Goal: Task Accomplishment & Management: Use online tool/utility

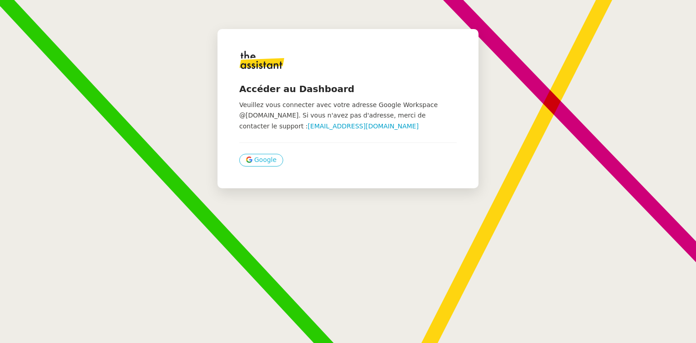
click at [263, 155] on span "Google" at bounding box center [265, 160] width 22 height 10
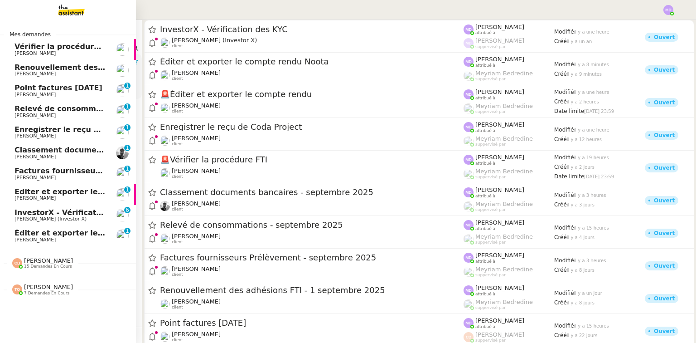
click at [20, 260] on img at bounding box center [17, 263] width 10 height 10
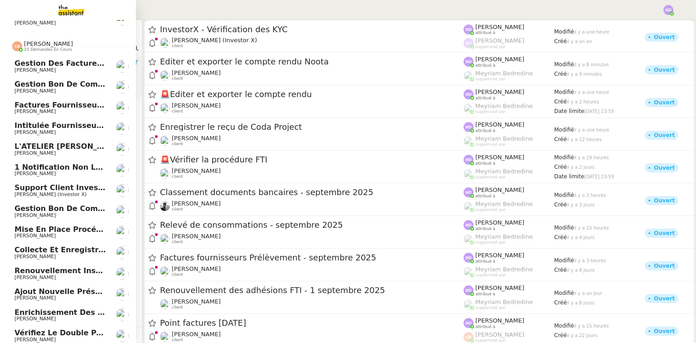
scroll to position [271, 0]
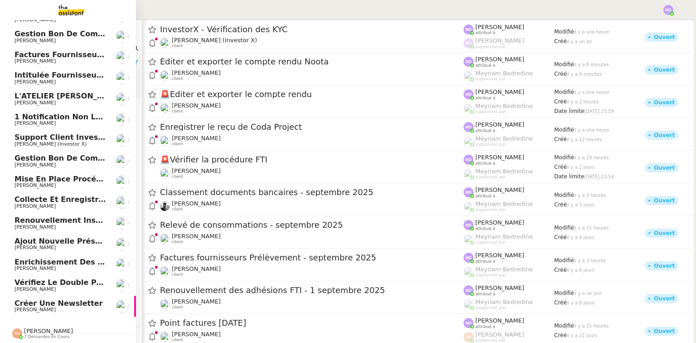
click at [61, 307] on span "[PERSON_NAME]" at bounding box center [60, 309] width 92 height 5
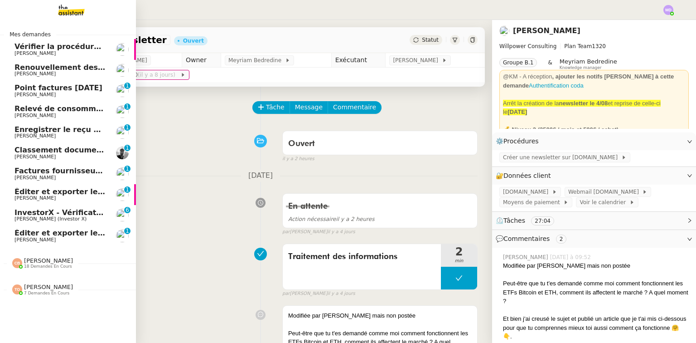
click at [34, 49] on span "Vérifier la procédure FTI" at bounding box center [63, 46] width 99 height 9
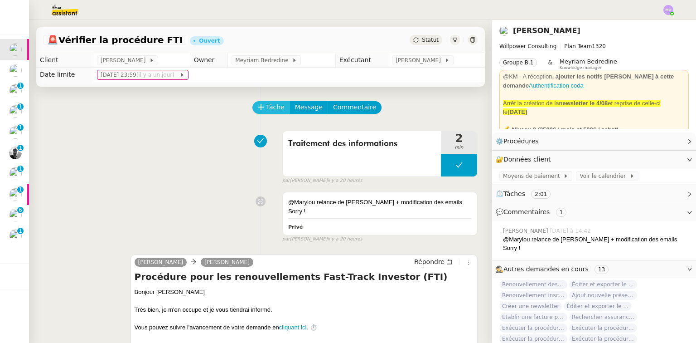
click at [262, 105] on button "Tâche" at bounding box center [271, 107] width 38 height 13
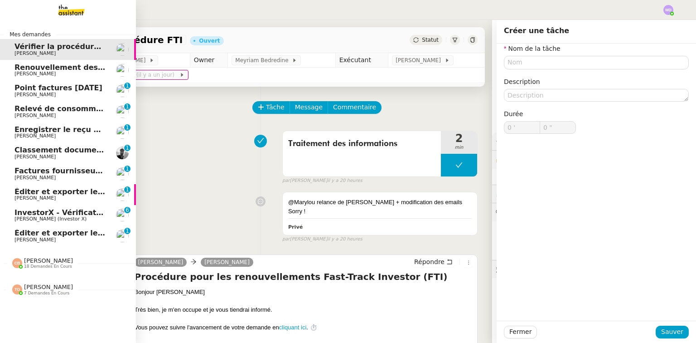
click at [21, 69] on span "Renouvellement des adhésions FTI - 1 septembre 2025" at bounding box center [126, 67] width 225 height 9
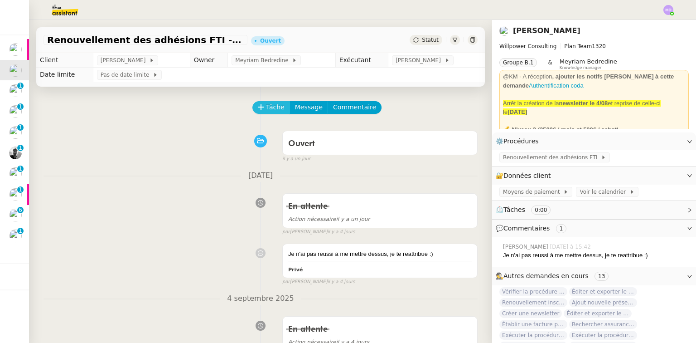
click at [268, 103] on span "Tâche" at bounding box center [275, 107] width 19 height 10
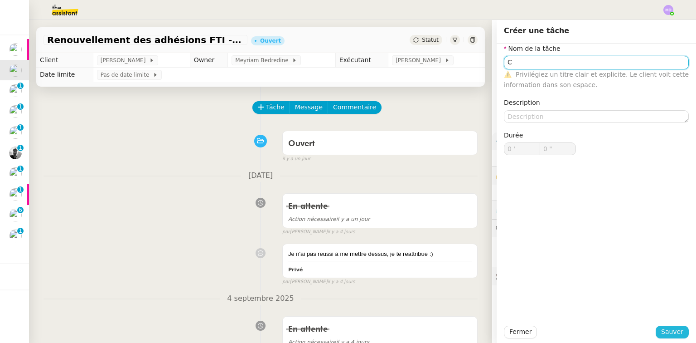
type input "C"
click at [678, 337] on button "Sauver" at bounding box center [672, 331] width 33 height 13
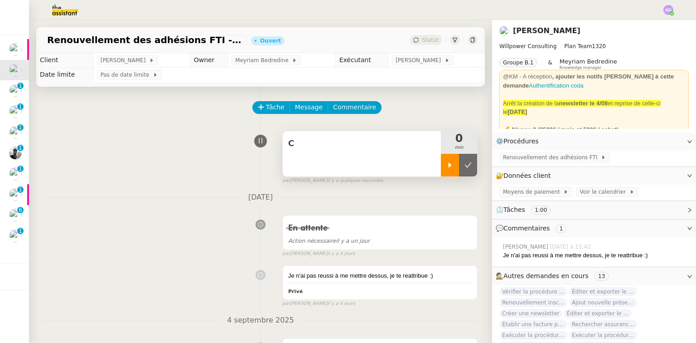
click at [450, 165] on div at bounding box center [450, 165] width 18 height 23
click at [404, 154] on div "C" at bounding box center [362, 153] width 158 height 45
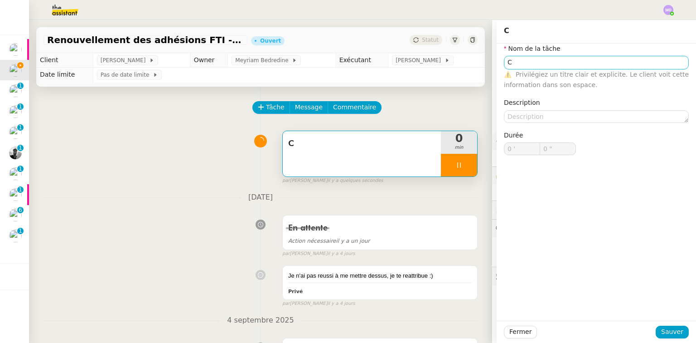
type input "1 ""
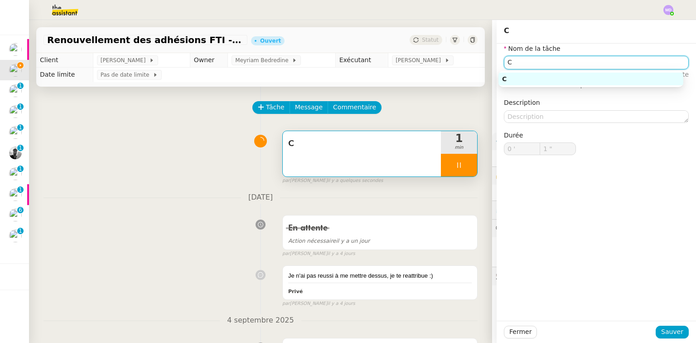
drag, startPoint x: 517, startPoint y: 68, endPoint x: 475, endPoint y: 63, distance: 42.4
click at [499, 70] on body "Mes demandes Vérifier la procédure FTI Cédric Tempestini Renouvellement des adh…" at bounding box center [348, 171] width 696 height 343
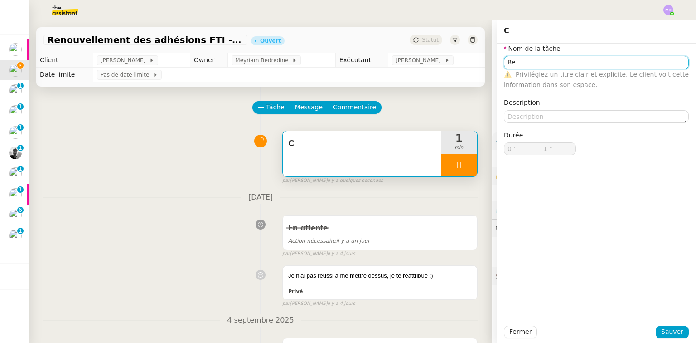
type input "Ren"
type input "2 ""
type input "Renouvellement"
type input "3 ""
type input "Renouvellement des a"
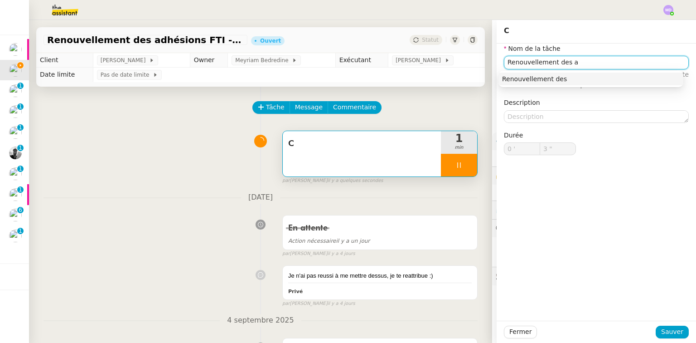
type input "4 ""
type input "Renouvellement des ad"
type input "5 ""
type input "Renouvellement des adhésions F"
type input "6 ""
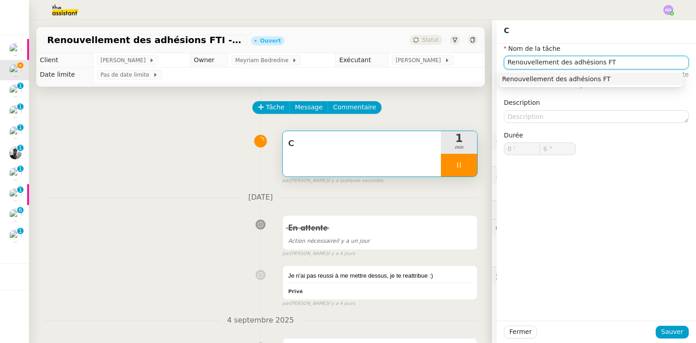
type input "Renouvellement des adhésions FTI"
type input "9 ""
type input "Renouvellement des adhésions FTI"
click at [557, 82] on div "Renouvellement des adhésions FTI" at bounding box center [591, 79] width 178 height 8
type input "59 ""
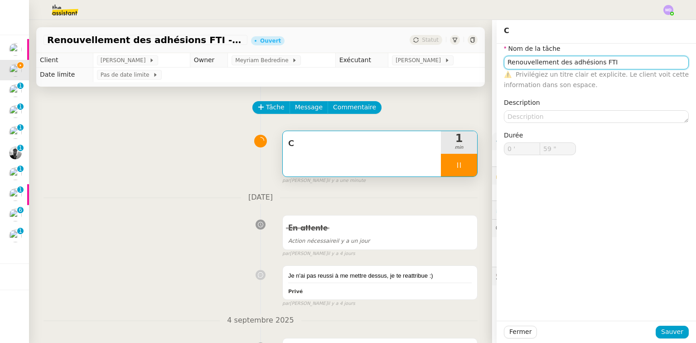
type input "1 '"
click at [665, 331] on span "Sauver" at bounding box center [672, 331] width 22 height 10
type input "55 ""
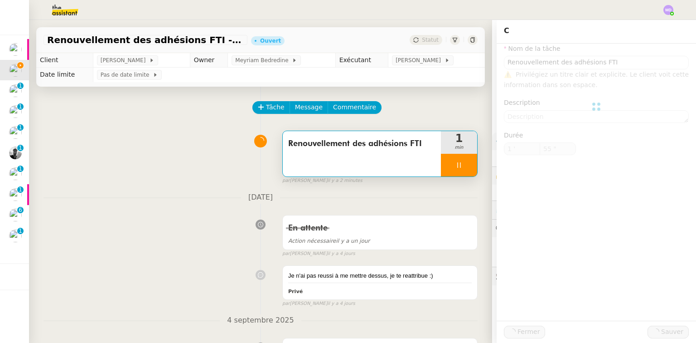
type input "Renouvellement des adhésions FTI"
type input "1 '"
type input "55 ""
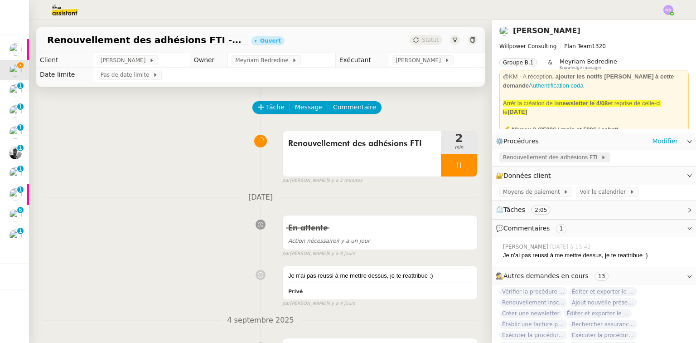
click at [565, 154] on span "Renouvellement des adhésions FTI" at bounding box center [552, 157] width 98 height 9
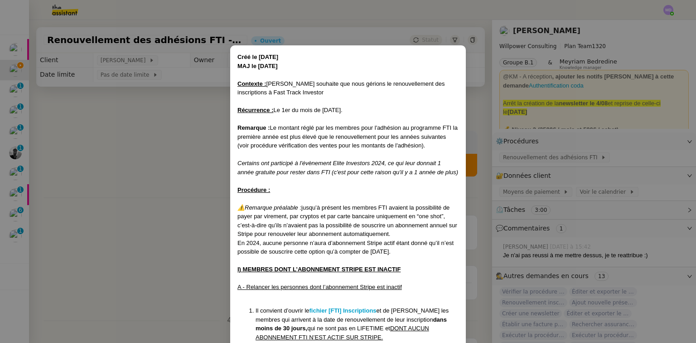
click at [605, 151] on nz-modal-container "Créé le 07/01/2025 MAJ le 21/01/2025 Contexte : Cédric souhaite que nous gérion…" at bounding box center [348, 171] width 696 height 343
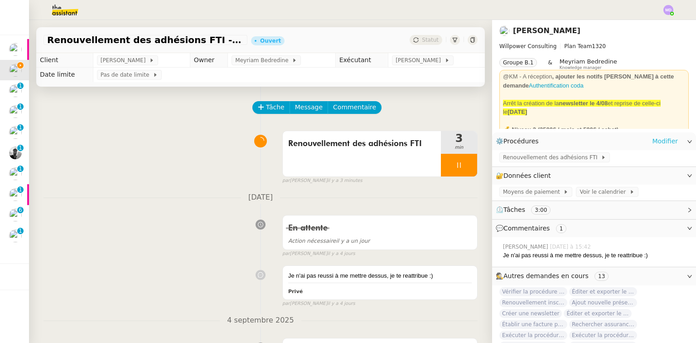
click at [659, 142] on link "Modifier" at bounding box center [665, 141] width 26 height 10
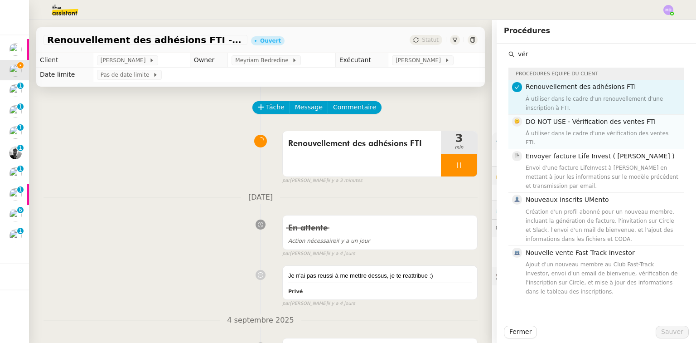
type input "vér"
click at [582, 126] on h4 "DO NOT USE - Vérification des ventes FTI" at bounding box center [602, 121] width 153 height 10
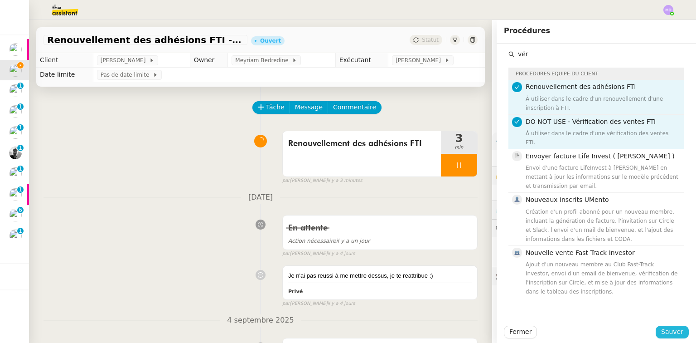
click at [665, 326] on span "Sauver" at bounding box center [672, 331] width 22 height 10
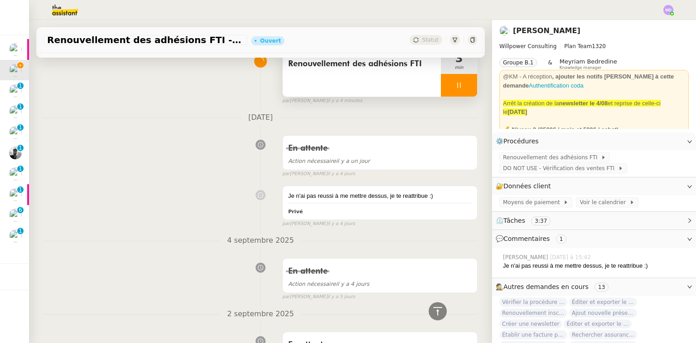
scroll to position [14, 0]
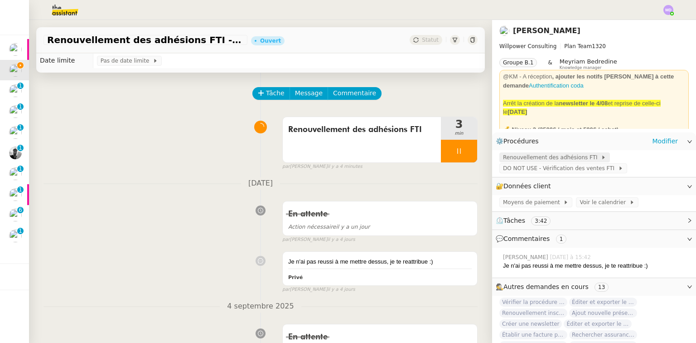
click at [542, 162] on span "Renouvellement des adhésions FTI" at bounding box center [552, 157] width 98 height 9
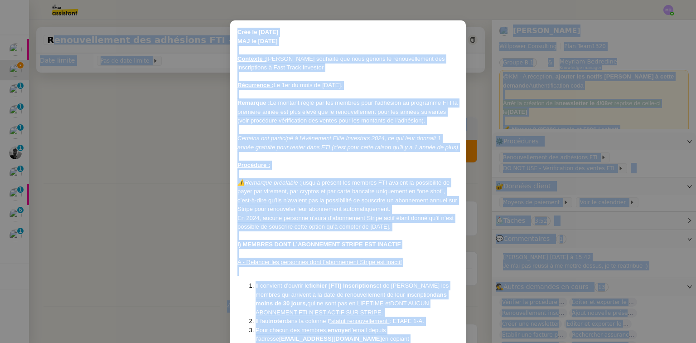
scroll to position [0, 0]
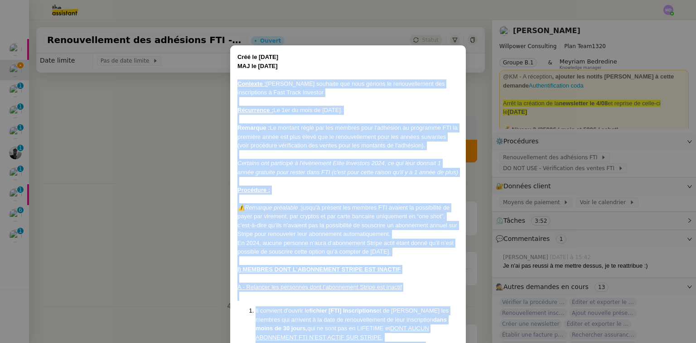
drag, startPoint x: 299, startPoint y: 272, endPoint x: 237, endPoint y: 85, distance: 196.7
copy div "Contexte : Cédric souhaite que nous gérions le renouvellement des inscriptions …"
click at [180, 109] on nz-modal-container "Créé le 07/01/2025 MAJ le 21/01/2025 Contexte : Cédric souhaite que nous gérion…" at bounding box center [348, 171] width 696 height 343
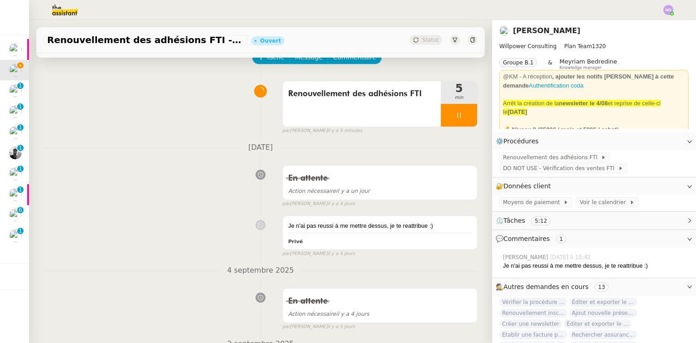
scroll to position [50, 0]
click at [458, 126] on div at bounding box center [459, 114] width 36 height 23
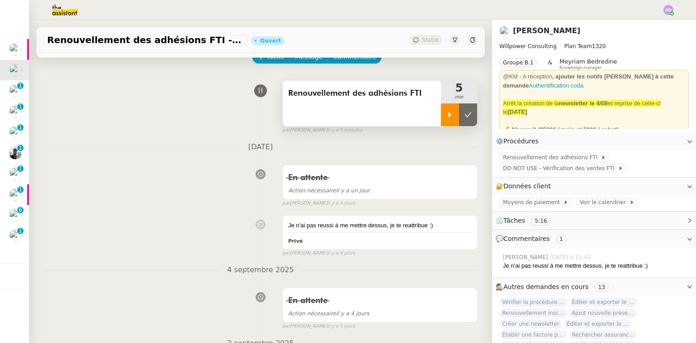
click at [443, 119] on div at bounding box center [450, 114] width 18 height 23
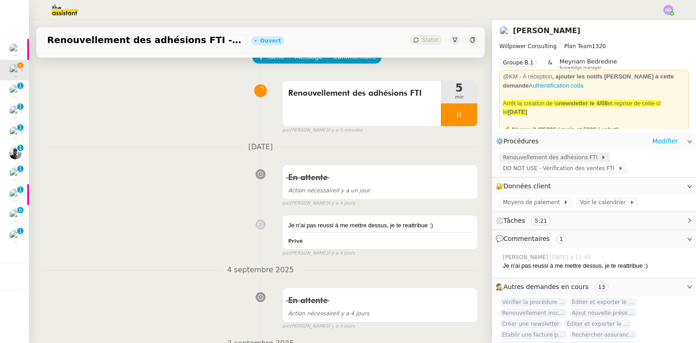
click at [536, 162] on span "Renouvellement des adhésions FTI" at bounding box center [552, 157] width 98 height 9
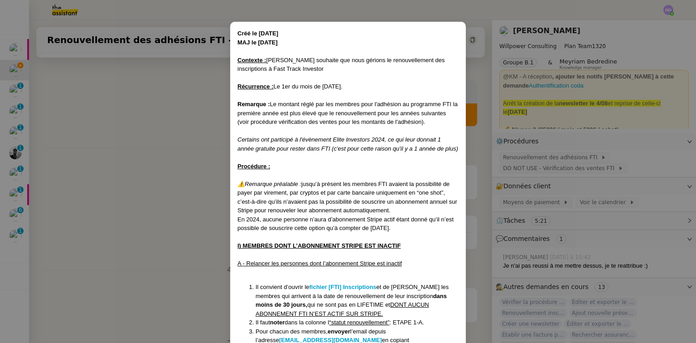
scroll to position [36, 0]
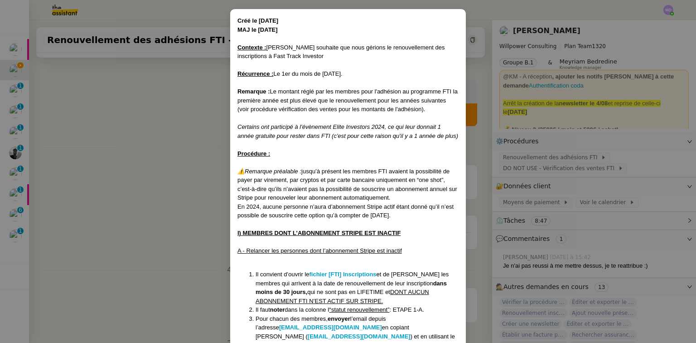
click at [141, 104] on nz-modal-container "Créé le 07/01/2025 MAJ le 21/01/2025 Contexte : Cédric souhaite que nous gérion…" at bounding box center [348, 171] width 696 height 343
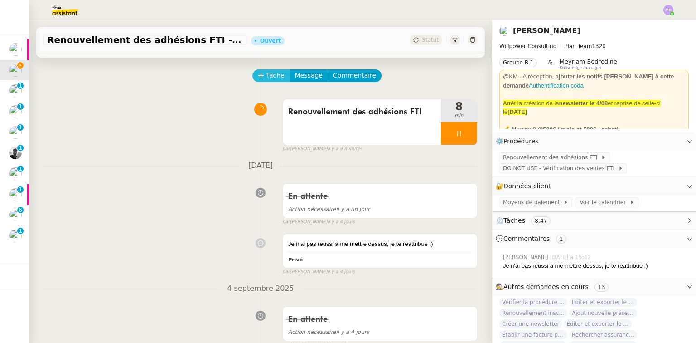
scroll to position [0, 0]
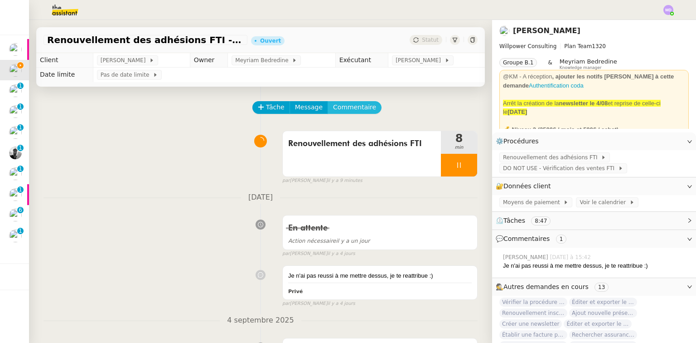
click at [344, 106] on span "Commentaire" at bounding box center [354, 107] width 43 height 10
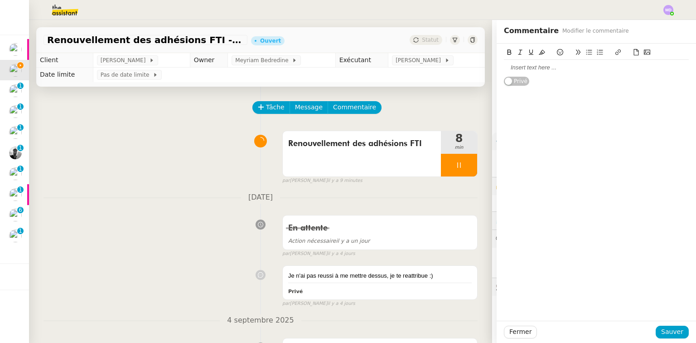
click at [505, 71] on div at bounding box center [596, 67] width 185 height 8
click at [676, 330] on span "Sauver" at bounding box center [672, 331] width 22 height 10
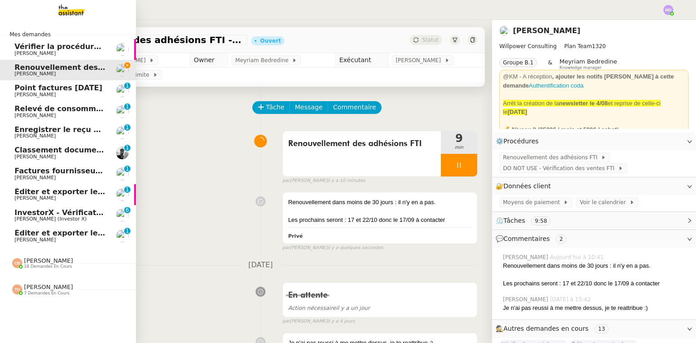
click at [94, 34] on nz-divider "Mes demandes" at bounding box center [68, 34] width 136 height 9
click at [92, 43] on span "Vérifier la procédure FTI" at bounding box center [63, 46] width 99 height 9
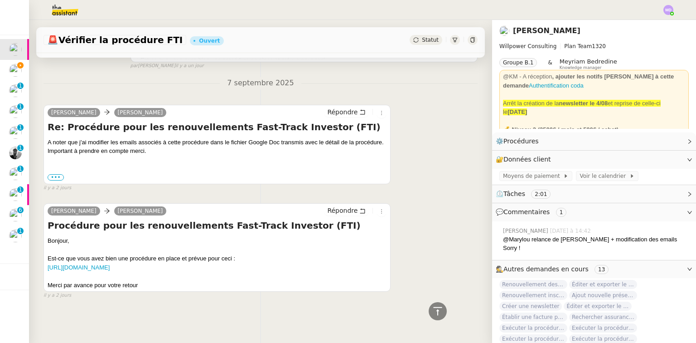
scroll to position [362, 0]
click at [110, 264] on link "https://docs.google.com/document/d/1Q9iDB8S6iOfZo8pmjdsSfduLa6ZMSbs9pc7zLNNIiaQ…" at bounding box center [79, 267] width 62 height 7
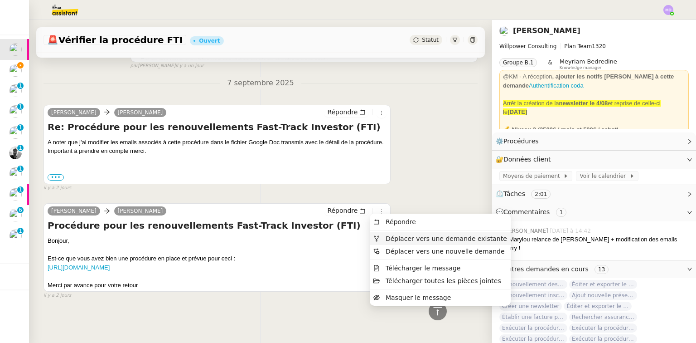
click at [391, 235] on span "Déplacer vers une demande existante" at bounding box center [446, 238] width 121 height 7
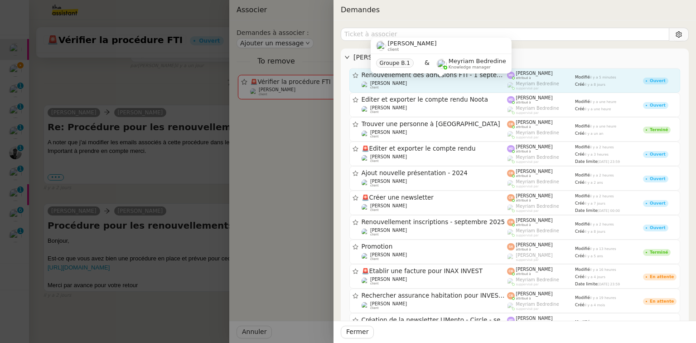
click at [413, 84] on div "Cédric Tempestini client" at bounding box center [435, 85] width 146 height 9
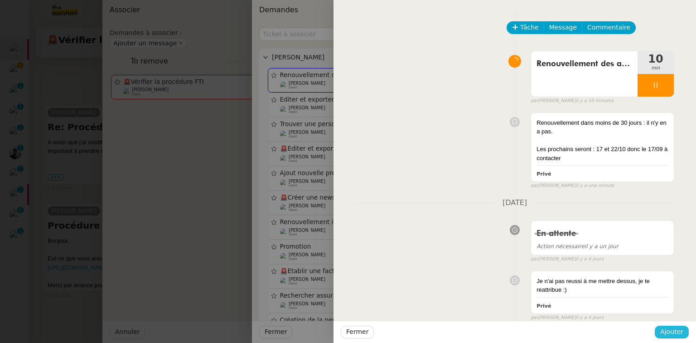
click at [675, 331] on span "Ajouter" at bounding box center [671, 331] width 23 height 10
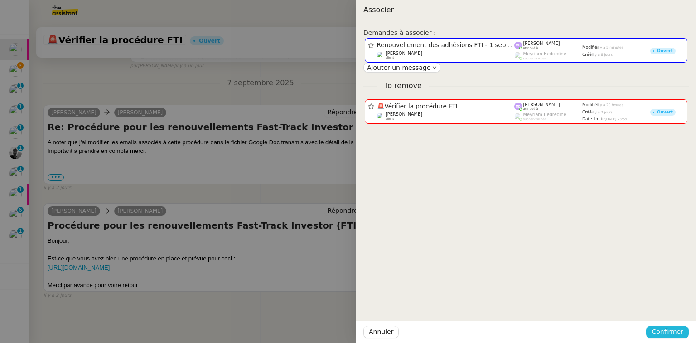
click at [672, 329] on span "Confirmer" at bounding box center [668, 331] width 32 height 10
click at [676, 306] on span "Ajouter" at bounding box center [668, 307] width 23 height 9
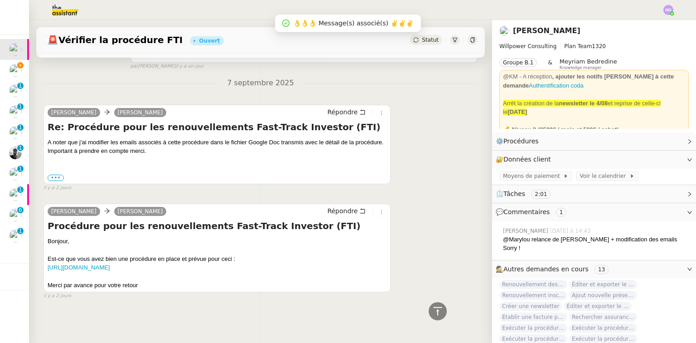
scroll to position [297, 0]
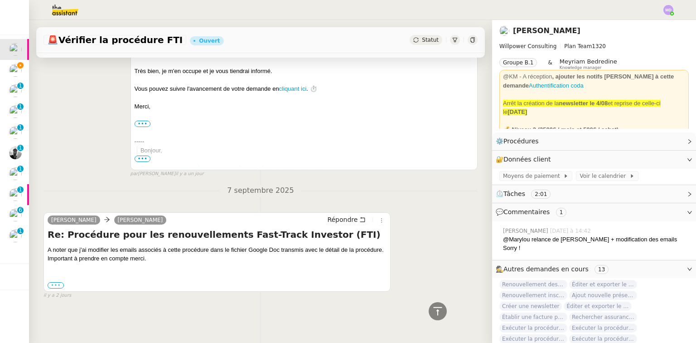
click at [57, 283] on label "•••" at bounding box center [56, 285] width 16 height 6
click at [0, 0] on input "•••" at bounding box center [0, 0] width 0 height 0
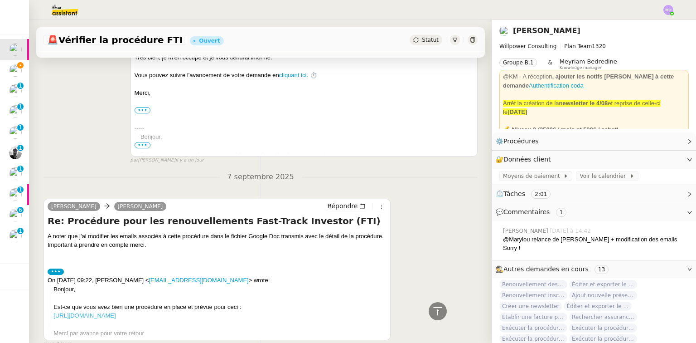
scroll to position [363, 0]
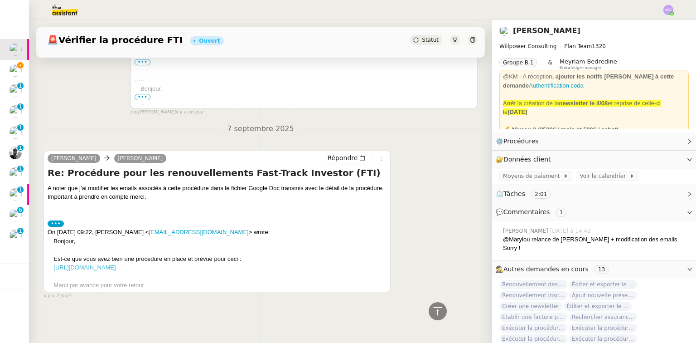
click at [379, 156] on icon at bounding box center [381, 158] width 5 height 5
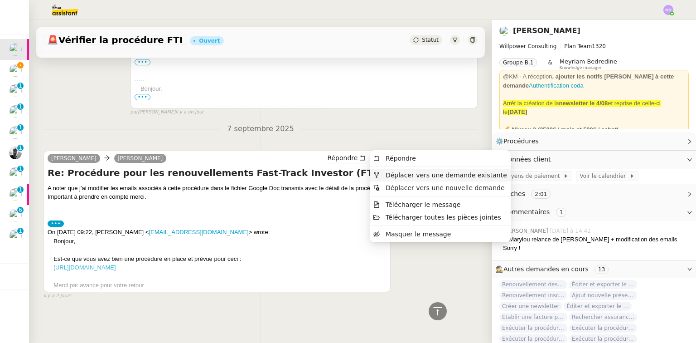
click at [398, 173] on span "Déplacer vers une demande existante" at bounding box center [446, 174] width 121 height 7
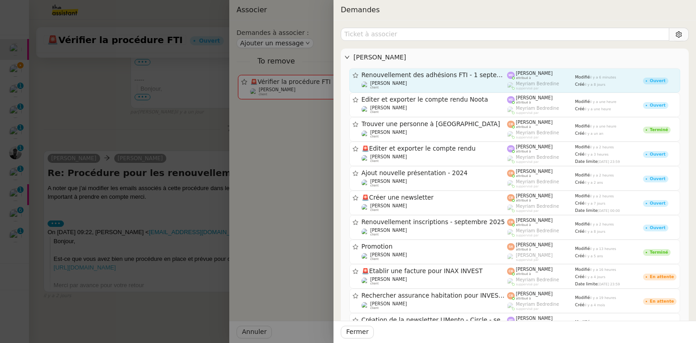
click at [456, 85] on div "Cédric Tempestini client" at bounding box center [435, 85] width 146 height 9
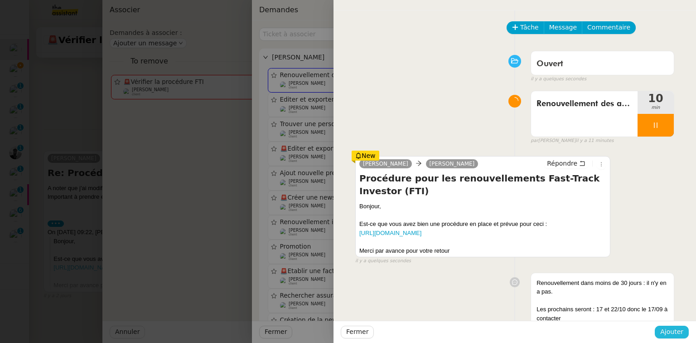
click at [663, 328] on span "Ajouter" at bounding box center [671, 331] width 23 height 10
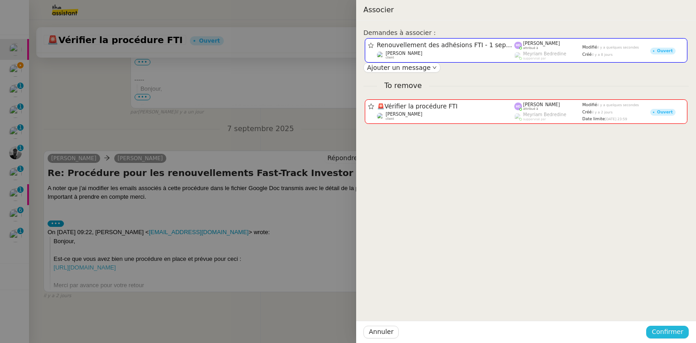
click at [672, 330] on span "Confirmer" at bounding box center [668, 331] width 32 height 10
click at [676, 309] on span "Ajouter" at bounding box center [668, 307] width 23 height 9
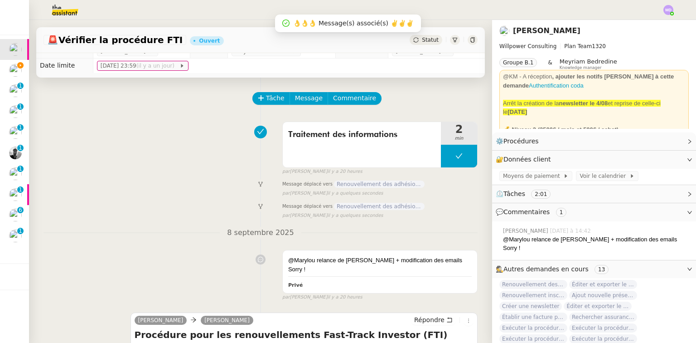
scroll to position [7, 0]
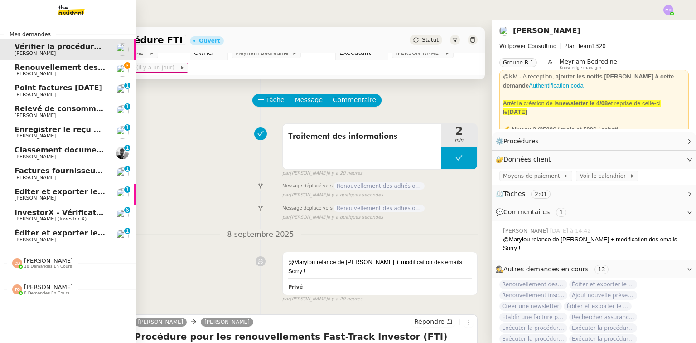
click at [17, 72] on span "[PERSON_NAME]" at bounding box center [34, 74] width 41 height 6
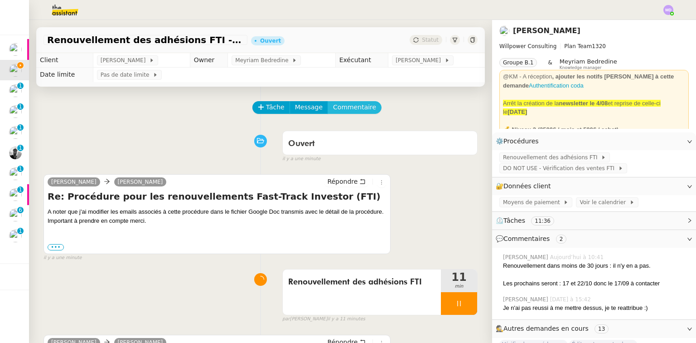
click at [343, 109] on span "Commentaire" at bounding box center [354, 107] width 43 height 10
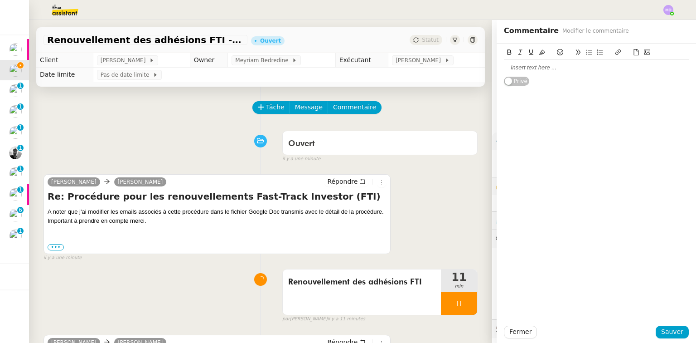
click at [531, 69] on div at bounding box center [596, 67] width 185 height 8
click at [663, 330] on span "Sauver" at bounding box center [672, 331] width 22 height 10
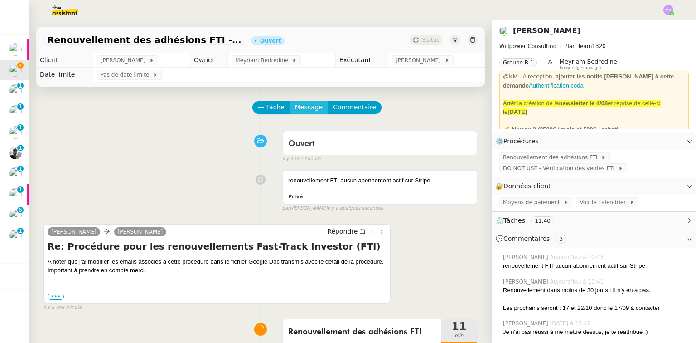
click at [303, 103] on span "Message" at bounding box center [309, 107] width 28 height 10
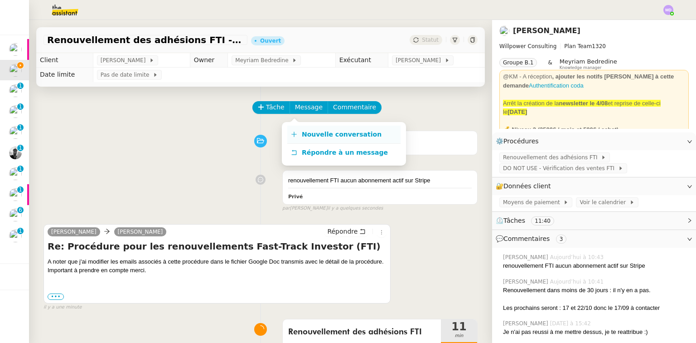
click at [300, 129] on link "Nouvelle conversation" at bounding box center [343, 135] width 113 height 18
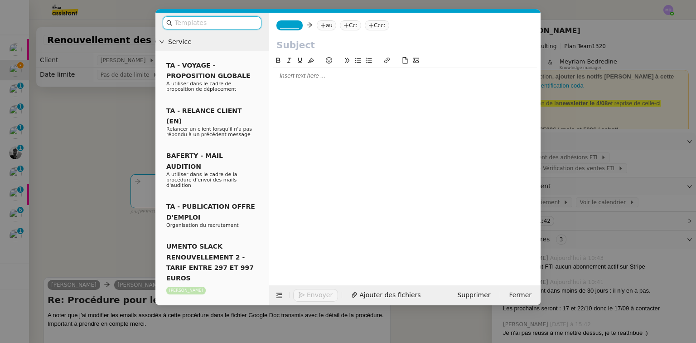
paste input "renouvellement FTI aucun abonnement actif sur Stripe"
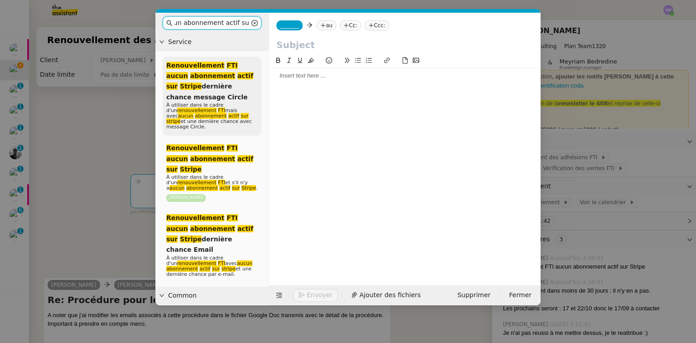
type input "renouvellement FTI aucun abonnement actif sur Stripe"
click at [237, 77] on em "actif" at bounding box center [245, 75] width 16 height 7
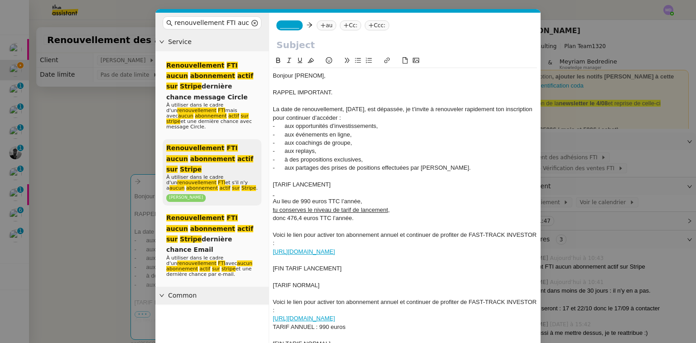
click at [216, 174] on span "À utiliser dans le cadre d'un renouvellement FTI et s'il n'y a aucun abonnement…" at bounding box center [212, 182] width 92 height 17
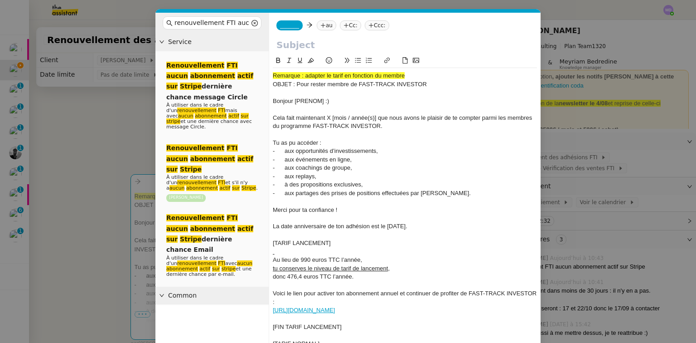
click at [141, 136] on nz-modal-container "renouvellement FTI aucun abonnement actif sur Stripe Service Renouvellement FTI…" at bounding box center [348, 171] width 696 height 343
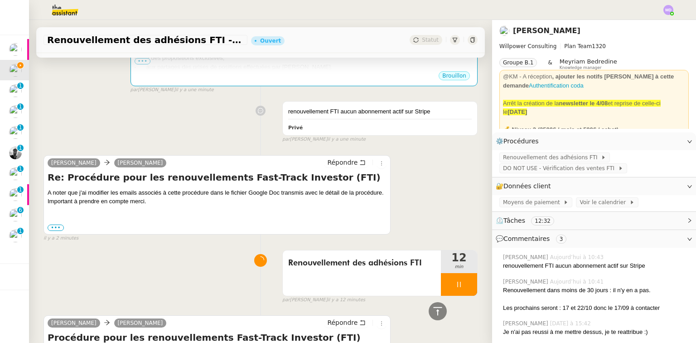
scroll to position [254, 0]
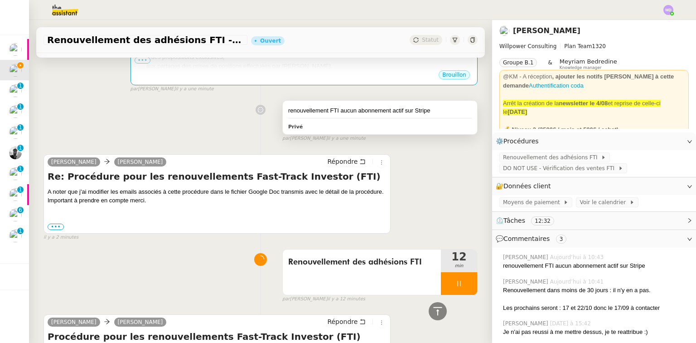
click at [437, 112] on div "renouvellement FTI aucun abonnement actif sur Stripe" at bounding box center [380, 110] width 184 height 9
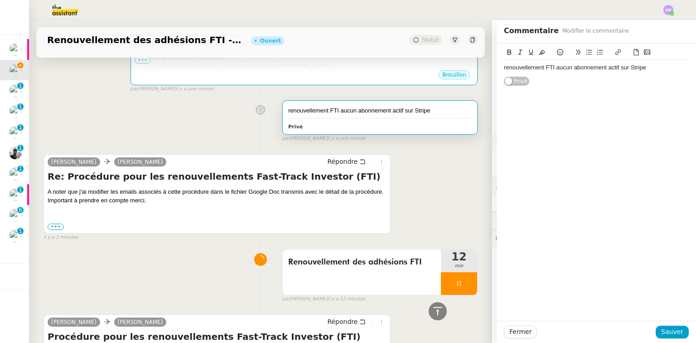
click at [504, 66] on div "renouvellement FTI aucun abonnement actif sur Stripe" at bounding box center [596, 67] width 185 height 8
click at [526, 71] on div "Nouveau template "renouvellement FTI aucun abonnement actif sur Stripe" at bounding box center [596, 71] width 185 height 17
click at [526, 77] on div "Nouveau template "renouvellement FTI aucun abonnement actif sur Stripe" at bounding box center [596, 71] width 185 height 17
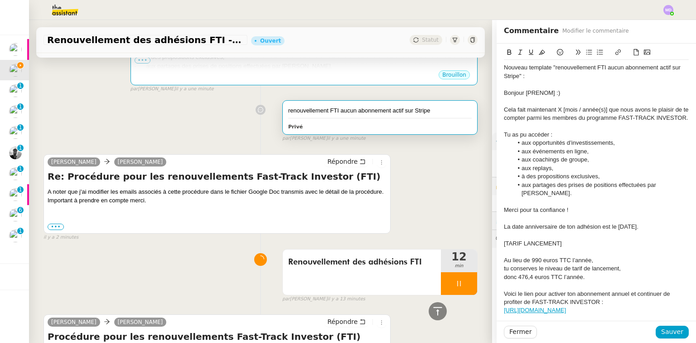
scroll to position [109, 0]
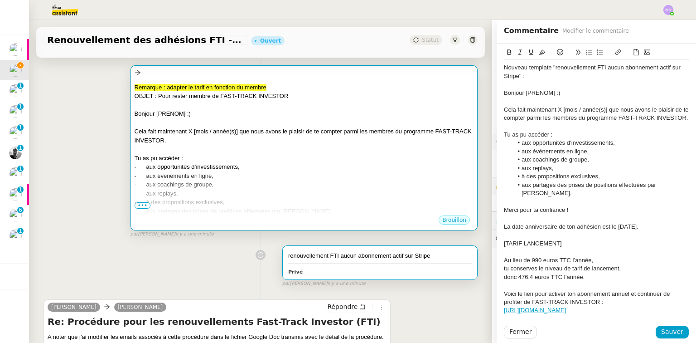
click at [142, 202] on div "- à des propositions exclusives," at bounding box center [304, 202] width 339 height 9
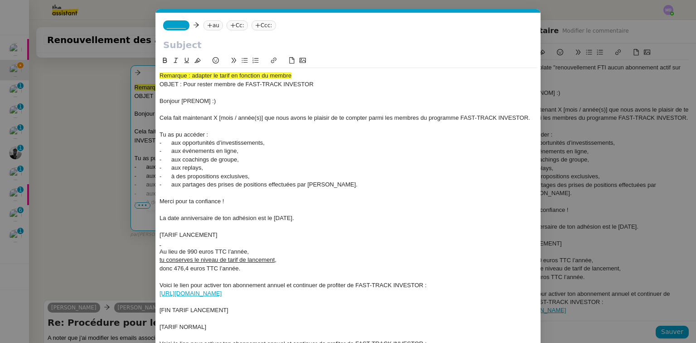
scroll to position [0, 76]
click at [145, 159] on nz-modal-container "renouvellement FTI aucun abonnement actif sur Stripe Service Renouvellement FTI…" at bounding box center [348, 171] width 696 height 343
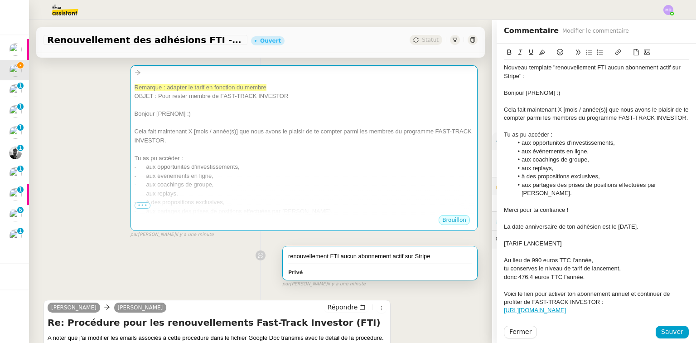
scroll to position [0, 0]
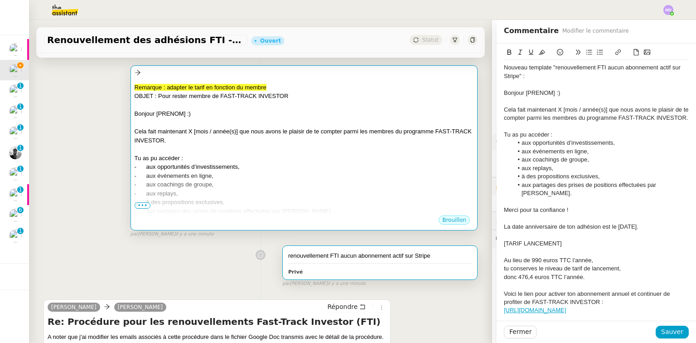
click at [142, 206] on span "•••" at bounding box center [143, 205] width 16 height 6
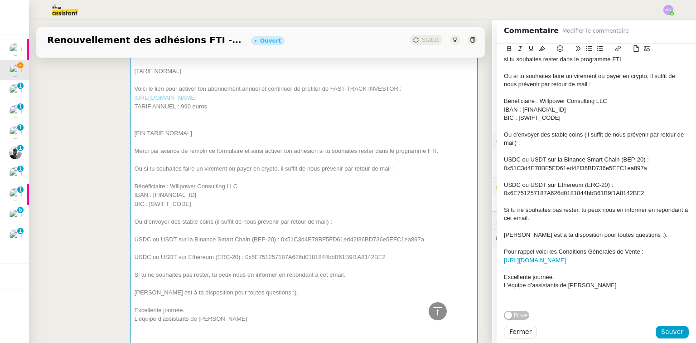
scroll to position [380, 0]
click at [669, 332] on span "Sauver" at bounding box center [672, 331] width 22 height 10
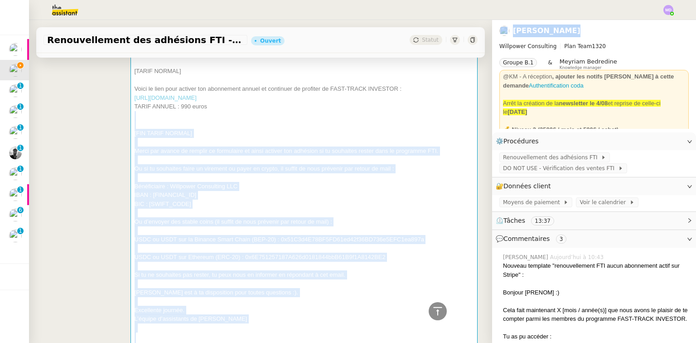
drag, startPoint x: 483, startPoint y: 116, endPoint x: 492, endPoint y: 46, distance: 70.4
click at [492, 46] on nz-layout "Renouvellement des adhésions FTI - 1 septembre 2025 Ouvert Statut Client Cédric…" at bounding box center [362, 181] width 667 height 323
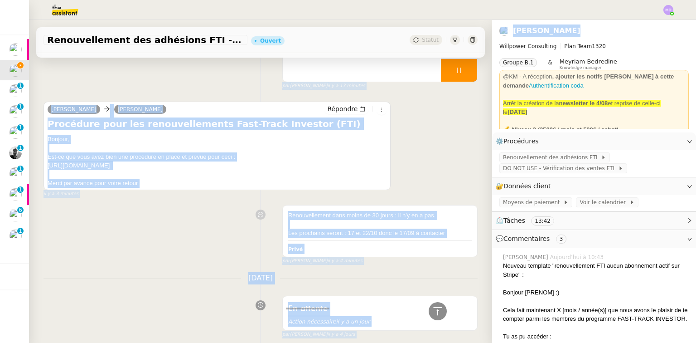
scroll to position [1522, 0]
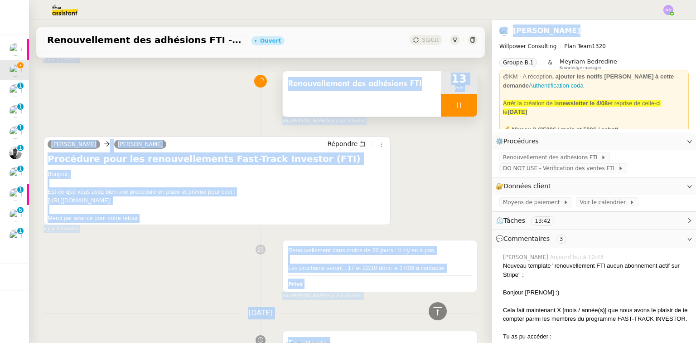
click at [455, 116] on div at bounding box center [459, 105] width 36 height 23
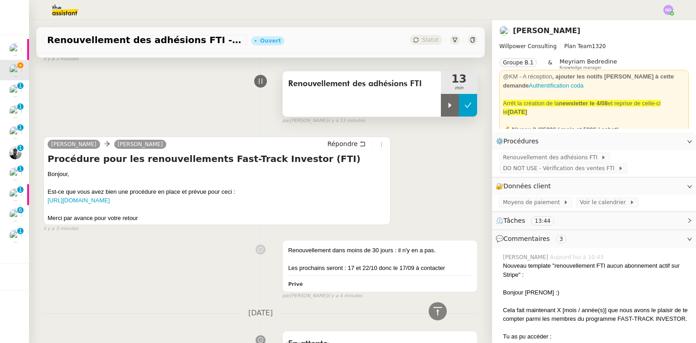
click at [459, 116] on button at bounding box center [468, 105] width 18 height 23
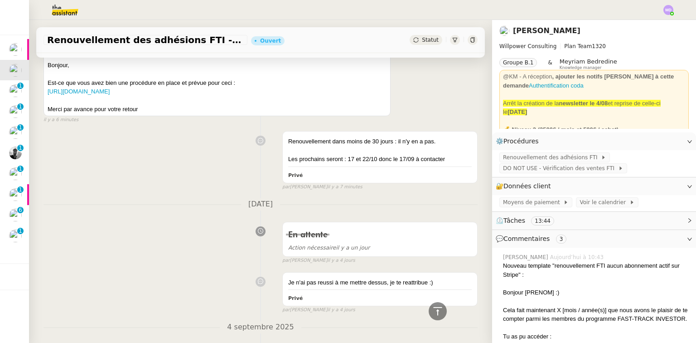
scroll to position [1450, 0]
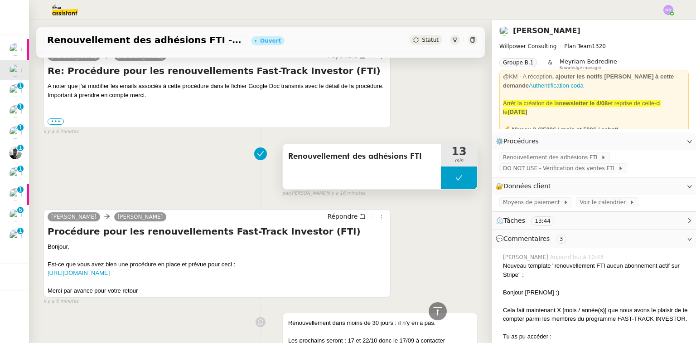
click at [453, 182] on button at bounding box center [459, 177] width 36 height 23
click at [446, 181] on icon at bounding box center [449, 177] width 7 height 7
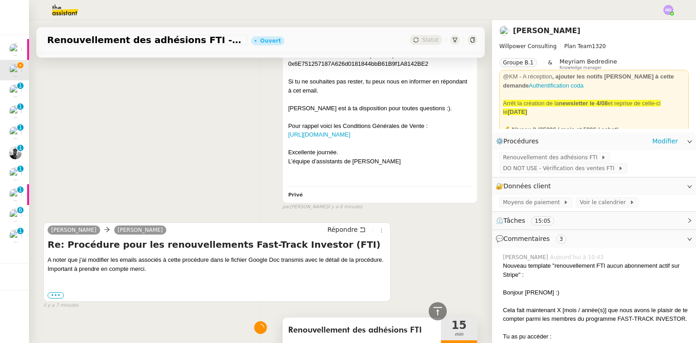
scroll to position [1196, 0]
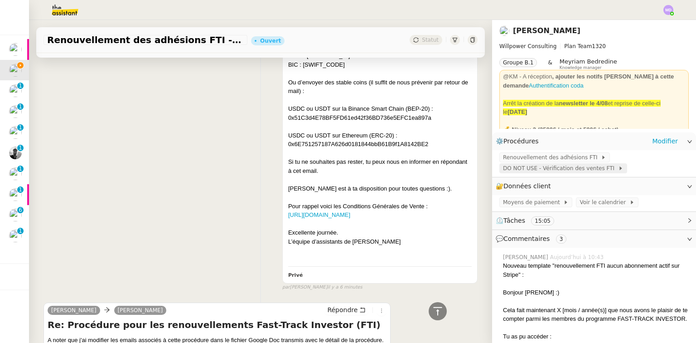
drag, startPoint x: 515, startPoint y: 153, endPoint x: 509, endPoint y: 165, distance: 13.4
click at [515, 154] on app-ticket-info-button "Renouvellement des adhésions FTI" at bounding box center [556, 156] width 114 height 7
click at [510, 155] on span "Renouvellement des adhésions FTI" at bounding box center [552, 157] width 98 height 9
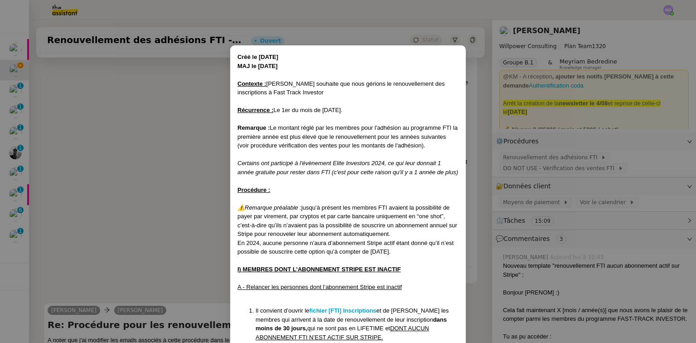
click at [485, 215] on nz-modal-container "Créé le 07/01/2025 MAJ le 21/01/2025 Contexte : Cédric souhaite que nous gérion…" at bounding box center [348, 171] width 696 height 343
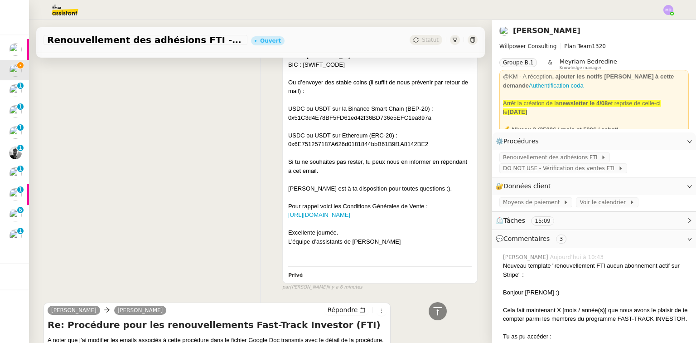
drag, startPoint x: 486, startPoint y: 214, endPoint x: 486, endPoint y: 123, distance: 91.1
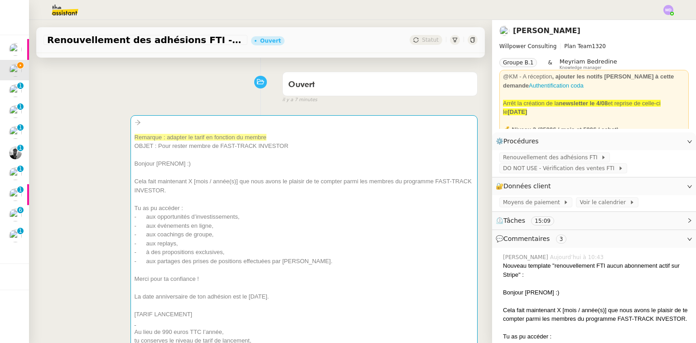
scroll to position [0, 0]
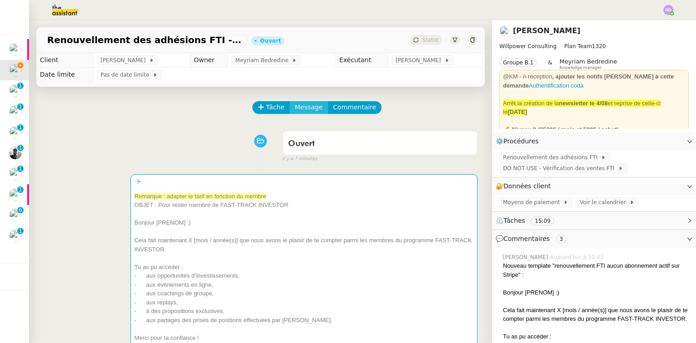
click at [299, 112] on span "Message" at bounding box center [309, 107] width 28 height 10
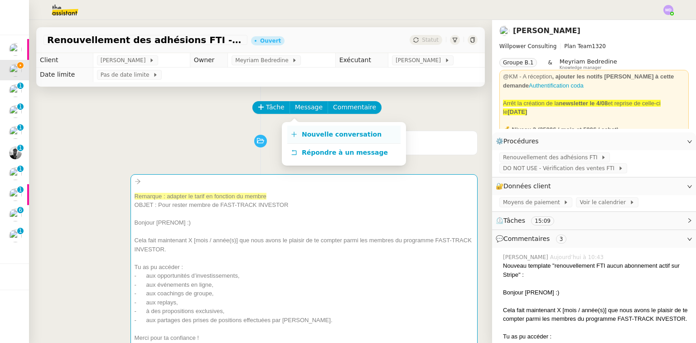
click at [303, 128] on link "Nouvelle conversation" at bounding box center [343, 135] width 113 height 18
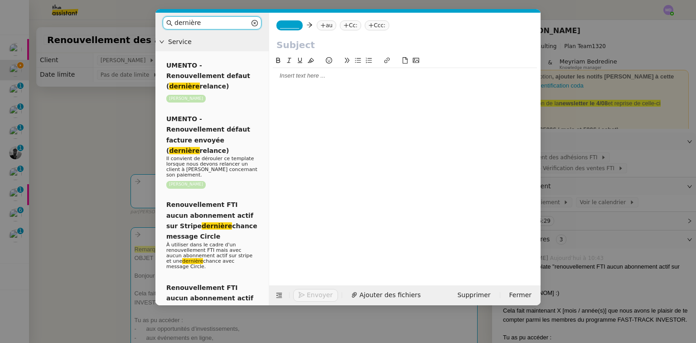
type input "dernière"
click at [150, 275] on nz-modal-container "dernière Service UMENTO - Renouvellement defaut ( dernière relance) Cédric Temp…" at bounding box center [348, 171] width 696 height 343
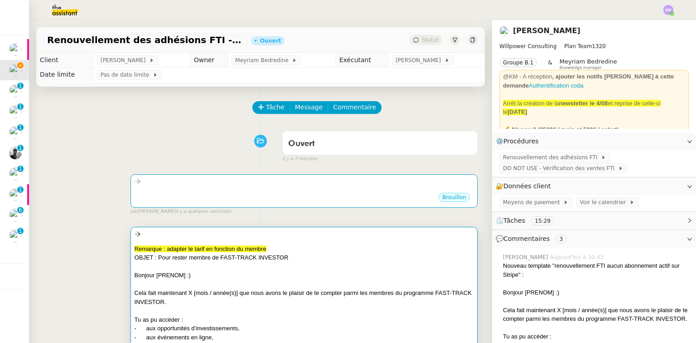
click at [147, 266] on div at bounding box center [304, 266] width 339 height 9
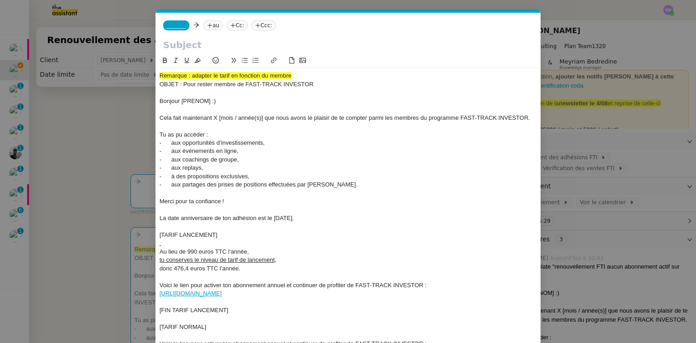
scroll to position [0, 76]
click at [127, 174] on nz-modal-container "renouvellement FTI aucun abonnement actif sur Stripe Service Renouvellement FTI…" at bounding box center [348, 171] width 696 height 343
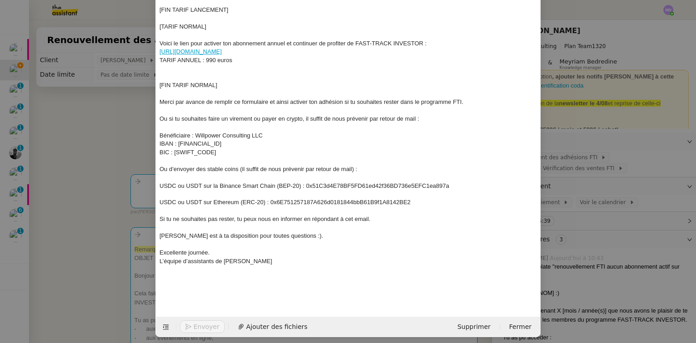
scroll to position [305, 0]
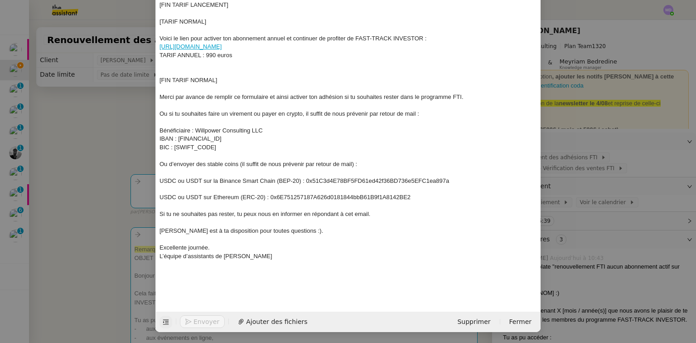
click at [164, 328] on button at bounding box center [165, 321] width 13 height 13
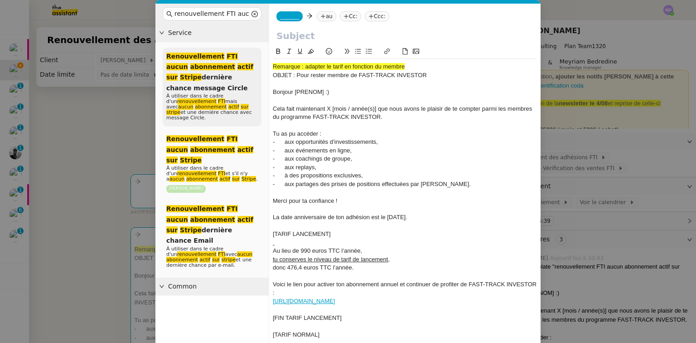
scroll to position [0, 0]
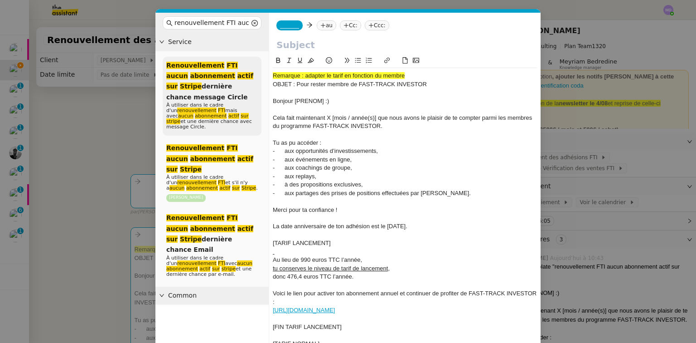
click at [206, 93] on div "Renouvellement FTI aucun abonnement actif sur Stripe dernière chance message Ci…" at bounding box center [212, 96] width 99 height 79
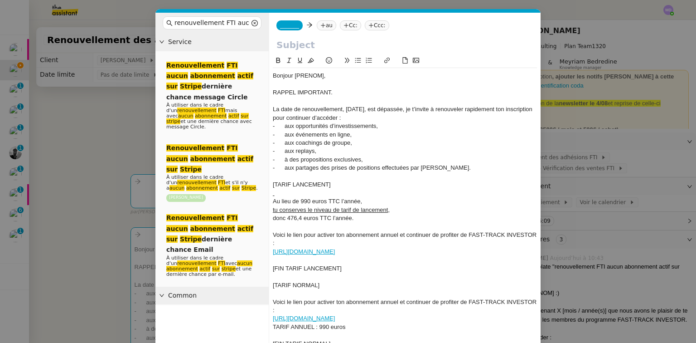
click at [94, 128] on nz-modal-container "renouvellement FTI aucun abonnement actif sur Stripe Service Renouvellement FTI…" at bounding box center [348, 171] width 696 height 343
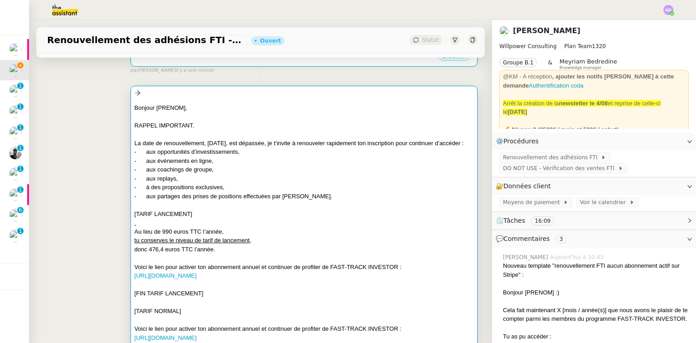
scroll to position [181, 0]
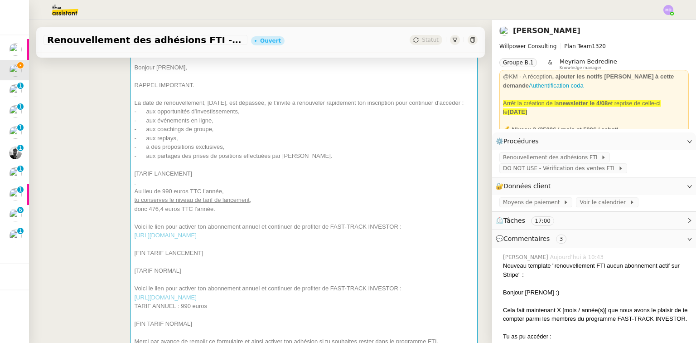
click at [91, 179] on div "Bonjour [PRENOM], RAPPEL IMPORTANT. La date de renouvellement, [DATE], est dépa…" at bounding box center [260, 286] width 434 height 499
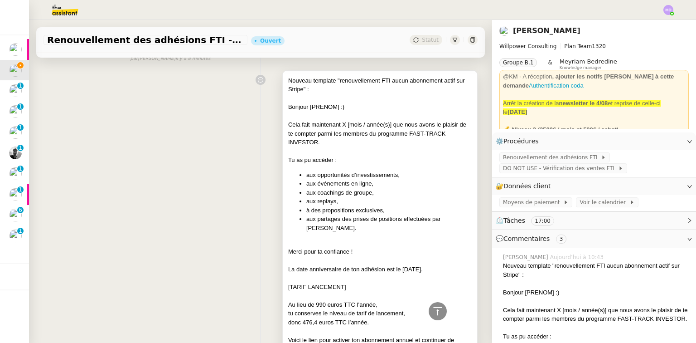
scroll to position [725, 0]
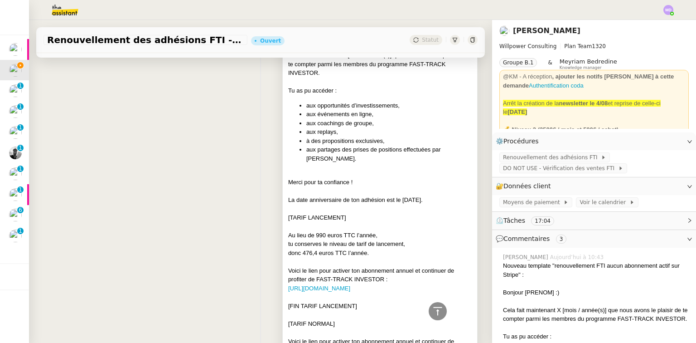
click at [377, 156] on div "Nouveau template "renouvellement FTI aucun abonnement actif sur Stripe" : Bonjo…" at bounding box center [380, 340] width 184 height 666
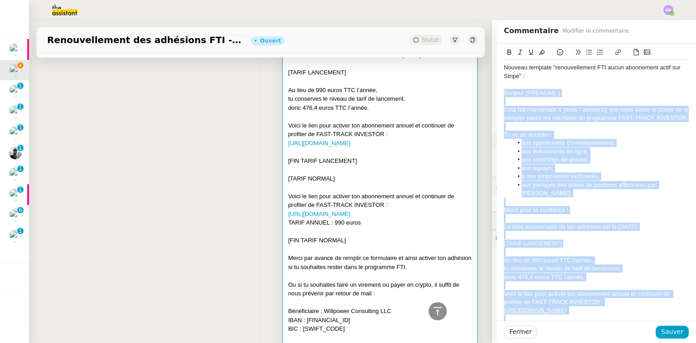
drag, startPoint x: 582, startPoint y: 290, endPoint x: 498, endPoint y: 96, distance: 211.1
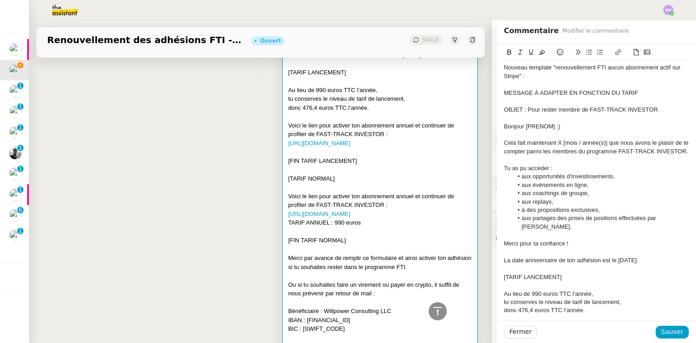
drag, startPoint x: 638, startPoint y: 94, endPoint x: 494, endPoint y: 93, distance: 143.2
click at [539, 53] on icon at bounding box center [542, 52] width 6 height 6
click at [541, 66] on div "Nouveau template "renouvellement FTI aucun abonnement actif sur Stripe" :" at bounding box center [596, 71] width 185 height 17
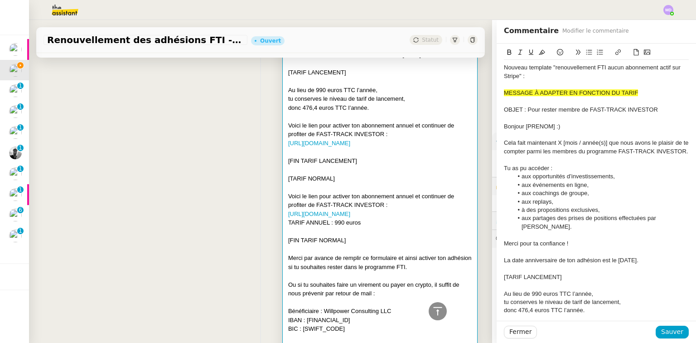
click at [524, 74] on div "Nouveau template "renouvellement FTI aucun abonnement actif sur Stripe" :" at bounding box center [596, 71] width 185 height 17
drag, startPoint x: 501, startPoint y: 67, endPoint x: 545, endPoint y: 63, distance: 44.1
click at [545, 63] on div "Nouveau template "renouvellement FTI aucun abonnement actif sur Stripe" :" at bounding box center [596, 71] width 185 height 17
copy div "Nouveau template"
drag, startPoint x: 663, startPoint y: 332, endPoint x: 611, endPoint y: 301, distance: 60.1
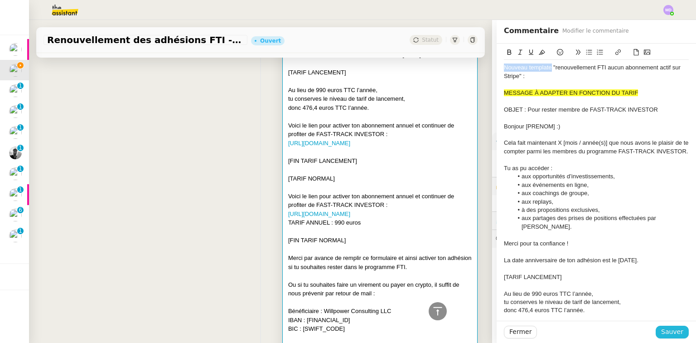
click at [662, 332] on span "Sauver" at bounding box center [672, 331] width 22 height 10
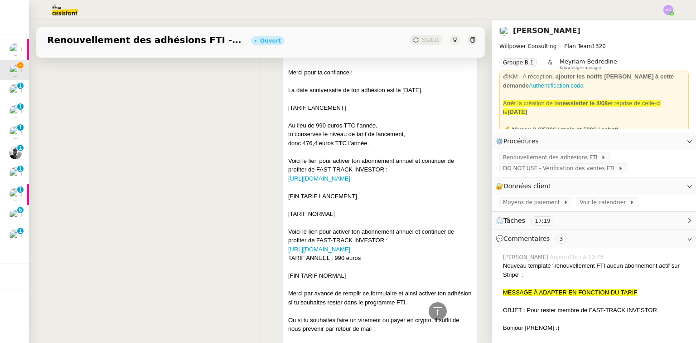
click at [483, 156] on div "Renouvellement des adhésions FTI - 1 septembre 2025 Ouvert Statut Client Cédric…" at bounding box center [260, 181] width 463 height 323
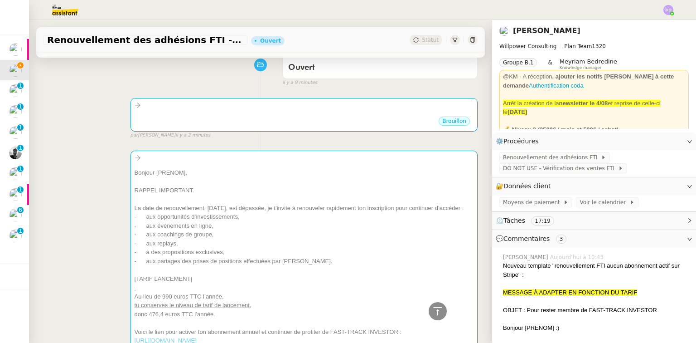
scroll to position [5, 0]
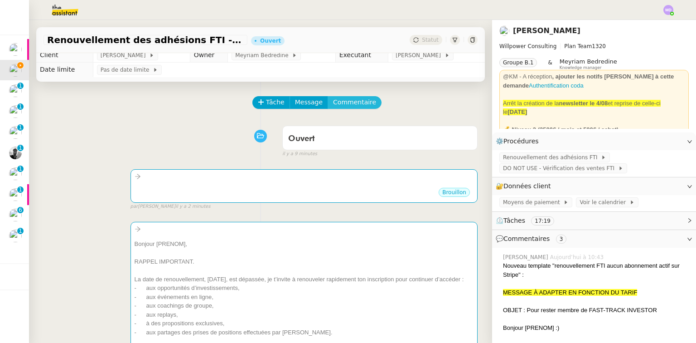
click at [344, 100] on span "Commentaire" at bounding box center [354, 102] width 43 height 10
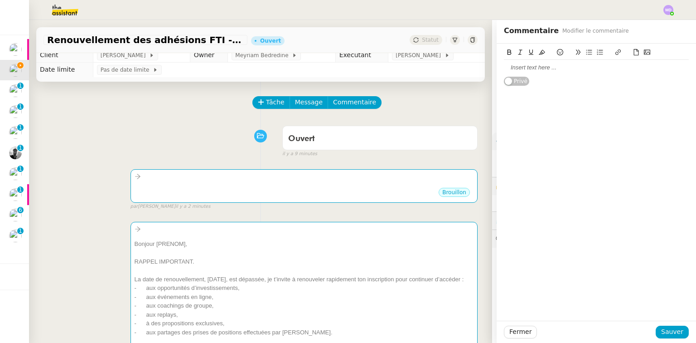
click at [519, 69] on div at bounding box center [596, 67] width 185 height 8
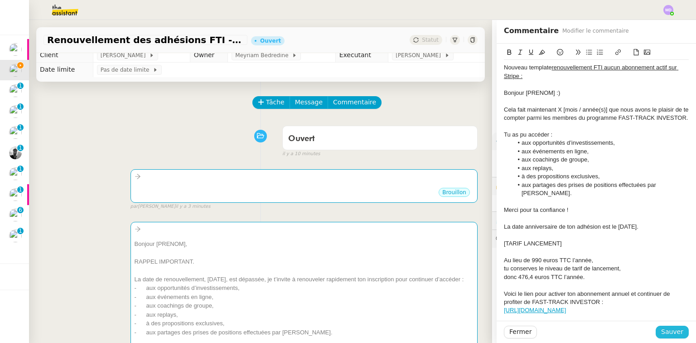
click at [662, 332] on span "Sauver" at bounding box center [672, 331] width 22 height 10
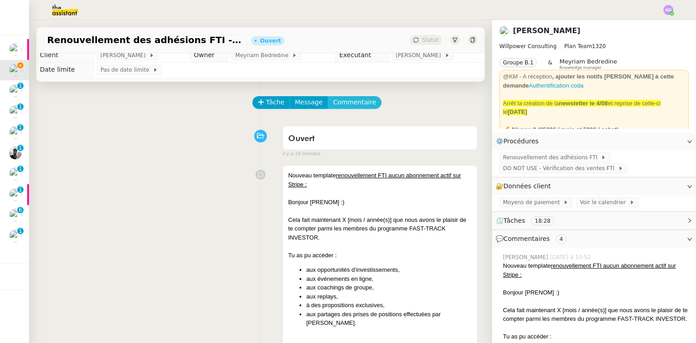
click at [353, 106] on span "Commentaire" at bounding box center [354, 102] width 43 height 10
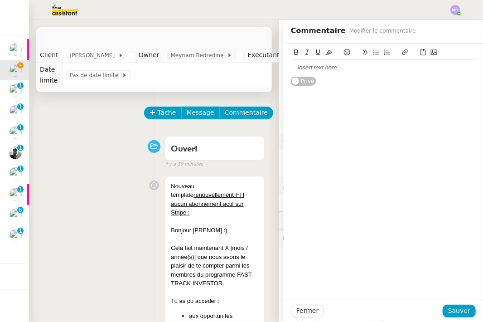
click at [337, 65] on div at bounding box center [383, 67] width 185 height 8
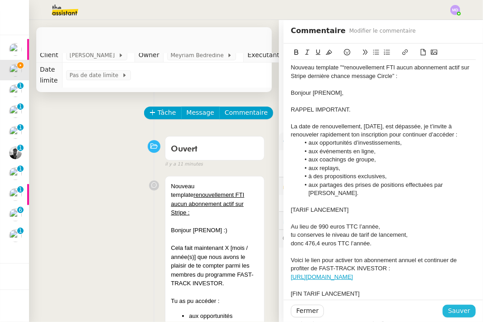
click at [464, 316] on button "Sauver" at bounding box center [459, 310] width 33 height 13
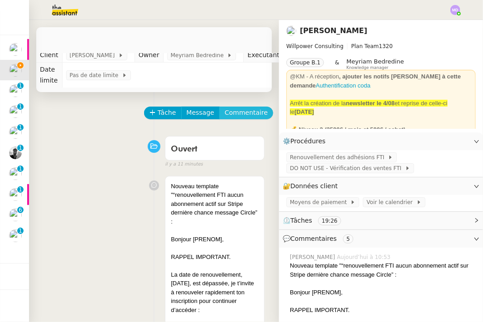
click at [243, 118] on span "Commentaire" at bounding box center [246, 112] width 43 height 10
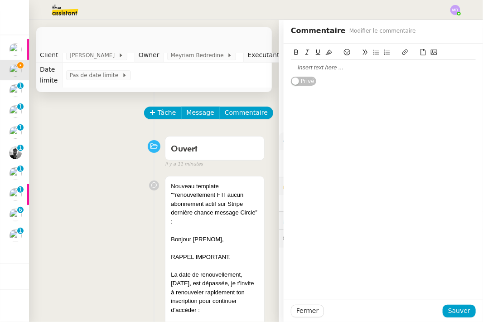
click at [315, 69] on div at bounding box center [383, 67] width 185 height 8
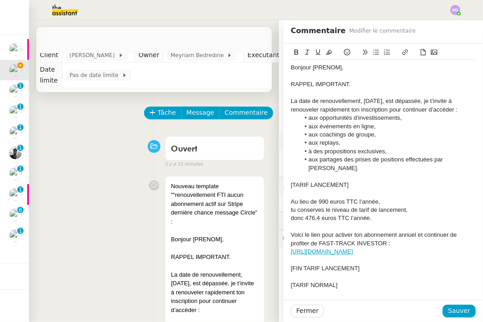
click at [291, 69] on span "Bonjour [PRENOM]," at bounding box center [317, 67] width 53 height 7
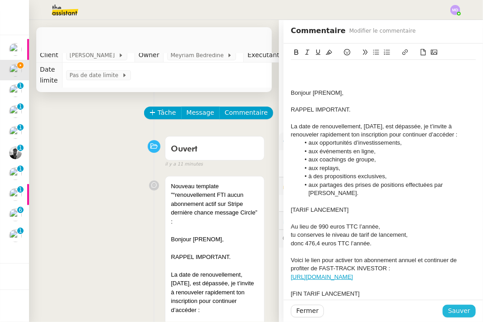
click at [456, 310] on span "Sauver" at bounding box center [459, 310] width 22 height 10
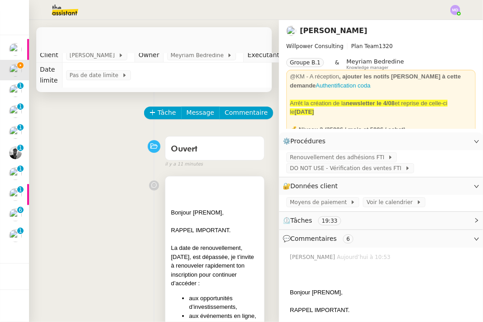
click at [236, 256] on span "La date de renouvellement, [DATE], est dépassée, je t’invite à renouveler rapid…" at bounding box center [212, 265] width 83 height 42
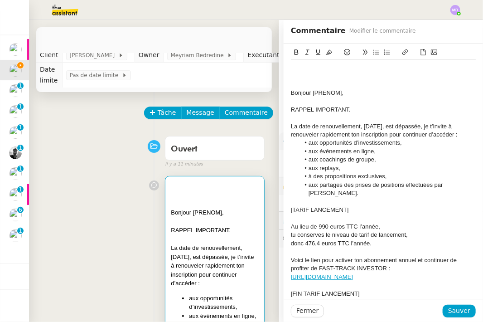
drag, startPoint x: 101, startPoint y: 221, endPoint x: 106, endPoint y: 220, distance: 5.1
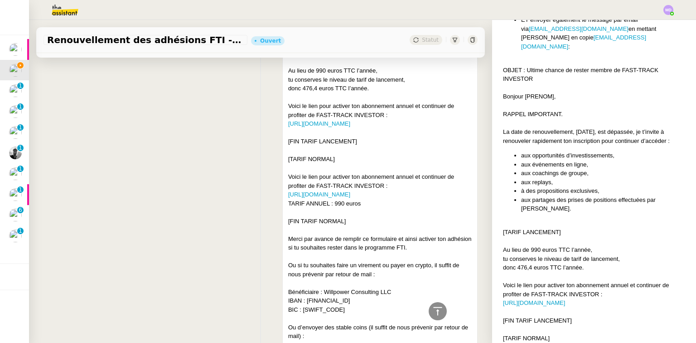
scroll to position [797, 0]
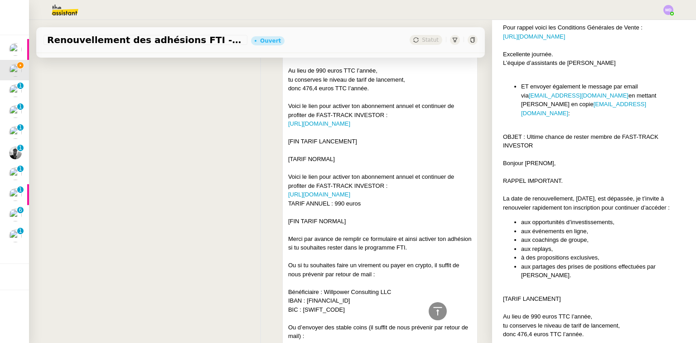
click at [530, 138] on div "OBJET : Ultime chance de rester membre de FAST-TRACK INVESTOR" at bounding box center [596, 141] width 186 height 18
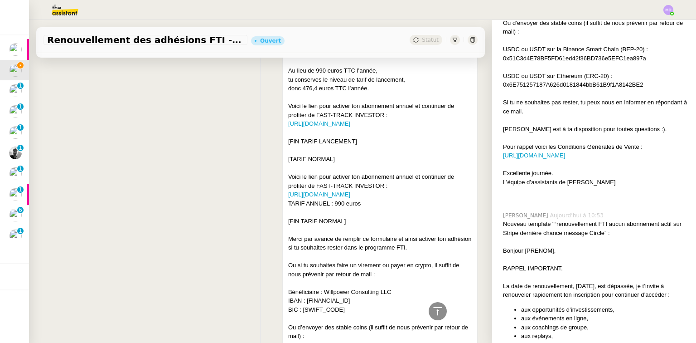
scroll to position [1414, 0]
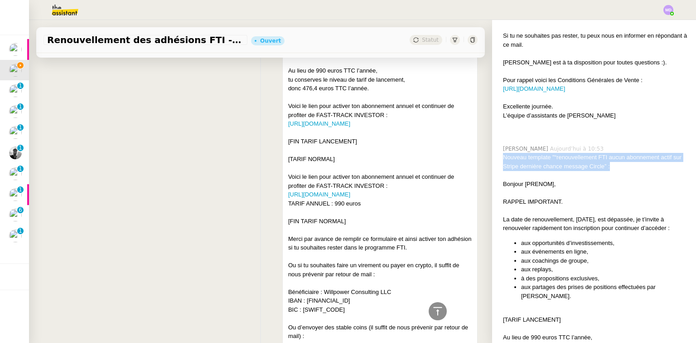
drag, startPoint x: 609, startPoint y: 156, endPoint x: 498, endPoint y: 150, distance: 111.2
click at [503, 153] on div "Nouveau template "“renouvellement FTI aucun abonnement actif sur Stripe dernièr…" at bounding box center [596, 162] width 186 height 18
copy div "Nouveau template "“renouvellement FTI aucun abonnement actif sur Stripe dernièr…"
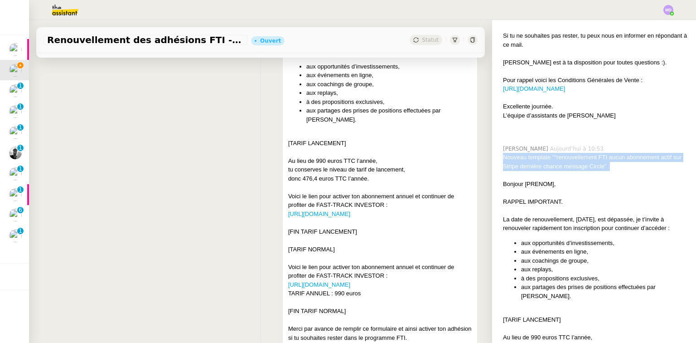
scroll to position [0, 0]
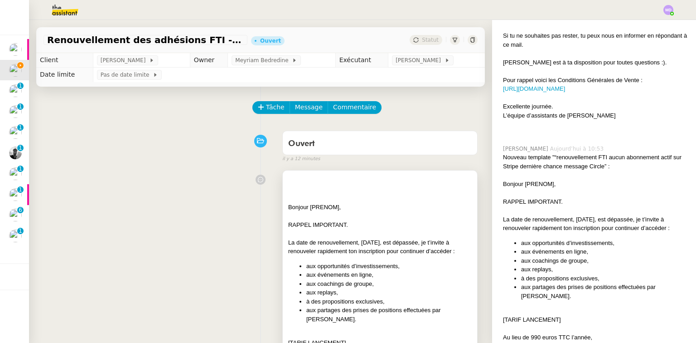
click at [402, 217] on div at bounding box center [380, 215] width 184 height 9
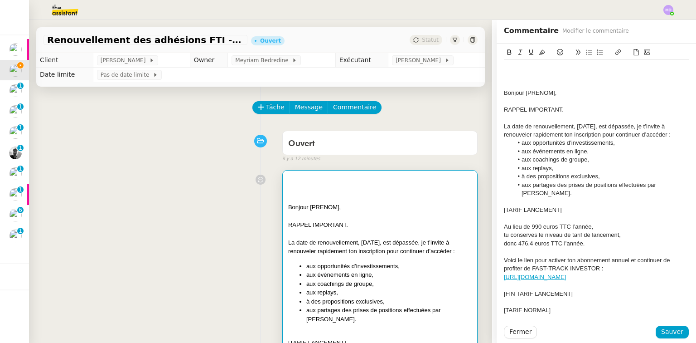
click at [517, 68] on div at bounding box center [596, 67] width 185 height 8
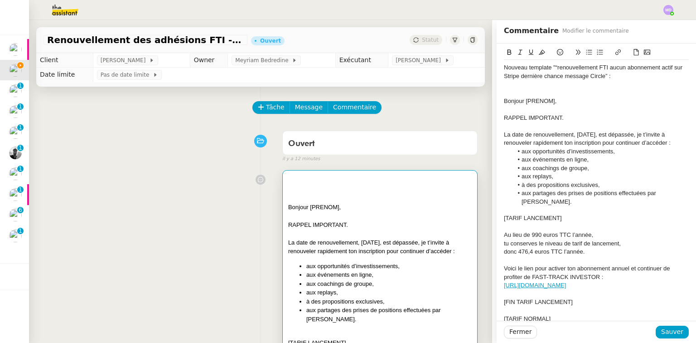
click at [588, 77] on div "Nouveau template "“renouvellement FTI aucun abonnement actif sur Stripe dernièr…" at bounding box center [596, 71] width 185 height 17
click at [666, 333] on span "Sauver" at bounding box center [672, 331] width 22 height 10
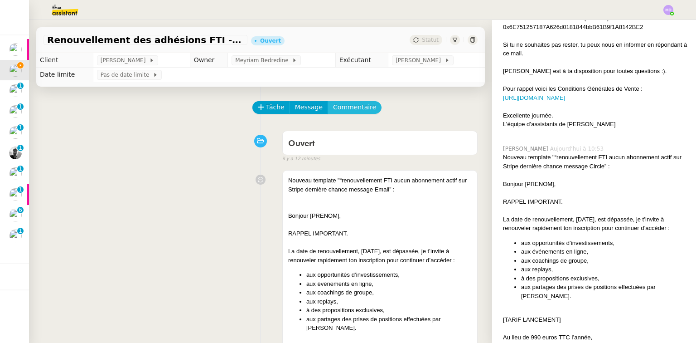
click at [333, 107] on span "Commentaire" at bounding box center [354, 107] width 43 height 10
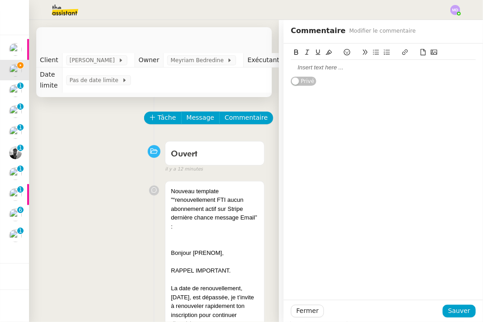
click at [360, 69] on div at bounding box center [383, 67] width 185 height 8
click at [337, 66] on div "Nouveau template "le template “renouvellement FTI abonnement actif sur Stripe”." at bounding box center [383, 71] width 185 height 17
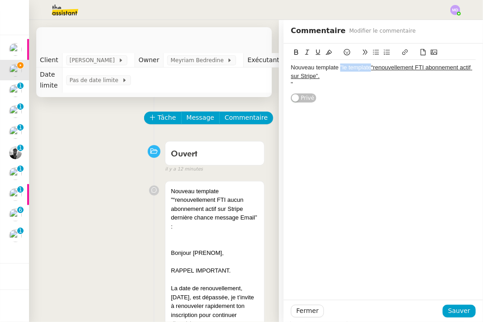
drag, startPoint x: 335, startPoint y: 67, endPoint x: 365, endPoint y: 68, distance: 29.9
click at [365, 68] on div "Nouveau template "le template “renouvellement FTI abonnement actif sur Stripe”." at bounding box center [383, 71] width 185 height 17
click at [345, 72] on div """ at bounding box center [383, 76] width 185 height 8
click at [450, 305] on button "Sauver" at bounding box center [459, 310] width 33 height 13
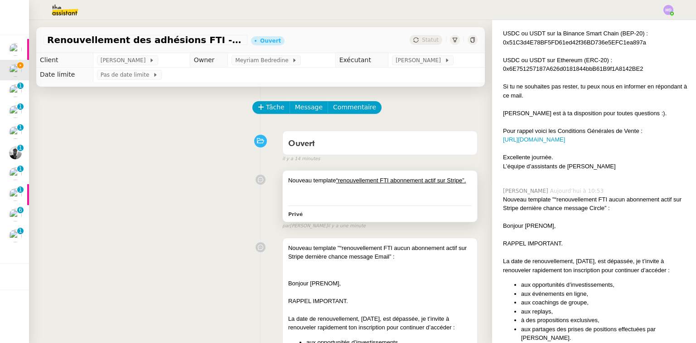
click at [393, 202] on div "﻿" at bounding box center [380, 197] width 184 height 9
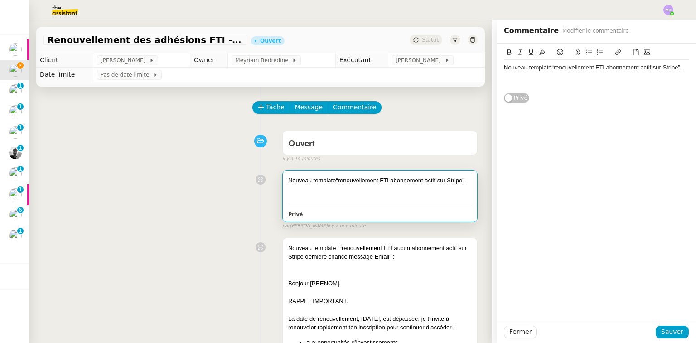
click at [601, 85] on div "﻿" at bounding box center [596, 84] width 185 height 8
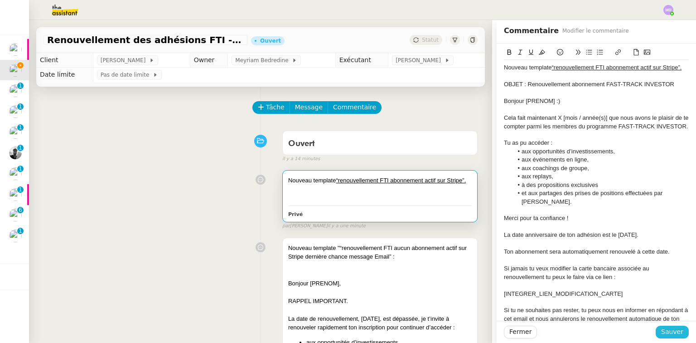
click at [671, 336] on span "Sauver" at bounding box center [672, 331] width 22 height 10
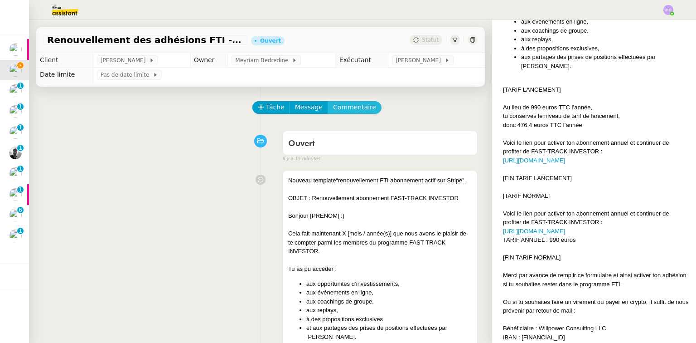
click at [356, 110] on span "Commentaire" at bounding box center [354, 107] width 43 height 10
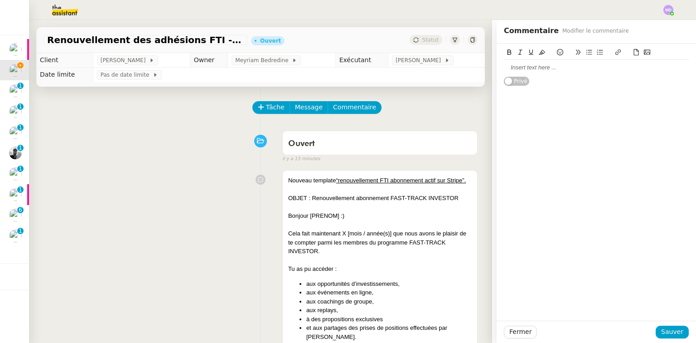
click at [531, 61] on div at bounding box center [596, 61] width 185 height 29
click at [530, 68] on div at bounding box center [596, 67] width 185 height 8
click at [517, 67] on li "Nouveau template “IMPORTANT : Echec renouvellement abonnement FAST-TRACK INVEST…" at bounding box center [601, 71] width 176 height 17
click at [589, 76] on div "Nouveau template “IMPORTANT : Echec renouvellement abonnement FAST-TRACK INVEST…" at bounding box center [596, 71] width 185 height 17
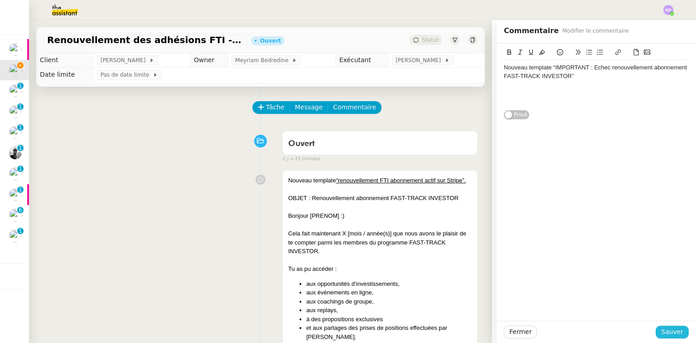
click at [668, 328] on span "Sauver" at bounding box center [672, 331] width 22 height 10
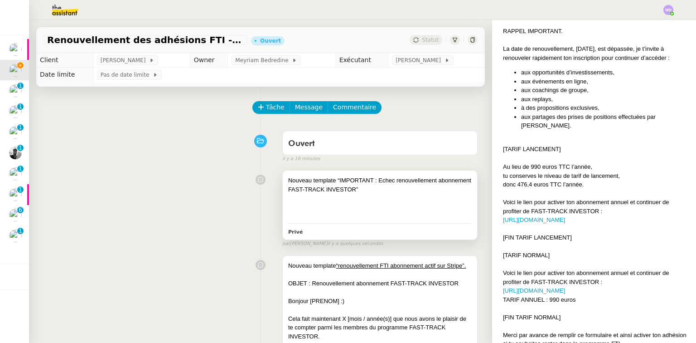
click at [365, 198] on div at bounding box center [380, 197] width 184 height 9
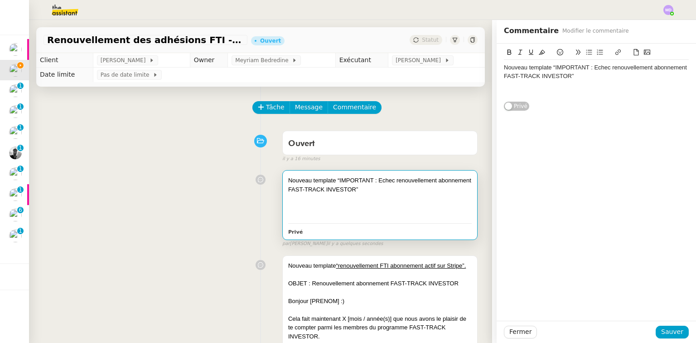
click at [551, 87] on div at bounding box center [596, 84] width 185 height 8
click at [549, 92] on div at bounding box center [596, 93] width 185 height 8
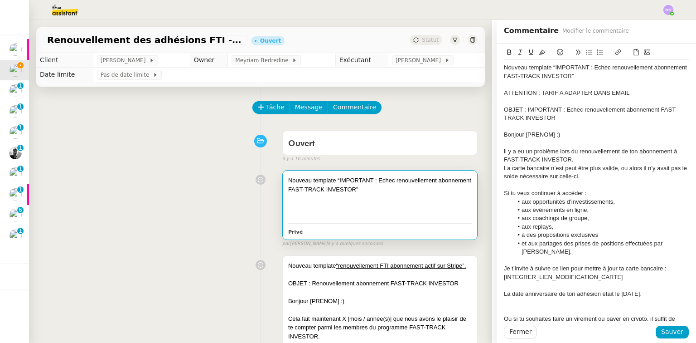
click at [583, 74] on div "Nouveau template “IMPORTANT : Echec renouvellement abonnement FAST-TRACK INVEST…" at bounding box center [596, 71] width 185 height 17
click at [672, 332] on span "Sauver" at bounding box center [672, 331] width 22 height 10
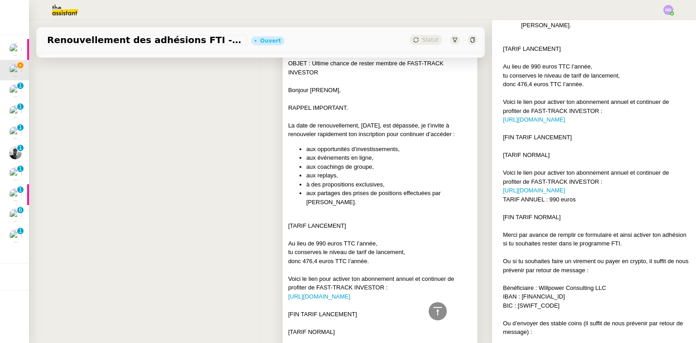
scroll to position [3262, 0]
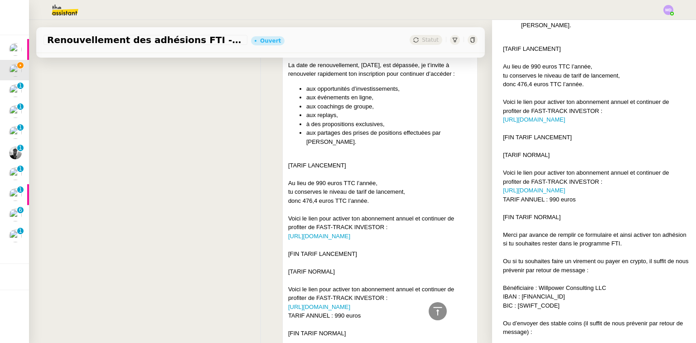
drag, startPoint x: 487, startPoint y: 181, endPoint x: 486, endPoint y: 192, distance: 10.5
click at [486, 198] on nz-layout "Renouvellement des adhésions FTI - 1 septembre 2025 Ouvert Statut Client Cédric…" at bounding box center [362, 181] width 667 height 323
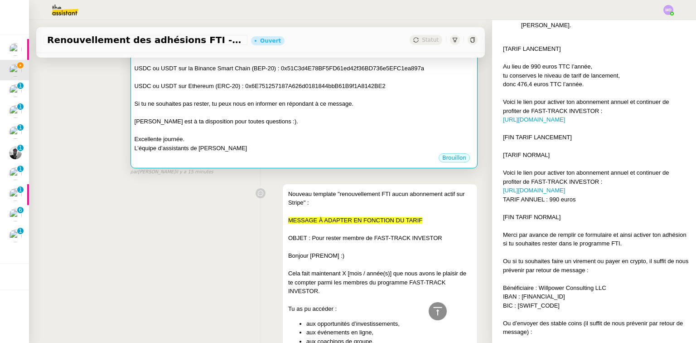
scroll to position [4983, 0]
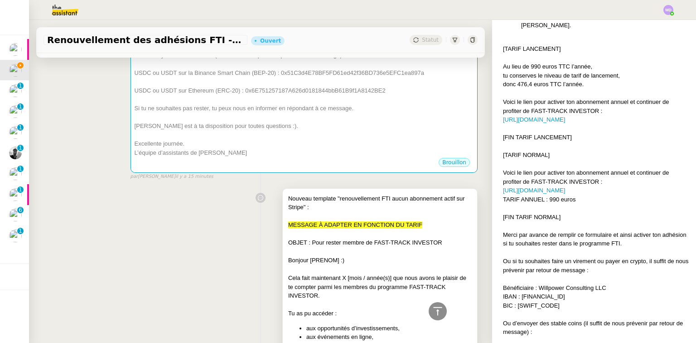
click at [379, 212] on div at bounding box center [380, 216] width 184 height 9
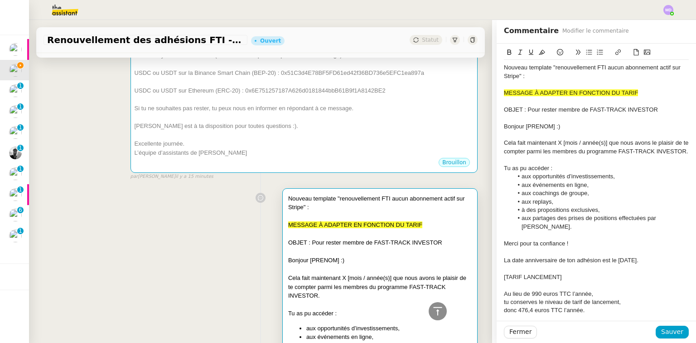
scroll to position [4983, 0]
drag, startPoint x: 631, startPoint y: 89, endPoint x: 485, endPoint y: 93, distance: 145.9
click at [485, 93] on app-ticket "Renouvellement des adhésions FTI - 1 septembre 2025 Ouvert Statut Client Cédric…" at bounding box center [362, 181] width 667 height 323
copy span "MESSAGE À ADAPTER EN FONCTION DU TARIF"
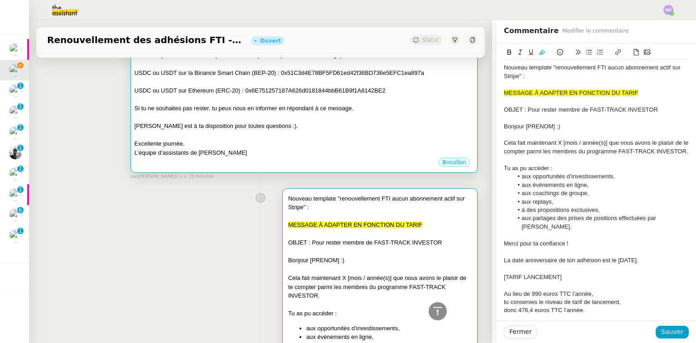
click at [199, 130] on div at bounding box center [304, 134] width 339 height 9
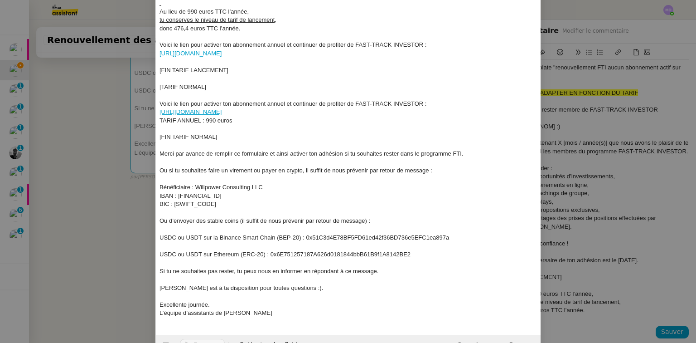
scroll to position [205, 0]
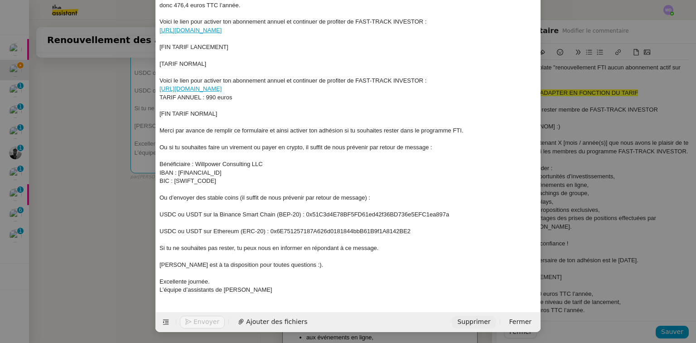
click at [490, 324] on span "Supprimer" at bounding box center [473, 321] width 33 height 10
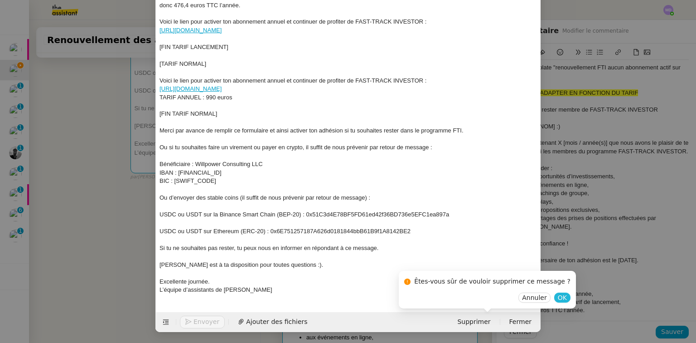
drag, startPoint x: 539, startPoint y: 297, endPoint x: 571, endPoint y: 309, distance: 34.3
click at [558, 297] on span "OK" at bounding box center [562, 297] width 9 height 9
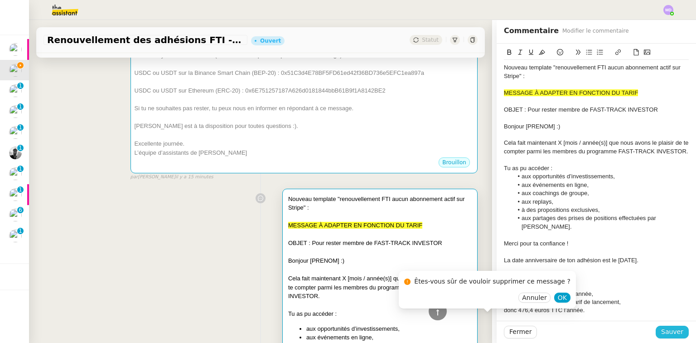
scroll to position [4983, 0]
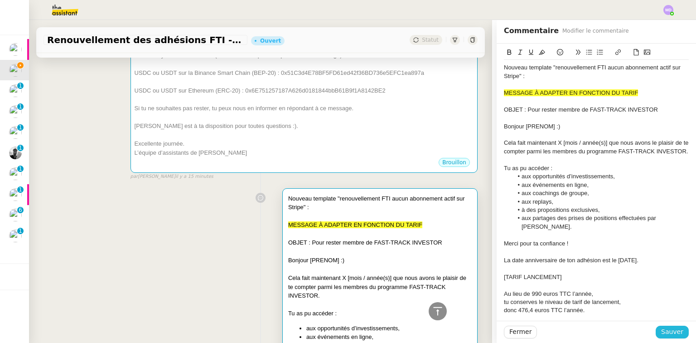
drag, startPoint x: 675, startPoint y: 332, endPoint x: 652, endPoint y: 332, distance: 22.7
click at [675, 332] on span "Sauver" at bounding box center [672, 331] width 22 height 10
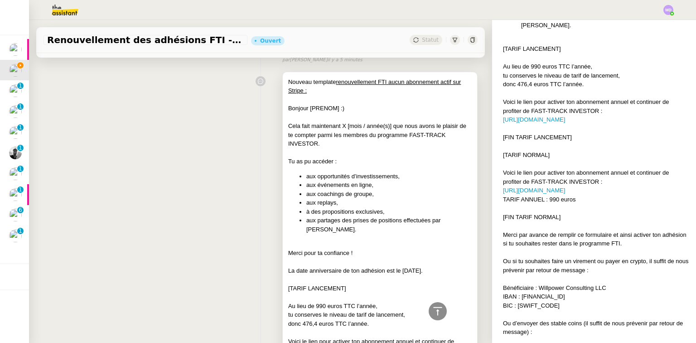
scroll to position [3823, 0]
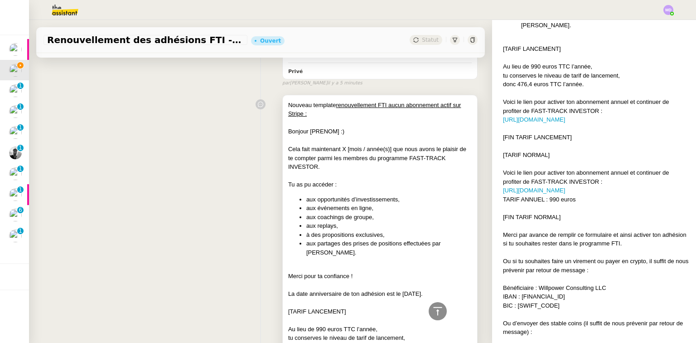
click at [343, 145] on div "Cela fait maintenant X [mois / année(s)] que nous avons le plaisir de te compte…" at bounding box center [380, 158] width 184 height 27
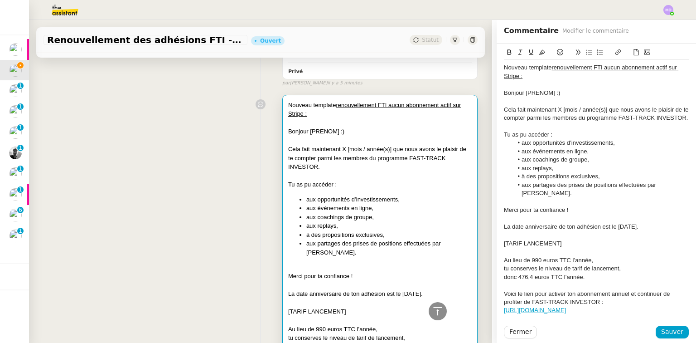
click at [520, 83] on div at bounding box center [596, 84] width 185 height 8
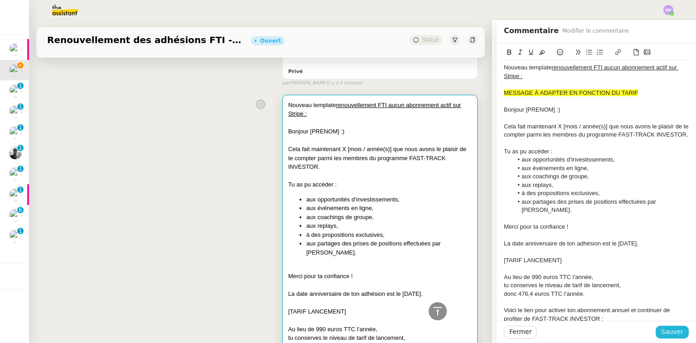
drag, startPoint x: 663, startPoint y: 328, endPoint x: 627, endPoint y: 313, distance: 39.4
click at [663, 328] on span "Sauver" at bounding box center [672, 331] width 22 height 10
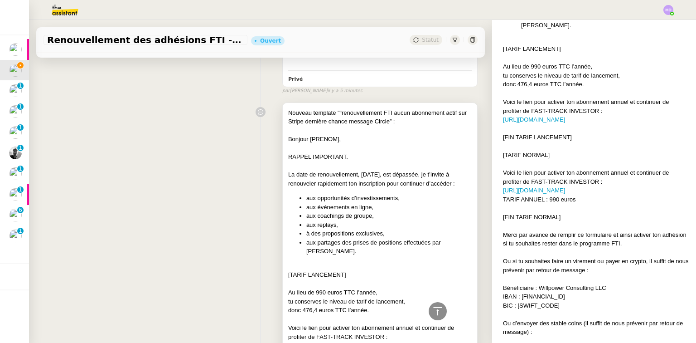
scroll to position [2482, 0]
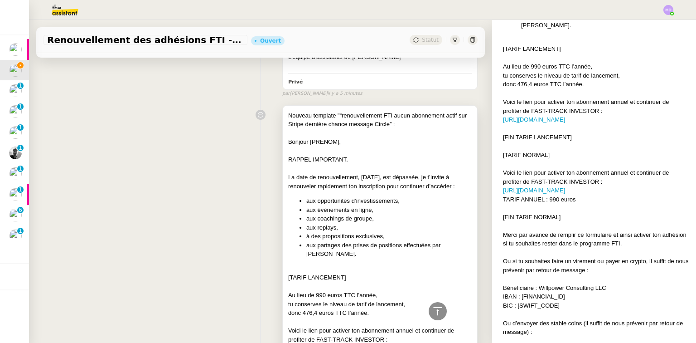
click at [353, 146] on div at bounding box center [380, 150] width 184 height 9
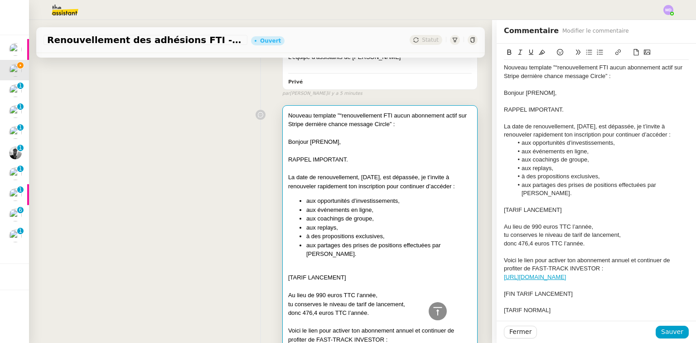
click at [615, 76] on div "Nouveau template "“renouvellement FTI aucun abonnement actif sur Stripe dernièr…" at bounding box center [596, 71] width 185 height 17
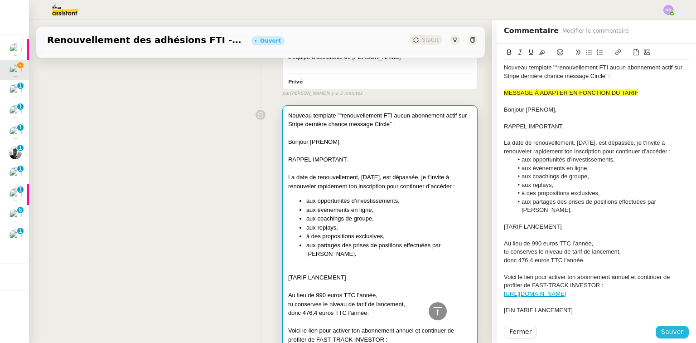
drag, startPoint x: 658, startPoint y: 332, endPoint x: 645, endPoint y: 319, distance: 18.6
click at [658, 332] on button "Sauver" at bounding box center [672, 331] width 33 height 13
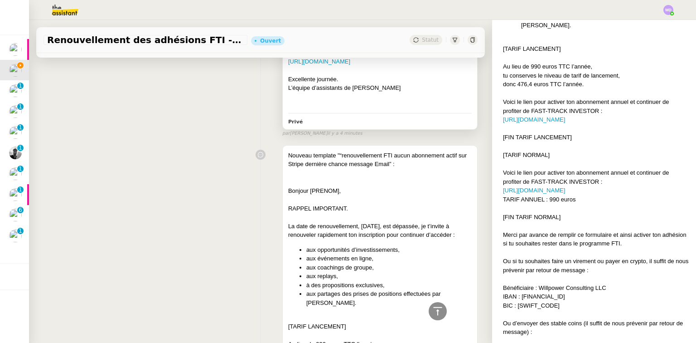
scroll to position [1032, 0]
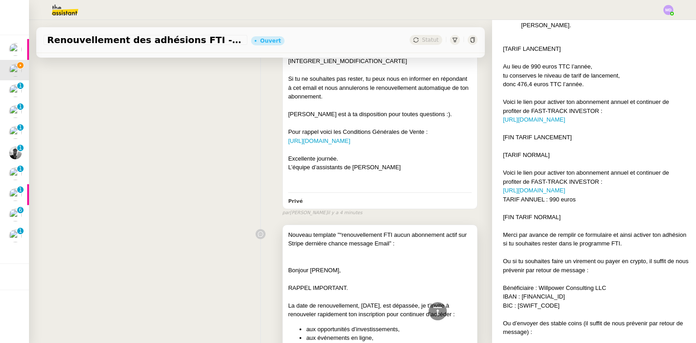
click at [410, 256] on div at bounding box center [380, 252] width 184 height 9
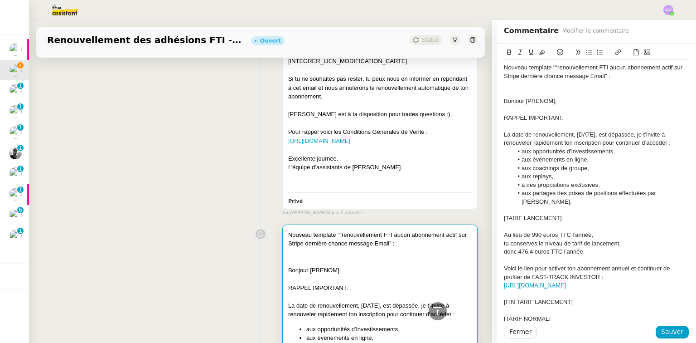
click at [554, 82] on div at bounding box center [596, 84] width 185 height 8
click at [549, 93] on div at bounding box center [596, 93] width 185 height 8
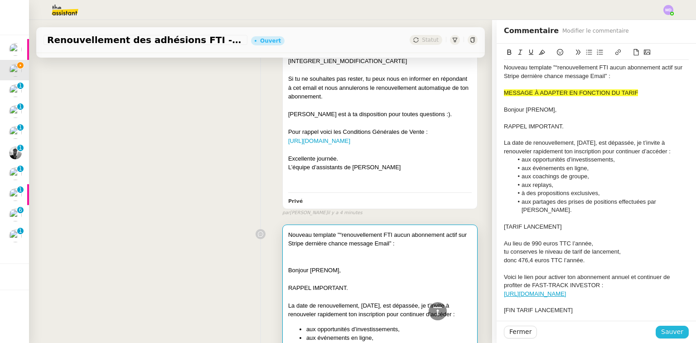
click at [670, 330] on span "Sauver" at bounding box center [672, 331] width 22 height 10
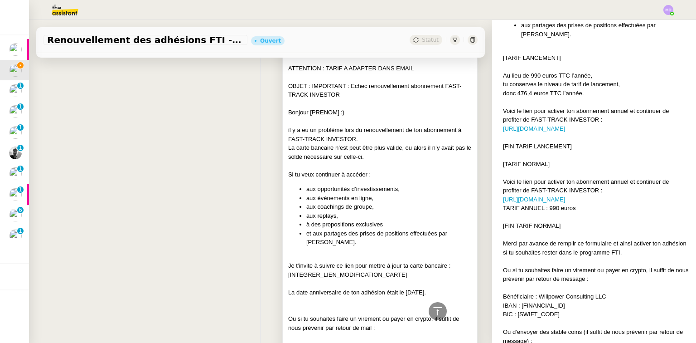
scroll to position [53, 0]
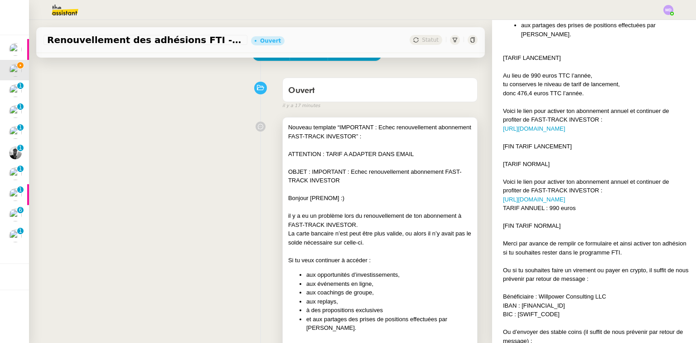
click at [367, 170] on span "OBJET : IMPORTANT : Echec renouvellement abonnement FAST-TRACK INVESTOR" at bounding box center [375, 176] width 174 height 16
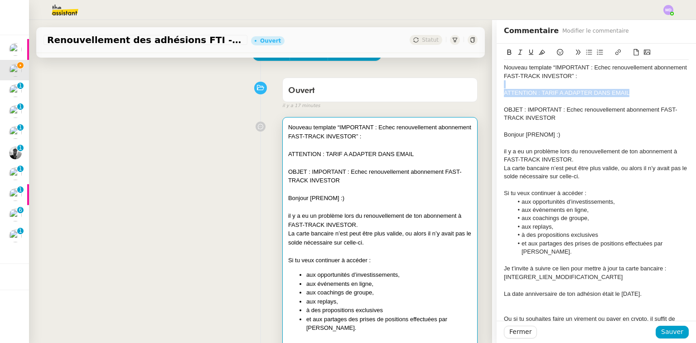
drag, startPoint x: 636, startPoint y: 92, endPoint x: 498, endPoint y: 63, distance: 141.3
click at [477, 83] on app-ticket "Renouvellement des adhésions FTI - 1 septembre 2025 Ouvert Statut Client Cédric…" at bounding box center [362, 181] width 667 height 323
click at [539, 53] on icon at bounding box center [542, 52] width 6 height 5
click at [557, 106] on div "OBJET : IMPORTANT : Echec renouvellement abonnement FAST-TRACK INVESTOR" at bounding box center [596, 114] width 185 height 17
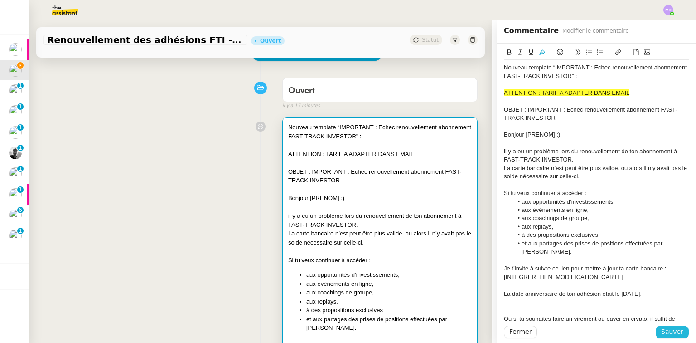
click at [666, 325] on button "Sauver" at bounding box center [672, 331] width 33 height 13
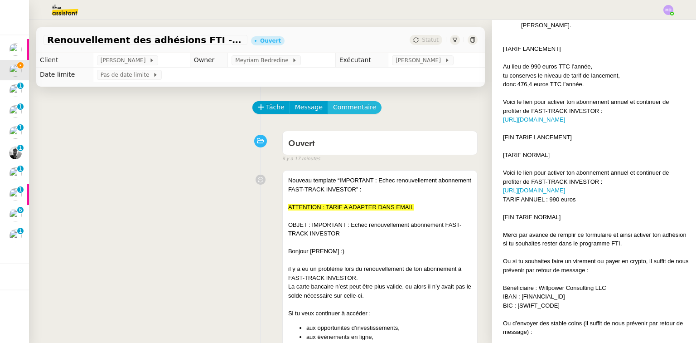
click at [339, 112] on span "Commentaire" at bounding box center [354, 107] width 43 height 10
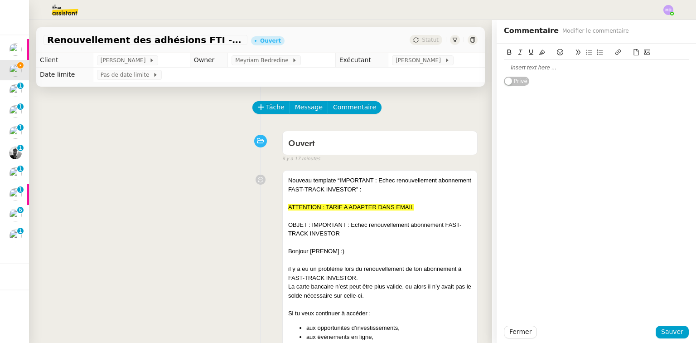
click at [528, 67] on div at bounding box center [596, 67] width 185 height 8
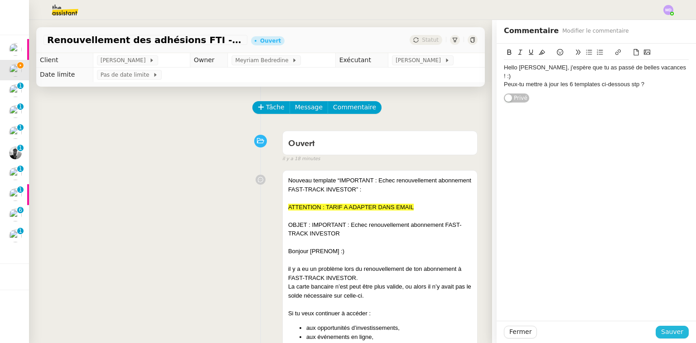
click at [666, 327] on span "Sauver" at bounding box center [672, 331] width 22 height 10
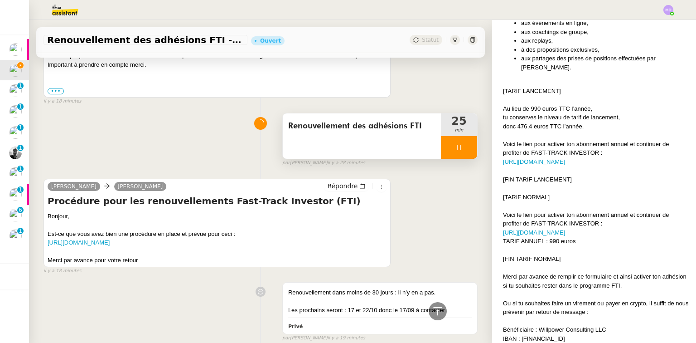
scroll to position [5379, 0]
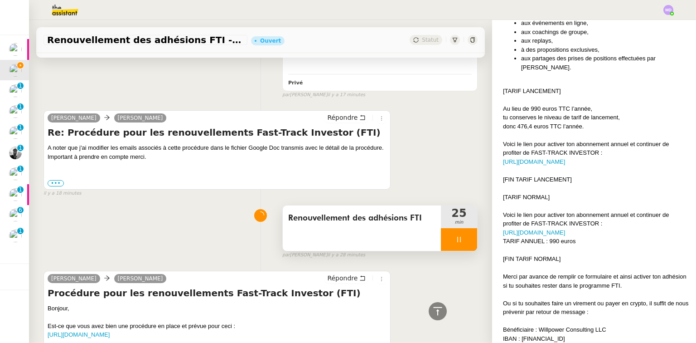
click at [460, 228] on div at bounding box center [459, 239] width 36 height 23
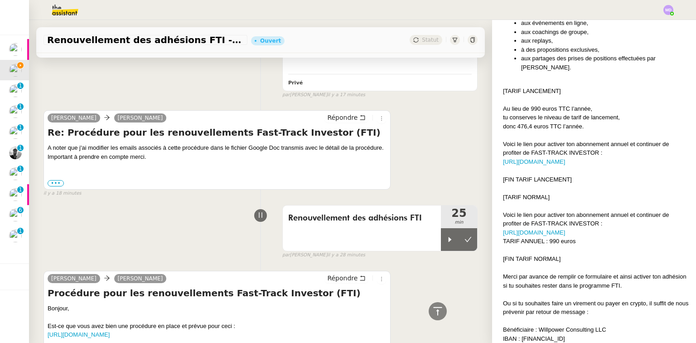
drag, startPoint x: 463, startPoint y: 217, endPoint x: 484, endPoint y: 273, distance: 60.7
click at [463, 228] on button at bounding box center [468, 239] width 18 height 23
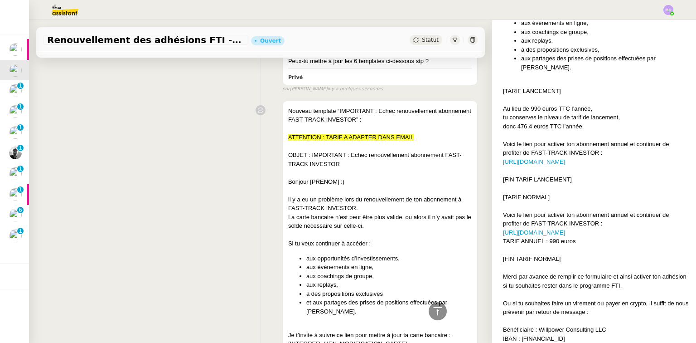
scroll to position [0, 0]
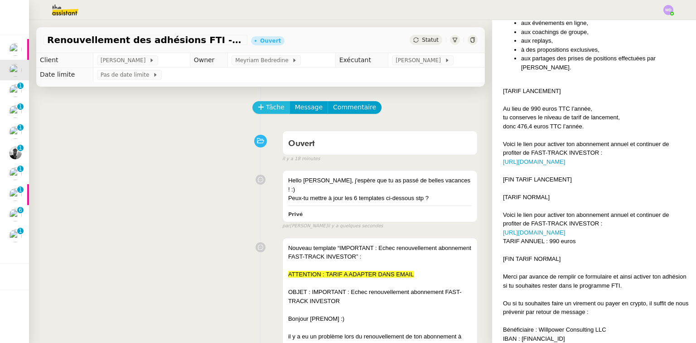
click at [272, 109] on span "Tâche" at bounding box center [275, 107] width 19 height 10
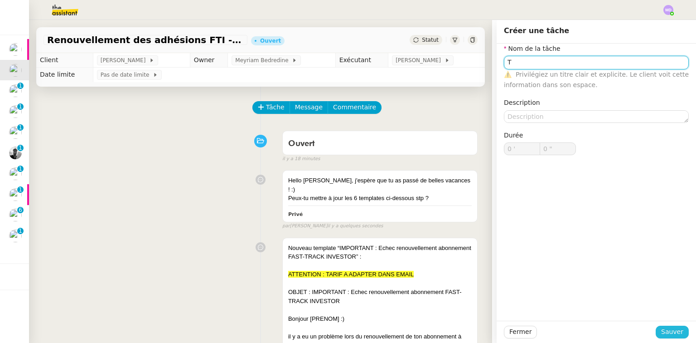
type input "T"
drag, startPoint x: 665, startPoint y: 333, endPoint x: 657, endPoint y: 327, distance: 9.4
click at [665, 332] on span "Sauver" at bounding box center [672, 331] width 22 height 10
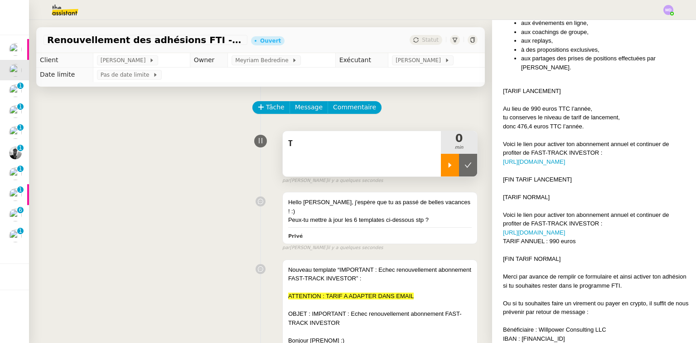
click at [441, 165] on div at bounding box center [450, 165] width 18 height 23
drag, startPoint x: 412, startPoint y: 163, endPoint x: 423, endPoint y: 147, distance: 19.4
click at [411, 160] on div "T" at bounding box center [362, 153] width 158 height 45
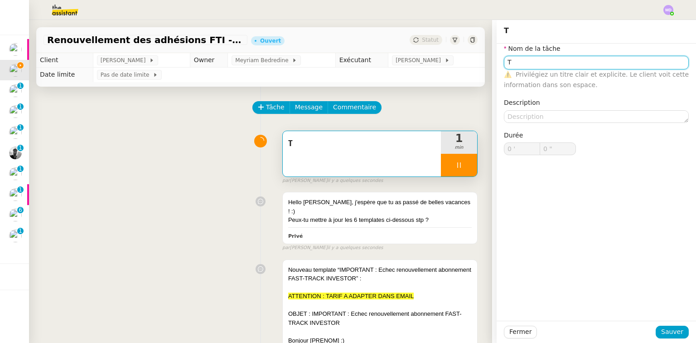
click at [531, 65] on input "T" at bounding box center [596, 62] width 185 height 13
type input "Tra"
type input "1 ""
type input "Transmission d"
type input "2 ""
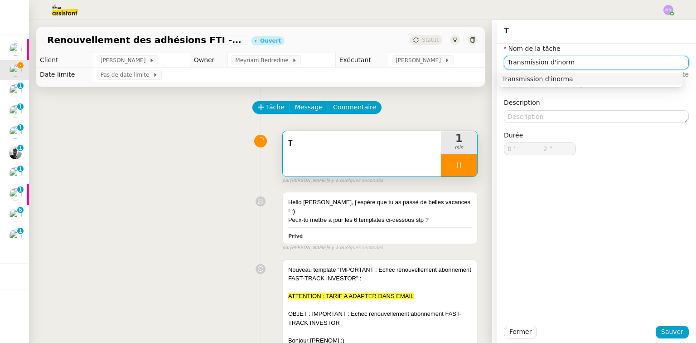
type input "Transmission d'inor"
type input "3 ""
type input "Transmission d'inf"
type input "4 ""
type input "Transmission d'inforamtion"
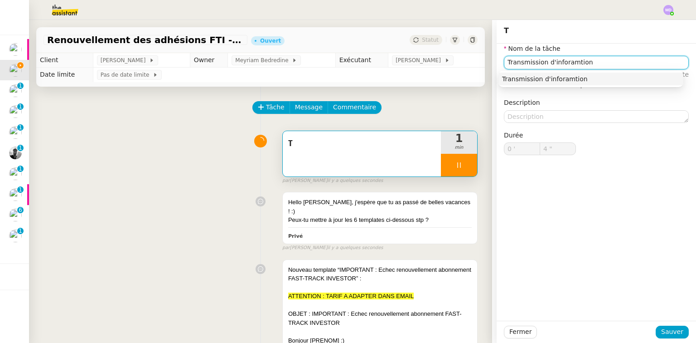
type input "5 ""
type input "Transmission d'infor"
type input "6 ""
type input "Transmission d'informations"
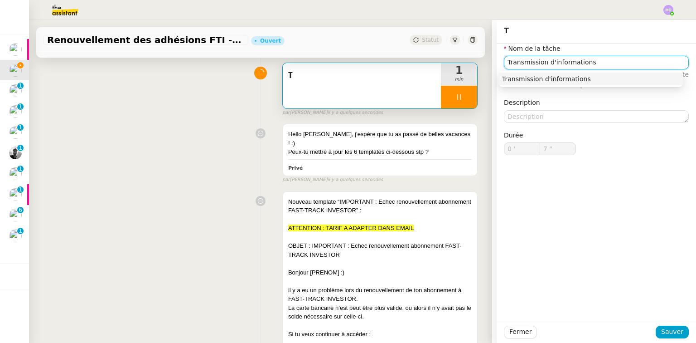
scroll to position [145, 0]
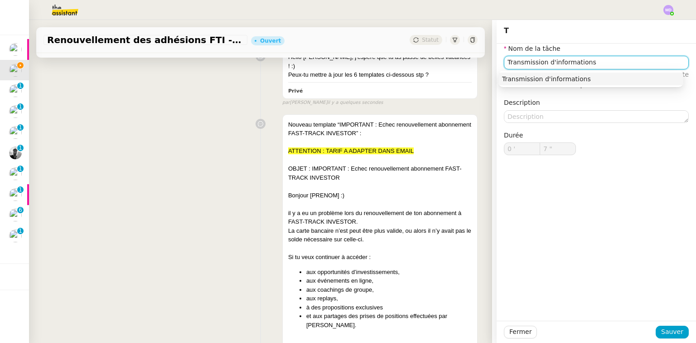
type input "8 ""
type input "Transmission d'informations"
click at [665, 326] on span "Sauver" at bounding box center [672, 331] width 22 height 10
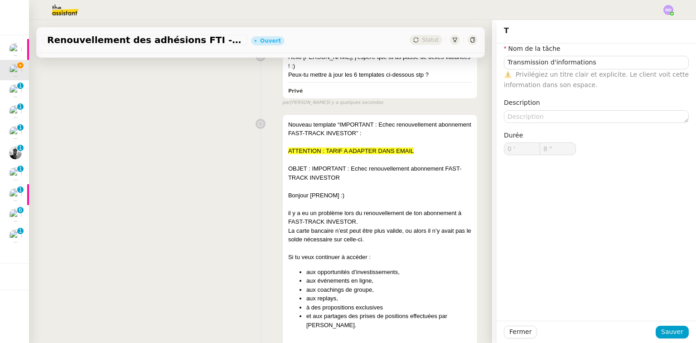
type input "9 ""
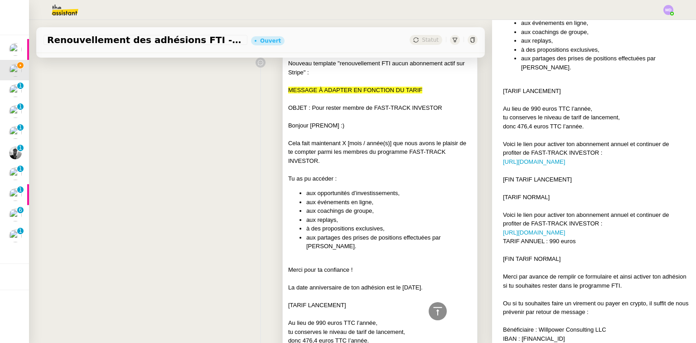
scroll to position [4604, 0]
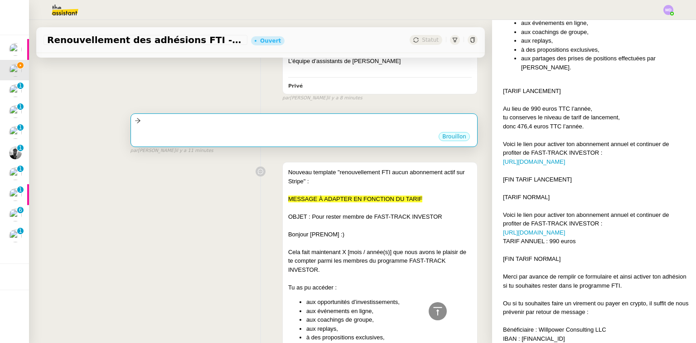
click at [277, 113] on div "••• Brouillon" at bounding box center [303, 129] width 347 height 33
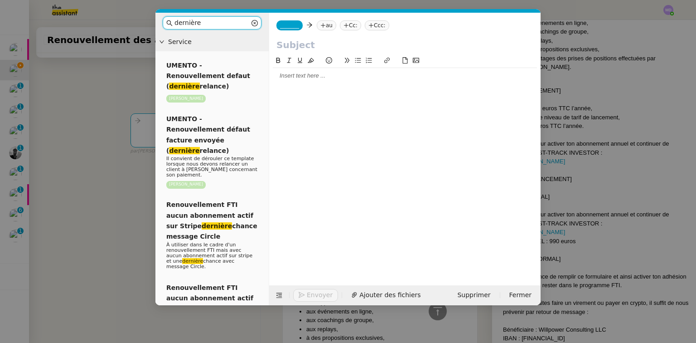
scroll to position [1415, 0]
click at [475, 292] on span "Supprimer" at bounding box center [473, 295] width 33 height 10
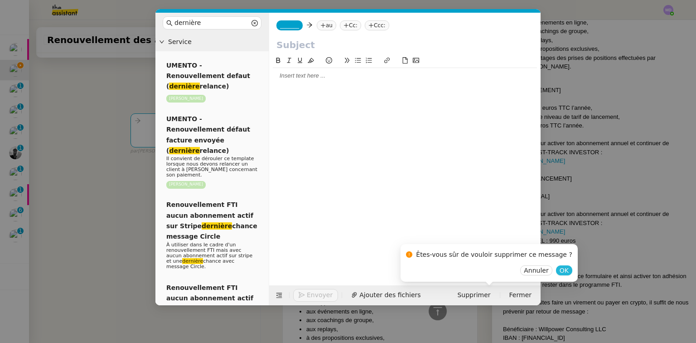
click at [560, 272] on span "OK" at bounding box center [564, 270] width 9 height 9
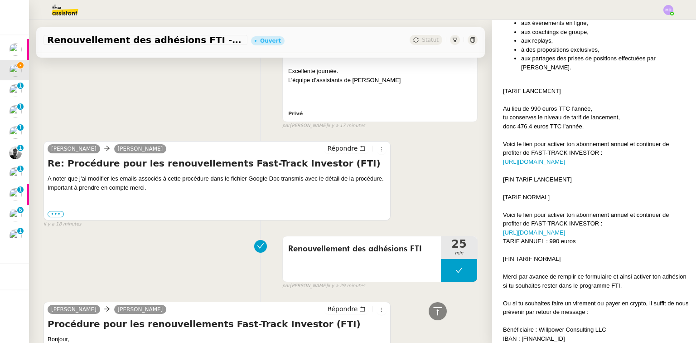
scroll to position [5281, 0]
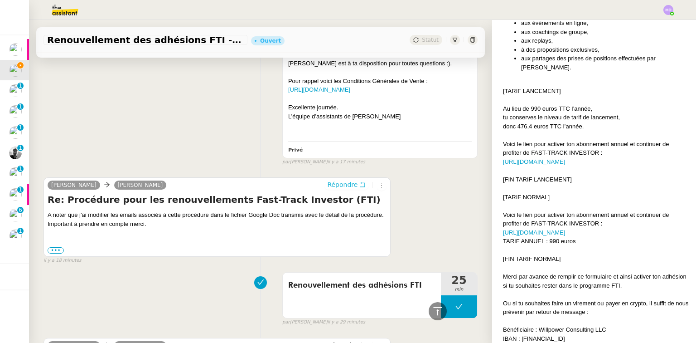
click at [347, 180] on span "Répondre" at bounding box center [342, 184] width 30 height 9
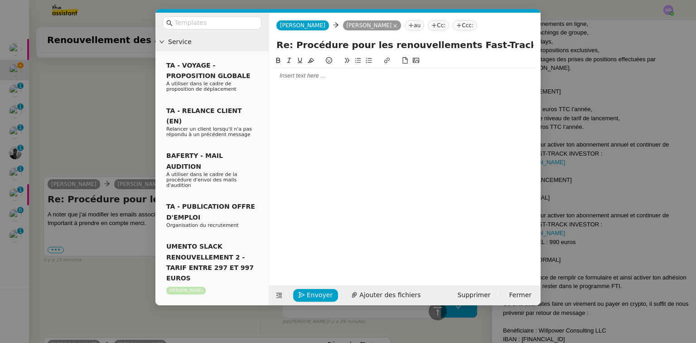
scroll to position [1415, 0]
click at [308, 68] on div at bounding box center [405, 61] width 264 height 13
click at [301, 75] on div at bounding box center [405, 76] width 264 height 8
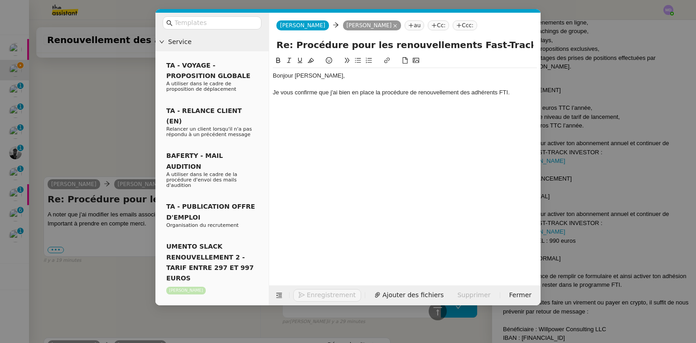
scroll to position [5387, 0]
click at [411, 103] on div "Ma première relance commence le 17 septembre" at bounding box center [405, 101] width 264 height 8
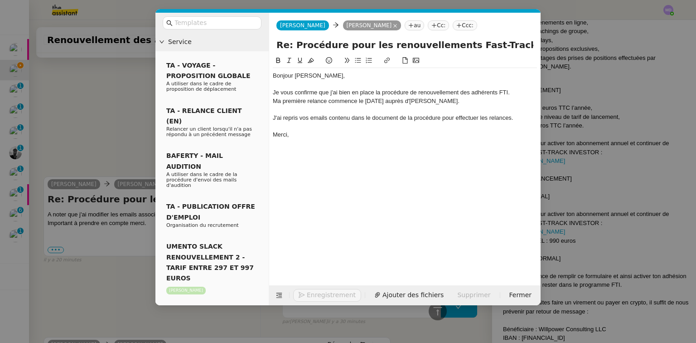
scroll to position [5422, 0]
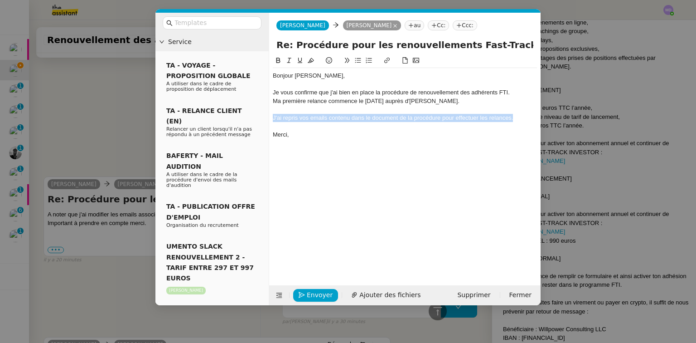
drag, startPoint x: 521, startPoint y: 116, endPoint x: 270, endPoint y: 117, distance: 250.6
click at [270, 117] on nz-spin "Bonjour Cédric, Je vous confirme que j'ai bien en place la procédure de renouve…" at bounding box center [404, 164] width 271 height 219
click at [286, 61] on icon at bounding box center [289, 60] width 6 height 6
click at [341, 118] on em "J'ai repris vos emails contenu dans le document de la procédure pour effectuer …" at bounding box center [393, 117] width 241 height 7
click at [343, 119] on em "J'ai repris vos emails contenu dans le document de la procédure pour effectuer …" at bounding box center [393, 117] width 241 height 7
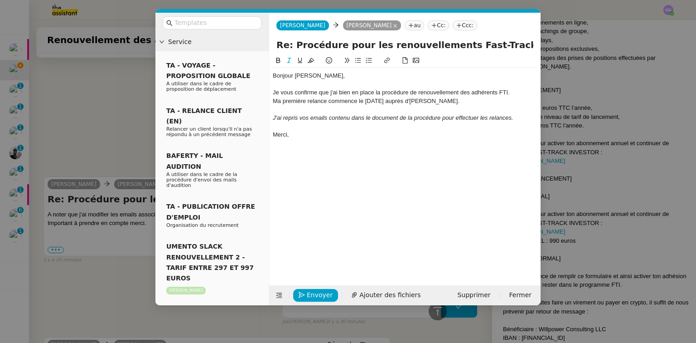
click at [0, 0] on lt-span "contenu s" at bounding box center [0, 0] width 0 height 0
drag, startPoint x: 370, startPoint y: 116, endPoint x: 410, endPoint y: 117, distance: 40.3
click at [410, 117] on em "J'ai repris vos emails contenus dans le document de la procédure pour effectuer…" at bounding box center [394, 117] width 243 height 7
click at [380, 119] on em "J'ai repris vos emails contenus dans la procédure pour effectuer les relances." at bounding box center [374, 117] width 202 height 7
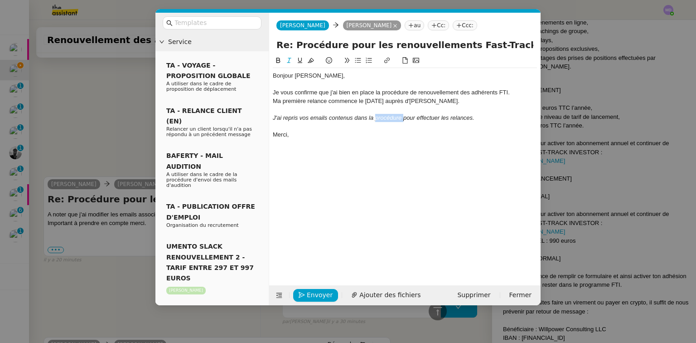
click at [384, 60] on icon at bounding box center [387, 60] width 6 height 6
paste input "https://docs.google.com/document/d/1Q9iDB8S6iOfZo8pmjdsSfduLa6ZMSbs9pc7zLNNIiaQ…"
type input "https://docs.google.com/document/d/1Q9iDB8S6iOfZo8pmjdsSfduLa6ZMSbs9pc7zLNNIiaQ…"
click at [448, 130] on link at bounding box center [442, 133] width 21 height 7
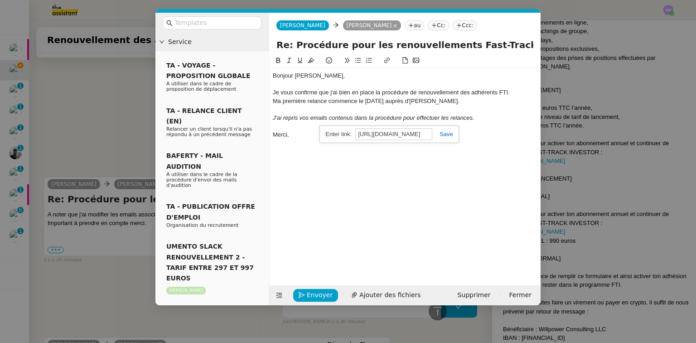
scroll to position [0, 0]
click at [448, 130] on div "Merci," at bounding box center [405, 134] width 264 height 8
click at [320, 291] on span "Envoyer" at bounding box center [320, 295] width 26 height 10
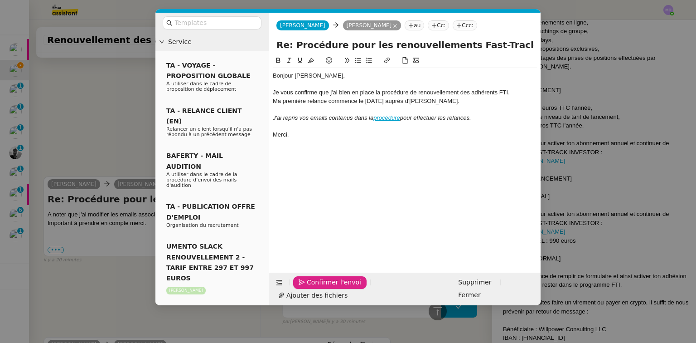
click at [320, 287] on span "Confirmer l'envoi" at bounding box center [334, 282] width 54 height 10
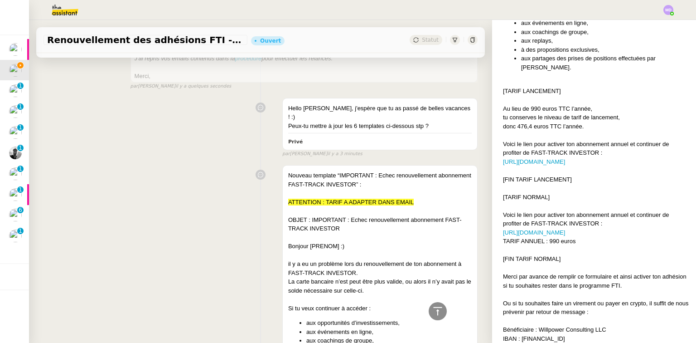
scroll to position [154, 0]
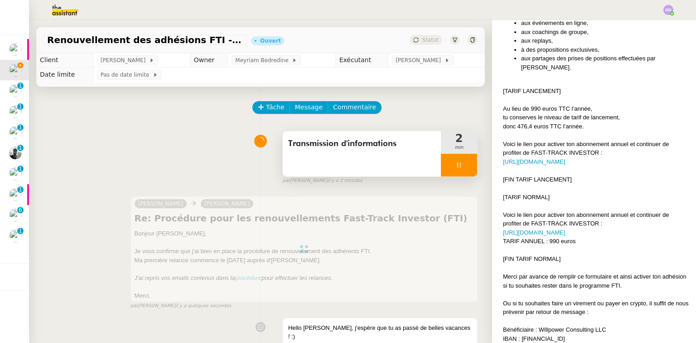
click at [454, 164] on div at bounding box center [459, 165] width 36 height 23
click at [464, 165] on icon at bounding box center [467, 164] width 7 height 7
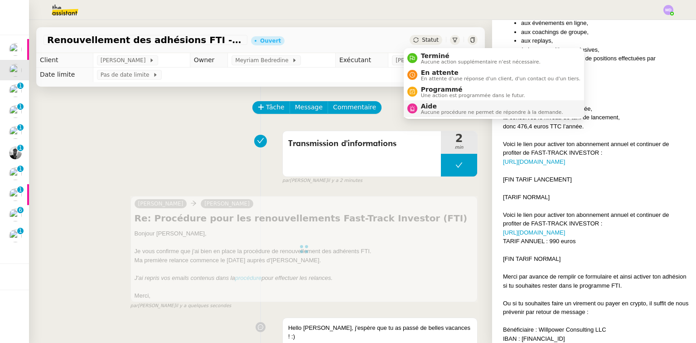
click at [429, 102] on span "Aide" at bounding box center [492, 105] width 142 height 7
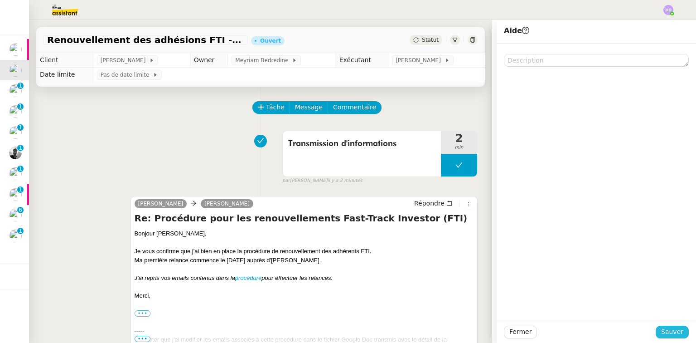
click at [673, 328] on span "Sauver" at bounding box center [672, 331] width 22 height 10
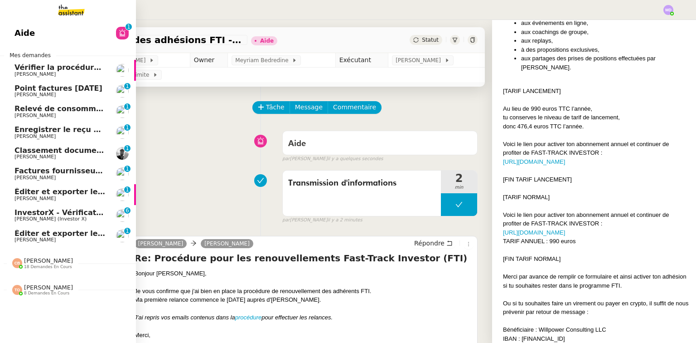
click at [67, 234] on span "Éditer et exporter le compte rendu Noota" at bounding box center [98, 233] width 169 height 9
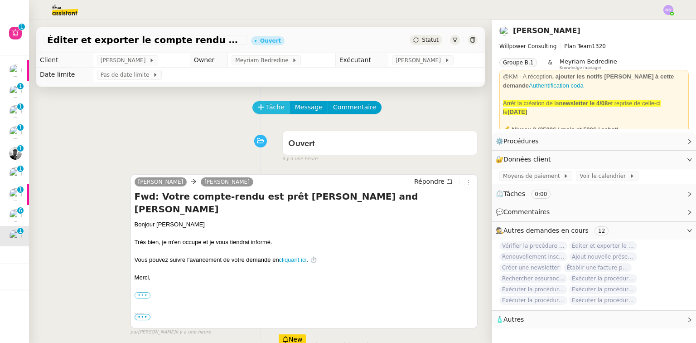
drag, startPoint x: 267, startPoint y: 117, endPoint x: 266, endPoint y: 111, distance: 6.0
click at [266, 113] on div "Tâche Message Commentaire" at bounding box center [365, 112] width 224 height 22
click at [266, 108] on span "Tâche" at bounding box center [275, 107] width 19 height 10
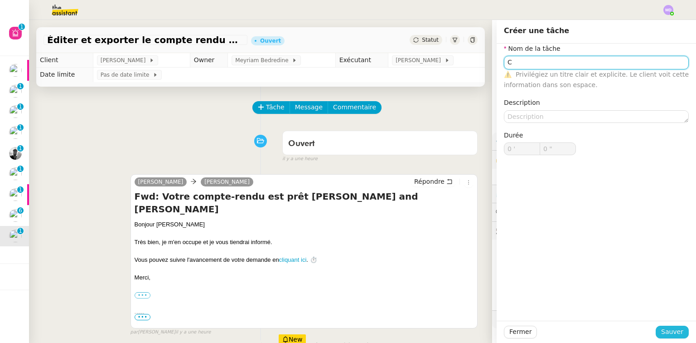
type input "C"
click at [670, 328] on span "Sauver" at bounding box center [672, 331] width 22 height 10
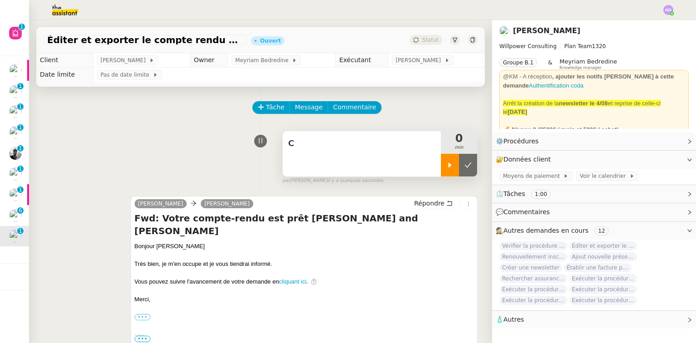
click at [444, 167] on div at bounding box center [450, 165] width 18 height 23
click at [426, 165] on div "C" at bounding box center [362, 153] width 158 height 45
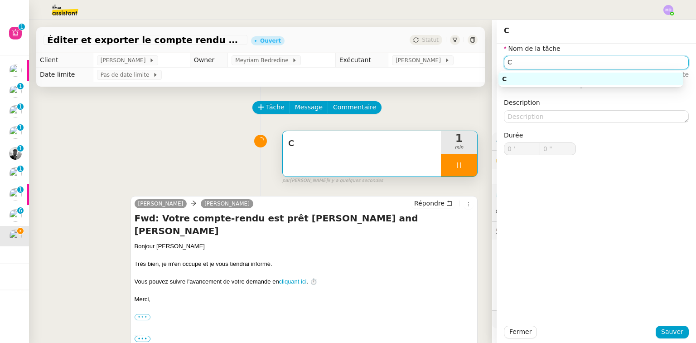
click at [545, 61] on input "C" at bounding box center [596, 62] width 185 height 13
type input "1 ""
type input "Compte ren"
type input "2 ""
type input "Compte rendu Noot"
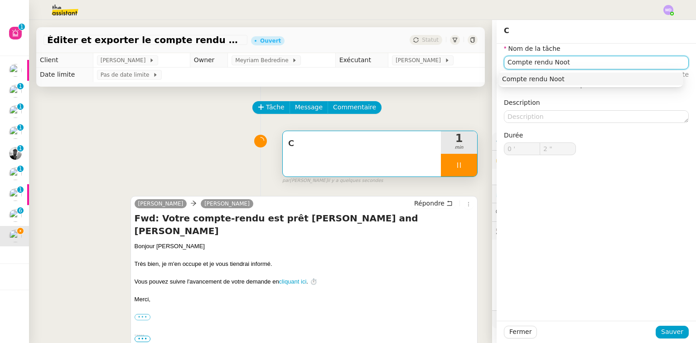
type input "3 ""
type input "Compte rendu Noota"
type input "4 ""
type input "Compte rendu Noota"
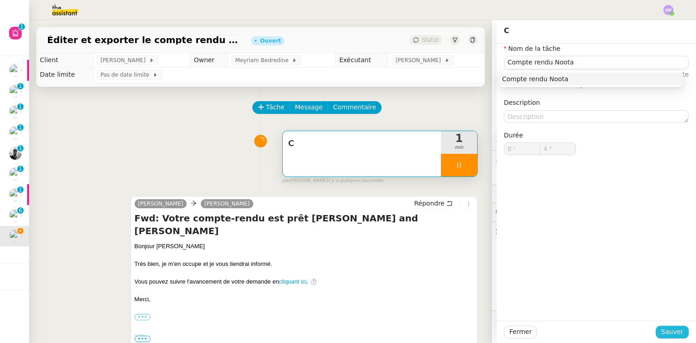
click at [672, 328] on span "Sauver" at bounding box center [672, 331] width 22 height 10
type input "5 ""
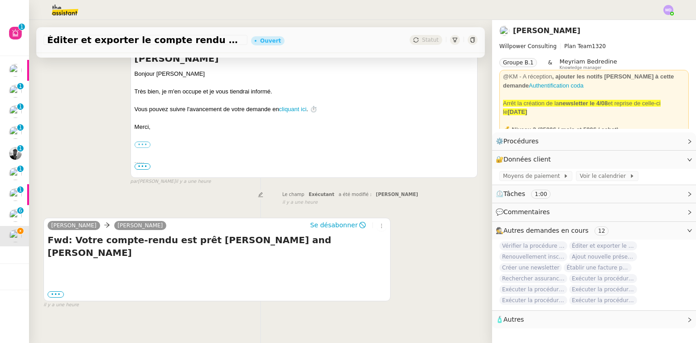
scroll to position [174, 0]
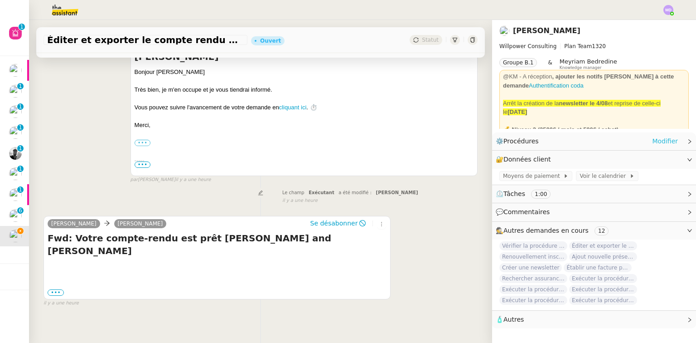
click at [660, 145] on link "Modifier" at bounding box center [665, 141] width 26 height 10
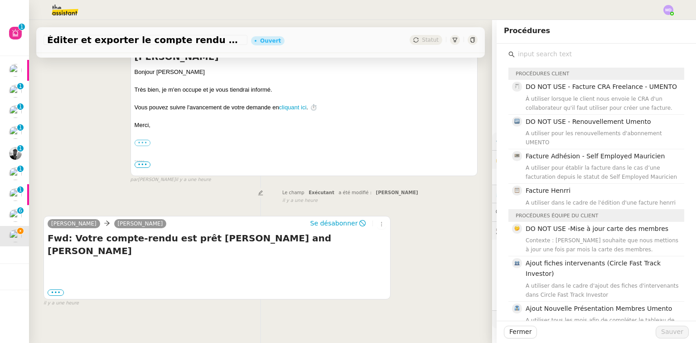
click at [521, 55] on input "text" at bounding box center [599, 54] width 169 height 12
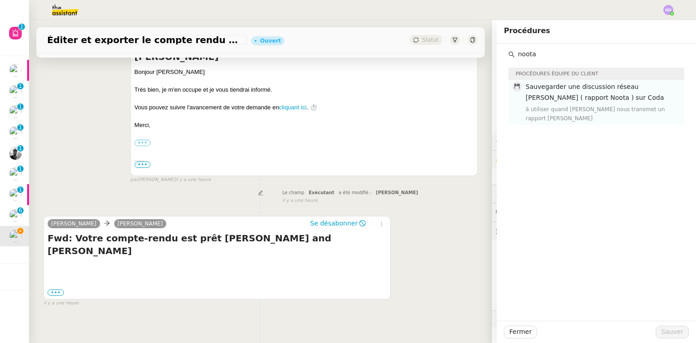
type input "noota"
click at [558, 91] on span "Sauvegarder une discussion réseau [PERSON_NAME] ( rapport Noota ) sur Coda" at bounding box center [595, 92] width 138 height 18
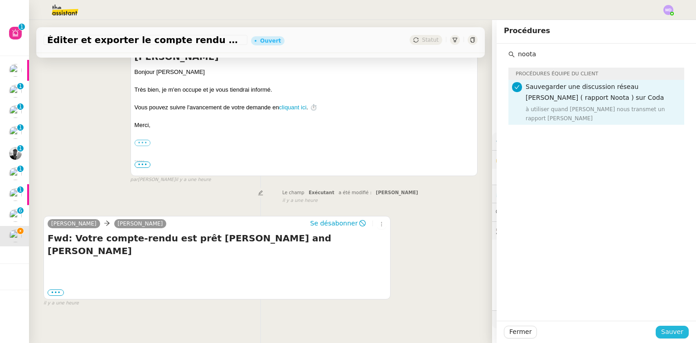
click at [657, 337] on button "Sauver" at bounding box center [672, 331] width 33 height 13
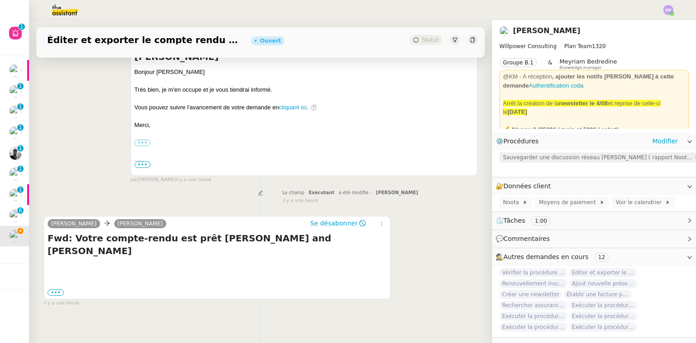
click at [562, 162] on span "Sauvegarder une discussion réseau [PERSON_NAME] ( rapport Noota ) sur Coda" at bounding box center [598, 157] width 191 height 9
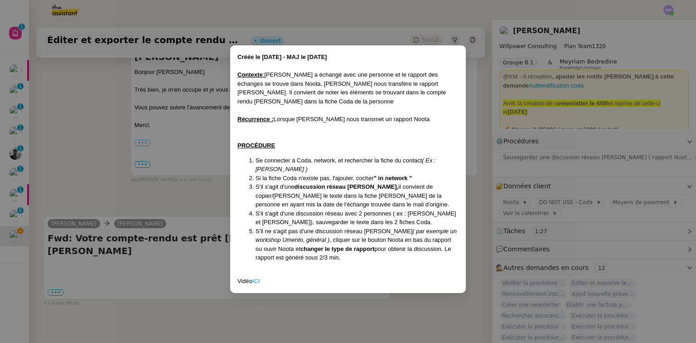
click at [90, 194] on nz-modal-container "Créée le [DATE] - MAJ le [DATE] Contexte : [PERSON_NAME] a échangé avec une per…" at bounding box center [348, 171] width 696 height 343
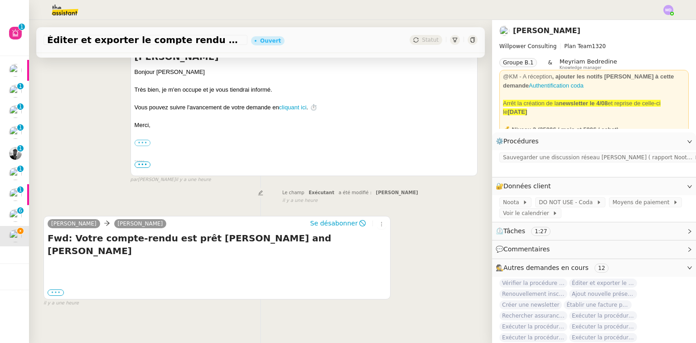
click at [56, 289] on label "•••" at bounding box center [56, 292] width 16 height 6
click at [0, 0] on input "•••" at bounding box center [0, 0] width 0 height 0
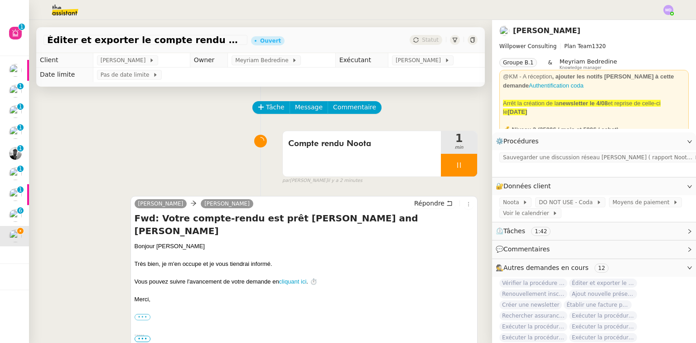
click at [459, 163] on div at bounding box center [459, 165] width 36 height 23
click at [464, 163] on icon at bounding box center [467, 164] width 7 height 7
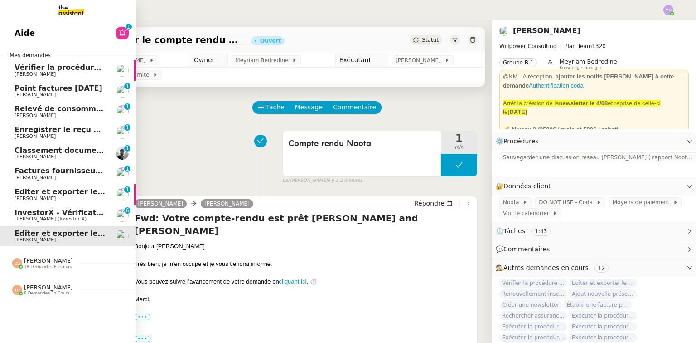
click at [24, 130] on span "Enregistrer le reçu de Coda Project" at bounding box center [86, 129] width 144 height 9
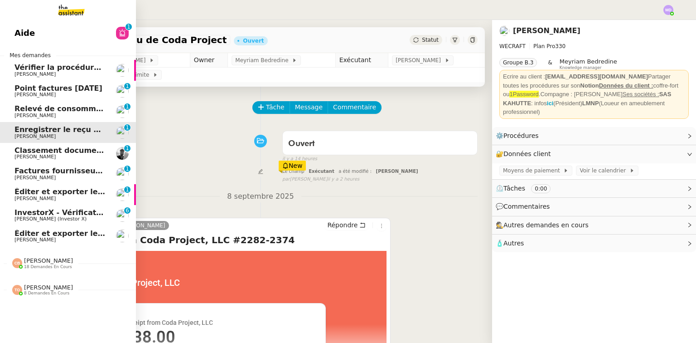
click at [44, 109] on span "Relevé de consommations - septembre 2025" at bounding box center [105, 108] width 182 height 9
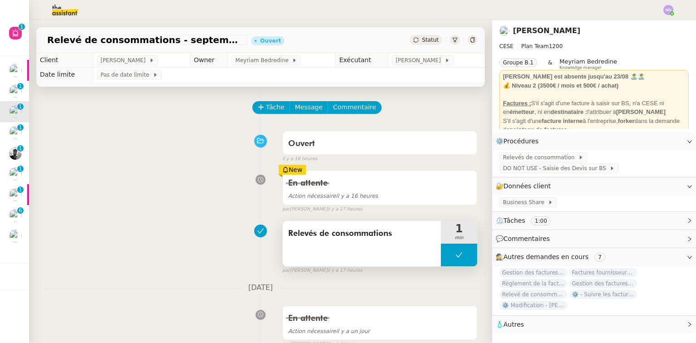
click at [445, 255] on button at bounding box center [459, 254] width 36 height 23
click at [445, 255] on div at bounding box center [450, 254] width 18 height 23
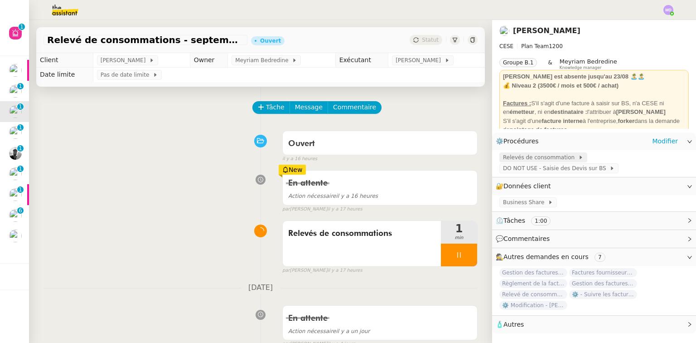
click at [514, 158] on span "Relevés de consommation" at bounding box center [540, 157] width 75 height 9
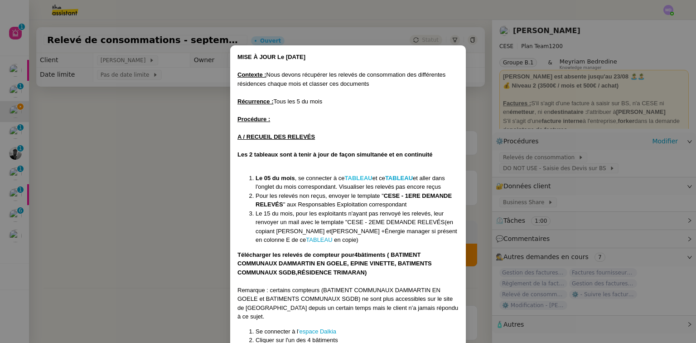
click at [350, 174] on strong "TABLEAU" at bounding box center [359, 177] width 28 height 7
click at [404, 174] on strong "TABLEAU" at bounding box center [399, 177] width 28 height 7
click at [204, 190] on nz-modal-container "MISE À JOUR Le 17/07/2025 Contexte : Nous devons récupérer les relevés de conso…" at bounding box center [348, 171] width 696 height 343
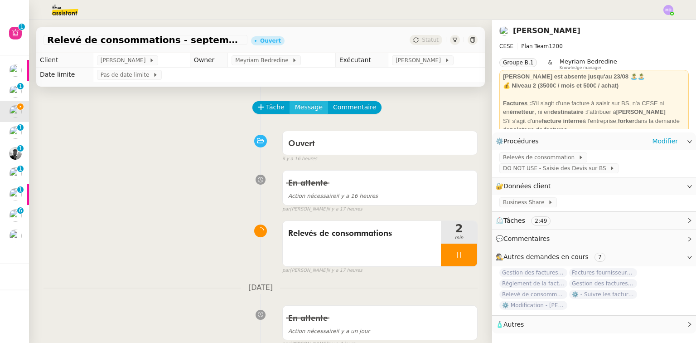
click at [314, 112] on button "Message" at bounding box center [309, 107] width 39 height 13
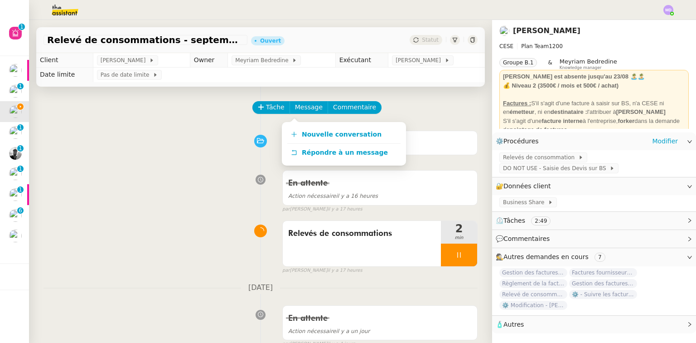
click at [305, 123] on div "Nouvelle conversation Répondre à un message" at bounding box center [344, 143] width 124 height 43
click at [305, 127] on link "Nouvelle conversation" at bounding box center [343, 135] width 113 height 18
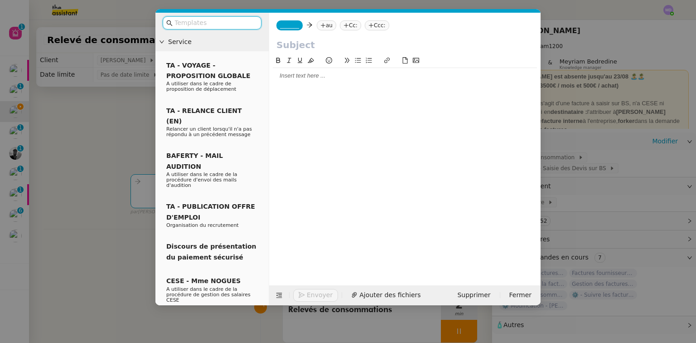
click at [208, 27] on input "text" at bounding box center [215, 23] width 82 height 10
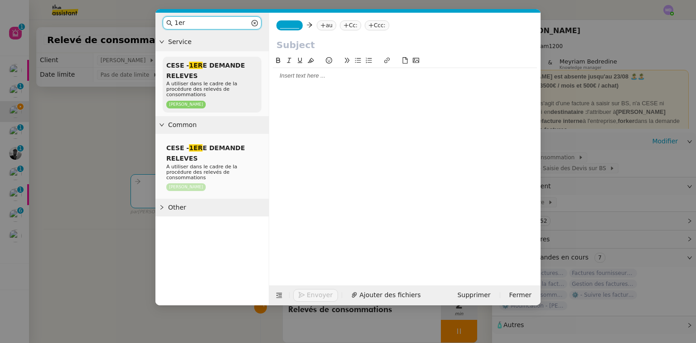
type input "1er"
click at [203, 63] on span "CESE - 1ER E DEMANDE RELEVES" at bounding box center [205, 71] width 79 height 18
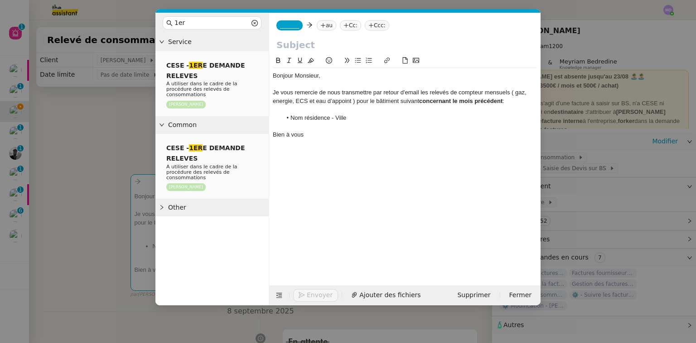
click at [283, 20] on nz-tag "_______" at bounding box center [289, 25] width 26 height 10
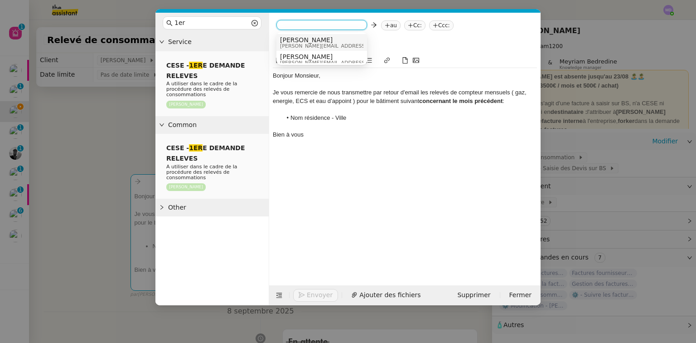
click at [293, 39] on span "[PERSON_NAME]" at bounding box center [344, 39] width 129 height 7
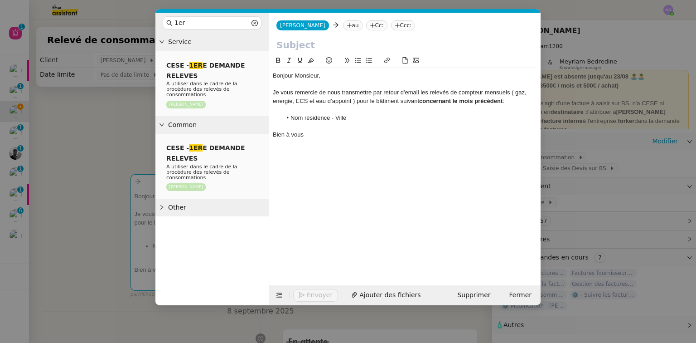
click at [347, 25] on icon at bounding box center [349, 25] width 5 height 5
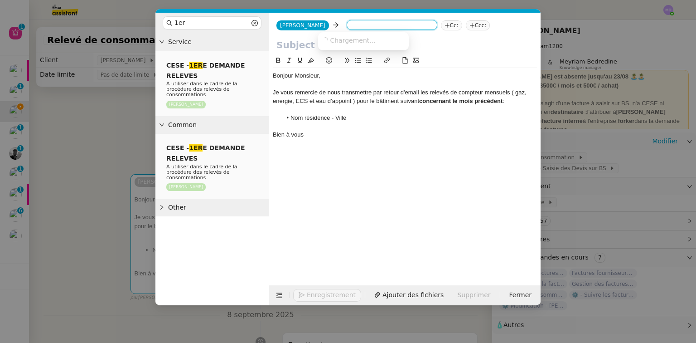
paste input "ludovic.berthon@SYCOGEST.COM"
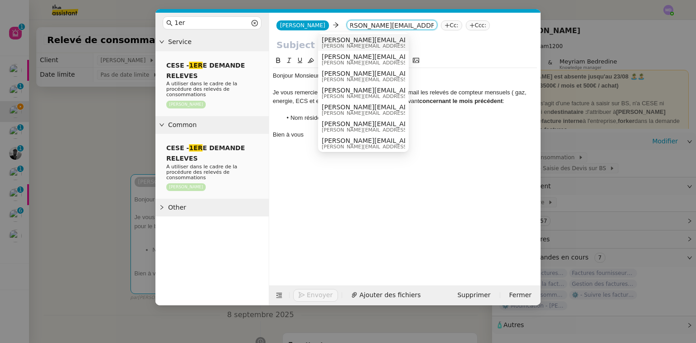
type input "ludovic.berthon@SYCOGEST.COM"
click at [338, 40] on span "ludovic.berthon@SYCOGEST.COM" at bounding box center [404, 39] width 164 height 7
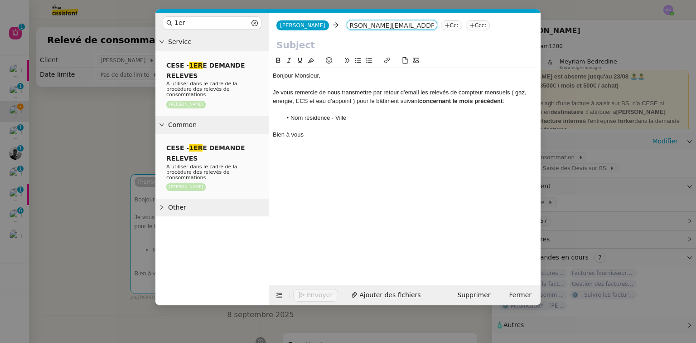
scroll to position [0, 0]
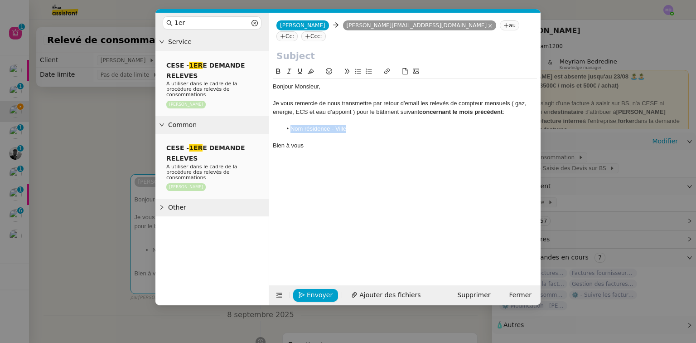
drag, startPoint x: 290, startPoint y: 120, endPoint x: 355, endPoint y: 117, distance: 65.3
click at [355, 125] on li "Nom résidence - Ville" at bounding box center [410, 129] width 256 height 8
click at [320, 125] on li at bounding box center [410, 129] width 256 height 8
click at [297, 49] on input "text" at bounding box center [404, 56] width 257 height 14
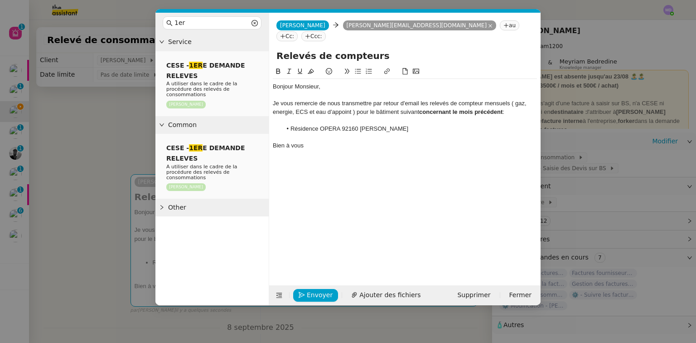
type input "Relevés de compteurs"
click at [517, 99] on div "Je vous remercie de nous transmettre par retour d'email les relevés de compteur…" at bounding box center [405, 107] width 264 height 17
click at [280, 104] on div "Je vous remercie de nous transmettre par retour d'email les relevés de compteur…" at bounding box center [405, 107] width 264 height 17
click at [0, 0] on lt-span "énergie" at bounding box center [0, 0] width 0 height 0
click at [354, 103] on div "Je vous remercie de nous transmettre par retour d'email les relevés de compteur…" at bounding box center [405, 107] width 264 height 17
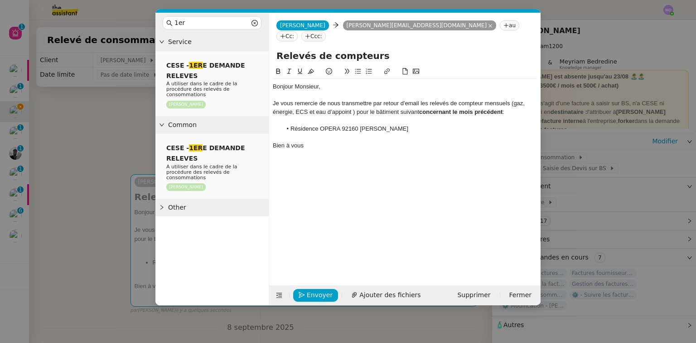
click at [353, 103] on div "Je vous remercie de nous transmettre par retour d'email les relevés de compteur…" at bounding box center [405, 107] width 264 height 17
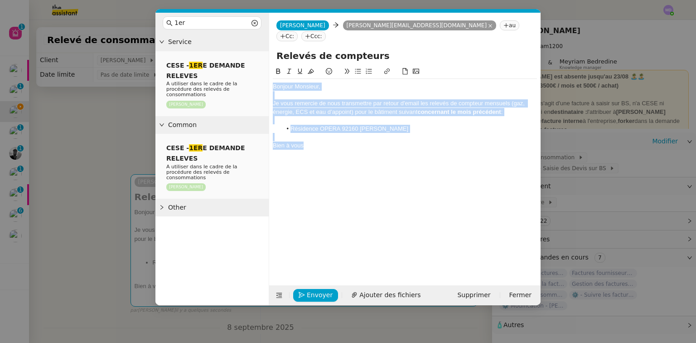
drag, startPoint x: 326, startPoint y: 139, endPoint x: 269, endPoint y: 56, distance: 100.6
click at [269, 66] on nz-spin "Bonjour Monsieur, Je vous remercie de nous transmettre par retour d'email les r…" at bounding box center [404, 170] width 271 height 208
copy div "Bonjour Monsieur, Je vous remercie de nous transmettre par retour d'email les r…"
click at [319, 295] on span "Envoyer" at bounding box center [320, 295] width 26 height 10
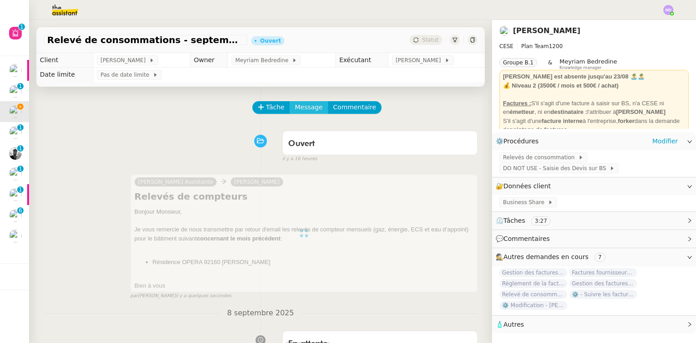
drag, startPoint x: 308, startPoint y: 104, endPoint x: 307, endPoint y: 114, distance: 9.5
click at [308, 106] on span "Message" at bounding box center [309, 107] width 28 height 10
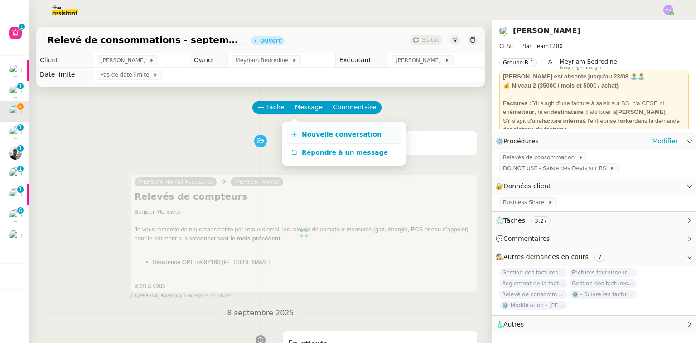
click at [307, 129] on link "Nouvelle conversation" at bounding box center [343, 135] width 113 height 18
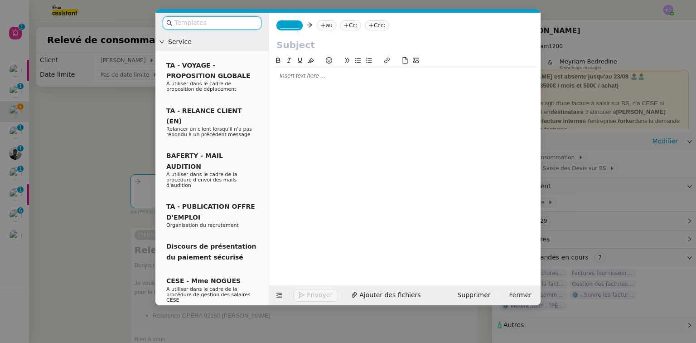
click at [316, 80] on div at bounding box center [405, 76] width 264 height 8
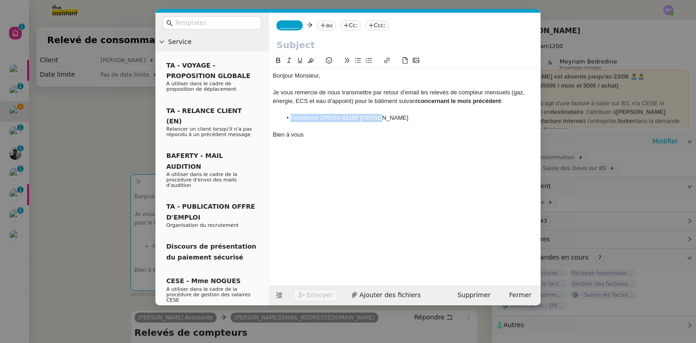
drag, startPoint x: 290, startPoint y: 120, endPoint x: 380, endPoint y: 117, distance: 90.2
click at [380, 117] on li "Résidence OPERA 92160 Antony" at bounding box center [410, 118] width 256 height 8
click at [320, 24] on icon at bounding box center [322, 25] width 5 height 5
paste input "jwenergies@jwenergies.fr"
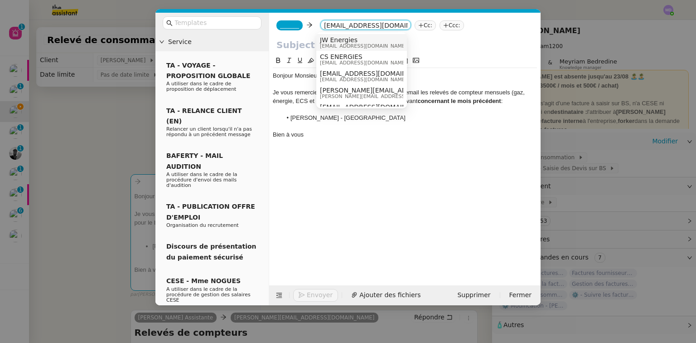
type input "jwenergies@jwenergies.fr"
click at [334, 43] on span "jwenergies@jwenergies.fr" at bounding box center [363, 45] width 87 height 5
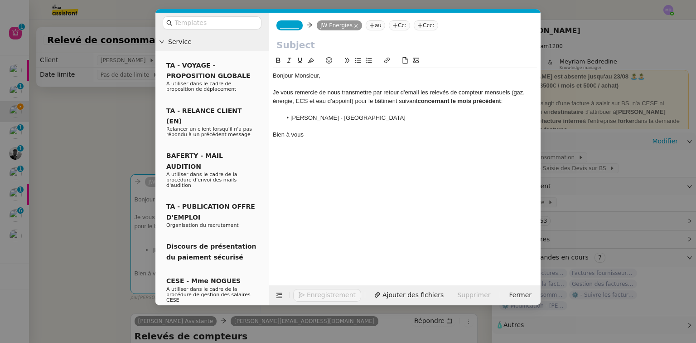
click at [305, 76] on div "Bonjour Monsieur," at bounding box center [405, 76] width 264 height 8
click at [291, 31] on div "_______ JW Energies JW Energies au Cc: Ccc:" at bounding box center [404, 25] width 271 height 25
click at [290, 29] on span "_______" at bounding box center [289, 25] width 19 height 6
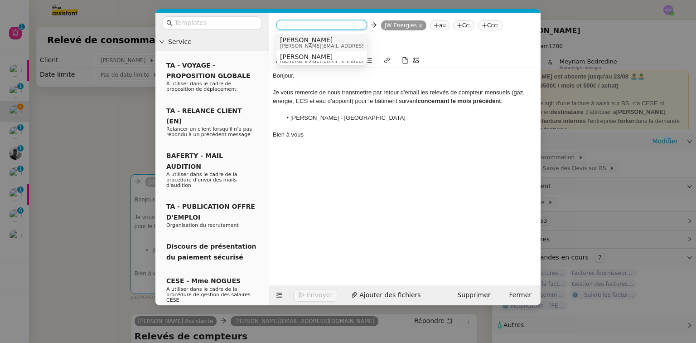
click at [297, 38] on span "[PERSON_NAME]" at bounding box center [344, 39] width 129 height 7
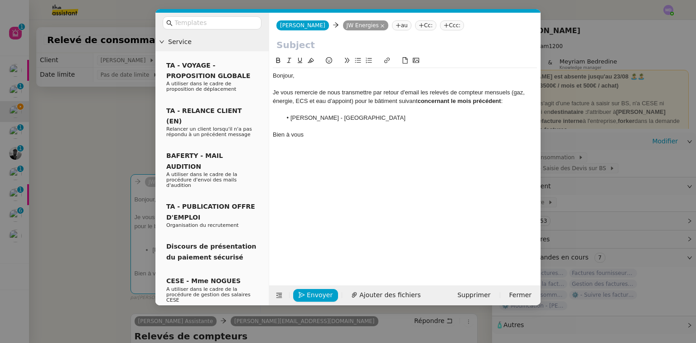
click at [126, 126] on nz-modal-container "Service TA - VOYAGE - PROPOSITION GLOBALE A utiliser dans le cadre de propositi…" at bounding box center [348, 171] width 696 height 343
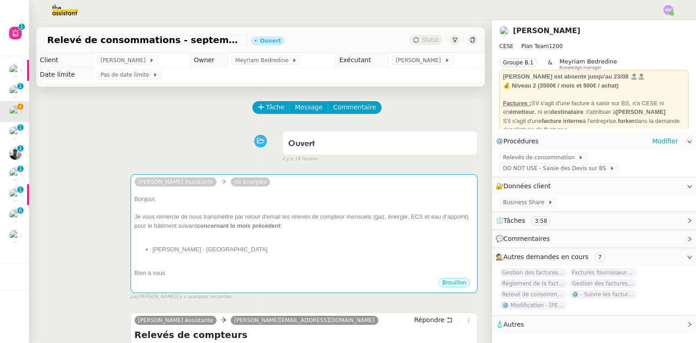
scroll to position [109, 0]
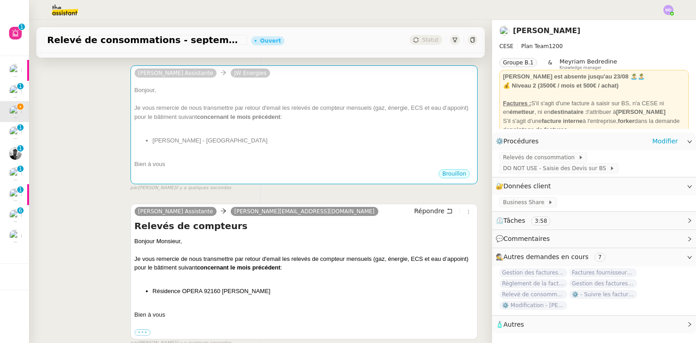
click at [251, 254] on div at bounding box center [304, 249] width 339 height 9
drag, startPoint x: 228, startPoint y: 230, endPoint x: 127, endPoint y: 227, distance: 100.6
click at [127, 227] on div "Camille Assistante ludovic.berthon@SYCOGEST.COM Répondre Relevés de compteurs B…" at bounding box center [260, 270] width 434 height 151
copy h4 "Relevés de compteurs"
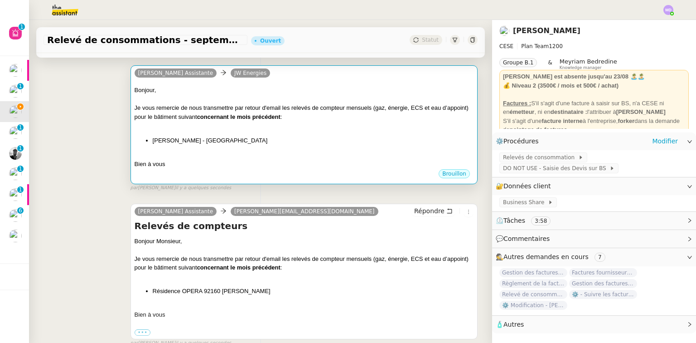
click at [208, 100] on div at bounding box center [304, 99] width 339 height 9
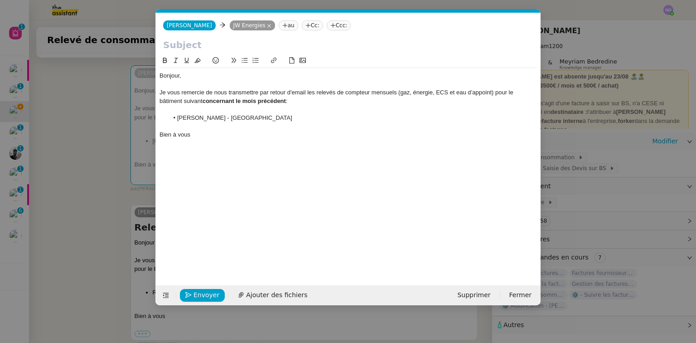
scroll to position [0, 19]
click at [210, 49] on input "text" at bounding box center [348, 45] width 370 height 14
paste input "Relevés de compteurs"
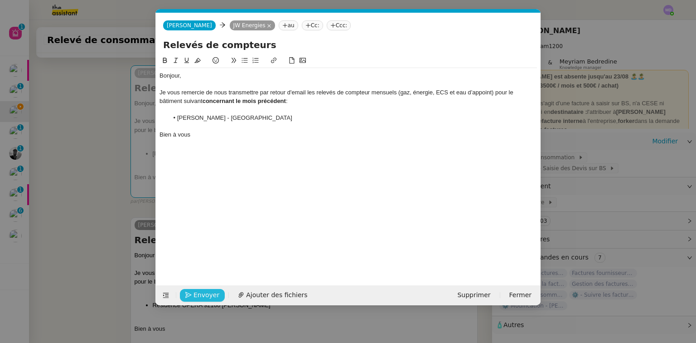
type input "Relevés de compteurs"
click at [198, 293] on span "Envoyer" at bounding box center [206, 295] width 26 height 10
click at [198, 293] on span "Confirmer l'envoi" at bounding box center [220, 295] width 54 height 10
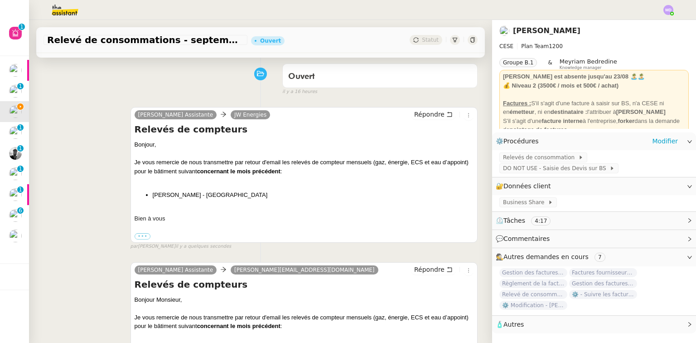
scroll to position [0, 0]
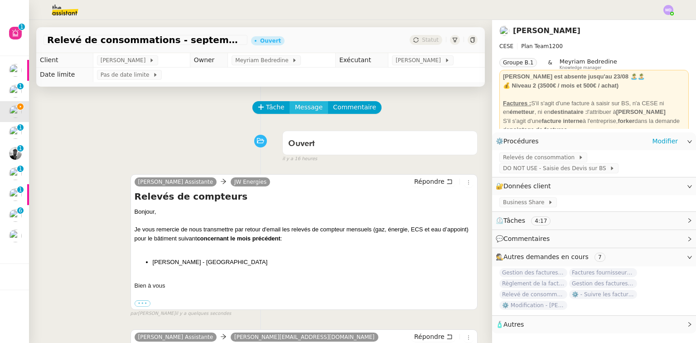
click at [295, 114] on button "Message" at bounding box center [309, 107] width 39 height 13
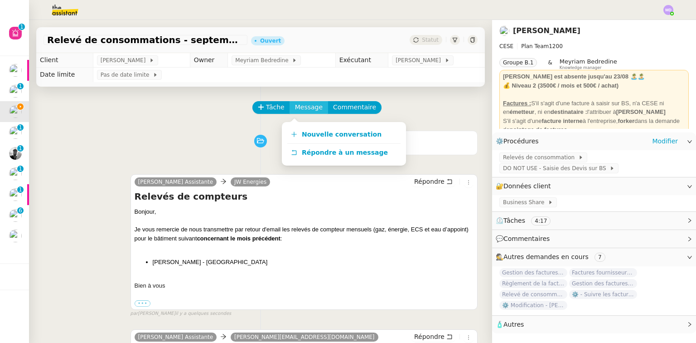
click at [296, 130] on link "Nouvelle conversation" at bounding box center [343, 135] width 113 height 18
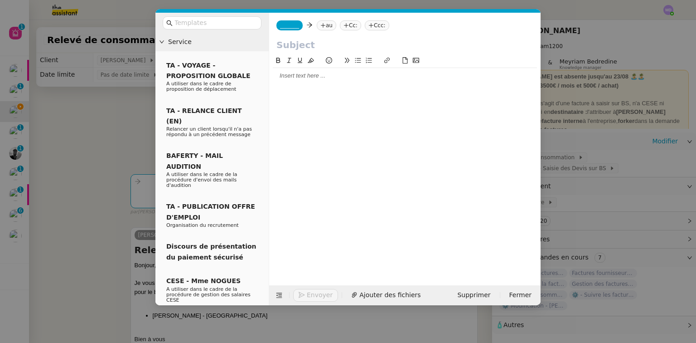
click at [284, 18] on div "_______ au Cc: Ccc:" at bounding box center [404, 25] width 271 height 25
click at [282, 26] on span "_______" at bounding box center [289, 25] width 19 height 6
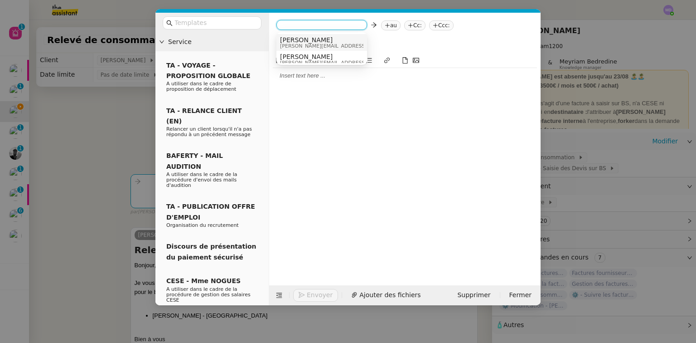
click at [286, 41] on span "[PERSON_NAME]" at bounding box center [344, 39] width 129 height 7
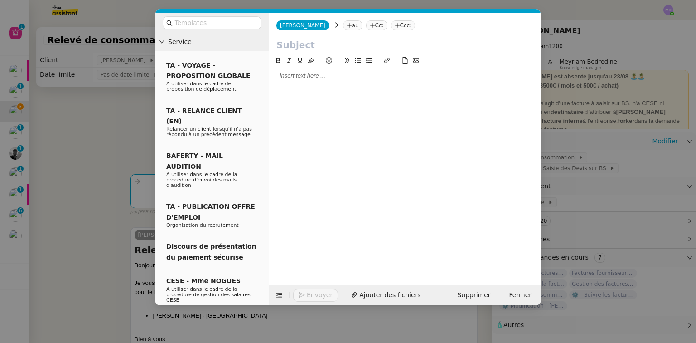
click at [343, 23] on nz-tag "au" at bounding box center [352, 25] width 19 height 10
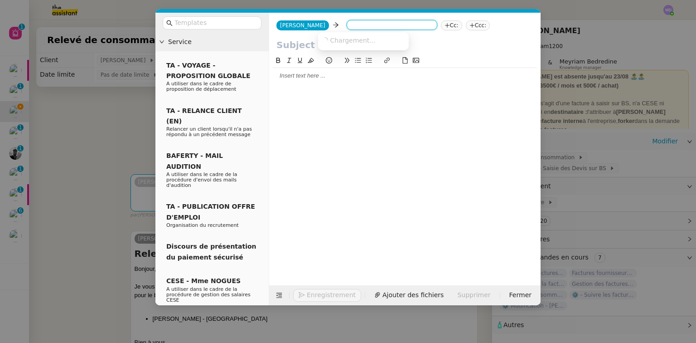
paste input "guillaume.ferretti@semcra.com"
type input "guillaume.ferretti@semcra.com"
click at [333, 42] on span "Guillaume FERRETTI [SEMCRA]" at bounding box center [386, 39] width 129 height 7
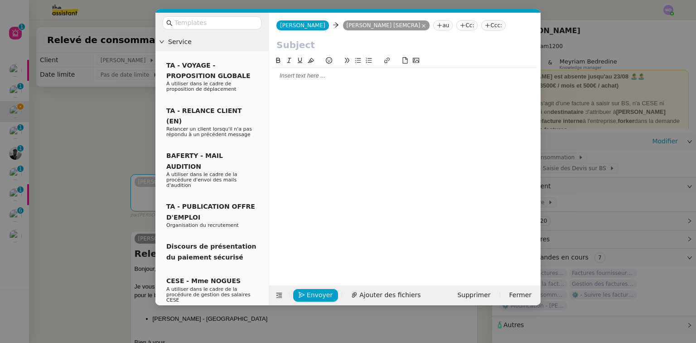
click at [88, 147] on nz-modal-container "Service TA - VOYAGE - PROPOSITION GLOBALE A utiliser dans le cadre de propositi…" at bounding box center [348, 171] width 696 height 343
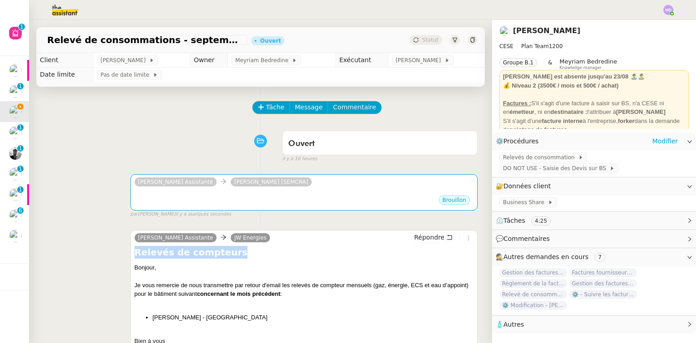
drag, startPoint x: 220, startPoint y: 251, endPoint x: 123, endPoint y: 258, distance: 97.2
click at [123, 258] on div "Camille Assistante JW Energies Répondre Relevés de compteurs Bonjour, Je vous r…" at bounding box center [260, 297] width 434 height 151
copy h4 "Relevés de compteurs"
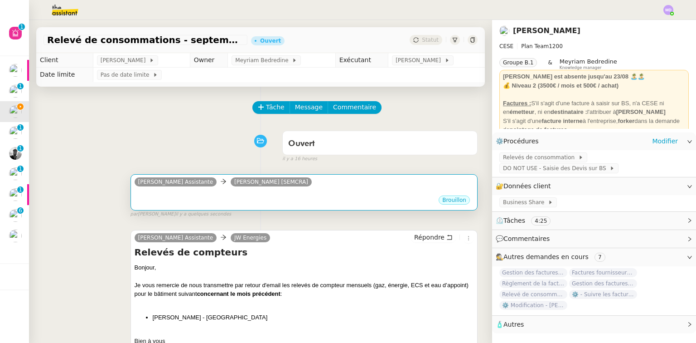
click at [215, 203] on div "Brouillon" at bounding box center [304, 201] width 339 height 14
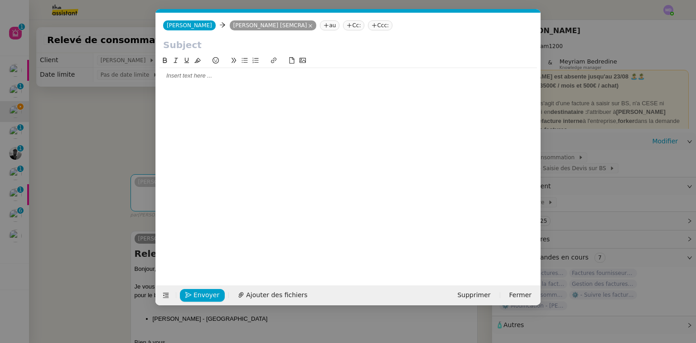
scroll to position [0, 19]
click at [221, 47] on input "text" at bounding box center [348, 45] width 370 height 14
paste input "Relevés de compteurs"
type input "Relevés de compteurs"
drag, startPoint x: 179, startPoint y: 76, endPoint x: 110, endPoint y: 91, distance: 71.4
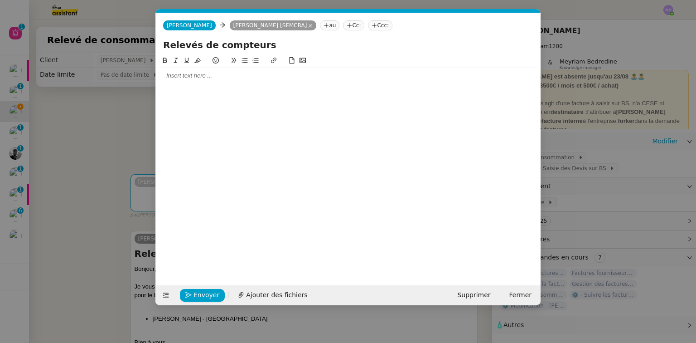
click at [178, 76] on div at bounding box center [347, 76] width 377 height 8
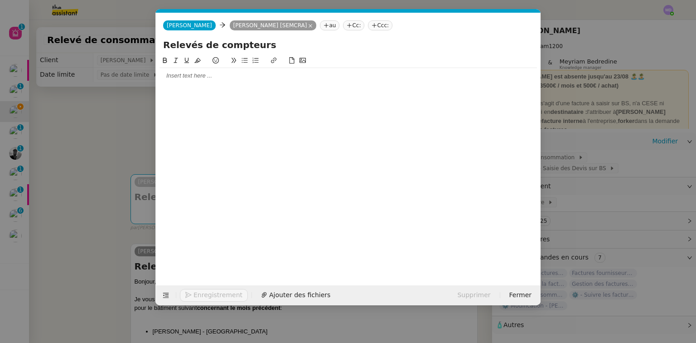
click at [95, 102] on nz-modal-container "Service TA - VOYAGE - PROPOSITION GLOBALE A utiliser dans le cadre de propositi…" at bounding box center [348, 171] width 696 height 343
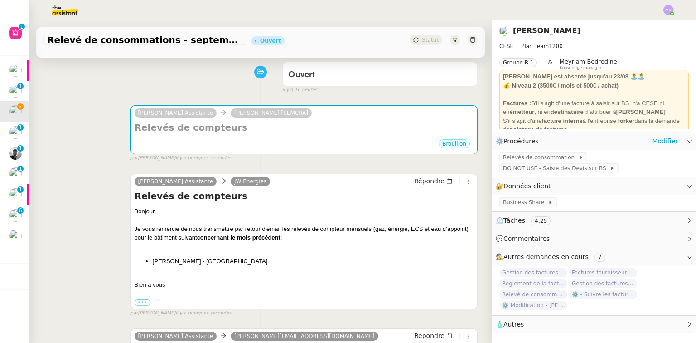
scroll to position [109, 0]
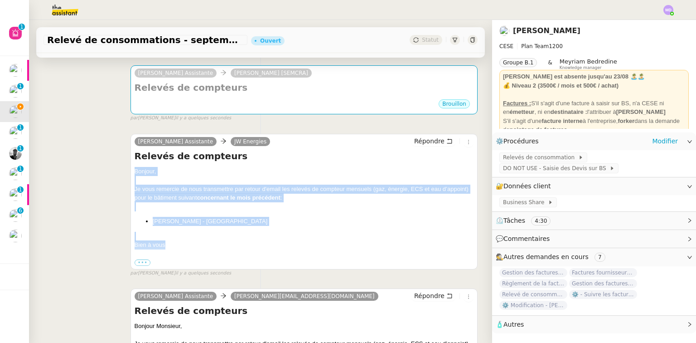
drag, startPoint x: 133, startPoint y: 174, endPoint x: 181, endPoint y: 249, distance: 88.5
click at [181, 249] on div "Bonjour, Je vous remercie de nous transmettre par retour d'email les relevés de…" at bounding box center [304, 217] width 339 height 100
copy div "Bonjour, Je vous remercie de nous transmettre par retour d'email les relevés de…"
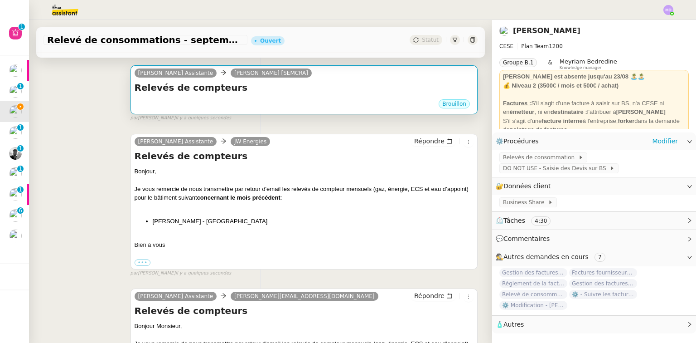
click at [235, 94] on h4 "Relevés de compteurs" at bounding box center [304, 87] width 339 height 13
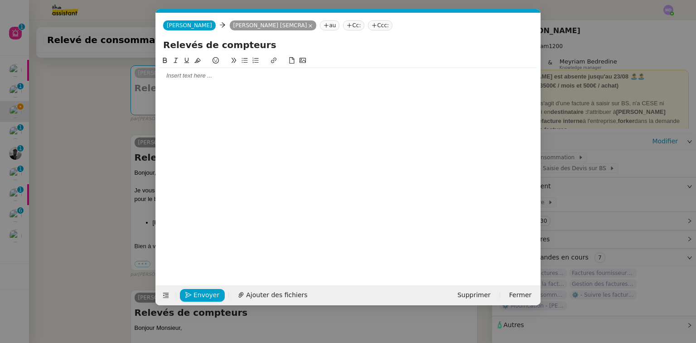
scroll to position [0, 19]
click at [223, 78] on div at bounding box center [347, 76] width 377 height 8
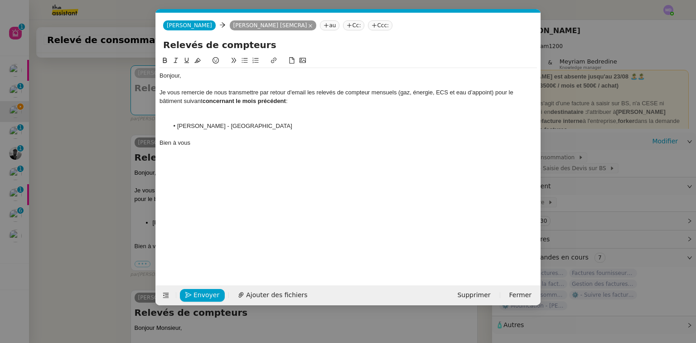
scroll to position [0, 0]
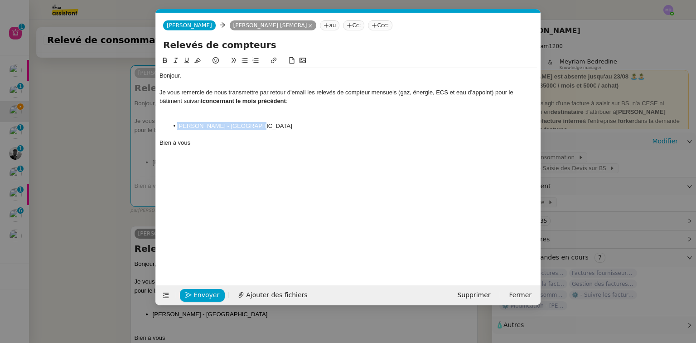
drag, startPoint x: 261, startPoint y: 125, endPoint x: 174, endPoint y: 129, distance: 87.5
click at [174, 129] on li "Henri IV - BOURG-LA-REINE" at bounding box center [353, 126] width 369 height 8
click at [189, 113] on div "Bonjour, Je vous remercie de nous transmettre par retour d'email les relevés de…" at bounding box center [347, 109] width 377 height 82
click at [260, 119] on li "RESIDENCE MONTALEAU" at bounding box center [353, 118] width 369 height 8
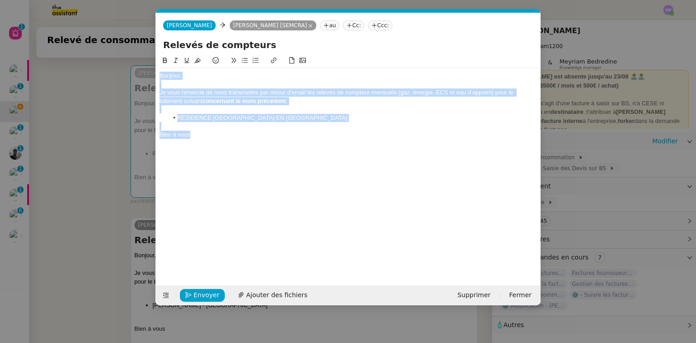
copy div "Bonjour, Je vous remercie de nous transmettre par retour d'email les relevés de…"
click at [198, 294] on span "Envoyer" at bounding box center [206, 295] width 26 height 10
click at [198, 294] on span "Confirmer l'envoi" at bounding box center [220, 295] width 54 height 10
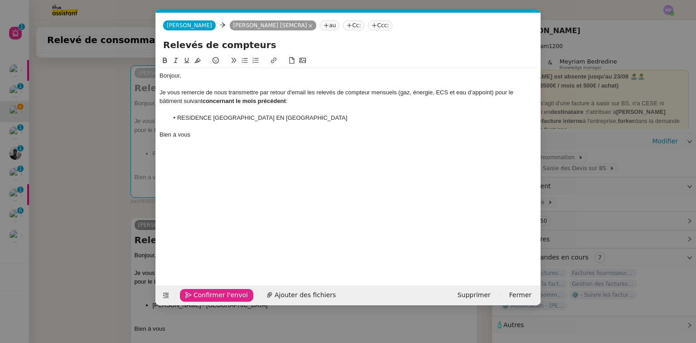
click at [197, 294] on nz-modal-container "Service TA - VOYAGE - PROPOSITION GLOBALE A utiliser dans le cadre de propositi…" at bounding box center [348, 171] width 696 height 343
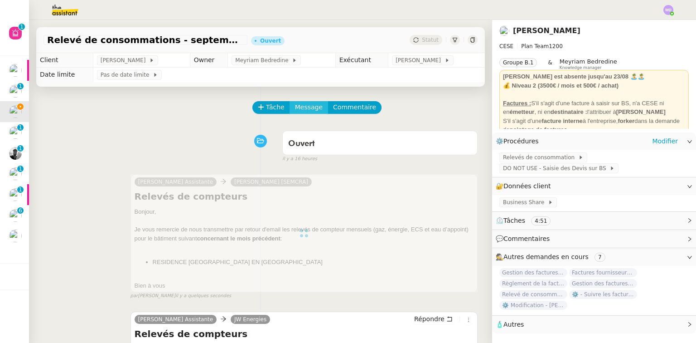
click at [291, 114] on button "Message" at bounding box center [309, 107] width 39 height 13
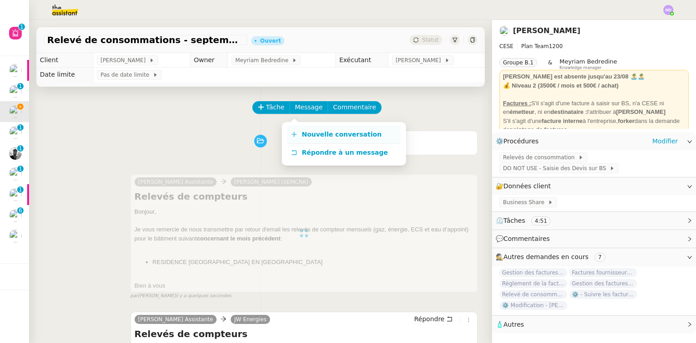
click at [295, 134] on icon at bounding box center [294, 134] width 5 height 0
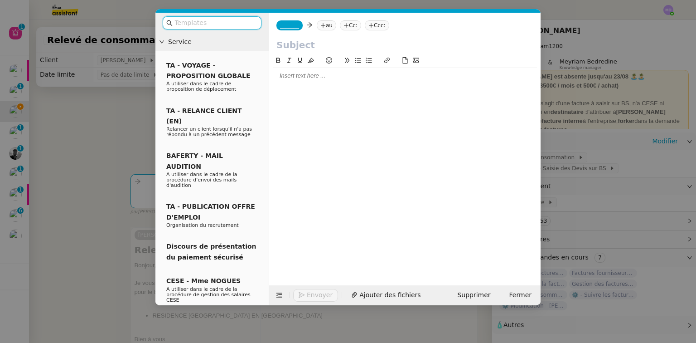
click at [309, 74] on div at bounding box center [405, 76] width 264 height 8
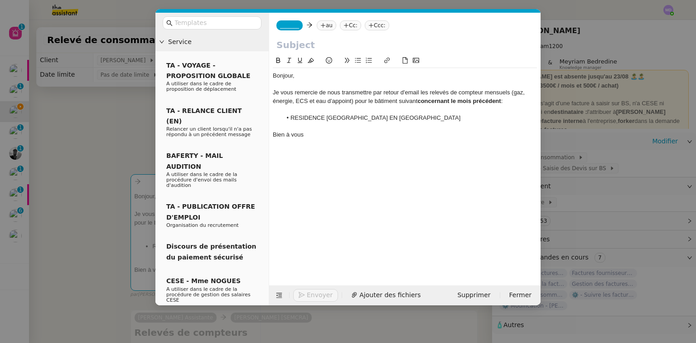
drag, startPoint x: 56, startPoint y: 208, endPoint x: 78, endPoint y: 223, distance: 27.0
click at [56, 208] on nz-modal-container "Service TA - VOYAGE - PROPOSITION GLOBALE A utiliser dans le cadre de propositi…" at bounding box center [348, 171] width 696 height 343
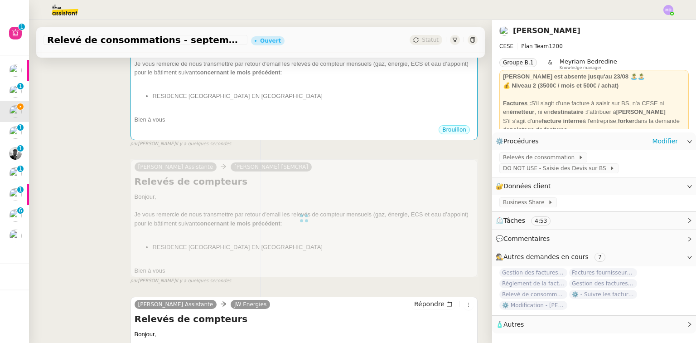
scroll to position [181, 0]
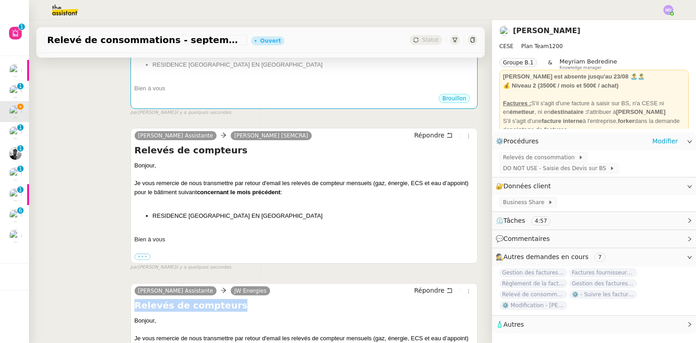
drag, startPoint x: 212, startPoint y: 310, endPoint x: 132, endPoint y: 308, distance: 80.2
copy h4 "Relevés de compteurs"
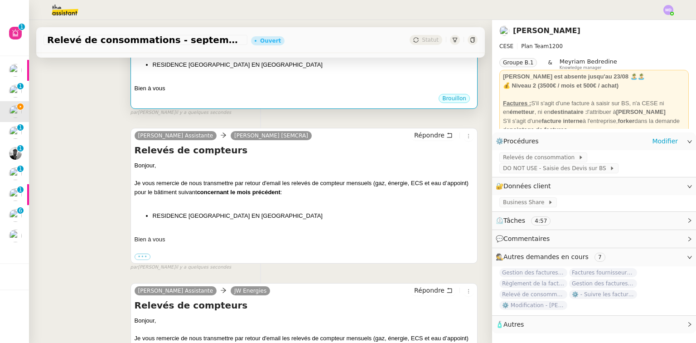
click at [218, 75] on div "Bonjour, Je vous remercie de nous transmettre par retour d'email les relevés de…" at bounding box center [304, 51] width 339 height 82
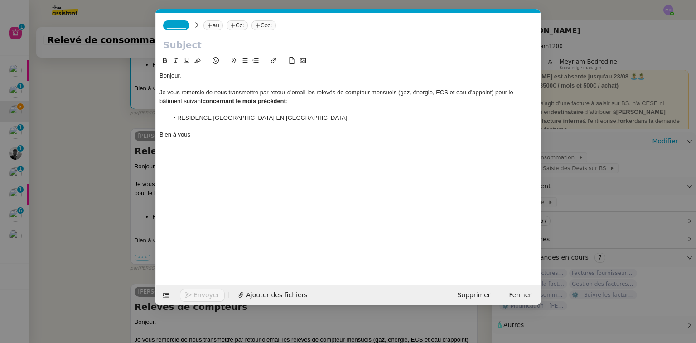
scroll to position [0, 19]
click at [193, 48] on input "text" at bounding box center [348, 45] width 370 height 14
paste input "Relevés de compteurs"
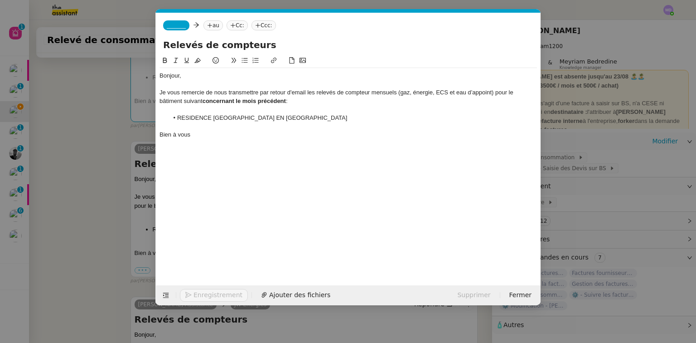
scroll to position [194, 0]
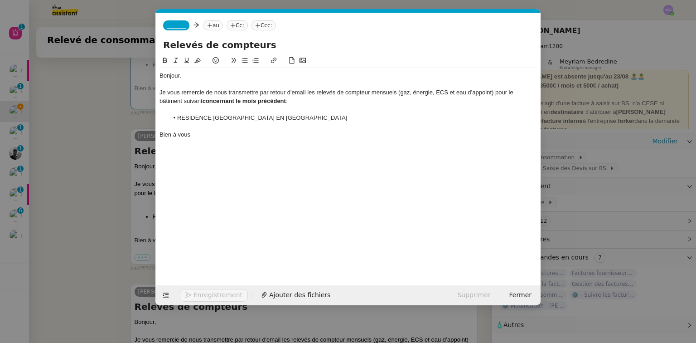
type input "Relevés de compteurs"
click at [178, 24] on span "_______" at bounding box center [176, 25] width 19 height 6
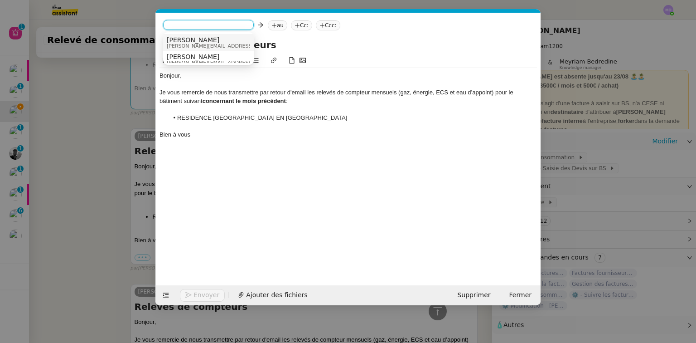
click at [178, 37] on span "[PERSON_NAME]" at bounding box center [231, 39] width 129 height 7
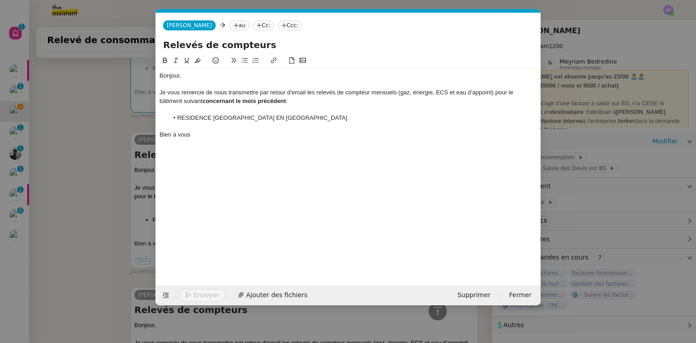
scroll to position [198, 0]
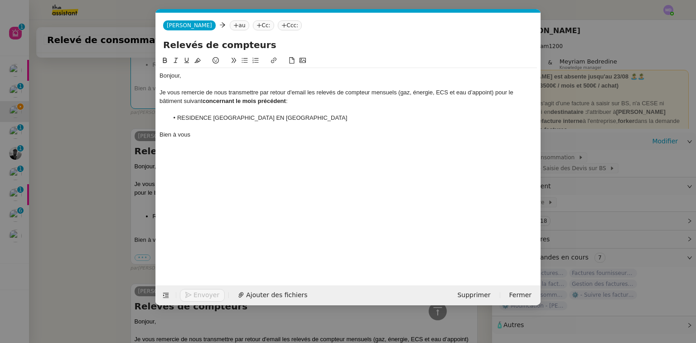
click at [230, 25] on nz-tag "au" at bounding box center [239, 25] width 19 height 10
paste input "anthony.lucienne@ciec.fr"
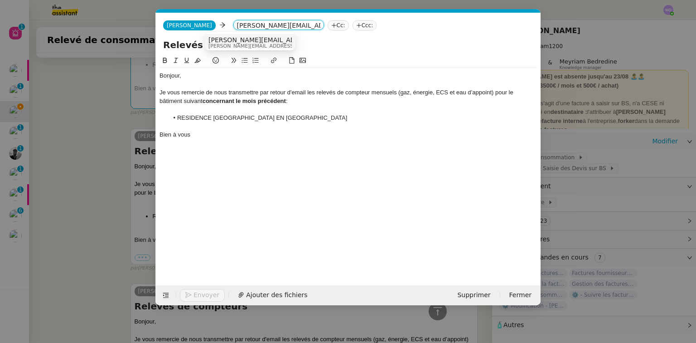
type input "anthony.lucienne@ciec.fr"
drag, startPoint x: 234, startPoint y: 42, endPoint x: 228, endPoint y: 54, distance: 13.8
click at [234, 42] on span "anthony.lucienne@ciec.fr" at bounding box center [316, 39] width 216 height 7
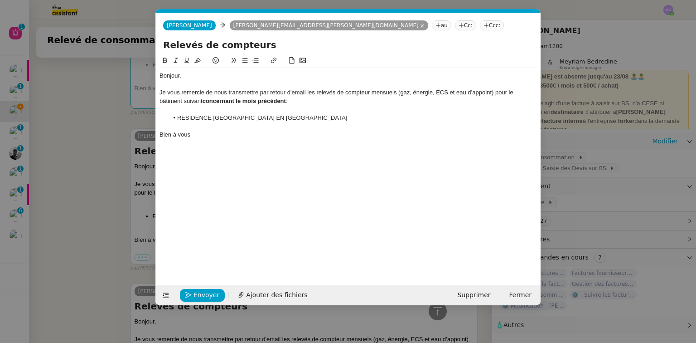
click at [181, 101] on div "Je vous remercie de nous transmettre par retour d'email les relevés de compteur…" at bounding box center [347, 96] width 377 height 17
click at [511, 95] on div "Je vous remercie de nous transmettre par retour d'email les relevés de compteur…" at bounding box center [347, 96] width 377 height 17
click at [207, 101] on strong "concernant le mois précédent" at bounding box center [246, 100] width 83 height 7
click at [205, 101] on div "Je vous remercie de nous transmettre par retour d'email les relevés de compteur…" at bounding box center [347, 96] width 377 height 17
drag, startPoint x: 295, startPoint y: 117, endPoint x: 165, endPoint y: 115, distance: 130.1
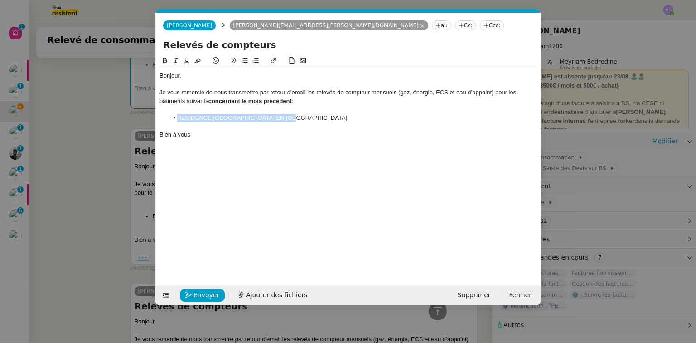
click at [165, 115] on ul "RESIDENCE MONTALEAU - SUCY EN BRIE" at bounding box center [347, 118] width 377 height 8
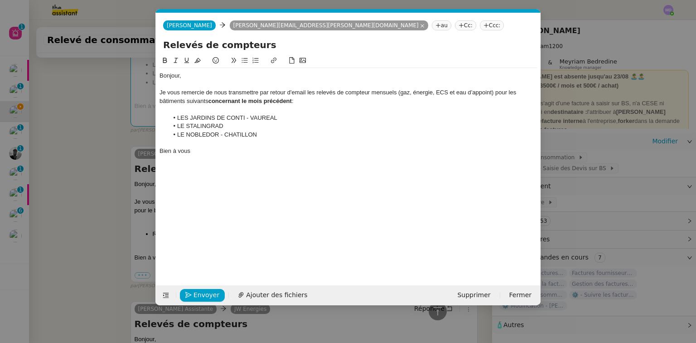
scroll to position [0, 0]
click at [233, 128] on li "LE STALINGRAD" at bounding box center [353, 126] width 369 height 8
click at [268, 138] on li "LE NOBLEDOR - CHATILLON" at bounding box center [353, 134] width 369 height 8
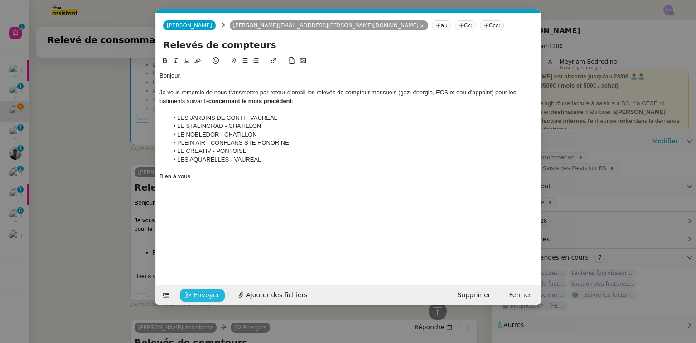
click at [208, 293] on span "Envoyer" at bounding box center [206, 295] width 26 height 10
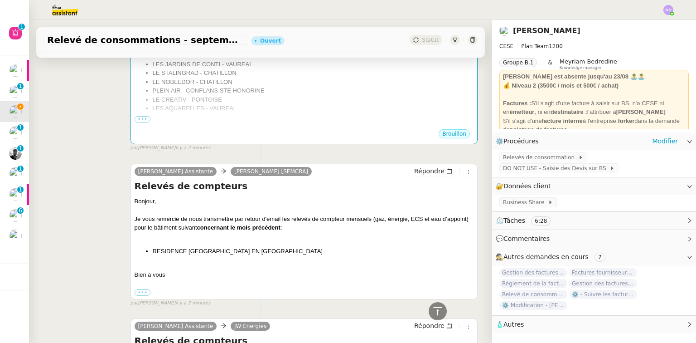
scroll to position [198, 0]
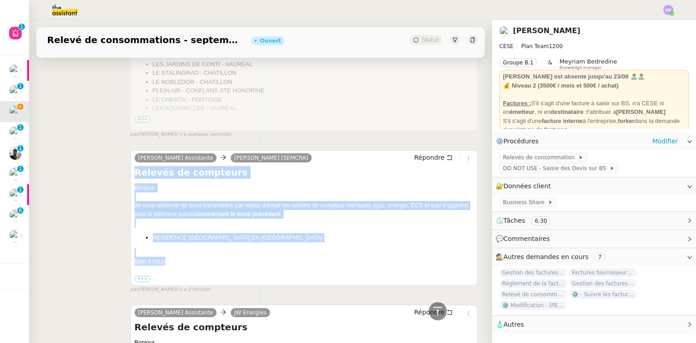
drag, startPoint x: 172, startPoint y: 261, endPoint x: 130, endPoint y: 178, distance: 93.2
click at [130, 178] on div "Camille Assistante Guillaume FERRETTI [SEMCRA] Répondre Relevés de compteurs Bo…" at bounding box center [303, 217] width 347 height 135
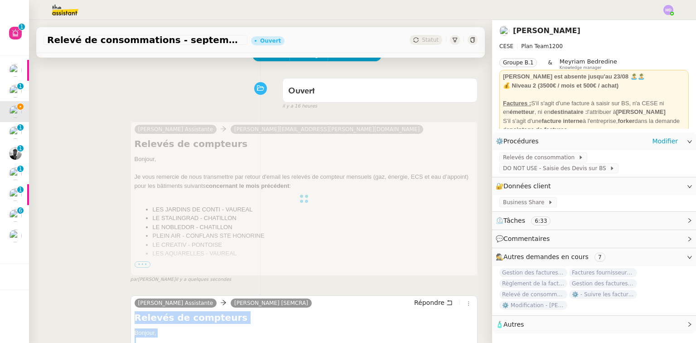
scroll to position [0, 0]
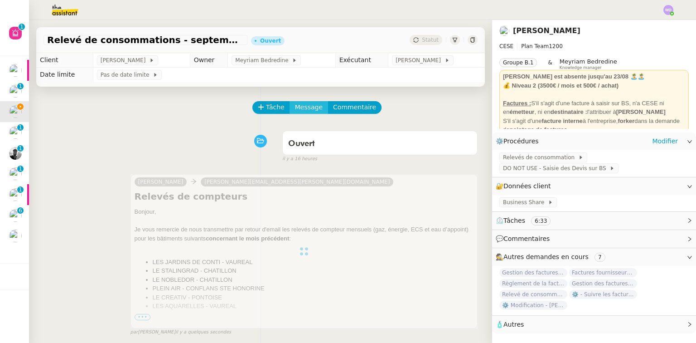
drag, startPoint x: 300, startPoint y: 103, endPoint x: 299, endPoint y: 113, distance: 10.5
click at [300, 103] on span "Message" at bounding box center [309, 107] width 28 height 10
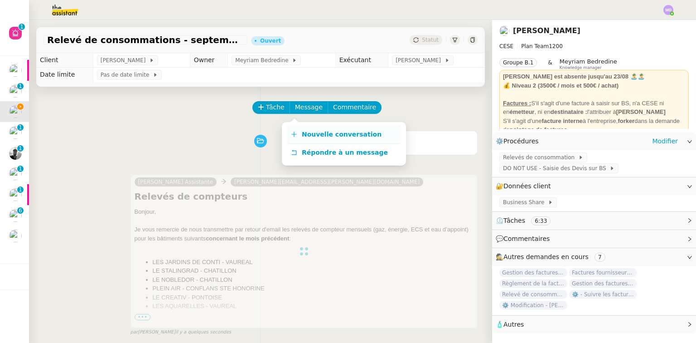
click at [304, 131] on span "Nouvelle conversation" at bounding box center [342, 133] width 80 height 7
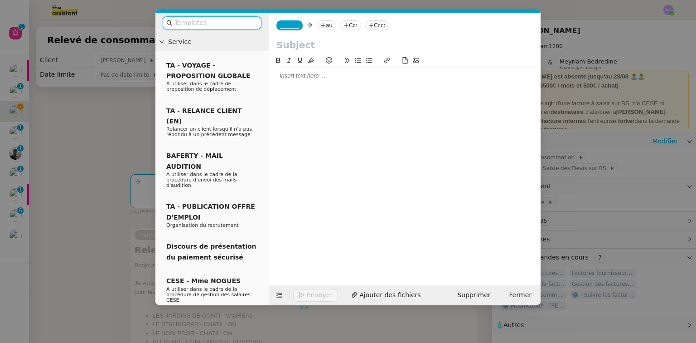
click at [299, 76] on div at bounding box center [405, 76] width 264 height 8
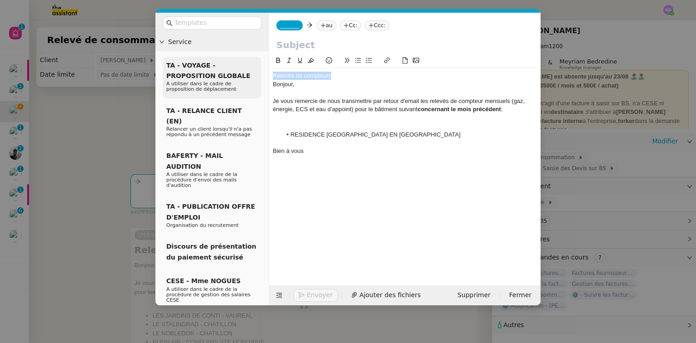
drag, startPoint x: 335, startPoint y: 76, endPoint x: 214, endPoint y: 76, distance: 121.0
click at [214, 76] on nz-layout "Service TA - VOYAGE - PROPOSITION GLOBALE A utiliser dans le cadre de propositi…" at bounding box center [347, 159] width 385 height 292
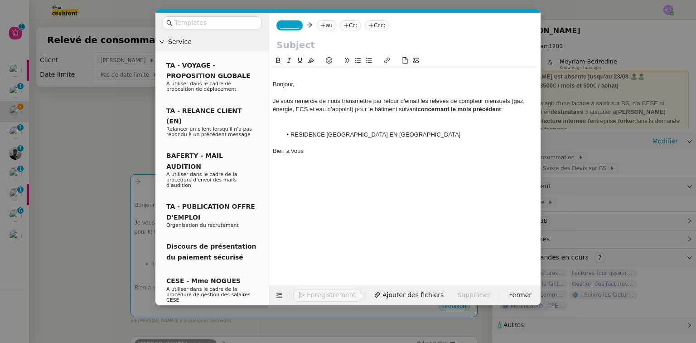
click at [288, 45] on input "text" at bounding box center [404, 45] width 257 height 14
paste input "Relevés de compteurs"
type input "Relevés de compteurs"
click at [283, 77] on div at bounding box center [405, 76] width 264 height 8
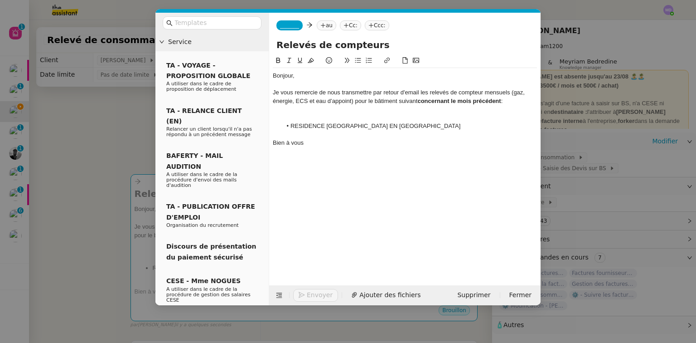
click at [299, 118] on div at bounding box center [405, 118] width 264 height 8
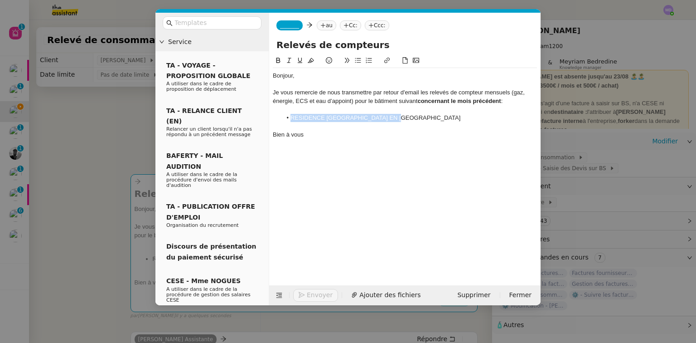
drag, startPoint x: 290, startPoint y: 116, endPoint x: 403, endPoint y: 120, distance: 112.9
click at [403, 120] on li "RESIDENCE MONTALEAU - SUCY EN BRIE" at bounding box center [410, 118] width 256 height 8
drag, startPoint x: 414, startPoint y: 120, endPoint x: 332, endPoint y: 121, distance: 82.0
click at [332, 121] on li "BEAUSOLEIL - christophe.vezinet@engie.com" at bounding box center [410, 118] width 256 height 8
click at [286, 28] on span "_______" at bounding box center [289, 25] width 19 height 6
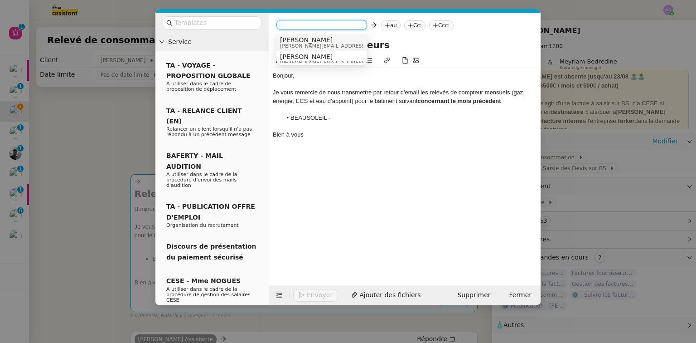
click at [295, 40] on span "[PERSON_NAME]" at bounding box center [344, 39] width 129 height 7
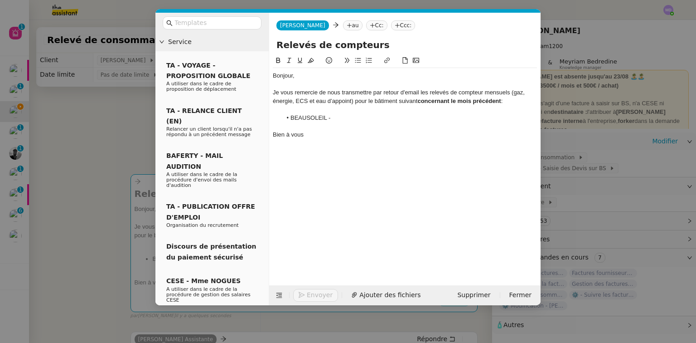
click at [343, 22] on nz-tag "au" at bounding box center [352, 25] width 19 height 10
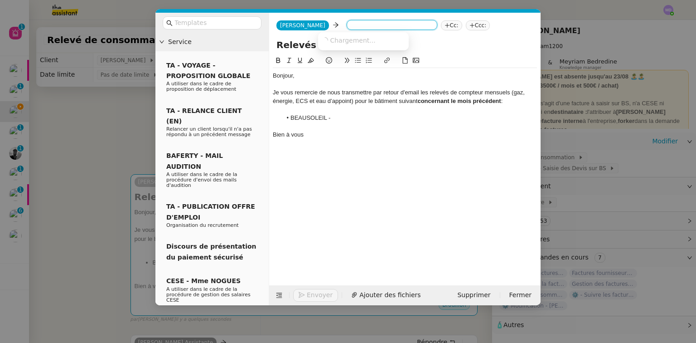
paste input "christophe.vezinet@engie.com"
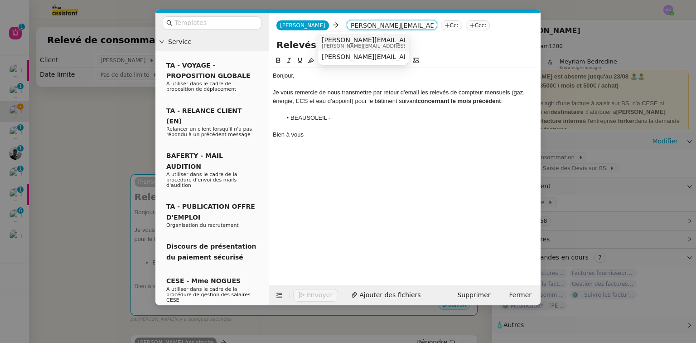
type input "christophe.vezinet@engie.com"
click at [361, 42] on span "christophe.vezinet@engie.com" at bounding box center [404, 39] width 164 height 7
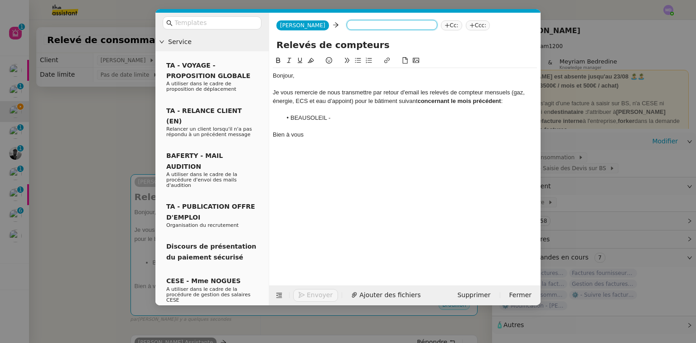
scroll to position [0, 0]
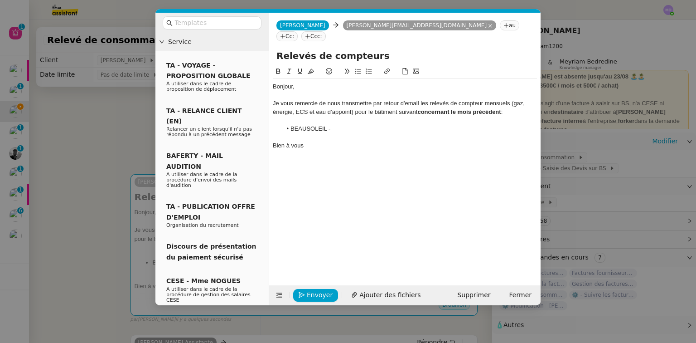
click at [347, 125] on li "BEAUSOLEIL -" at bounding box center [410, 129] width 256 height 8
click at [321, 300] on div "Envoyer Ajouter des fichiers" at bounding box center [350, 295] width 154 height 13
click at [323, 295] on span "Envoyer" at bounding box center [320, 295] width 26 height 10
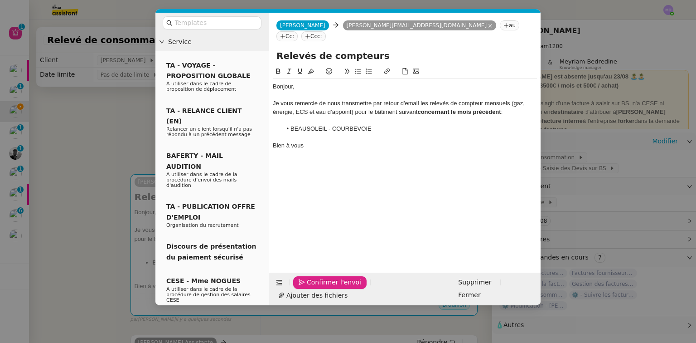
click at [323, 287] on span "Confirmer l'envoi" at bounding box center [334, 282] width 54 height 10
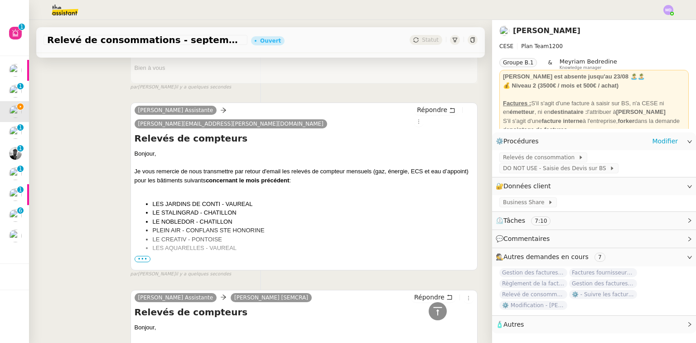
scroll to position [326, 0]
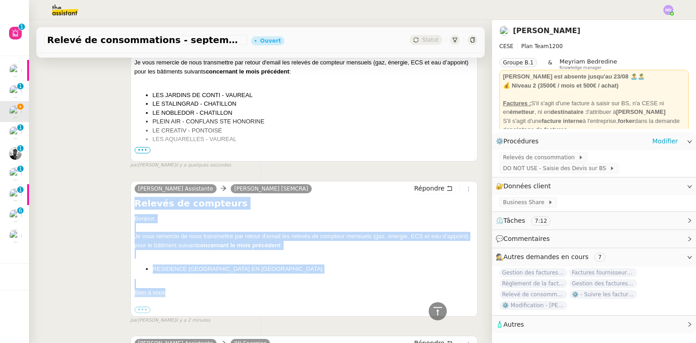
drag, startPoint x: 178, startPoint y: 282, endPoint x: 134, endPoint y: 190, distance: 101.5
click at [135, 197] on div "Relevés de compteurs Bonjour, Je vous remercie de nous transmettre par retour d…" at bounding box center [304, 255] width 339 height 117
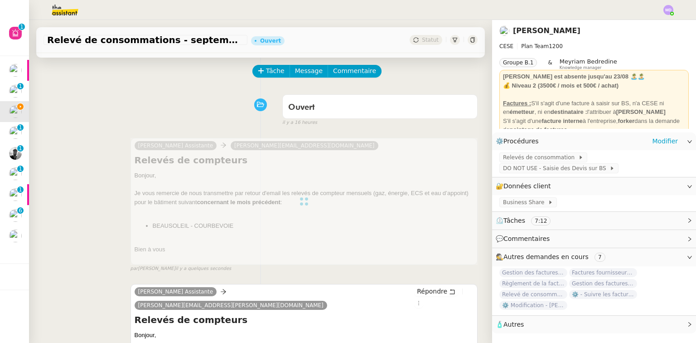
scroll to position [0, 0]
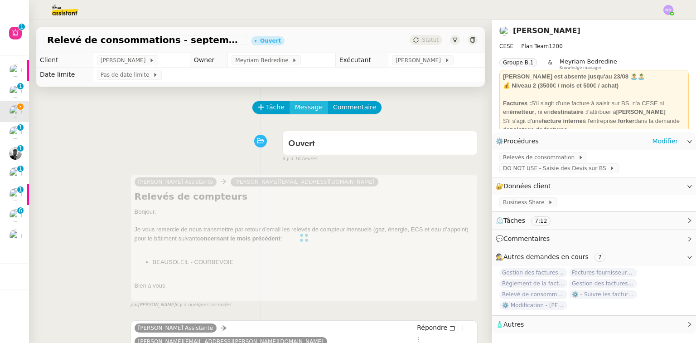
click at [299, 104] on span "Message" at bounding box center [309, 107] width 28 height 10
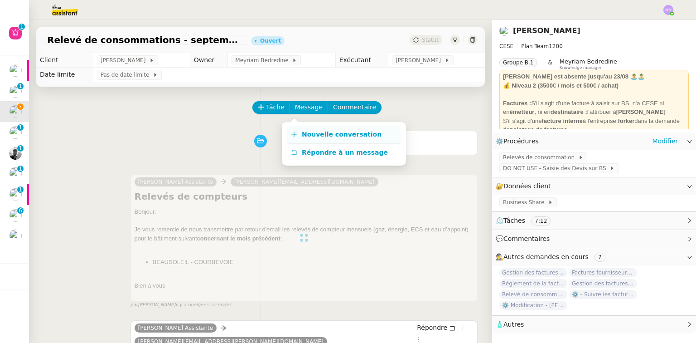
click at [331, 135] on span "Nouvelle conversation" at bounding box center [342, 133] width 80 height 7
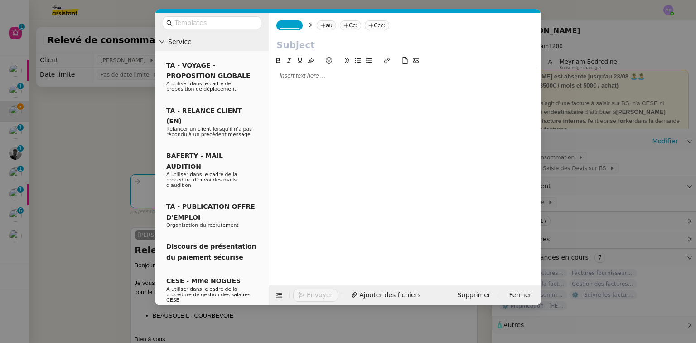
click at [288, 72] on div at bounding box center [405, 76] width 264 height 8
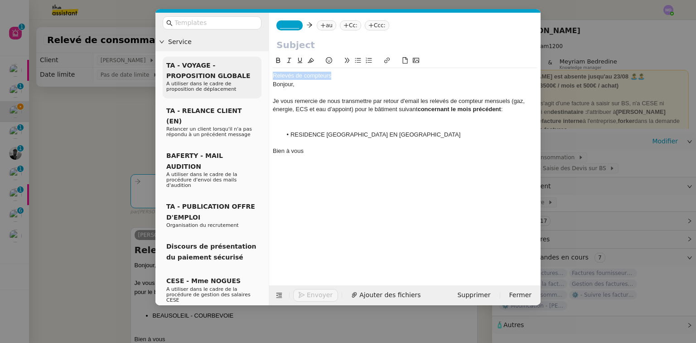
click at [239, 80] on nz-layout "Service TA - VOYAGE - PROPOSITION GLOBALE A utiliser dans le cadre de propositi…" at bounding box center [347, 159] width 385 height 292
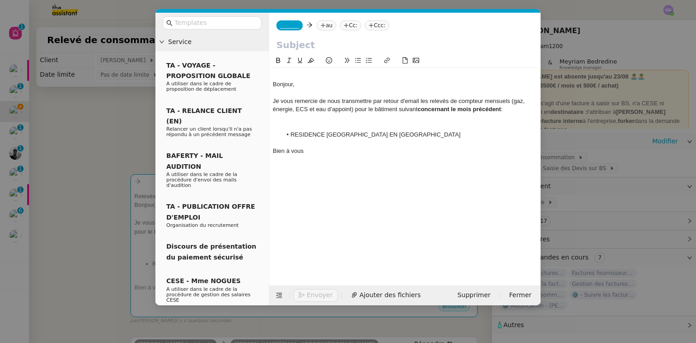
click at [288, 45] on input "text" at bounding box center [404, 45] width 257 height 14
paste input "Relevés de compteurs"
type input "Relevés de compteurs"
click at [290, 80] on div "Bonjour," at bounding box center [405, 84] width 264 height 8
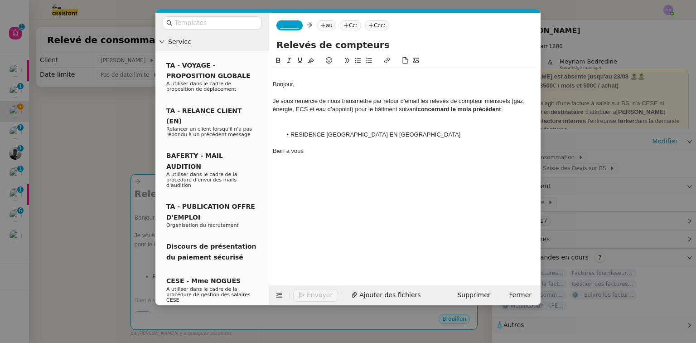
click at [293, 78] on div at bounding box center [405, 76] width 264 height 8
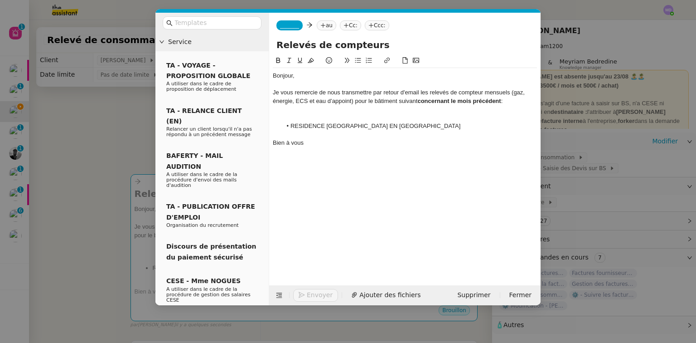
click at [298, 118] on div at bounding box center [405, 118] width 264 height 8
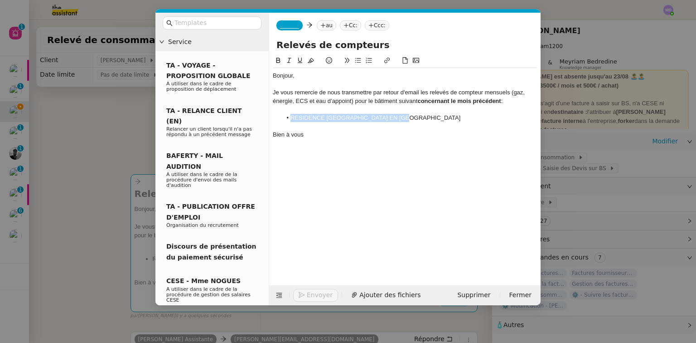
drag, startPoint x: 290, startPoint y: 116, endPoint x: 415, endPoint y: 118, distance: 124.6
click at [415, 118] on li "RESIDENCE MONTALEAU - SUCY EN BRIE" at bounding box center [410, 118] width 256 height 8
click at [325, 30] on nz-tag "au" at bounding box center [326, 25] width 19 height 10
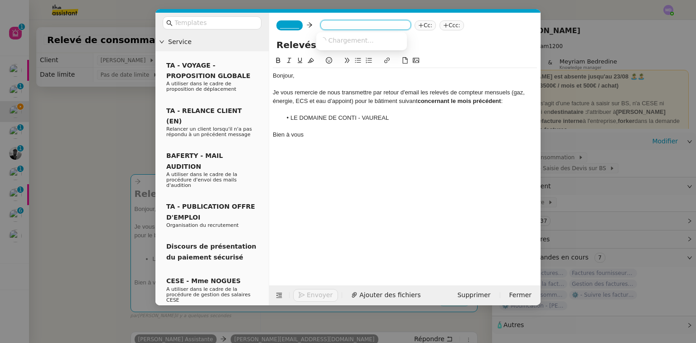
paste input "gferretti@prochalor.com"
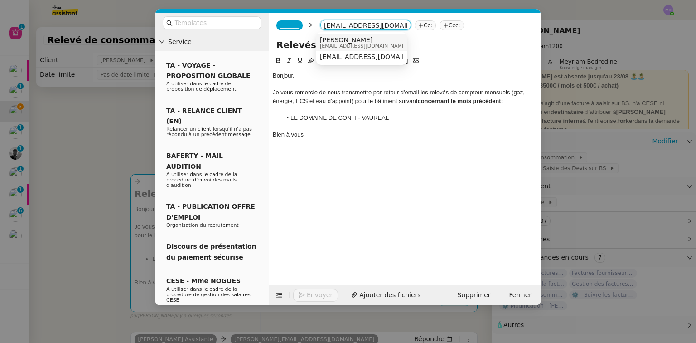
type input "gferretti@prochalor.com"
click at [338, 40] on span "FERRETTI, Guillaume" at bounding box center [363, 39] width 87 height 7
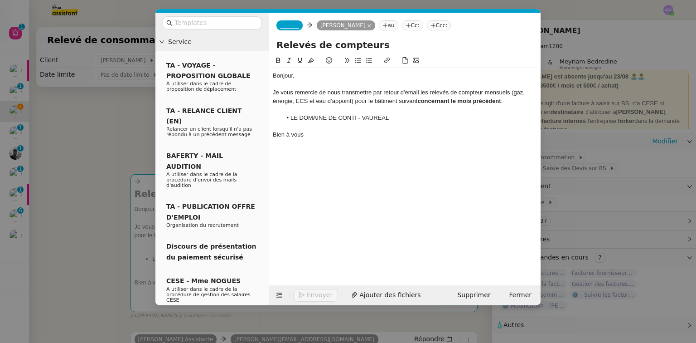
click at [272, 14] on div "_______ FERRETTI, Guillaume FERRETTI, Guillaume au Cc: Ccc:" at bounding box center [404, 25] width 271 height 25
click at [282, 25] on span "_______" at bounding box center [289, 25] width 19 height 6
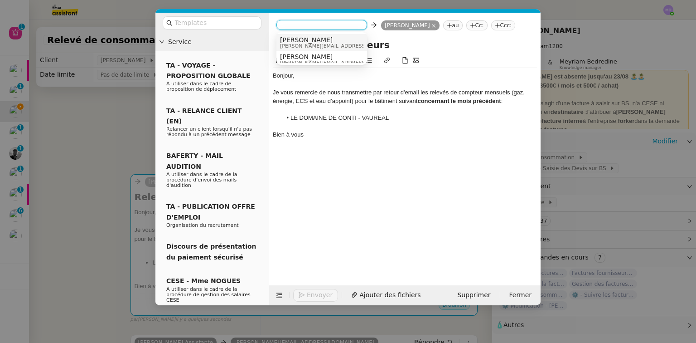
click at [289, 35] on nz-option-item "Camille camille.assistante@cese.fr" at bounding box center [321, 42] width 91 height 17
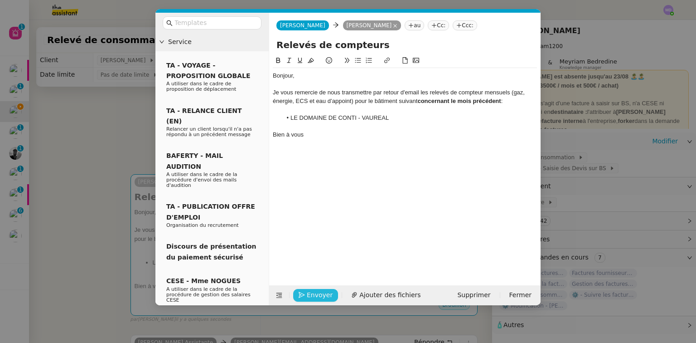
click at [314, 294] on span "Envoyer" at bounding box center [320, 295] width 26 height 10
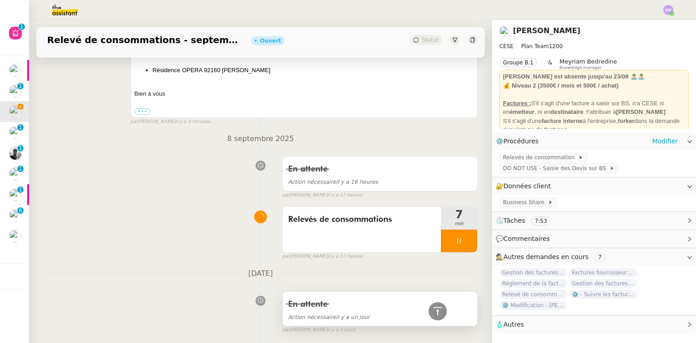
scroll to position [1041, 0]
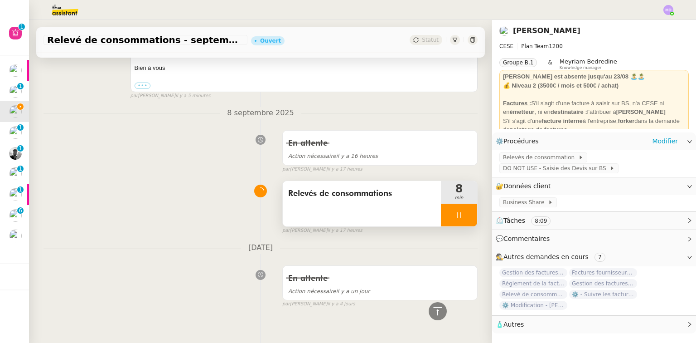
click at [455, 211] on icon at bounding box center [458, 214] width 7 height 7
click at [464, 203] on button at bounding box center [468, 214] width 18 height 23
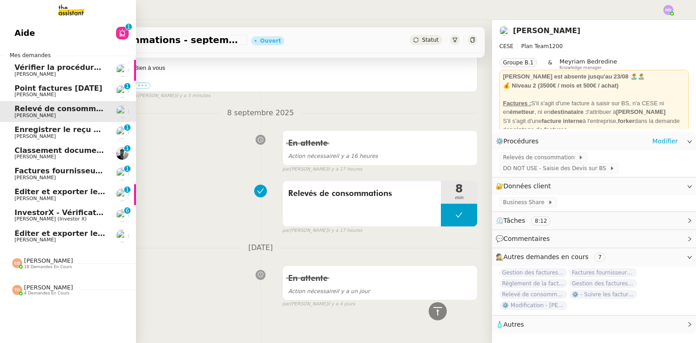
click at [52, 174] on span "Factures fournisseurs Prélèvement - septembre 2025" at bounding box center [123, 170] width 218 height 9
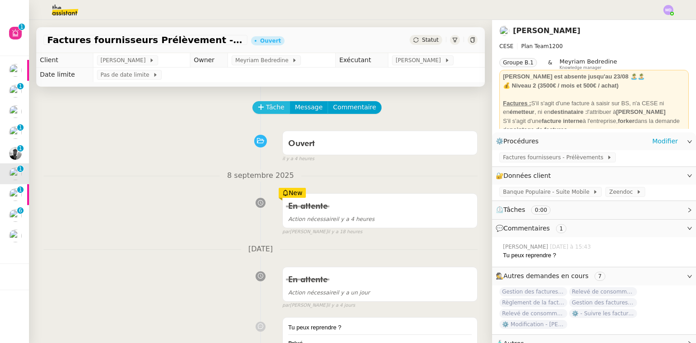
click at [266, 109] on span "Tâche" at bounding box center [275, 107] width 19 height 10
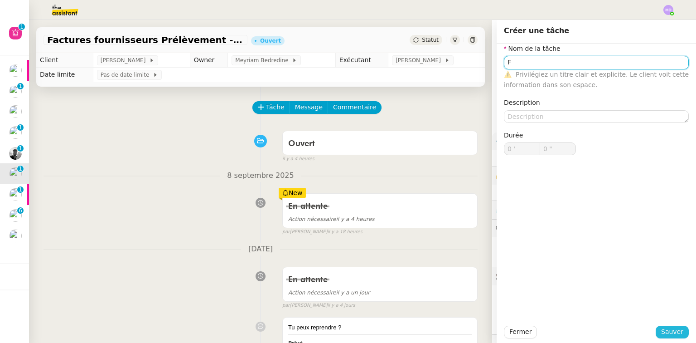
type input "F"
drag, startPoint x: 669, startPoint y: 331, endPoint x: 630, endPoint y: 316, distance: 41.9
click at [669, 331] on span "Sauver" at bounding box center [672, 331] width 22 height 10
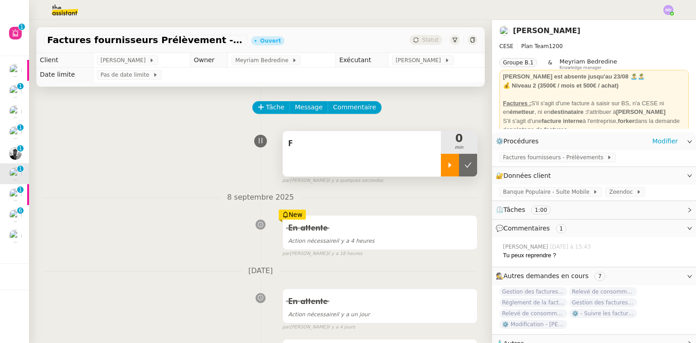
click at [446, 166] on icon at bounding box center [449, 164] width 7 height 7
click at [381, 151] on div "F" at bounding box center [361, 143] width 147 height 14
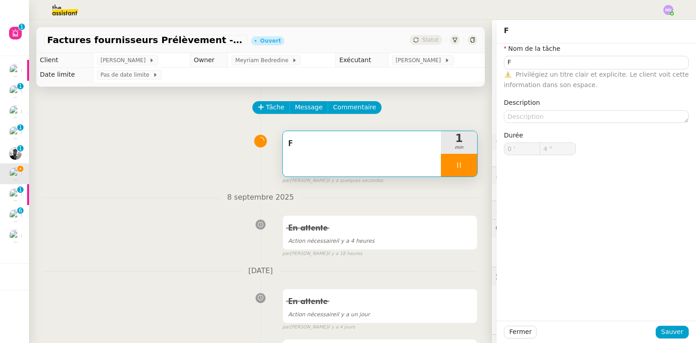
type input "5 ""
click at [538, 66] on input "Fa" at bounding box center [596, 62] width 185 height 13
type input "Fac"
type input "6 ""
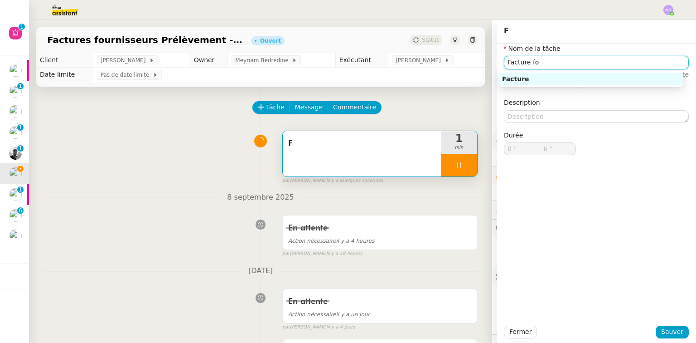
type input "Facture fou"
type input "7 ""
type input "Facture fournisseurs"
type input "9 ""
type input "Facture fournisseurs"
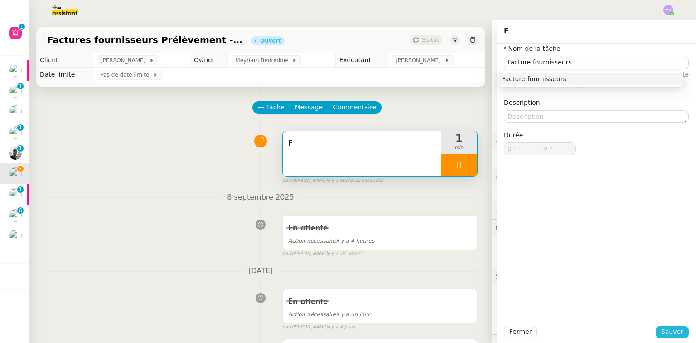
click at [674, 330] on span "Sauver" at bounding box center [672, 331] width 22 height 10
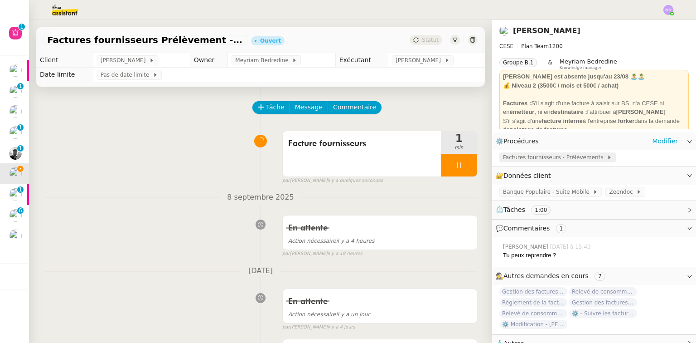
click at [527, 161] on span "Factures fournisseurs - Prélèvements" at bounding box center [555, 157] width 104 height 9
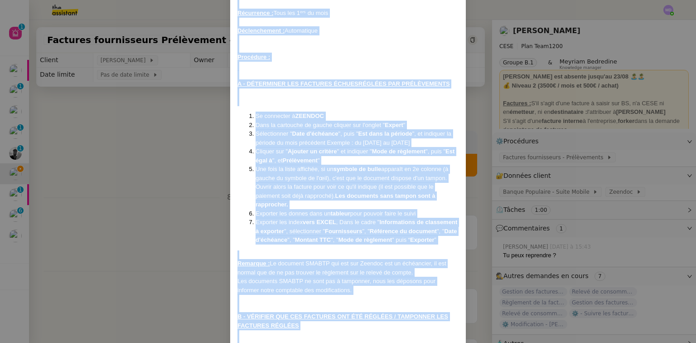
scroll to position [63, 0]
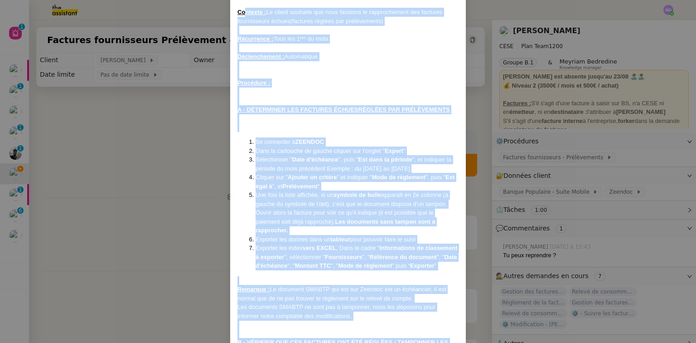
drag, startPoint x: 323, startPoint y: 293, endPoint x: 245, endPoint y: 14, distance: 289.9
click at [245, 14] on div "Mise à jour le 15/12/2023 Contexte : Le client souhaite que nous fassions le ra…" at bounding box center [347, 245] width 221 height 510
click at [281, 176] on span "Cliquer sur "" at bounding box center [272, 177] width 32 height 7
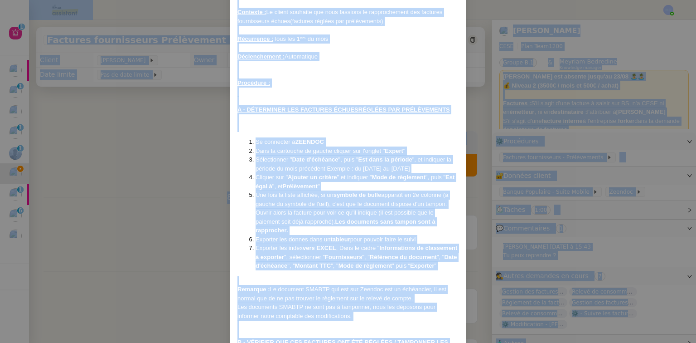
click at [293, 190] on li "Une fois la liste affichée, si un symbole de bulle apparaît en 2e colonne (à ga…" at bounding box center [357, 212] width 203 height 44
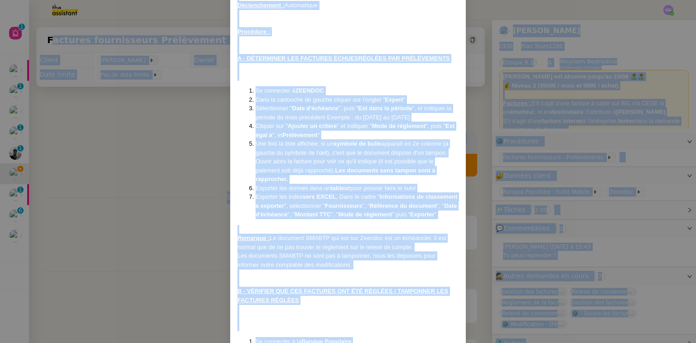
scroll to position [0, 0]
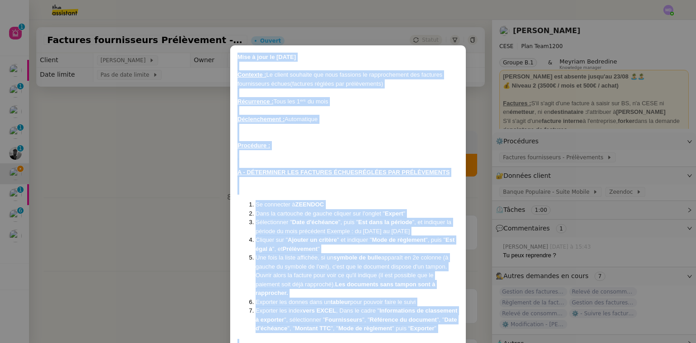
drag, startPoint x: 335, startPoint y: 297, endPoint x: 230, endPoint y: 53, distance: 266.1
click at [230, 53] on div "Mise à jour le 15/12/2023 Contexte : Le client souhaite que nous fassions le ra…" at bounding box center [348, 307] width 236 height 524
click at [484, 129] on nz-modal-container "Mise à jour le 15/12/2023 Contexte : Le client souhaite que nous fassions le ra…" at bounding box center [348, 171] width 696 height 343
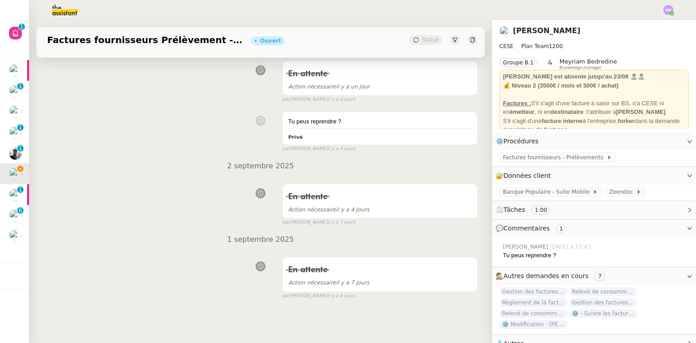
scroll to position [232, 0]
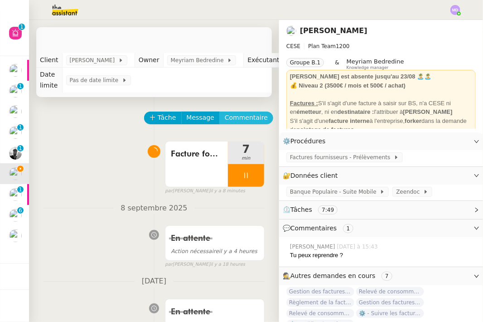
click at [234, 116] on span "Commentaire" at bounding box center [246, 117] width 43 height 10
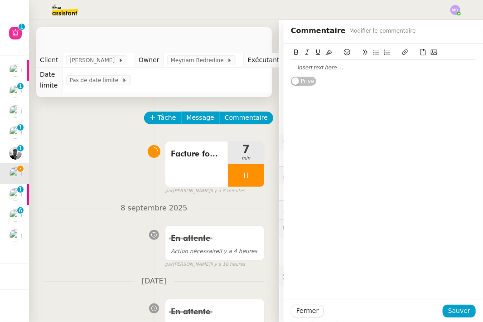
click at [317, 67] on div at bounding box center [383, 67] width 185 height 8
click at [319, 67] on div at bounding box center [383, 67] width 185 height 8
click at [324, 66] on div at bounding box center [383, 67] width 185 height 8
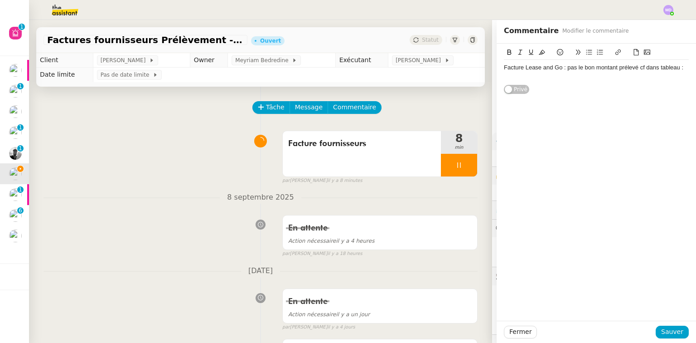
click at [633, 53] on icon at bounding box center [636, 52] width 6 height 6
click at [625, 77] on div "📎 20250909-111432_ZeenDoc_Indexes.xlsx" at bounding box center [596, 76] width 185 height 8
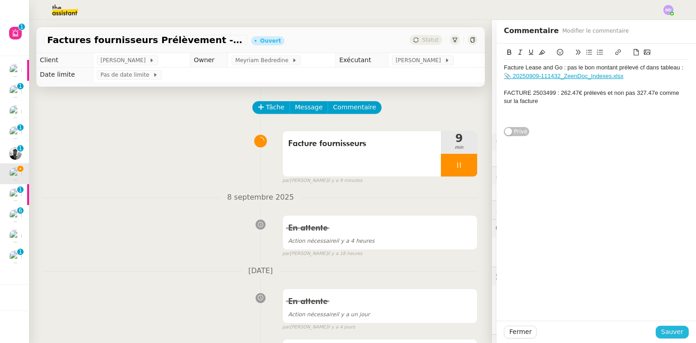
drag, startPoint x: 669, startPoint y: 324, endPoint x: 671, endPoint y: 330, distance: 6.5
click at [670, 327] on div "Fermer Sauver" at bounding box center [596, 331] width 199 height 22
click at [671, 330] on span "Sauver" at bounding box center [672, 331] width 22 height 10
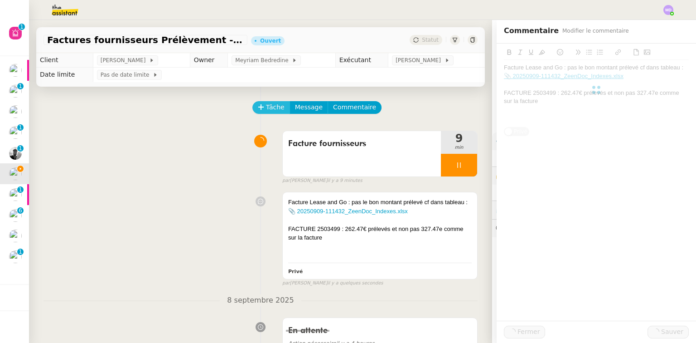
click at [274, 111] on span "Tâche" at bounding box center [275, 107] width 19 height 10
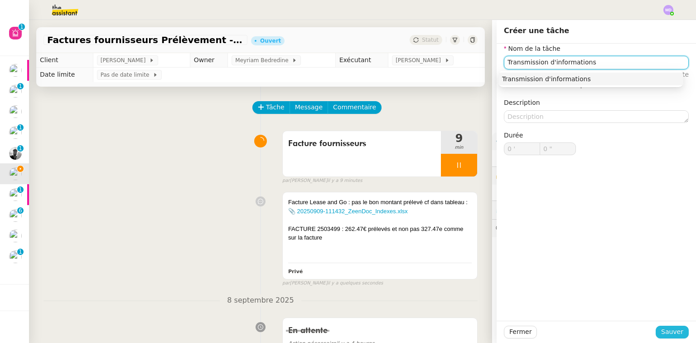
type input "Transmission d'informations"
click at [670, 330] on span "Sauver" at bounding box center [672, 331] width 22 height 10
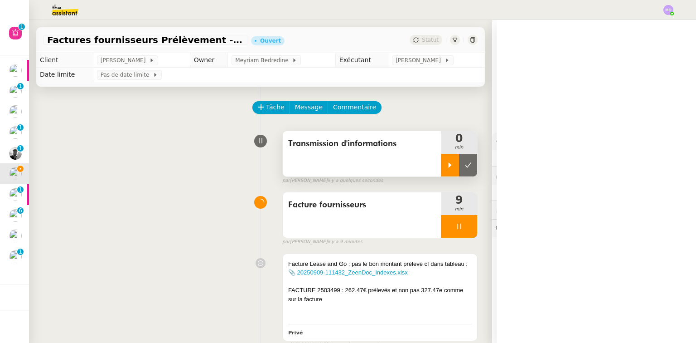
click at [441, 172] on div at bounding box center [450, 165] width 18 height 23
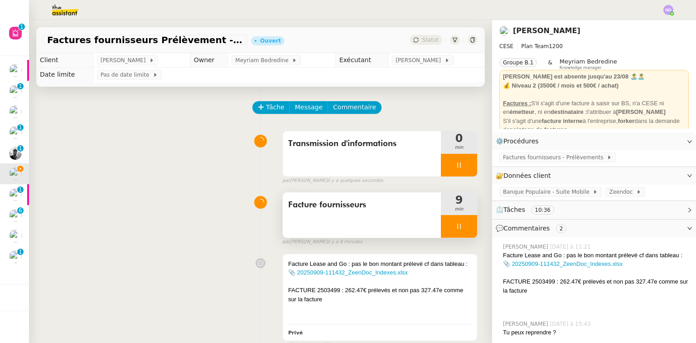
drag, startPoint x: 443, startPoint y: 219, endPoint x: 455, endPoint y: 224, distance: 13.2
click at [445, 220] on div at bounding box center [459, 226] width 36 height 23
click at [464, 225] on icon at bounding box center [467, 225] width 7 height 7
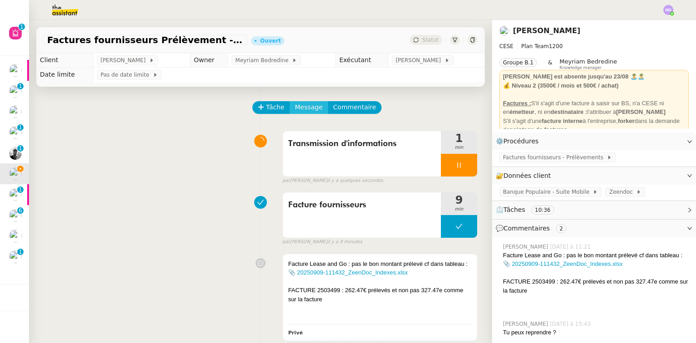
click at [299, 110] on span "Message" at bounding box center [309, 107] width 28 height 10
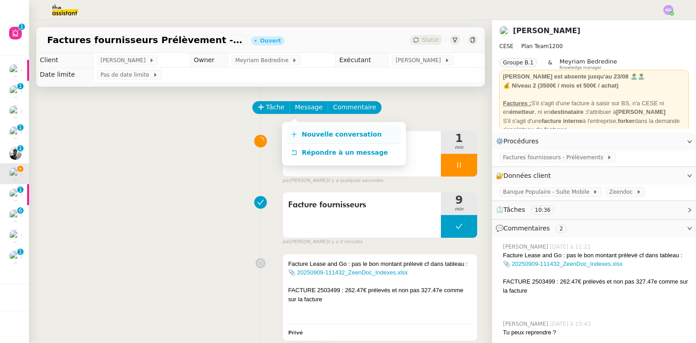
drag, startPoint x: 299, startPoint y: 123, endPoint x: 303, endPoint y: 138, distance: 15.4
click at [300, 127] on div "Nouvelle conversation Répondre à un message" at bounding box center [344, 143] width 124 height 43
click at [303, 138] on span "Nouvelle conversation" at bounding box center [342, 133] width 80 height 7
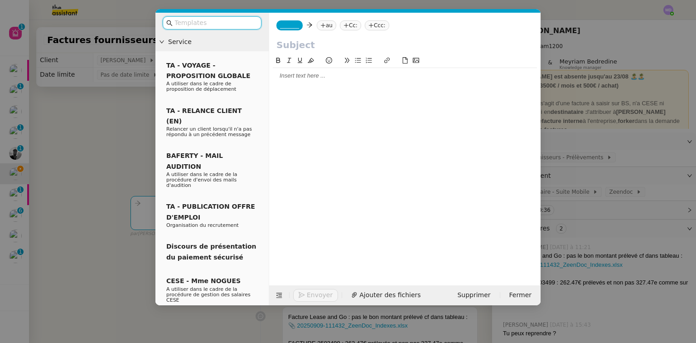
click at [199, 20] on input "text" at bounding box center [215, 23] width 82 height 10
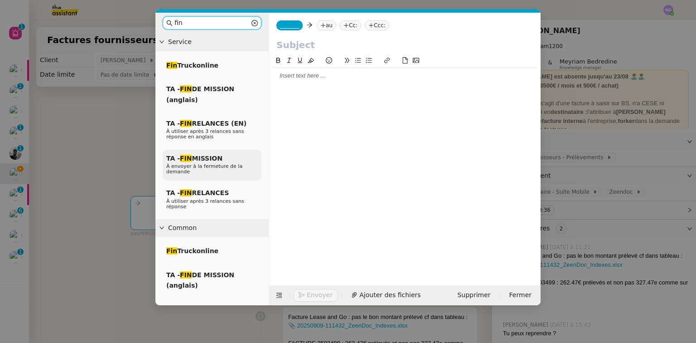
type input "fin"
click at [217, 157] on span "TA - FIN MISSION" at bounding box center [194, 158] width 56 height 7
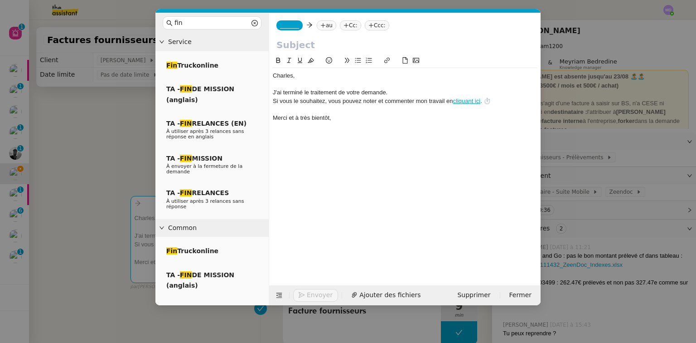
click at [314, 45] on input "text" at bounding box center [404, 45] width 257 height 14
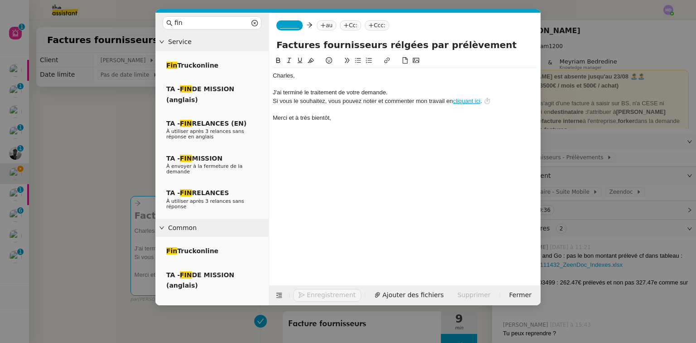
type input "Factures fournisseurs rélgées par prélèvement"
click at [292, 22] on span "_______" at bounding box center [289, 25] width 19 height 6
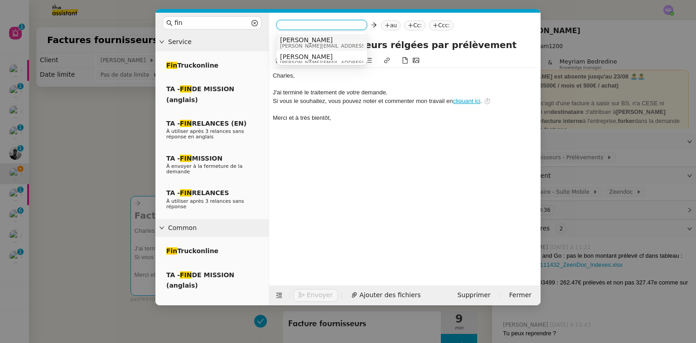
click at [294, 39] on span "Camille" at bounding box center [344, 39] width 129 height 7
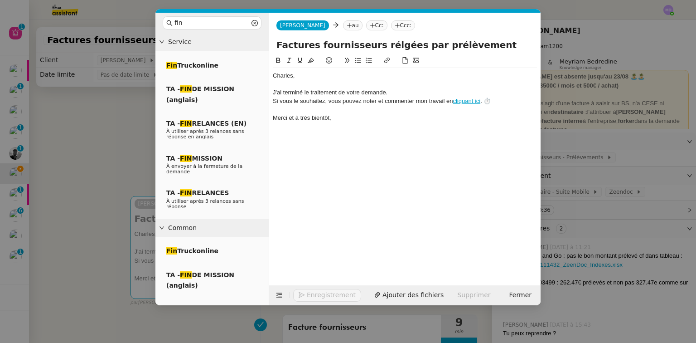
click at [347, 25] on icon at bounding box center [349, 25] width 5 height 5
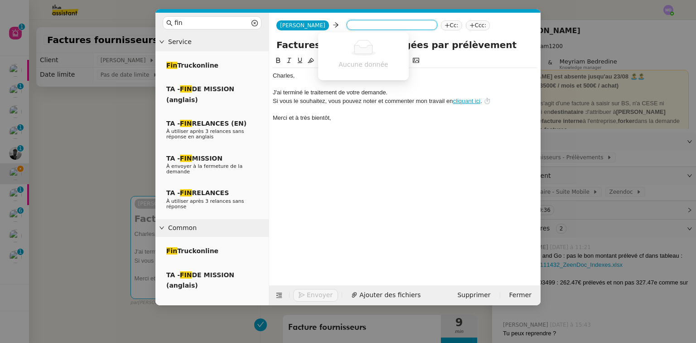
type input "c"
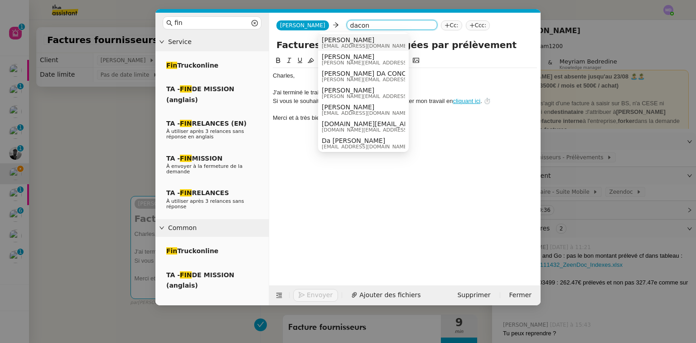
type input "dacon"
click at [331, 39] on span "[PERSON_NAME]" at bounding box center [365, 39] width 87 height 7
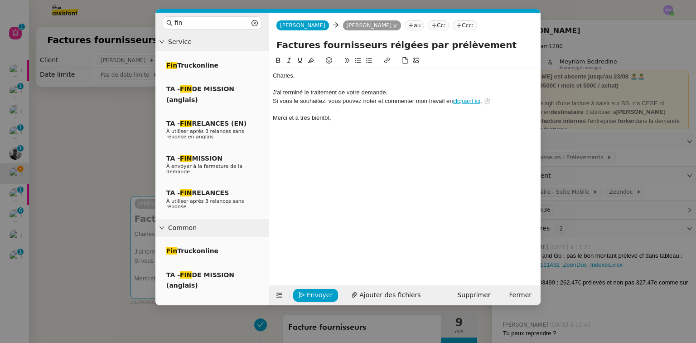
click at [275, 76] on div "﻿Charles﻿," at bounding box center [405, 76] width 264 height 8
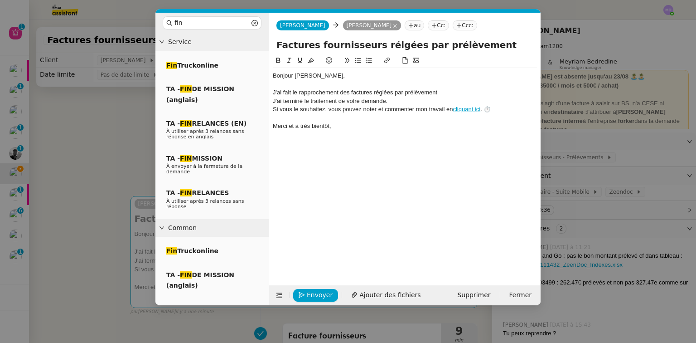
click at [371, 90] on div "J'ai fait le rapprochement des factures réglées par prélèvement" at bounding box center [405, 92] width 264 height 8
click at [454, 94] on div "J'ai fait le rapprochement des factures d'août réglées par prélèvement" at bounding box center [405, 92] width 264 height 8
click at [460, 91] on div "J'ai fait le rapprochement des factures d'août réglées par prélèvement" at bounding box center [405, 92] width 264 height 8
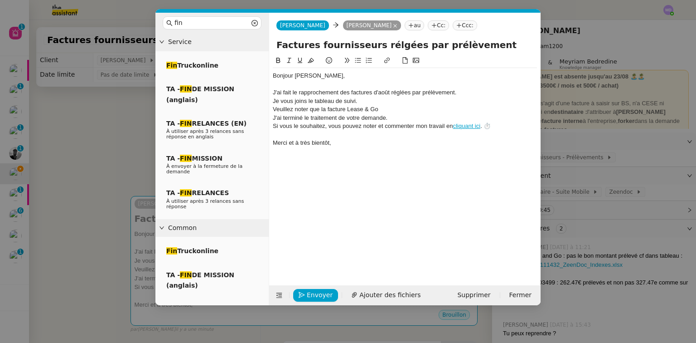
click at [584, 290] on nz-modal-container "fin Service Fin Truckonline TA - FIN DE MISSION (anglais) TA - FIN RELANCES (EN…" at bounding box center [348, 171] width 696 height 343
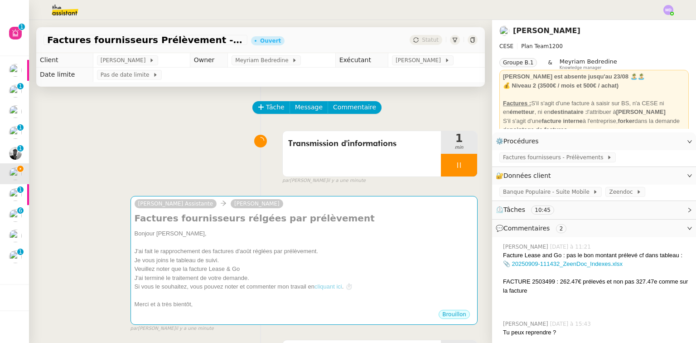
drag, startPoint x: 527, startPoint y: 283, endPoint x: 538, endPoint y: 289, distance: 12.2
click at [538, 289] on div "FACTURE 2503499 : 262.47€ prélevés et non pas 327.47e comme sur la facture" at bounding box center [596, 286] width 186 height 18
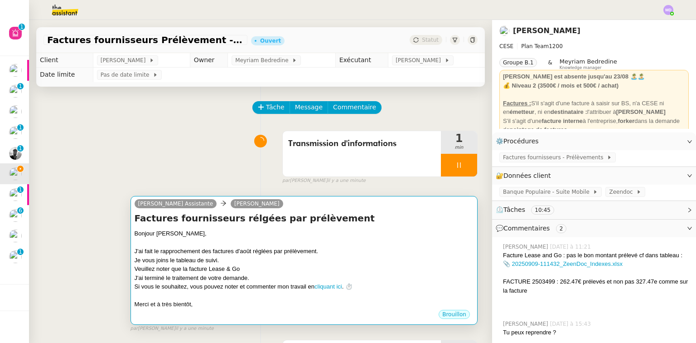
copy div "2503499 : 262.47€ prélevés et non pas 327.47e comme sur la facture"
click at [330, 264] on div "Je vous joins le tableau de suivi." at bounding box center [304, 260] width 339 height 9
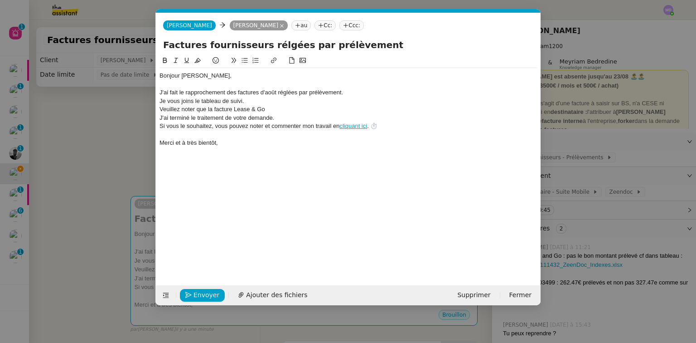
scroll to position [0, 26]
click at [300, 112] on div "Veuillez noter que la facture Lease & Go" at bounding box center [347, 109] width 377 height 8
click at [271, 292] on span "Ajouter des fichiers" at bounding box center [276, 295] width 61 height 10
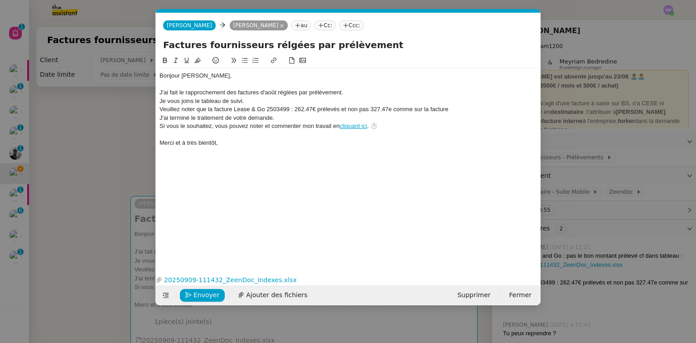
click at [266, 109] on div "Veuillez noter que la facture Lease & Go 2503499 : 262.47€ prélevés et non pas …" at bounding box center [347, 109] width 377 height 8
click at [207, 108] on div "Veuillez noter que la facture Lease & Go n°2503499 : 262.47€ prélevés et non pa…" at bounding box center [347, 109] width 377 height 8
click at [312, 110] on div "Veuillez noter que pour la facture Lease & Go n°2503499 : 262.47€ prélevés et n…" at bounding box center [347, 109] width 377 height 8
click at [334, 110] on div "Veuillez noter que pour la facture Lease & Go n°2503499, 262.47€ prélevés et no…" at bounding box center [347, 109] width 377 height 8
drag, startPoint x: 380, startPoint y: 110, endPoint x: 406, endPoint y: 111, distance: 25.9
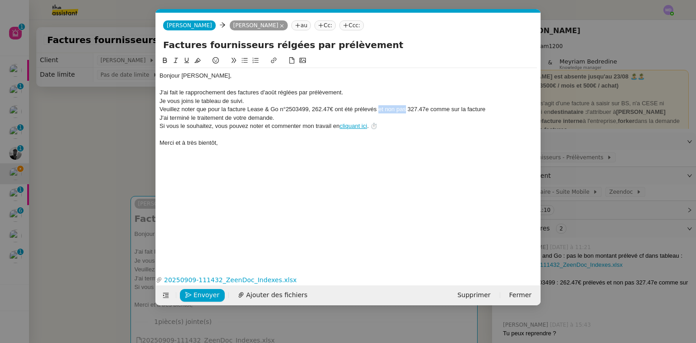
click at [406, 111] on div "Veuillez noter que pour la facture Lease & Go n°2503499, 262.47€ ont été prélev…" at bounding box center [347, 109] width 377 height 8
click at [428, 109] on div "Veuillez noter que pour la facture Lease & Go n°2503499, 262.47€ ont été prélev…" at bounding box center [347, 109] width 377 height 8
click at [449, 109] on div "Veuillez noter que pour la facture Lease & Go n°2503499, 262.47€ ont été prélev…" at bounding box center [347, 109] width 377 height 8
click at [517, 108] on div "Veuillez noter que pour la facture Lease & Go n°2503499, 262.47€ ont été prélev…" at bounding box center [347, 109] width 377 height 8
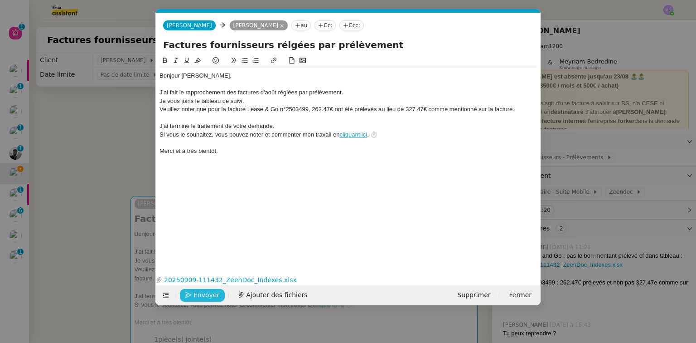
click at [200, 295] on span "Envoyer" at bounding box center [206, 295] width 26 height 10
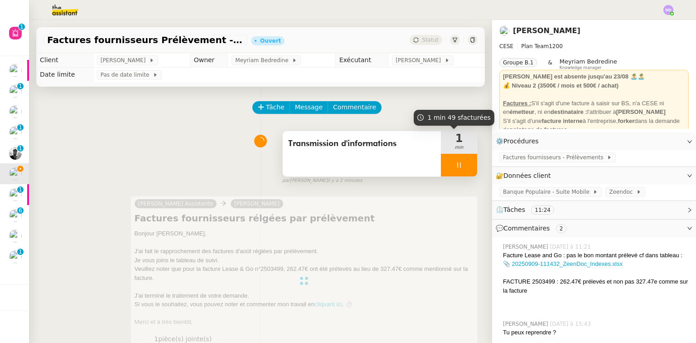
click at [455, 167] on icon at bounding box center [458, 164] width 7 height 7
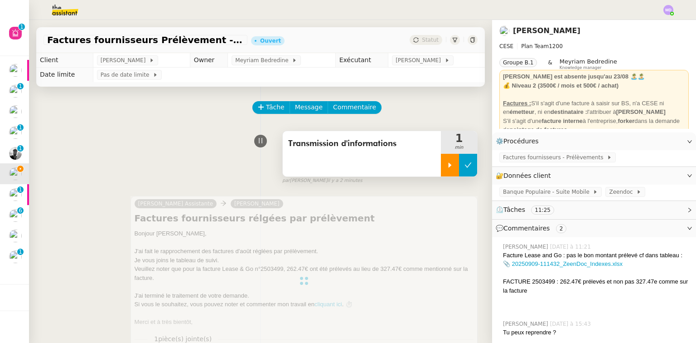
click at [459, 169] on button at bounding box center [468, 165] width 18 height 23
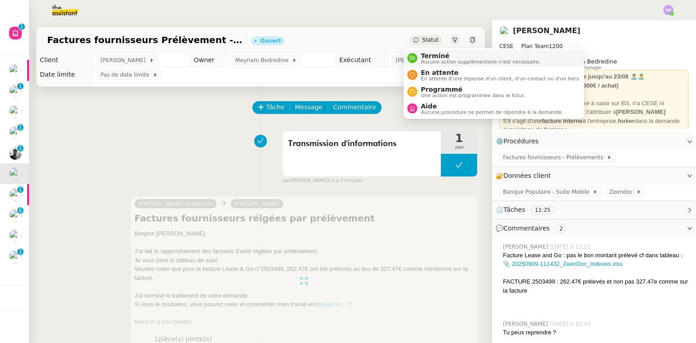
click at [410, 51] on li "Terminé Aucune action supplémentaire n'est nécessaire." at bounding box center [494, 58] width 180 height 17
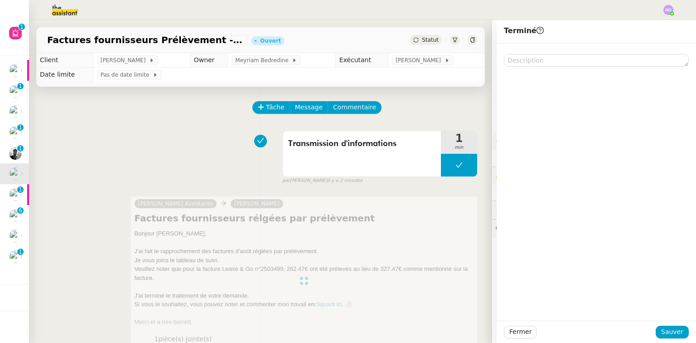
click at [654, 324] on div "Fermer Sauver" at bounding box center [596, 331] width 199 height 22
click at [656, 328] on button "Sauver" at bounding box center [672, 331] width 33 height 13
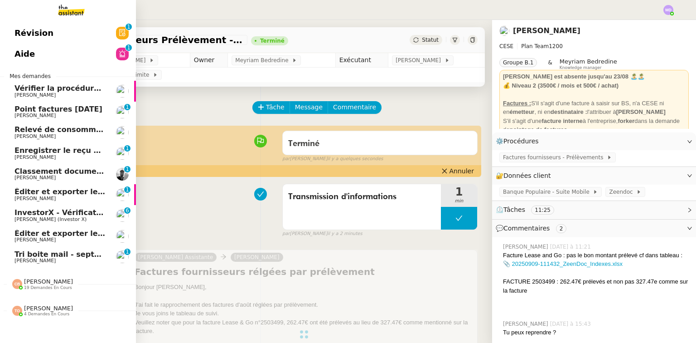
click at [53, 106] on span "Point factures [DATE]" at bounding box center [58, 109] width 88 height 9
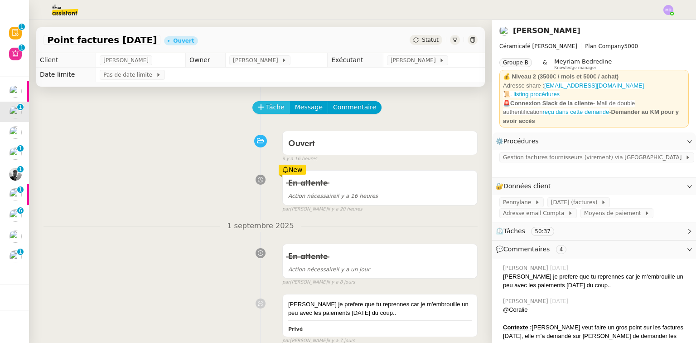
click at [268, 112] on span "Tâche" at bounding box center [275, 107] width 19 height 10
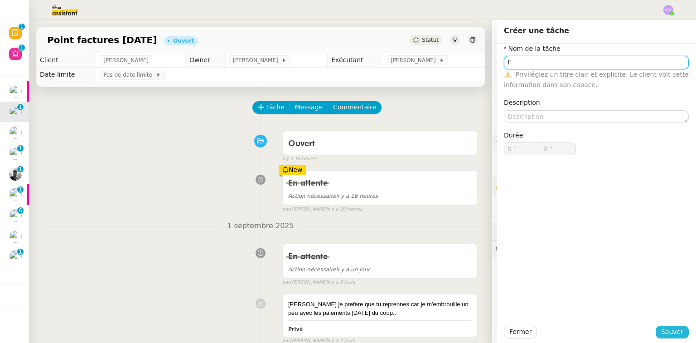
type input "F"
drag, startPoint x: 671, startPoint y: 329, endPoint x: 556, endPoint y: 233, distance: 149.6
click at [667, 328] on span "Sauver" at bounding box center [672, 331] width 22 height 10
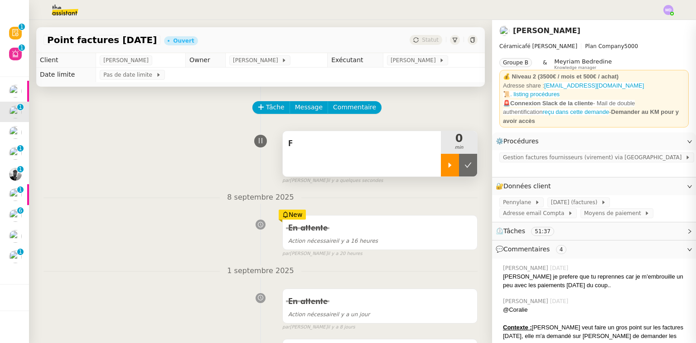
click at [446, 169] on icon at bounding box center [449, 164] width 7 height 7
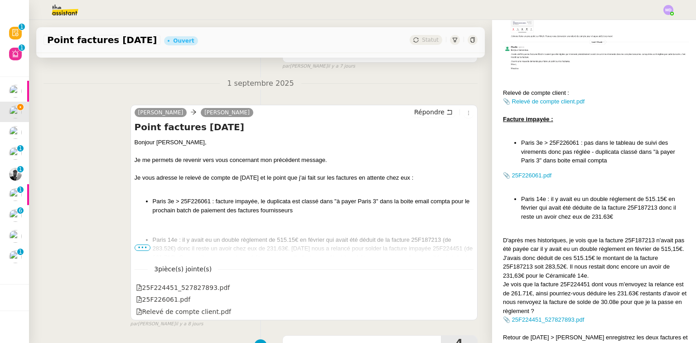
scroll to position [362, 0]
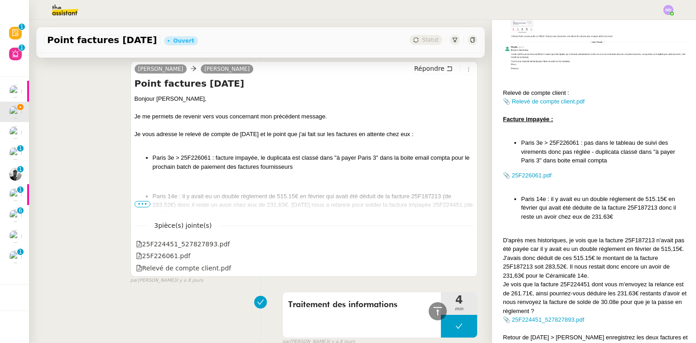
click at [142, 207] on span "•••" at bounding box center [143, 204] width 16 height 6
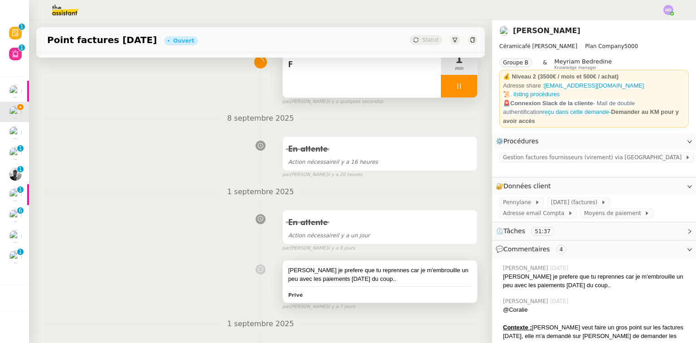
scroll to position [0, 0]
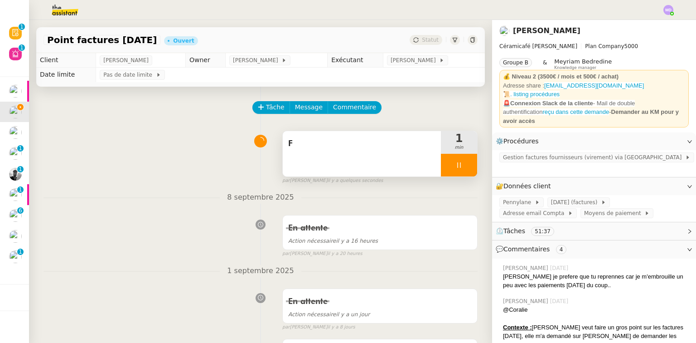
click at [405, 140] on span "F" at bounding box center [361, 144] width 147 height 14
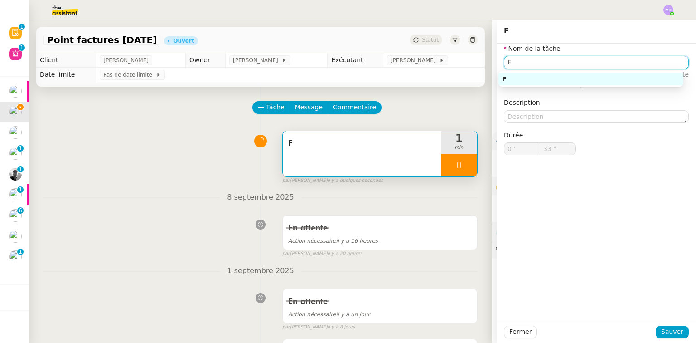
drag, startPoint x: 556, startPoint y: 62, endPoint x: 388, endPoint y: 94, distance: 171.2
click at [389, 93] on app-ticket "Point factures Raja Ouvert Statut Client Genevieve Landsmann Owner Coralie Bord…" at bounding box center [362, 181] width 667 height 323
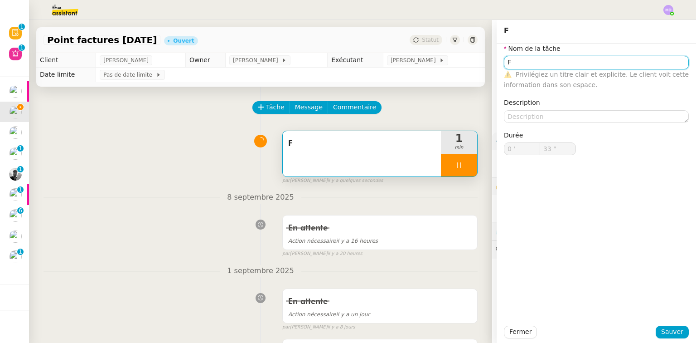
type input "34 ""
type input "Traite"
type input "35 ""
type input "Traitement des inf"
type input "36 ""
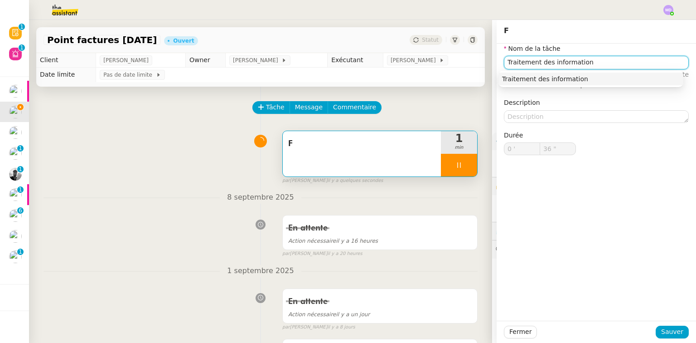
type input "Traitement des informations"
type input "37 ""
type input "Traitement des informations"
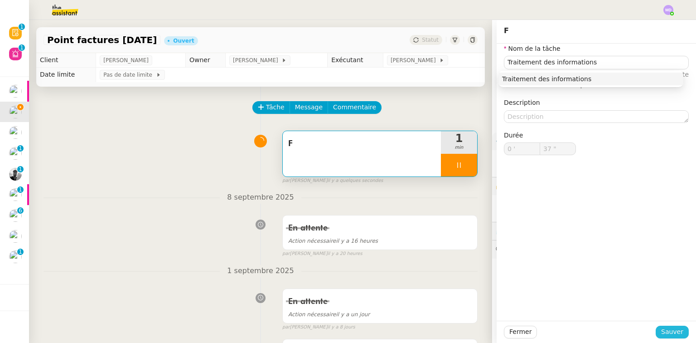
click at [663, 329] on span "Sauver" at bounding box center [672, 331] width 22 height 10
type input "38 ""
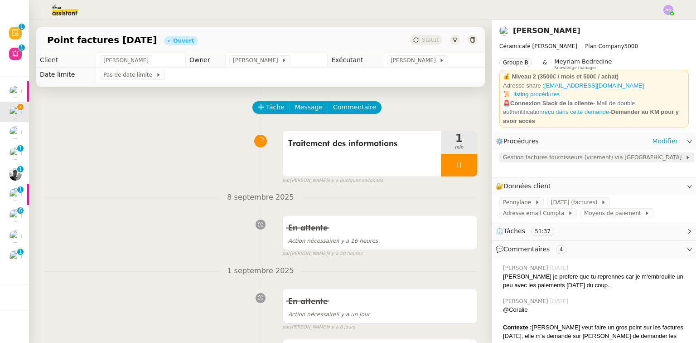
click at [561, 154] on span "Gestion factures fournisseurs (virement) via [GEOGRAPHIC_DATA]" at bounding box center [594, 157] width 182 height 9
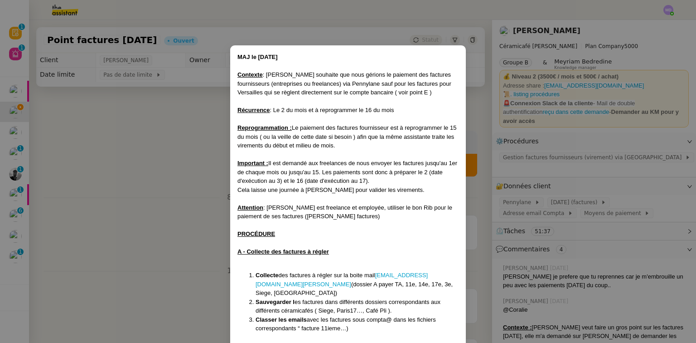
click at [135, 151] on nz-modal-container "MAJ le [DATE] Contexte : [PERSON_NAME] souhaite que nous gérions le paiement de…" at bounding box center [348, 171] width 696 height 343
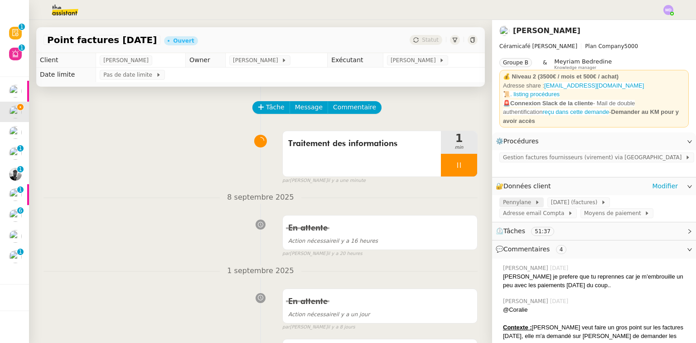
click at [511, 198] on span "Pennylane" at bounding box center [519, 202] width 32 height 9
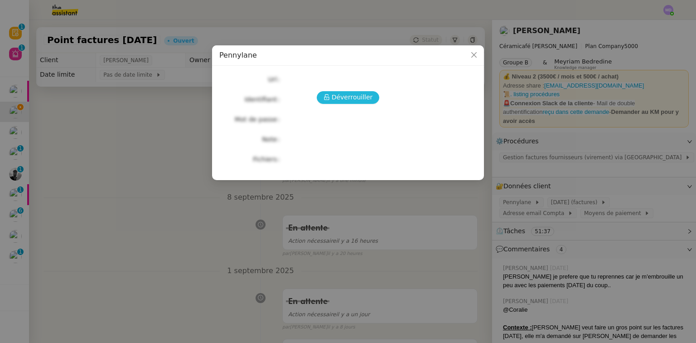
click at [351, 100] on span "Déverrouiller" at bounding box center [352, 97] width 41 height 10
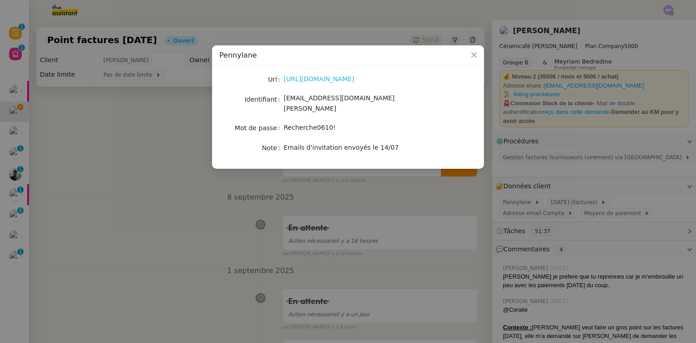
click at [336, 80] on link "https://app.pennylane.com/" at bounding box center [319, 78] width 71 height 7
click at [616, 263] on nz-modal-container "Pennylane Url https://app.pennylane.com/ Identifiant charlie@ceramicafe-genevie…" at bounding box center [348, 171] width 696 height 343
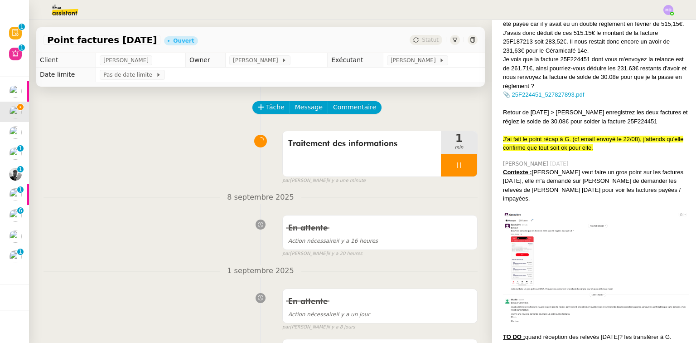
scroll to position [968, 0]
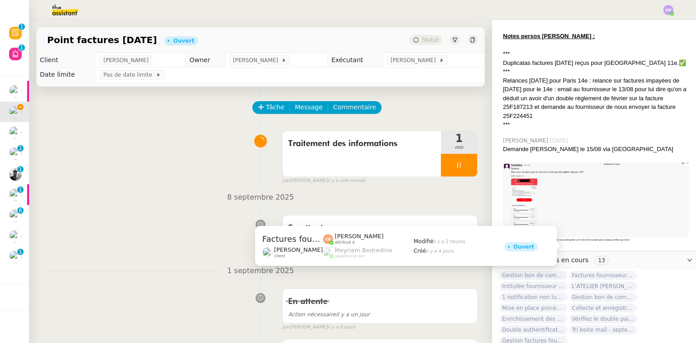
click at [608, 271] on span "Factures fournisseurs règlement par prélèvement, CB et espèces via Pennylane - …" at bounding box center [603, 275] width 68 height 9
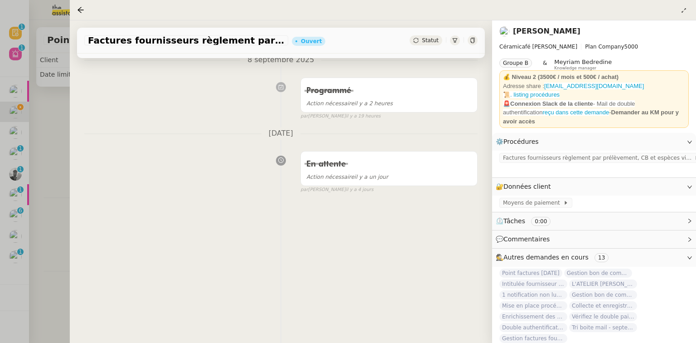
scroll to position [121, 0]
click at [587, 153] on span "Factures fournisseurs règlement par prélèvement, CB et espèces via Pennylane" at bounding box center [598, 157] width 191 height 9
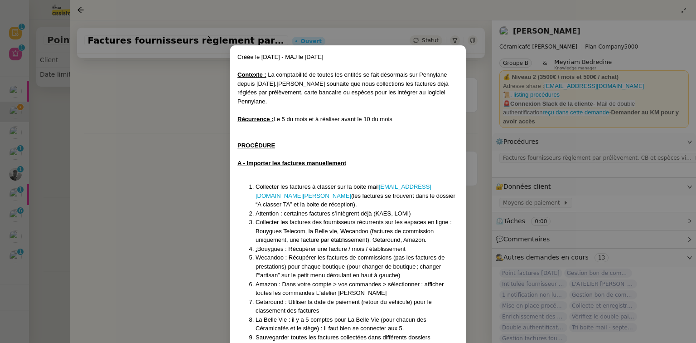
click at [643, 275] on nz-modal-container "Créée le 22/07/2025 - MAJ le 28/07/25 Contexte : La comptabilité de toutes les …" at bounding box center [348, 171] width 696 height 343
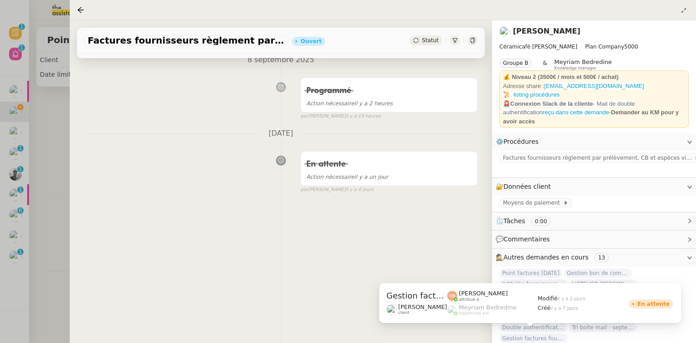
click at [546, 333] on span "Gestion factures fournisseurs (virement) via [GEOGRAPHIC_DATA]- [DATE]" at bounding box center [533, 337] width 68 height 9
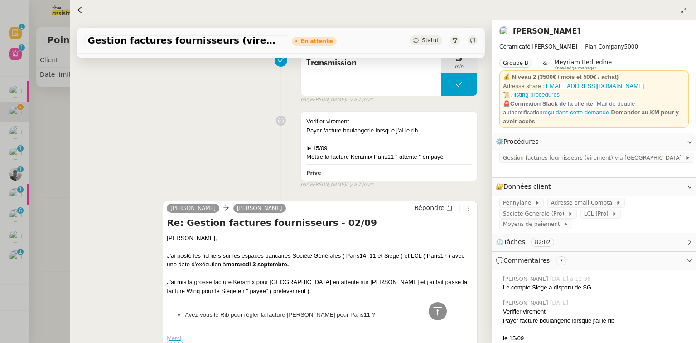
scroll to position [556, 0]
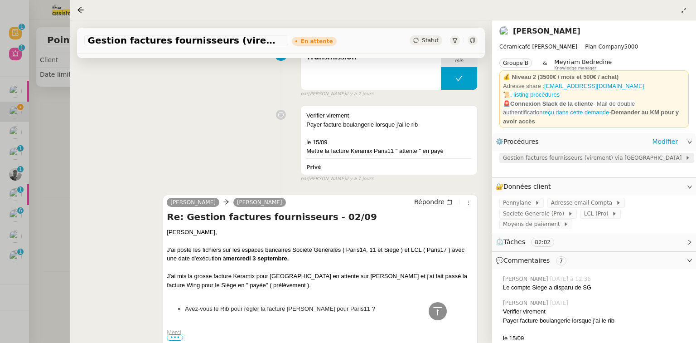
click at [516, 155] on span "Gestion factures fournisseurs (virement) via [GEOGRAPHIC_DATA]" at bounding box center [594, 157] width 182 height 9
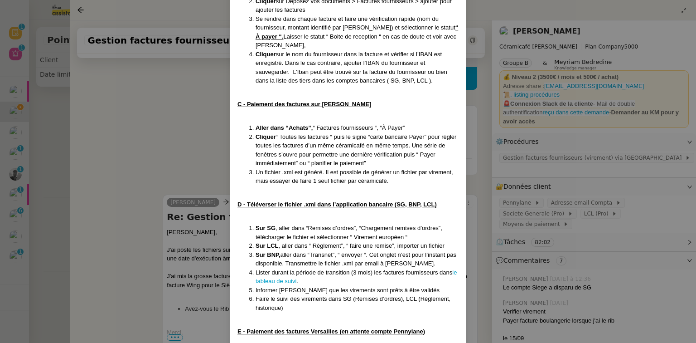
scroll to position [573, 0]
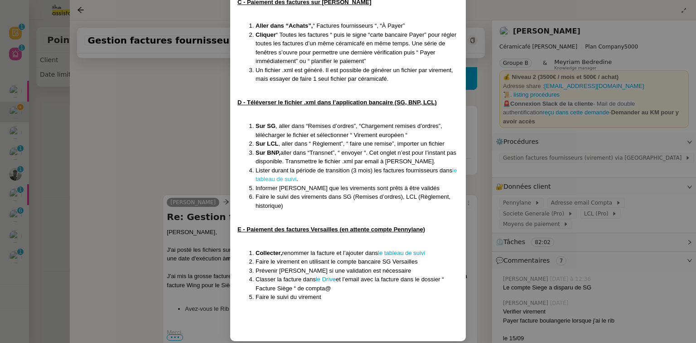
click at [288, 167] on link "le tableau de suivi" at bounding box center [356, 175] width 201 height 16
click at [573, 180] on nz-modal-container "MAJ le [DATE] Contexte : [PERSON_NAME] souhaite que nous gérions le paiement de…" at bounding box center [348, 171] width 696 height 343
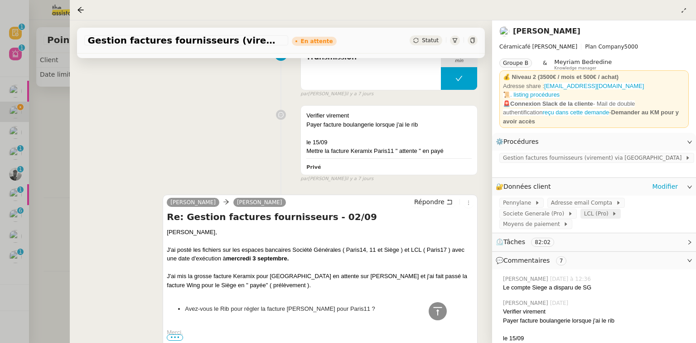
scroll to position [528, 0]
click at [584, 209] on span "LCL (Pro)" at bounding box center [598, 213] width 28 height 9
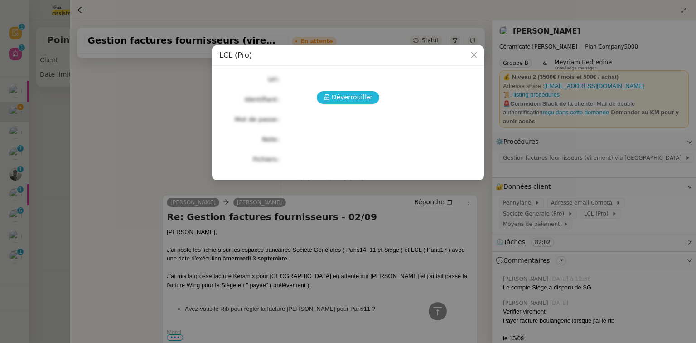
click at [341, 92] on span "Déverrouiller" at bounding box center [352, 97] width 41 height 10
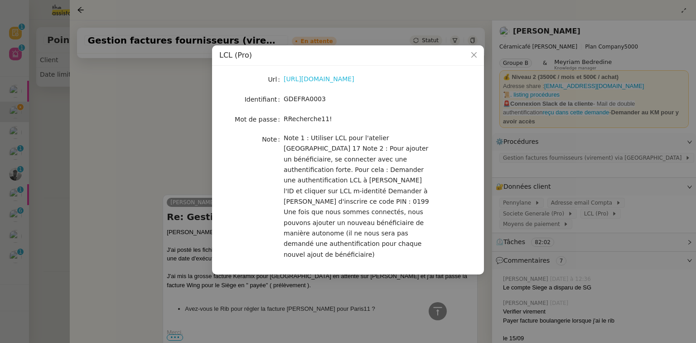
click at [347, 80] on link "https://espacepro.secure.lcl.fr/outil/IQEN/Authentication/" at bounding box center [319, 78] width 71 height 7
drag, startPoint x: 563, startPoint y: 120, endPoint x: 566, endPoint y: 125, distance: 5.7
click at [565, 121] on nz-modal-container "LCL (Pro) Url https://espacepro.secure.lcl.fr/outil/IQEN/Authentication/ Identi…" at bounding box center [348, 171] width 696 height 343
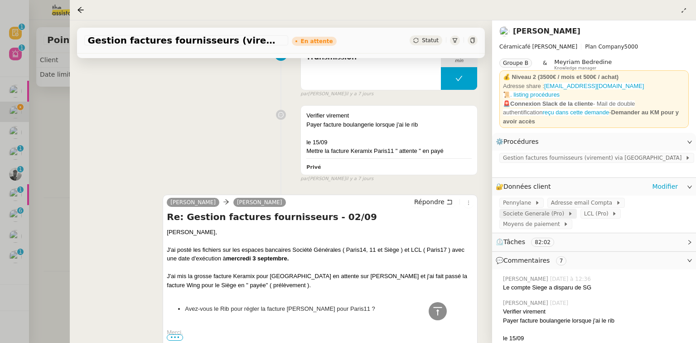
click at [568, 209] on span "Societe Generale (Pro)" at bounding box center [535, 213] width 65 height 9
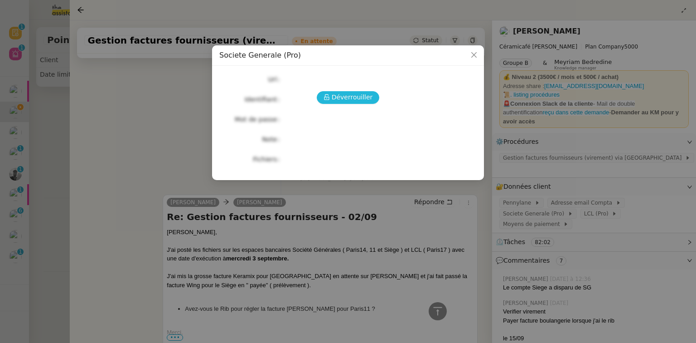
click at [353, 98] on span "Déverrouiller" at bounding box center [352, 97] width 41 height 10
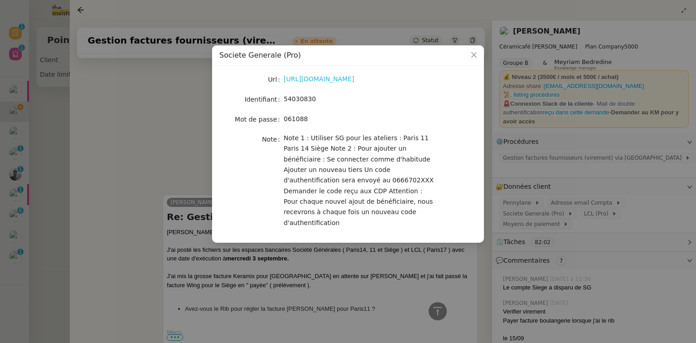
click at [337, 78] on link "https://professionnels.sg.fr/icd-web/syd-front/index-comptes.html#comptes" at bounding box center [319, 78] width 71 height 7
click at [302, 98] on span "54030830" at bounding box center [300, 98] width 32 height 7
copy span "54030830"
click at [76, 167] on nz-modal-container "Societe Generale (Pro) Url https://professionnels.sg.fr/icd-web/syd-front/index…" at bounding box center [348, 171] width 696 height 343
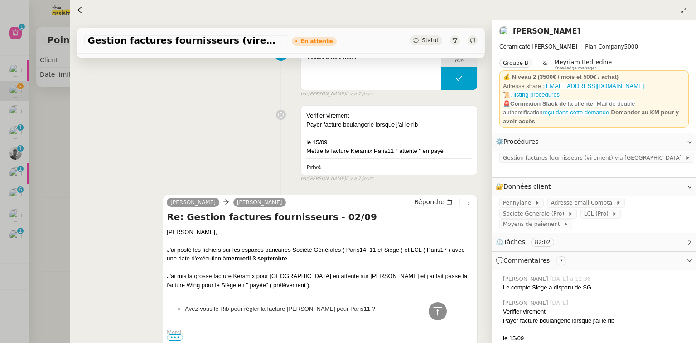
click at [24, 225] on div at bounding box center [348, 171] width 696 height 343
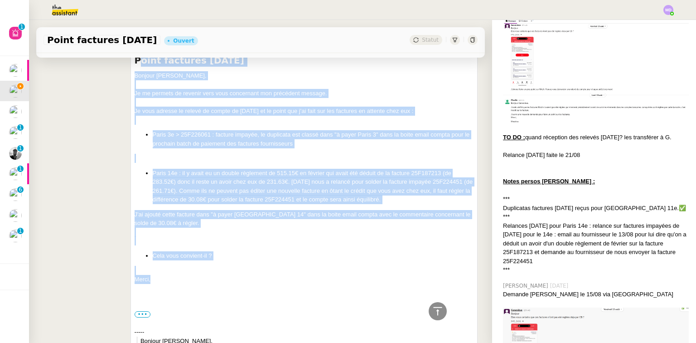
scroll to position [362, 0]
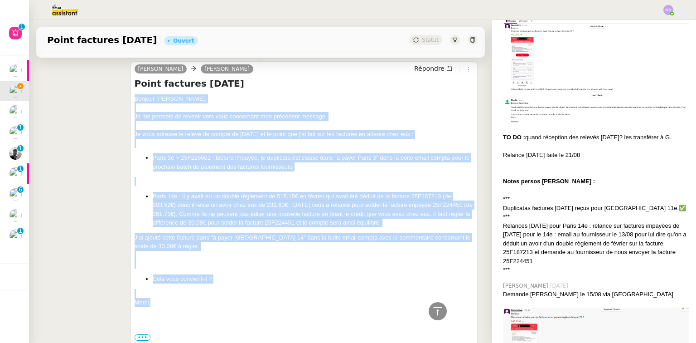
drag, startPoint x: 157, startPoint y: 267, endPoint x: 130, endPoint y: 98, distance: 171.6
click at [130, 98] on div "Charlie Genevieve Landsmann Répondre Point factures RAJA Bonjour ﻿Geneviève﻿, J…" at bounding box center [303, 343] width 347 height 564
copy div "Bonjour ﻿Geneviève﻿, Je me permets de revenir vers vous concernant mon précéden…"
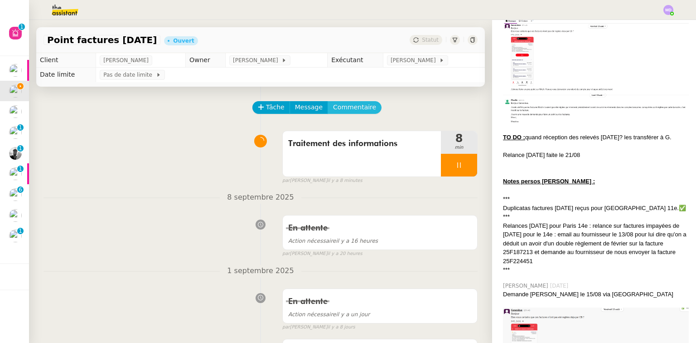
click at [357, 104] on span "Commentaire" at bounding box center [354, 107] width 43 height 10
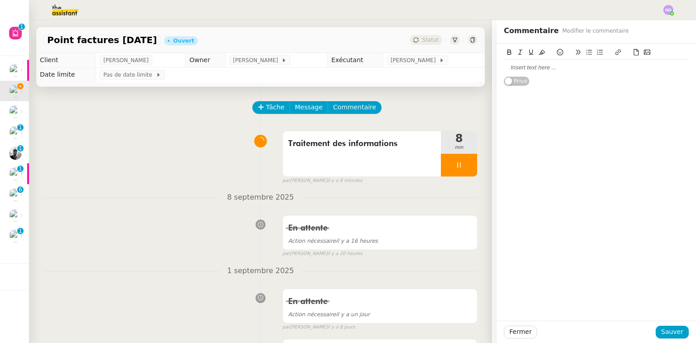
click at [532, 60] on div at bounding box center [596, 67] width 185 height 15
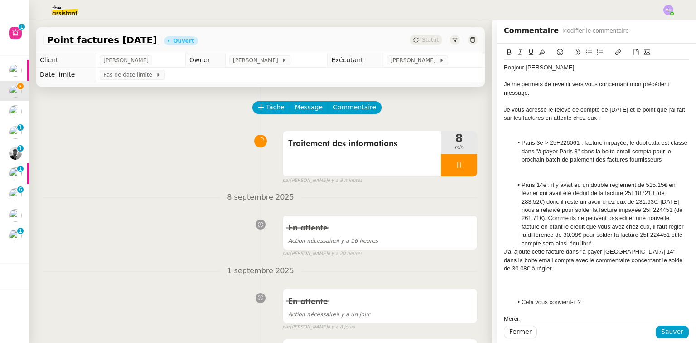
click at [498, 68] on div "Bonjour Geneviève﻿, Je me permets de revenir vers vous concernant mon précédent…" at bounding box center [596, 190] width 199 height 294
click at [499, 67] on div "Bonjour Geneviève﻿, Je me permets de revenir vers vous concernant mon précédent…" at bounding box center [596, 190] width 199 height 294
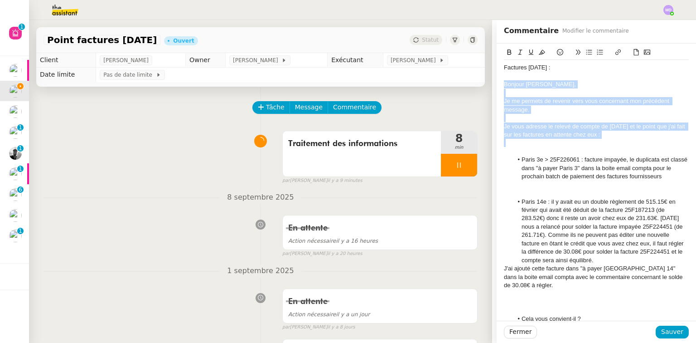
drag, startPoint x: 498, startPoint y: 82, endPoint x: 604, endPoint y: 140, distance: 120.0
click at [604, 140] on div "Factures RAJA : Bonjour Geneviève﻿, Je me permets de revenir vers vous concerna…" at bounding box center [596, 201] width 185 height 283
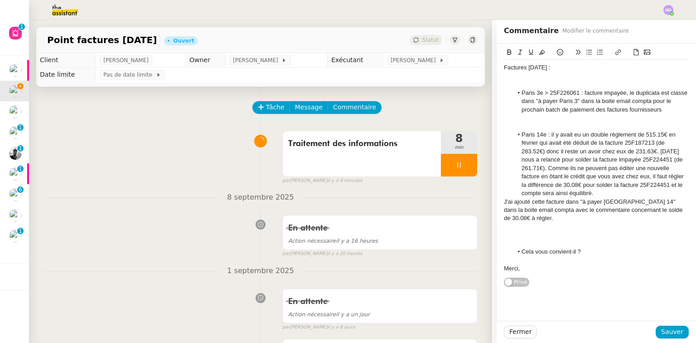
click at [553, 125] on div at bounding box center [596, 126] width 185 height 8
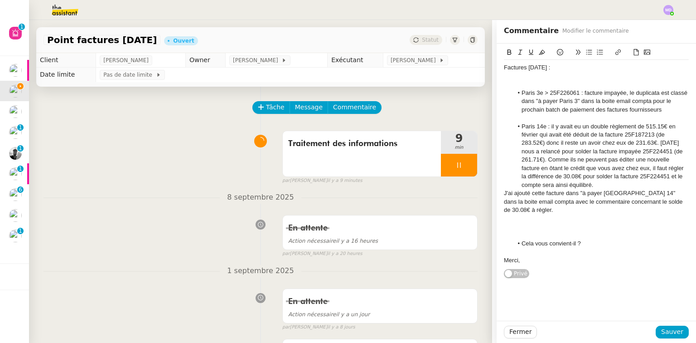
click at [541, 159] on li "Paris 14e : il y avait eu un double règlement de 515.15€ en février qui avait é…" at bounding box center [601, 155] width 176 height 67
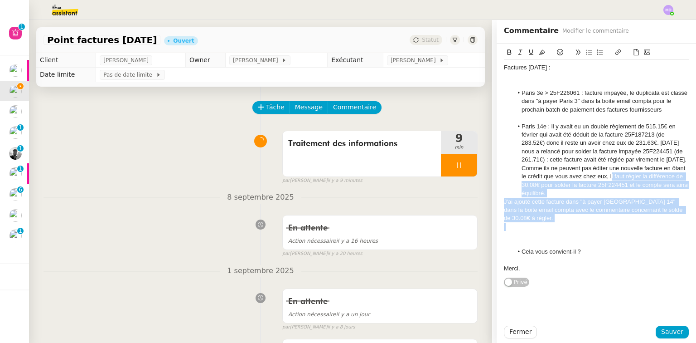
drag, startPoint x: 646, startPoint y: 176, endPoint x: 684, endPoint y: 218, distance: 57.1
click at [684, 218] on div "Factures RAJA : Paris 3e > 25F226061 : facture impayée, le duplicata est classé…" at bounding box center [596, 164] width 199 height 243
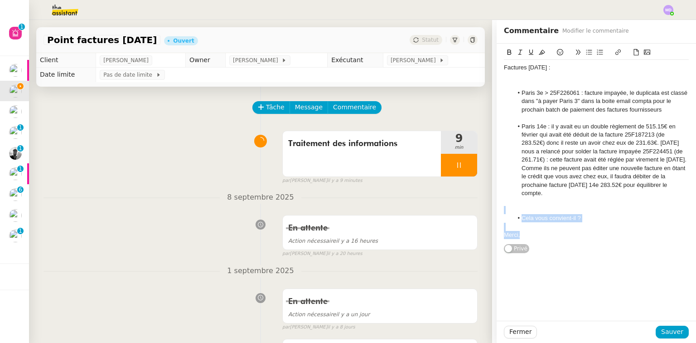
drag, startPoint x: 580, startPoint y: 218, endPoint x: 587, endPoint y: 239, distance: 22.5
click at [587, 239] on div "Factures RAJA : Paris 3e > 25F226061 : facture impayée, le duplicata est classé…" at bounding box center [596, 151] width 185 height 183
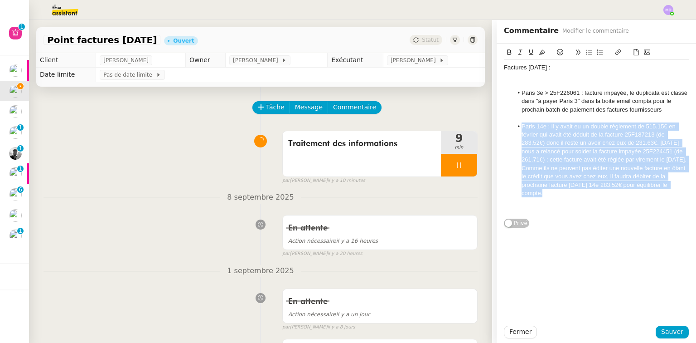
drag, startPoint x: 580, startPoint y: 196, endPoint x: 516, endPoint y: 123, distance: 96.6
click at [516, 125] on li "Paris 14e : il y avait eu un double règlement de 515.15€ en février qui avait é…" at bounding box center [601, 159] width 176 height 75
click at [536, 49] on button at bounding box center [541, 52] width 11 height 10
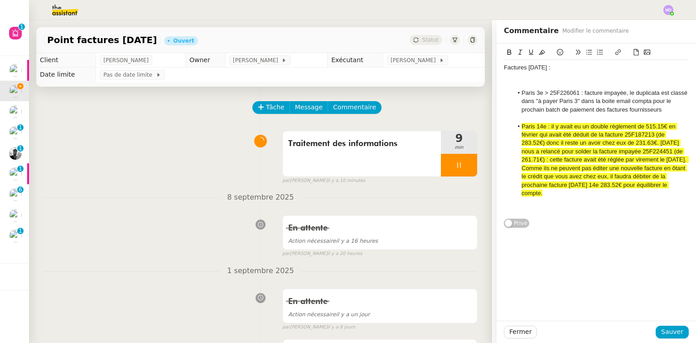
click at [548, 132] on span "Paris 14e : il y avait eu un double règlement de 515.15€ en février qui avait é…" at bounding box center [606, 160] width 168 height 74
click at [670, 333] on span "Sauver" at bounding box center [672, 331] width 22 height 10
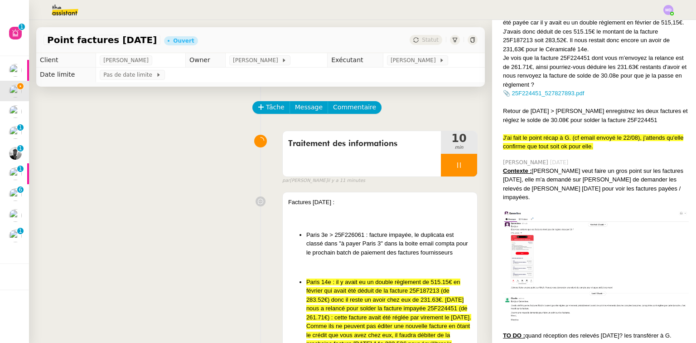
click at [455, 163] on icon at bounding box center [458, 164] width 7 height 7
drag, startPoint x: 460, startPoint y: 162, endPoint x: 393, endPoint y: 147, distance: 68.7
click at [460, 161] on button at bounding box center [468, 165] width 18 height 23
click at [266, 106] on span "Tâche" at bounding box center [275, 107] width 19 height 10
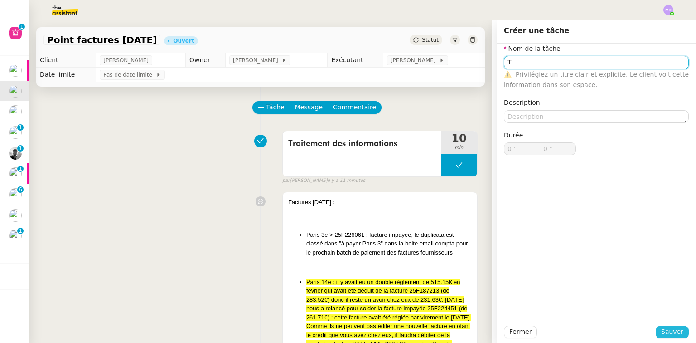
type input "T"
click at [671, 333] on span "Sauver" at bounding box center [672, 331] width 22 height 10
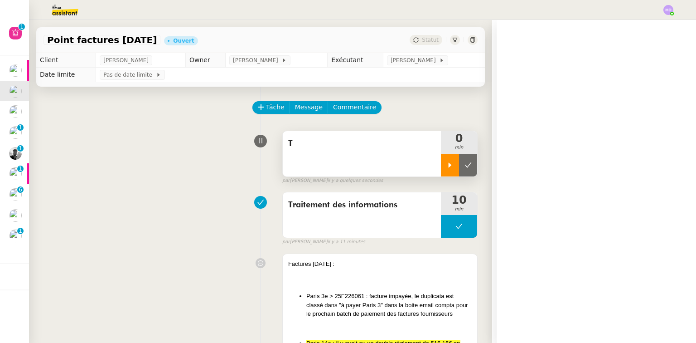
click at [441, 172] on div at bounding box center [450, 165] width 18 height 23
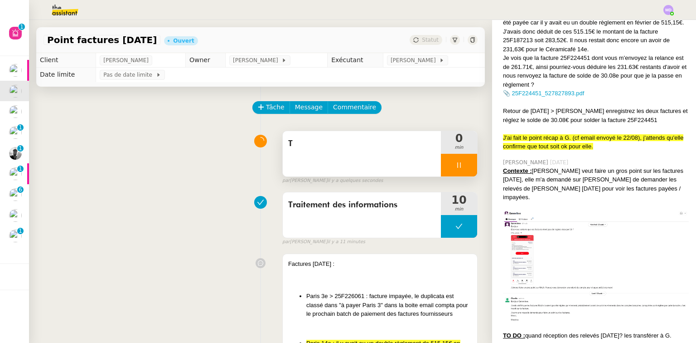
click at [405, 167] on div "T" at bounding box center [362, 153] width 158 height 45
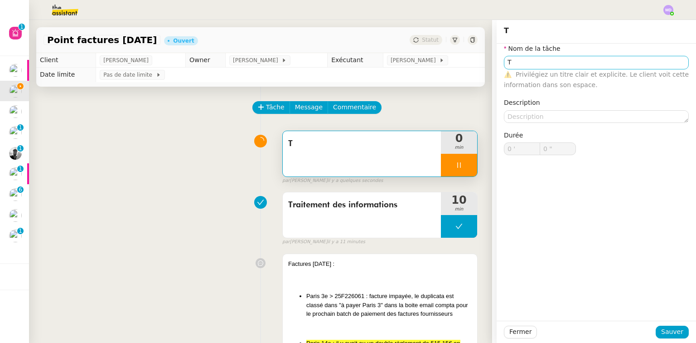
type input "T"
type input "0 '"
type input "0 ""
click at [555, 59] on input "T" at bounding box center [596, 62] width 185 height 13
type input "Tran"
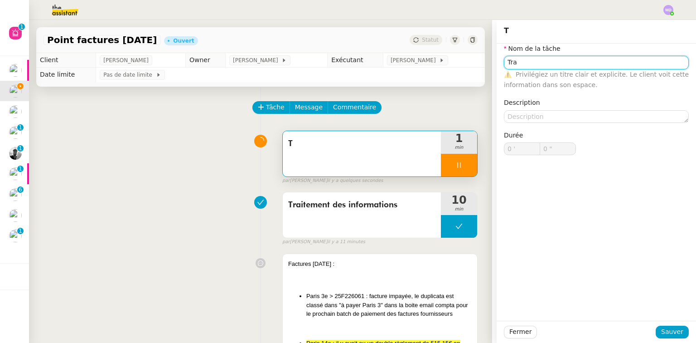
type input "1 ""
type input "Transmission"
type input "2 ""
type input "Transmission d'information"
type input "3 ""
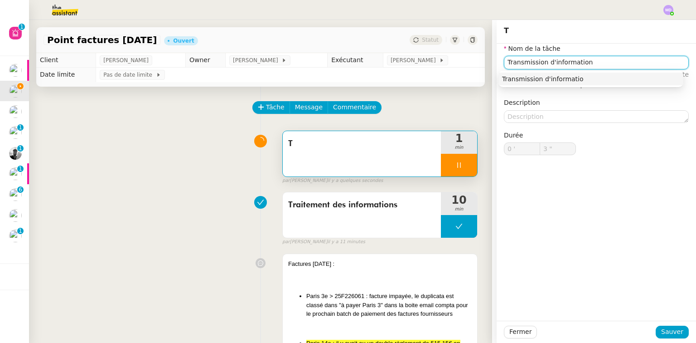
type input "Transmission d'informations"
click at [557, 83] on div "Transmission d'informations" at bounding box center [591, 79] width 178 height 8
type input "4 ""
type input "Transmission d'informations"
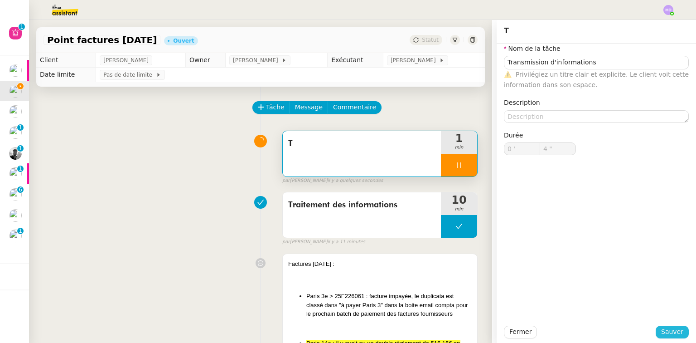
click at [664, 328] on button "Sauver" at bounding box center [672, 331] width 33 height 13
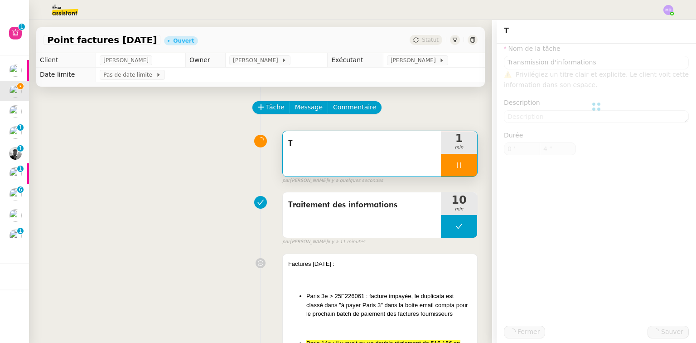
type input "5 ""
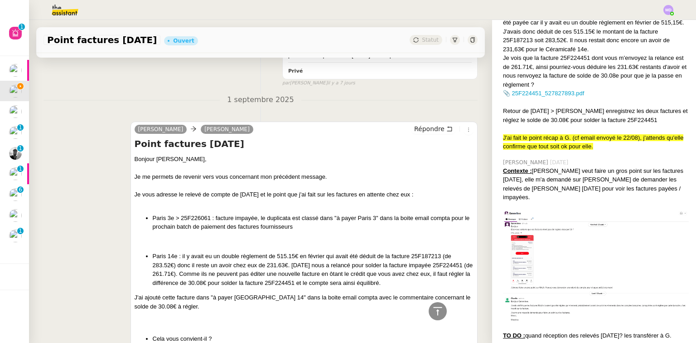
scroll to position [652, 0]
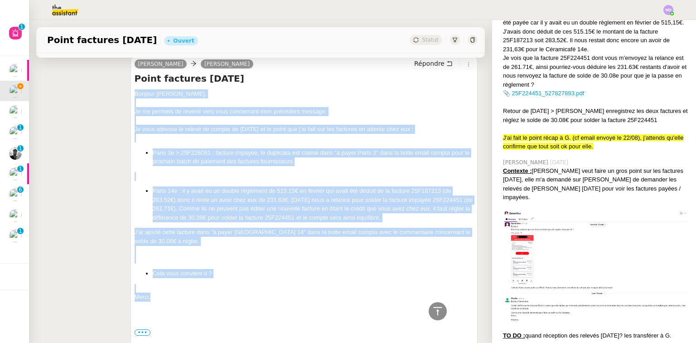
drag, startPoint x: 147, startPoint y: 265, endPoint x: 132, endPoint y: 96, distance: 169.2
click at [135, 96] on div "Bonjour ﻿Geneviève﻿, Je me permets de revenir vers vous concernant mon précéden…" at bounding box center [304, 323] width 339 height 468
copy div "Bonjour ﻿Geneviève﻿, Je me permets de revenir vers vous concernant mon précéden…"
click at [446, 63] on icon at bounding box center [449, 63] width 6 height 6
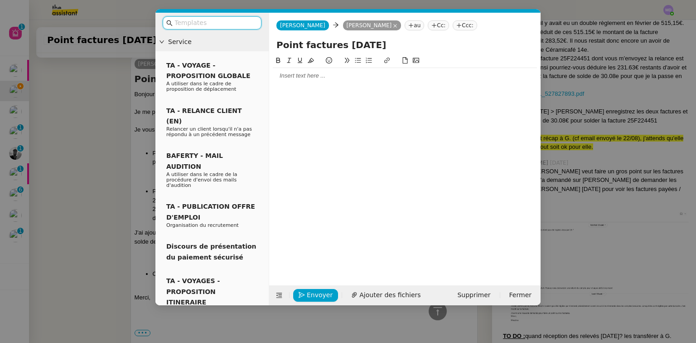
scroll to position [825, 0]
click at [313, 74] on div at bounding box center [405, 76] width 264 height 8
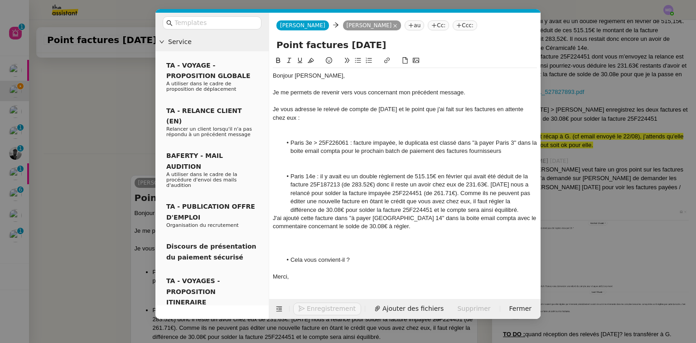
scroll to position [841, 0]
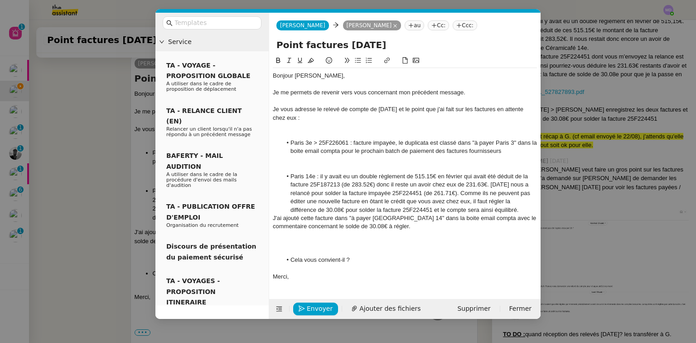
click at [376, 43] on input "Point factures [DATE]" at bounding box center [404, 45] width 257 height 14
type input "Point factures [DATE] - rectificatif"
click at [273, 90] on div "Je me permets de revenir vers vous concernant mon précédent message." at bounding box center [405, 92] width 264 height 8
click at [47, 179] on nz-modal-container "Service TA - VOYAGE - PROPOSITION GLOBALE A utiliser dans le cadre de propositi…" at bounding box center [348, 171] width 696 height 343
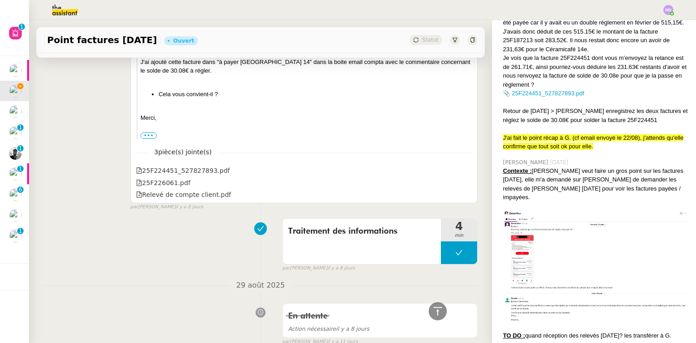
scroll to position [1347, 0]
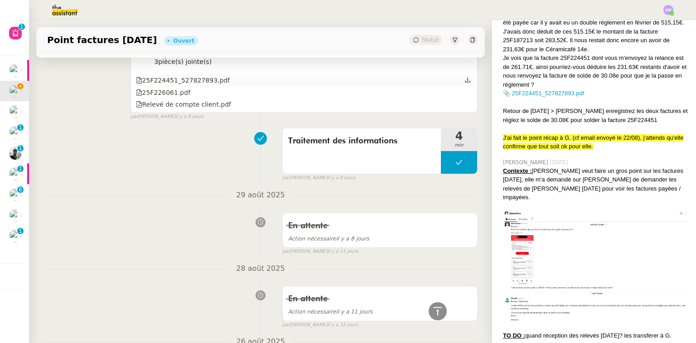
click at [464, 81] on icon at bounding box center [467, 80] width 6 height 6
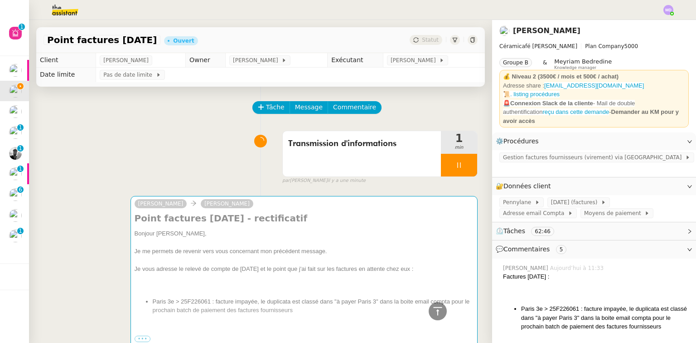
scroll to position [823, 0]
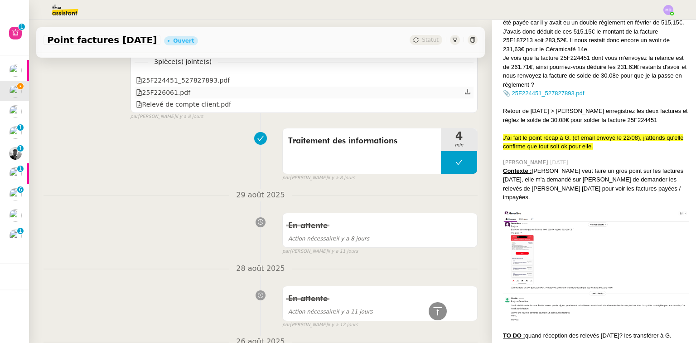
click at [464, 92] on icon at bounding box center [467, 91] width 6 height 6
click at [464, 104] on icon at bounding box center [467, 103] width 6 height 6
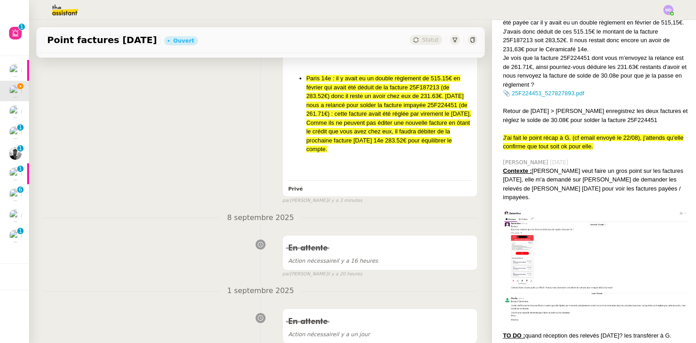
scroll to position [0, 0]
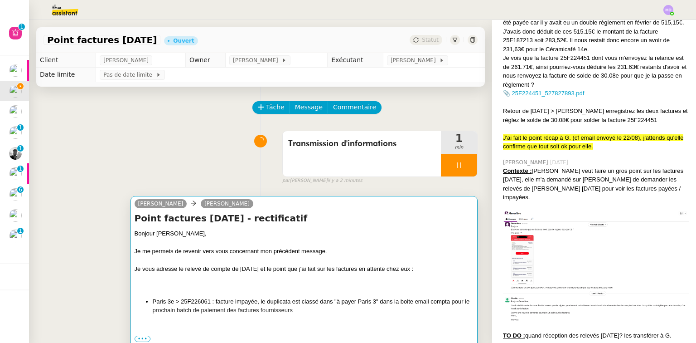
click at [233, 237] on div "Bonjour [PERSON_NAME]﻿," at bounding box center [304, 233] width 339 height 9
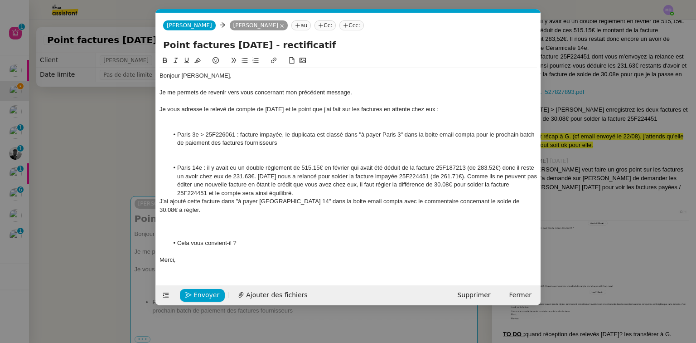
scroll to position [0, 19]
click at [371, 93] on div "Je me permets de revenir vers vous concernant mon précédent message." at bounding box center [347, 92] width 377 height 8
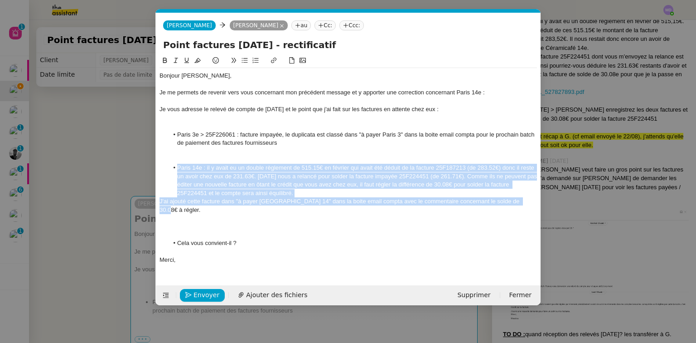
drag, startPoint x: 518, startPoint y: 202, endPoint x: 174, endPoint y: 167, distance: 346.6
click at [174, 167] on div "Bonjour Geneviève﻿, Je me permets de revenir vers vous concernant mon précédent…" at bounding box center [347, 167] width 377 height 199
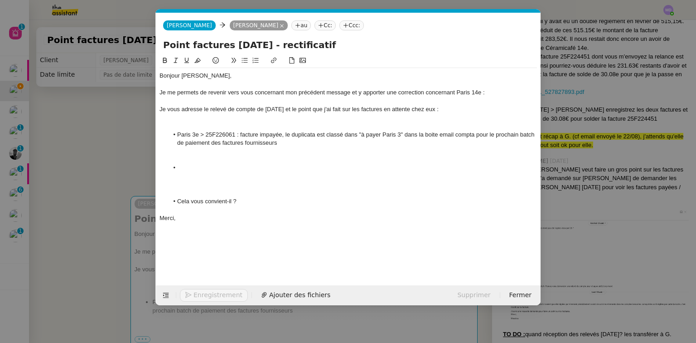
click at [504, 89] on div "Je me permets de revenir vers vous concernant mon précédent message et y apport…" at bounding box center [347, 92] width 377 height 8
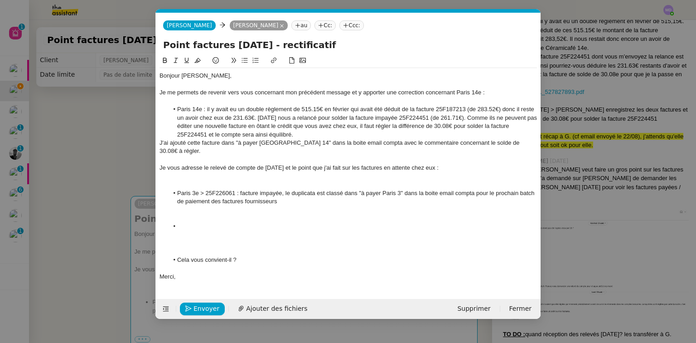
scroll to position [0, 0]
click at [457, 118] on li "Paris 14e : il y avait eu un double règlement de 515.15€ en février qui avait é…" at bounding box center [353, 122] width 369 height 34
click at [571, 169] on nz-modal-container "Service TA - VOYAGE - PROPOSITION GLOBALE A utiliser dans le cadre de propositi…" at bounding box center [348, 171] width 696 height 343
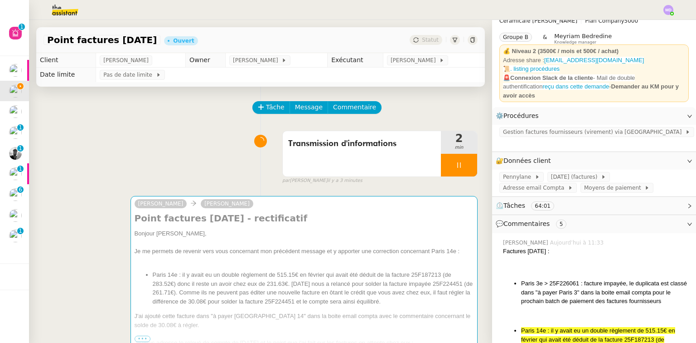
scroll to position [134, 0]
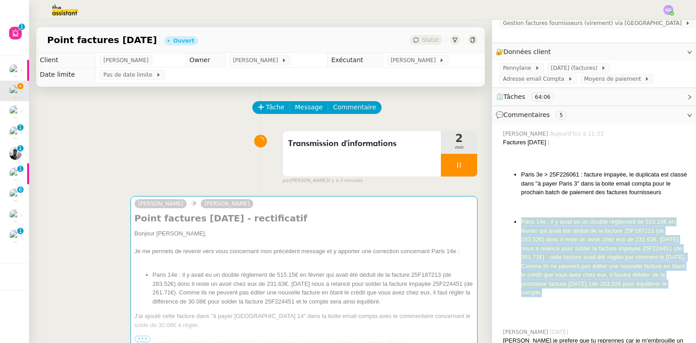
drag, startPoint x: 583, startPoint y: 279, endPoint x: 517, endPoint y: 208, distance: 97.5
click at [521, 217] on li "Paris 14e : il y avait eu un double règlement de 515.15€ en février qui avait é…" at bounding box center [605, 257] width 168 height 80
drag, startPoint x: 517, startPoint y: 208, endPoint x: 611, endPoint y: 285, distance: 121.4
click at [611, 285] on div "Factures RAJA : Paris 3e > 25F226061 : facture impayée, le duplicata est classé…" at bounding box center [596, 229] width 186 height 183
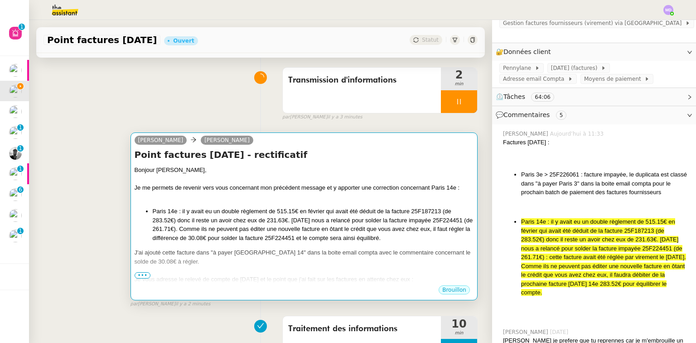
scroll to position [109, 0]
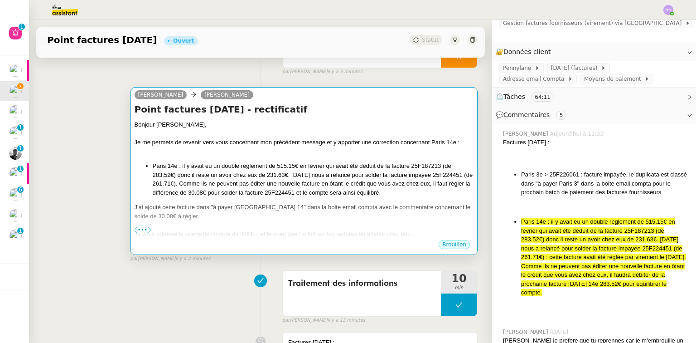
click at [311, 147] on div "Je me permets de revenir vers vous concernant mon précédent message et y apport…" at bounding box center [304, 142] width 339 height 9
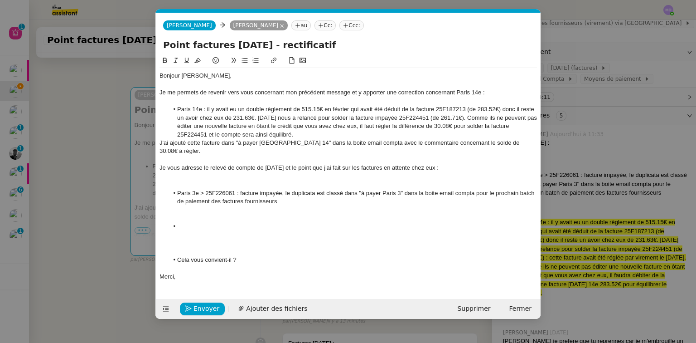
scroll to position [0, 19]
click at [458, 119] on li "Paris 14e : il y avait eu un double règlement de 515.15€ en février qui avait é…" at bounding box center [353, 122] width 369 height 34
click at [500, 126] on li "Paris 14e : il y avait eu un double règlement de 515.15€ en février qui avait é…" at bounding box center [353, 122] width 369 height 34
click at [506, 125] on li "Paris 14e : il y avait eu un double règlement de 515.15€ en février qui avait é…" at bounding box center [353, 122] width 369 height 34
drag, startPoint x: 517, startPoint y: 126, endPoint x: 325, endPoint y: 134, distance: 191.9
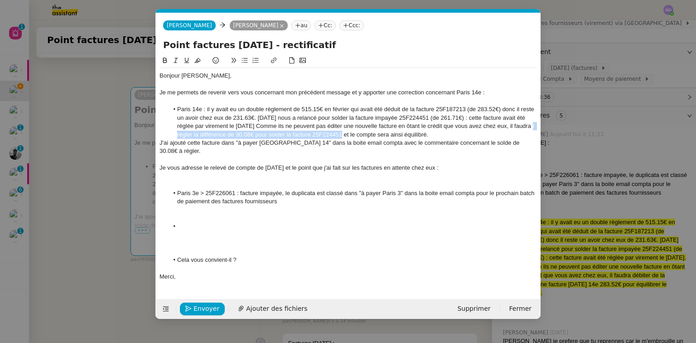
click at [325, 134] on li "Paris 14e : il y avait eu un double règlement de 515.15€ en février qui avait é…" at bounding box center [353, 122] width 369 height 34
click at [330, 132] on li "Paris 14e : il y avait eu un double règlement de 515.15€ en février qui avait é…" at bounding box center [353, 122] width 369 height 34
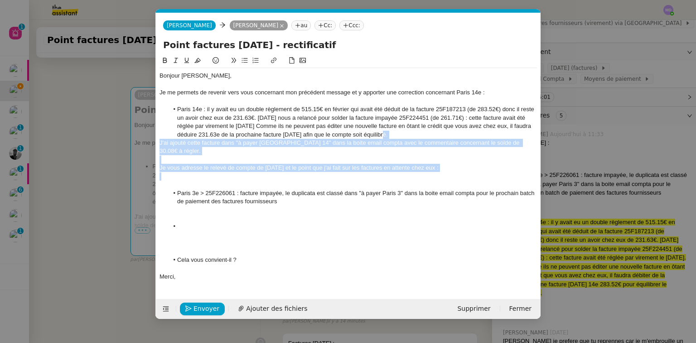
drag, startPoint x: 411, startPoint y: 134, endPoint x: 442, endPoint y: 164, distance: 42.3
click at [442, 164] on div "Bonjour Geneviève﻿, Je me permets de revenir vers vous concernant mon précédent…" at bounding box center [347, 176] width 377 height 216
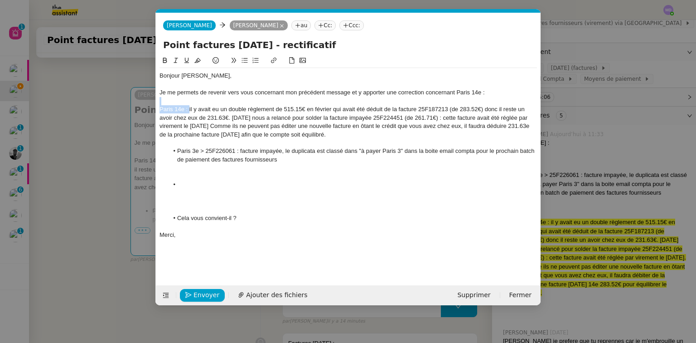
drag, startPoint x: 188, startPoint y: 106, endPoint x: 159, endPoint y: 100, distance: 30.7
click at [159, 100] on nz-spin "Bonjour Geneviève﻿, Je me permets de revenir vers vous concernant mon précédent…" at bounding box center [348, 164] width 385 height 219
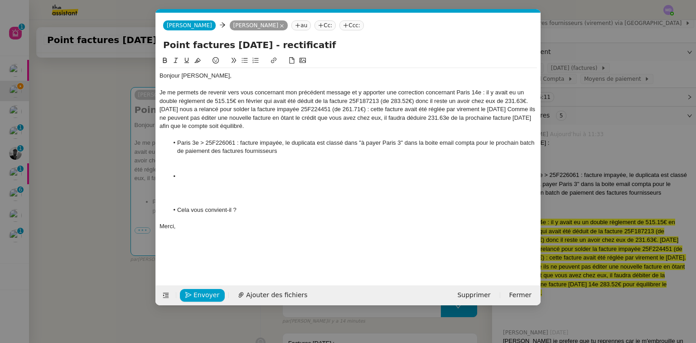
click at [445, 116] on div "Je me permets de revenir vers vous concernant mon précédent message et y apport…" at bounding box center [347, 109] width 377 height 42
click at [256, 165] on div at bounding box center [347, 168] width 377 height 8
click at [403, 141] on li "Paris 3e > 25F226061 : facture impayée, le duplicata est classé dans "à payer P…" at bounding box center [353, 147] width 369 height 17
click at [353, 150] on li "Paris 3e > 25F226061 : facture impayée, le duplicata est classé dans "à payer P…" at bounding box center [353, 147] width 369 height 17
drag, startPoint x: 211, startPoint y: 164, endPoint x: 280, endPoint y: 222, distance: 90.0
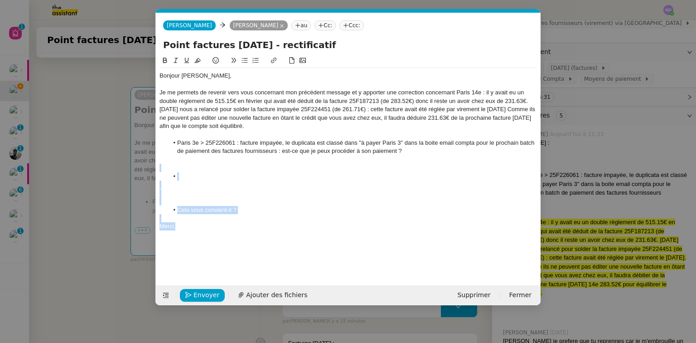
click at [280, 222] on div "Bonjour Geneviève﻿, Je me permets de revenir vers vous concernant mon précédent…" at bounding box center [347, 151] width 377 height 166
click at [211, 290] on span "Envoyer" at bounding box center [206, 295] width 26 height 10
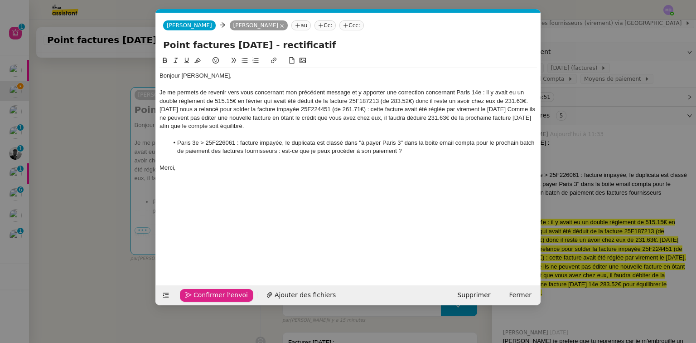
click at [211, 290] on span "Confirmer l'envoi" at bounding box center [220, 295] width 54 height 10
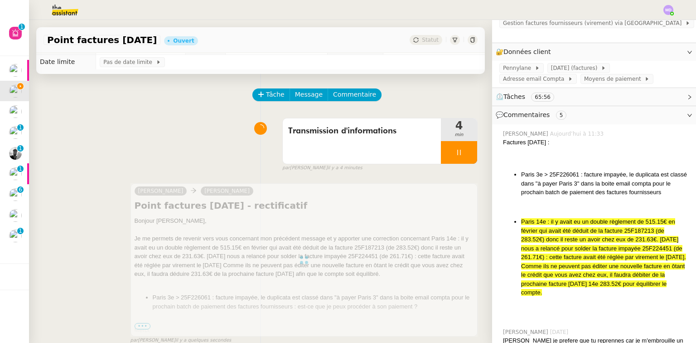
scroll to position [0, 0]
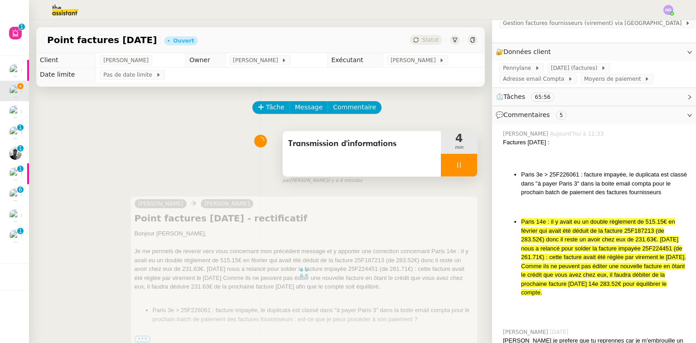
click at [461, 174] on div at bounding box center [459, 165] width 36 height 23
click at [462, 172] on button at bounding box center [468, 165] width 18 height 23
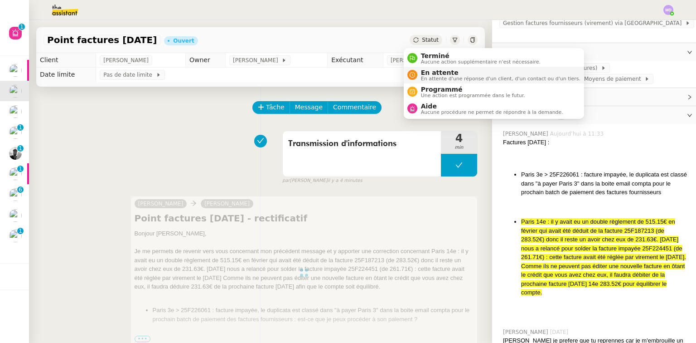
click at [424, 69] on span "En attente" at bounding box center [500, 72] width 159 height 7
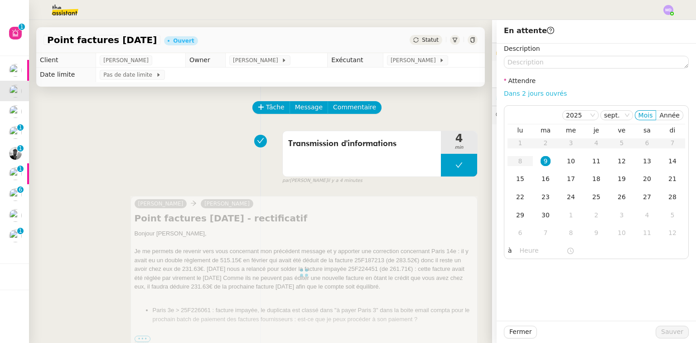
click at [539, 92] on link "Dans 2 jours ouvrés" at bounding box center [535, 93] width 63 height 7
type input "07:00"
click at [668, 334] on span "Sauver" at bounding box center [672, 331] width 22 height 10
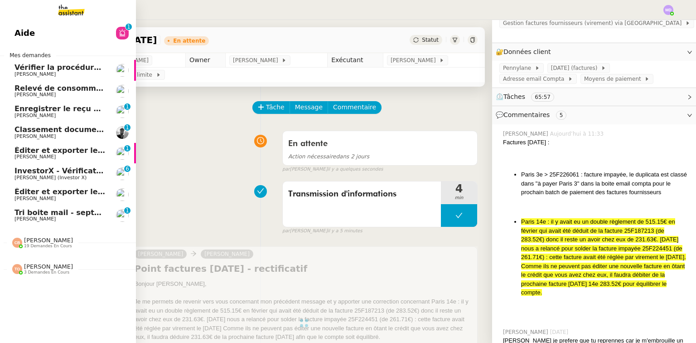
click at [43, 174] on span "[PERSON_NAME] (Investor X)" at bounding box center [50, 177] width 72 height 6
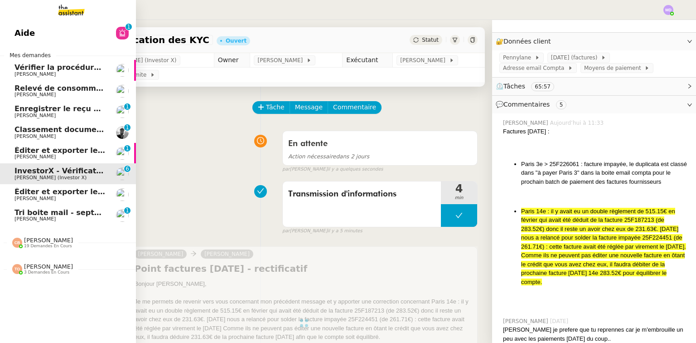
scroll to position [140, 0]
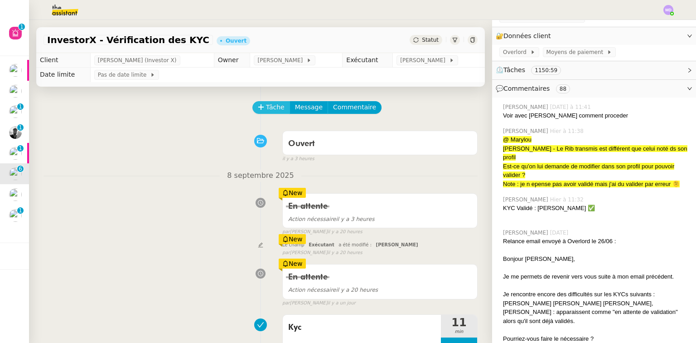
click at [268, 109] on span "Tâche" at bounding box center [275, 107] width 19 height 10
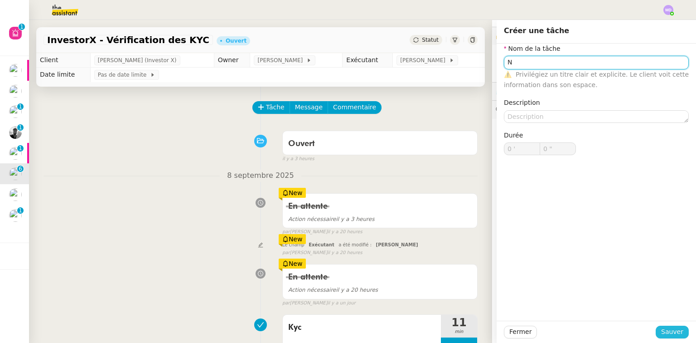
type input "N"
drag, startPoint x: 671, startPoint y: 327, endPoint x: 487, endPoint y: 197, distance: 224.9
click at [670, 327] on span "Sauver" at bounding box center [672, 331] width 22 height 10
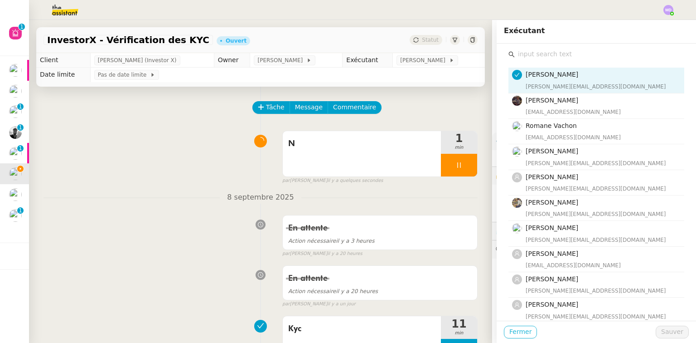
click at [509, 331] on span "Fermer" at bounding box center [520, 331] width 22 height 10
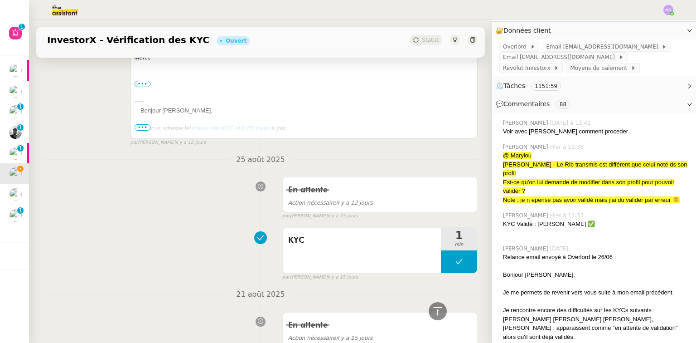
scroll to position [1450, 0]
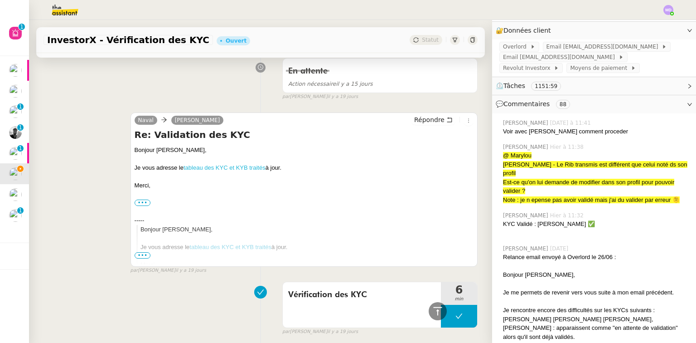
click at [221, 168] on link "tableau des KYC et KYB traités" at bounding box center [225, 167] width 82 height 7
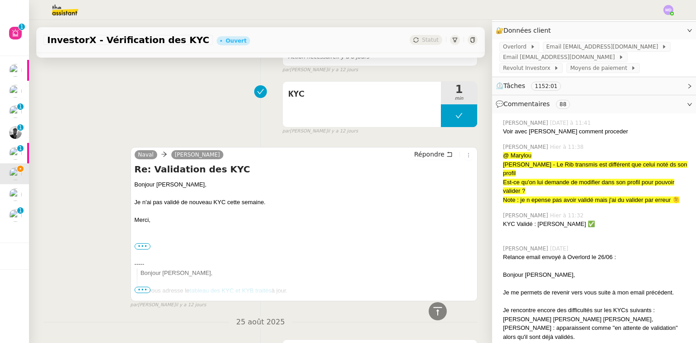
scroll to position [979, 0]
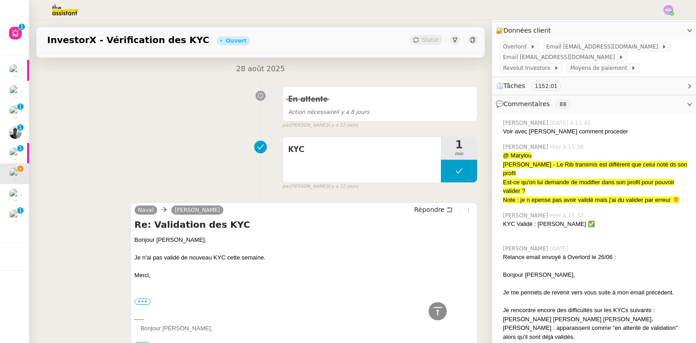
drag, startPoint x: 486, startPoint y: 168, endPoint x: 484, endPoint y: 157, distance: 11.1
click at [477, 109] on nz-layout "InvestorX - Vérification des KYC Ouvert Statut Client [PERSON_NAME] (Investor X…" at bounding box center [362, 181] width 667 height 323
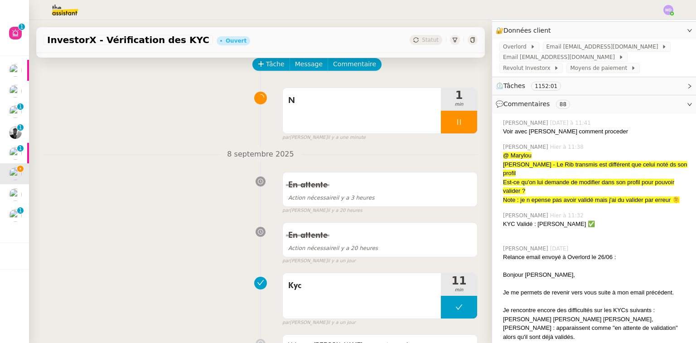
scroll to position [0, 0]
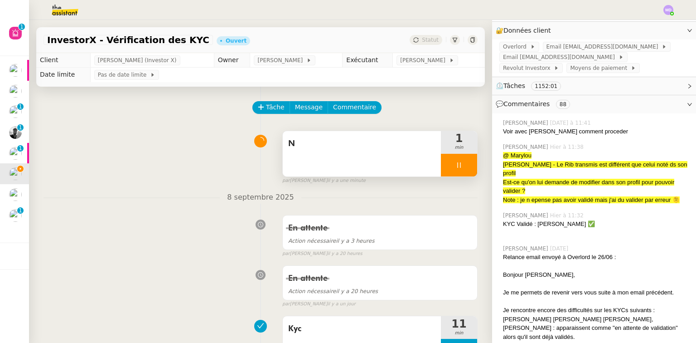
click at [344, 153] on div "N" at bounding box center [362, 153] width 158 height 45
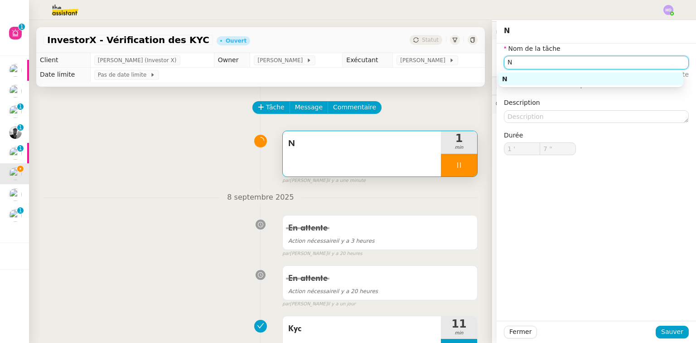
drag, startPoint x: 507, startPoint y: 63, endPoint x: 491, endPoint y: 63, distance: 16.8
click at [491, 63] on app-ticket "InvestorX - Vérification des KYC Ouvert Statut Client [PERSON_NAME] (Investor X…" at bounding box center [362, 181] width 667 height 323
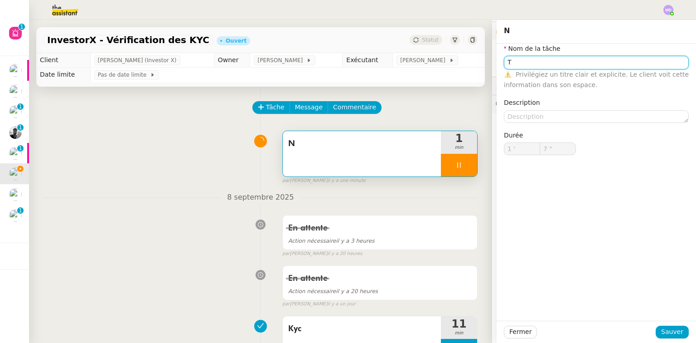
type input "Tr"
type input "8 ""
type input "Traitement d"
type input "9 ""
type input "Traitement des ifnormatio"
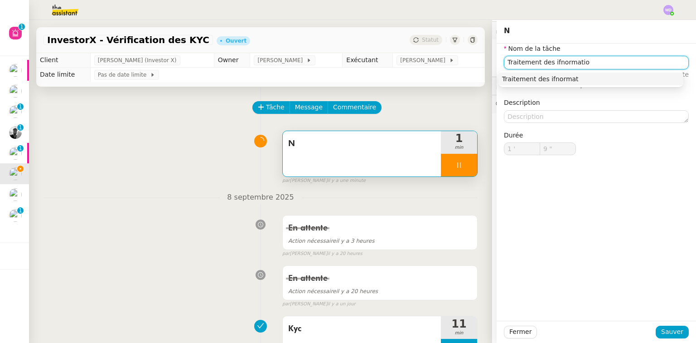
type input "10 ""
type input "Traitement des ifn"
type input "11 ""
type input "Traitement des infrm"
type input "12 ""
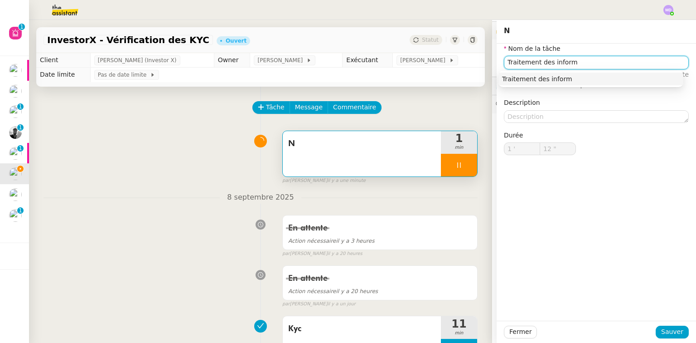
type input "Traitement des informa"
type input "13 ""
type input "Traitement des informations"
type input "14 ""
click at [527, 76] on div "Traitement des informations" at bounding box center [591, 79] width 178 height 8
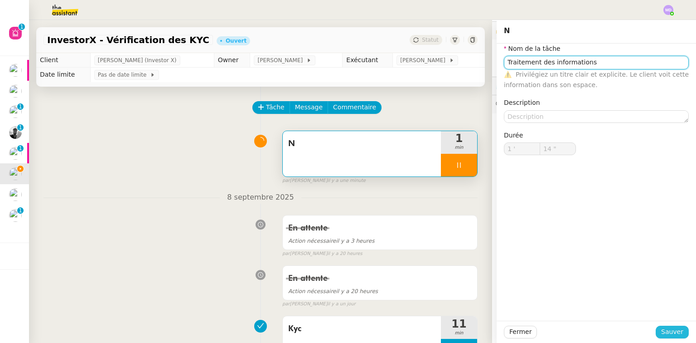
type input "Traitement des informations"
drag, startPoint x: 672, startPoint y: 329, endPoint x: 375, endPoint y: 143, distance: 349.5
click at [670, 328] on span "Sauver" at bounding box center [672, 331] width 22 height 10
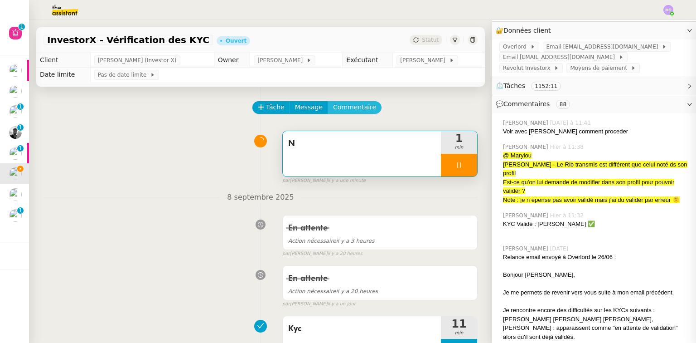
click at [360, 109] on button "Commentaire" at bounding box center [355, 107] width 54 height 13
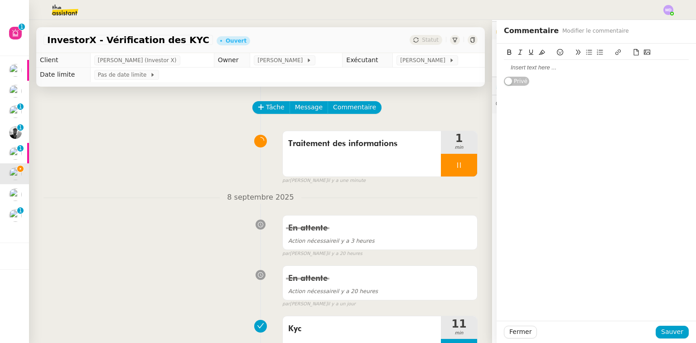
click at [546, 67] on div at bounding box center [596, 67] width 185 height 8
click at [592, 69] on div "@Coralie : oui je suis d'avis que qaund" at bounding box center [596, 67] width 185 height 8
drag, startPoint x: 541, startPoint y: 67, endPoint x: 602, endPoint y: 67, distance: 61.2
click at [602, 67] on div "@Coralie : oui je suis d'avis que qaund" at bounding box center [596, 67] width 185 height 8
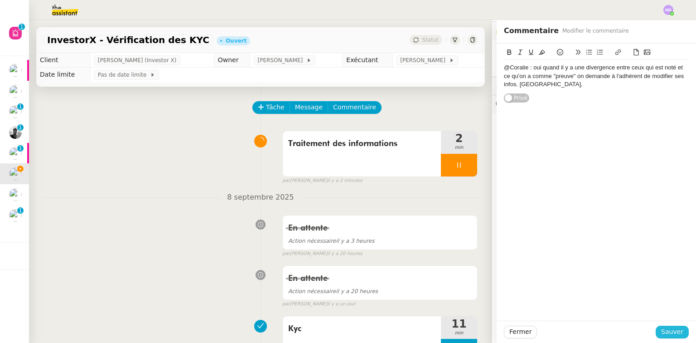
click at [667, 332] on span "Sauver" at bounding box center [672, 331] width 22 height 10
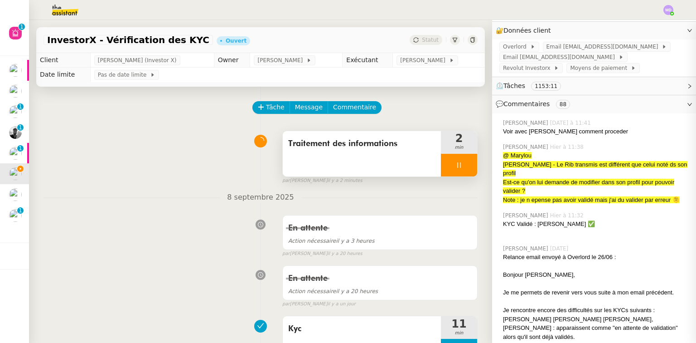
click at [455, 171] on div at bounding box center [459, 165] width 36 height 23
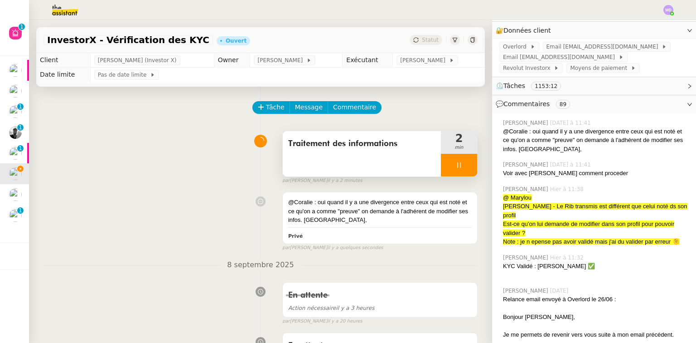
click at [457, 169] on div at bounding box center [459, 165] width 36 height 23
click at [464, 169] on icon at bounding box center [467, 164] width 7 height 7
click at [427, 63] on span "[PERSON_NAME]" at bounding box center [424, 60] width 48 height 9
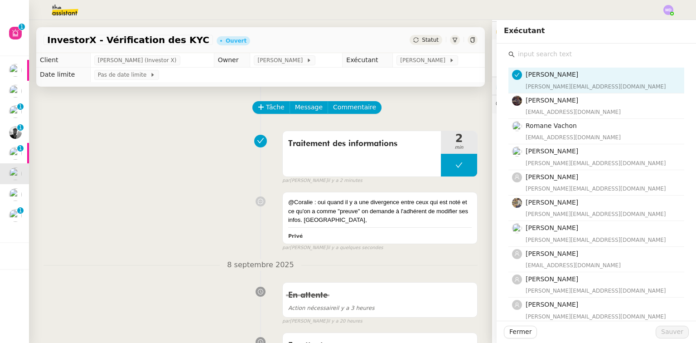
click at [533, 56] on input "text" at bounding box center [599, 54] width 169 height 12
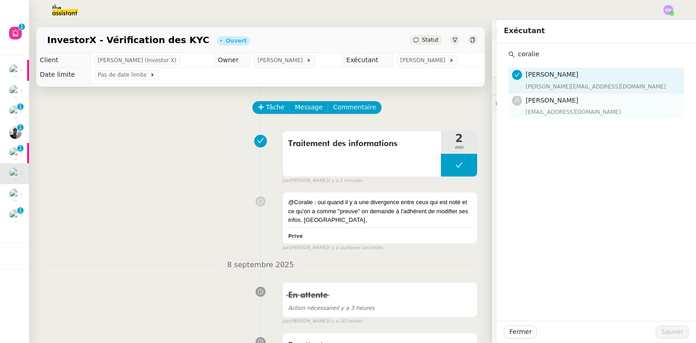
type input "coralie"
click at [538, 109] on div "[EMAIL_ADDRESS][DOMAIN_NAME]" at bounding box center [602, 111] width 153 height 9
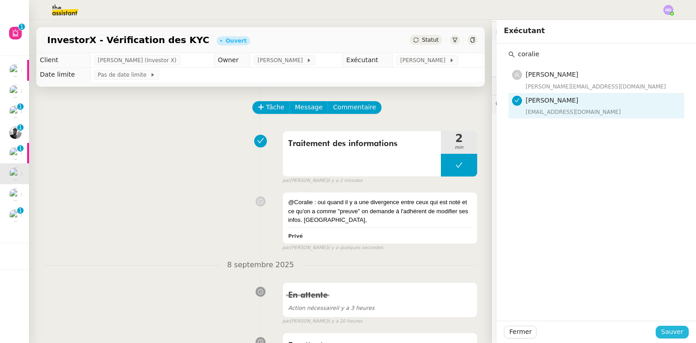
click at [663, 336] on span "Sauver" at bounding box center [672, 331] width 22 height 10
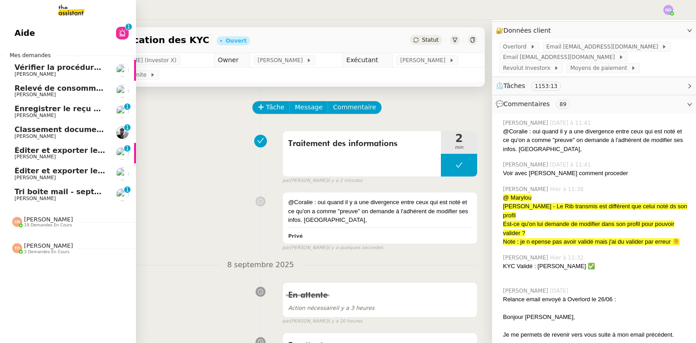
click at [34, 192] on span "Tri boite mail - septembre 2025" at bounding box center [78, 191] width 129 height 9
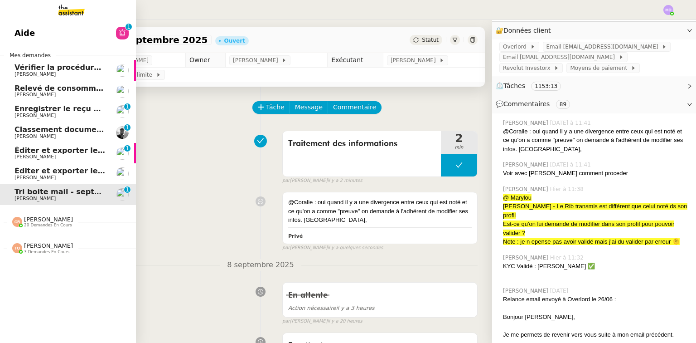
scroll to position [140, 0]
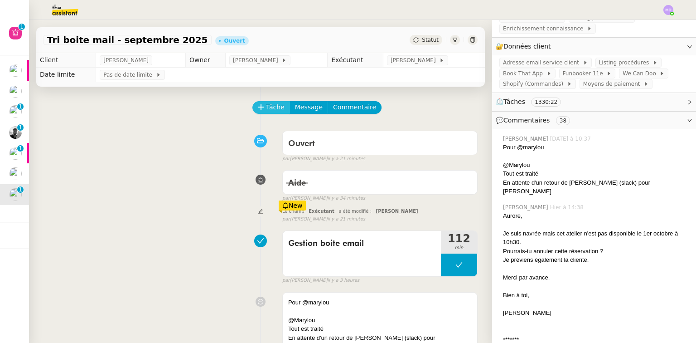
click at [266, 109] on span "Tâche" at bounding box center [275, 107] width 19 height 10
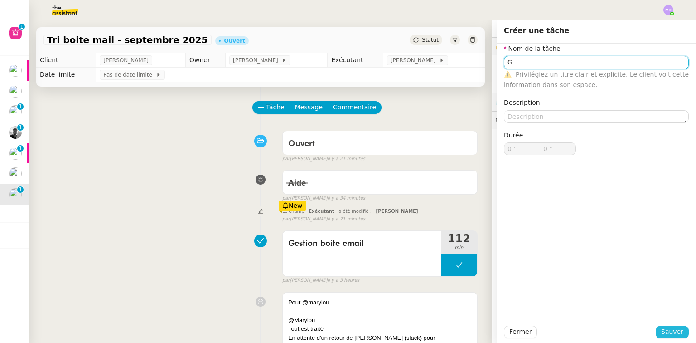
type input "G"
click at [665, 330] on span "Sauver" at bounding box center [672, 331] width 22 height 10
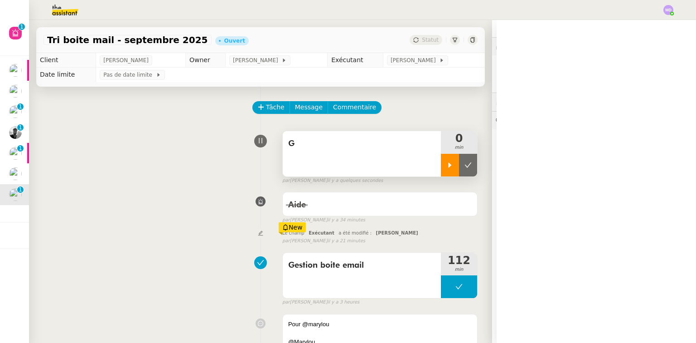
click at [442, 170] on div at bounding box center [450, 165] width 18 height 23
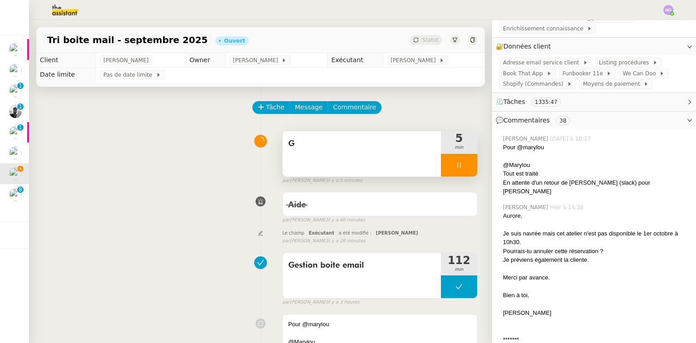
click at [343, 159] on div "G" at bounding box center [362, 153] width 158 height 45
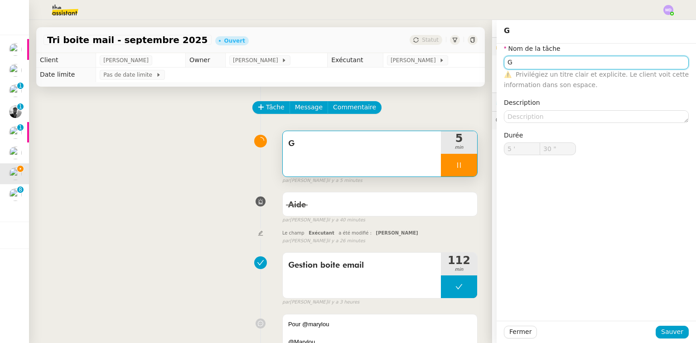
click at [529, 60] on input "G" at bounding box center [596, 62] width 185 height 13
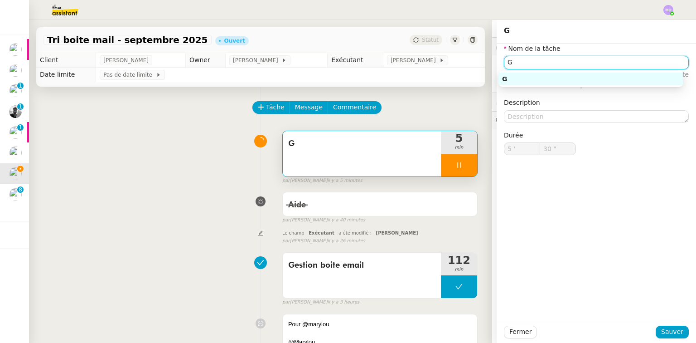
type input "31 ""
type input "Gestion b"
type input "32 ""
type input "Gestion boite emai"
type input "33 ""
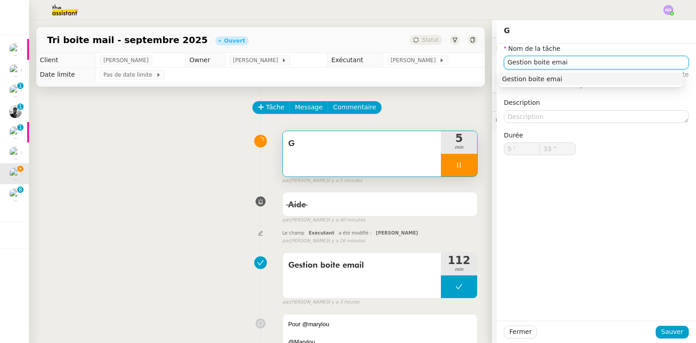
type input "Gestion boite email"
type input "34 ""
type input "Gestion boite email"
click at [664, 332] on span "Sauver" at bounding box center [672, 331] width 22 height 10
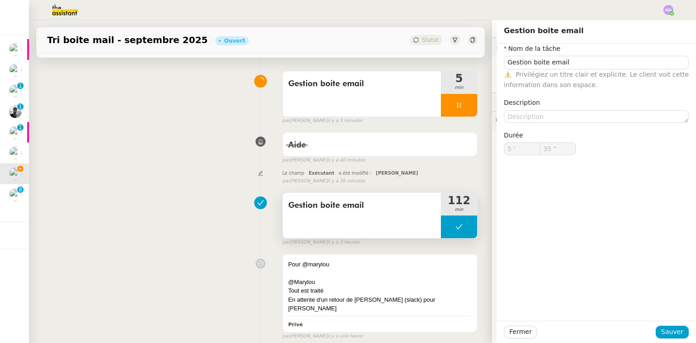
scroll to position [72, 0]
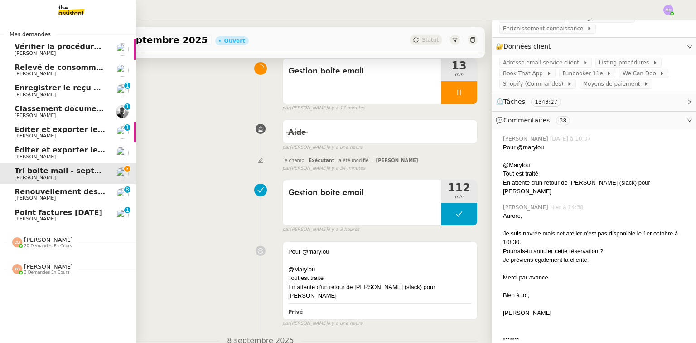
click at [26, 213] on span "Point factures [DATE]" at bounding box center [58, 212] width 88 height 9
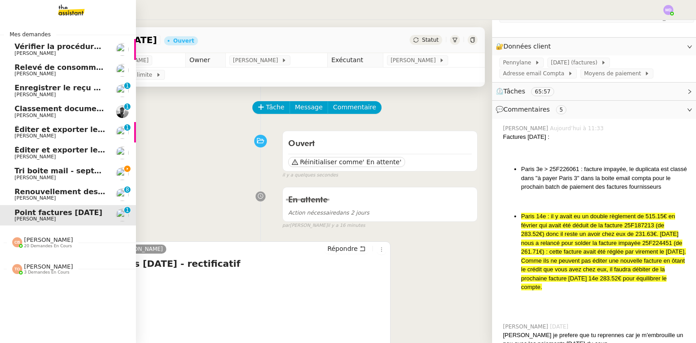
click at [43, 177] on span "[PERSON_NAME]" at bounding box center [34, 177] width 41 height 6
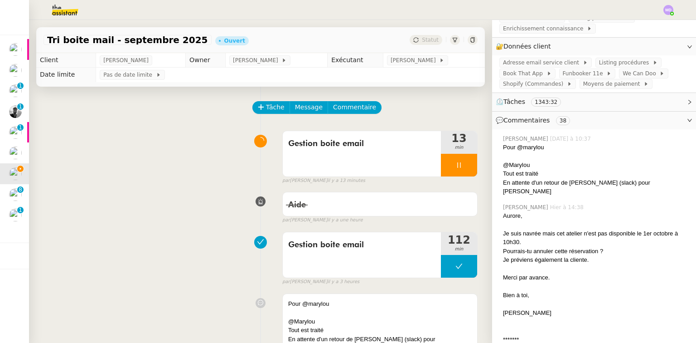
click at [455, 167] on icon at bounding box center [458, 164] width 7 height 7
click at [464, 168] on icon at bounding box center [467, 164] width 7 height 7
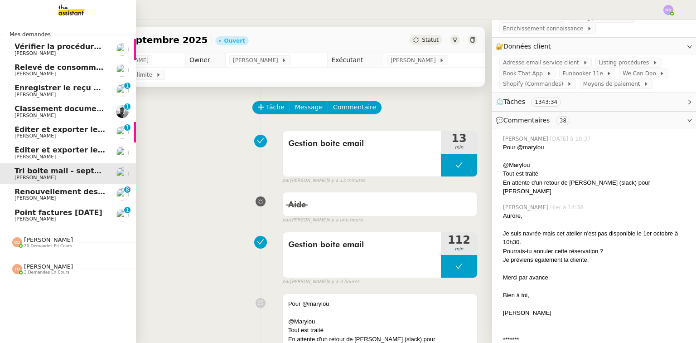
click at [37, 217] on span "[PERSON_NAME]" at bounding box center [34, 219] width 41 height 6
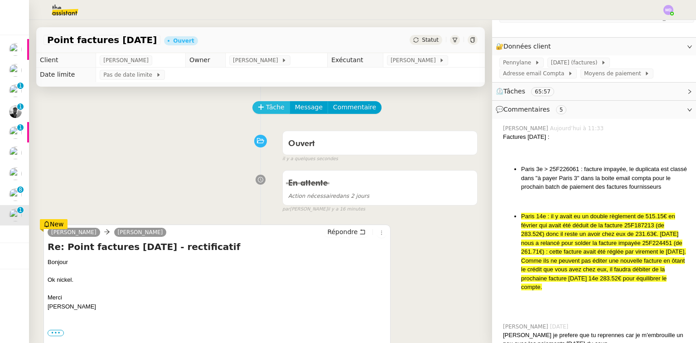
click at [266, 112] on span "Tâche" at bounding box center [275, 107] width 19 height 10
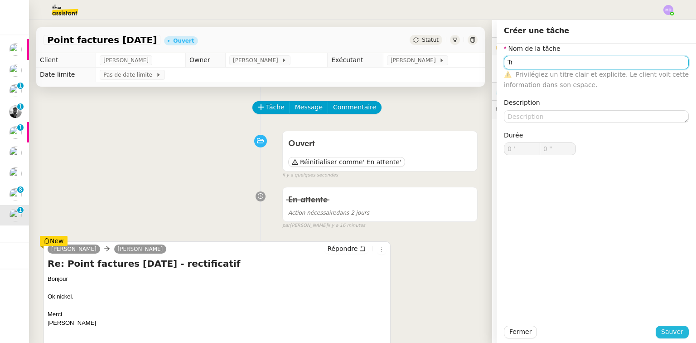
type input "Tr"
drag, startPoint x: 670, startPoint y: 329, endPoint x: 492, endPoint y: 221, distance: 207.9
click at [669, 329] on span "Sauver" at bounding box center [672, 331] width 22 height 10
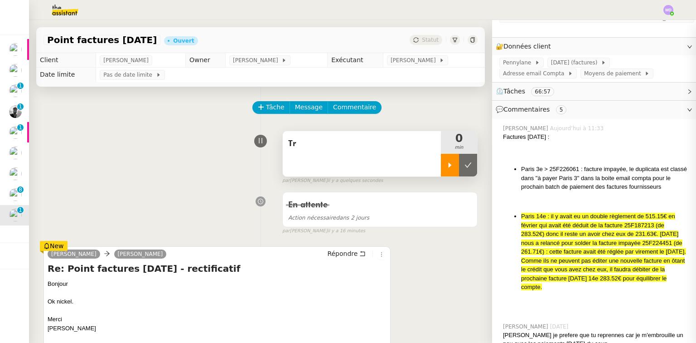
click at [446, 164] on icon at bounding box center [449, 164] width 7 height 7
click at [388, 155] on div "Tr" at bounding box center [362, 153] width 158 height 45
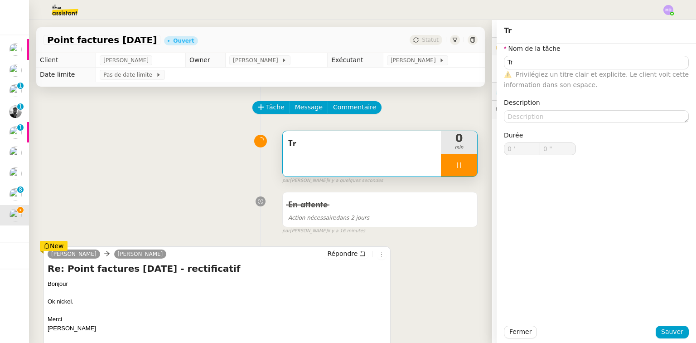
click at [526, 72] on span "Privilégiez un titre clair et explicite. Le client voit cette information dans …" at bounding box center [596, 80] width 185 height 18
click at [526, 67] on input "Tr" at bounding box center [596, 62] width 185 height 13
type input "Tra"
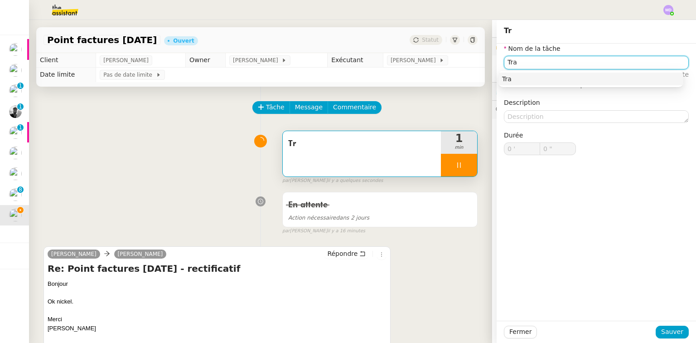
type input "2 ""
type input "Traitement"
type input "3 ""
type input "Traitement des if"
type input "4 ""
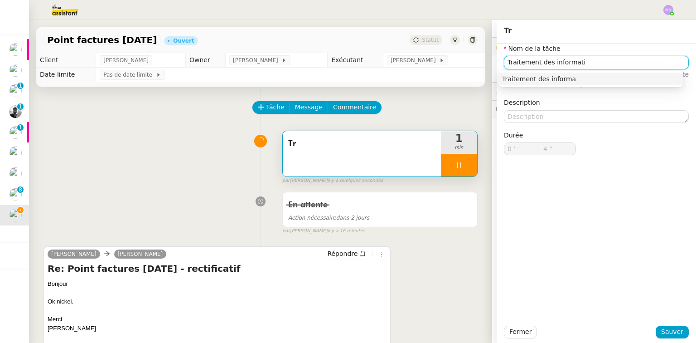
type input "Traitement des informatio"
type input "5 ""
type input "Traitement des informations"
type input "9 ""
type input "Traitement des informations"
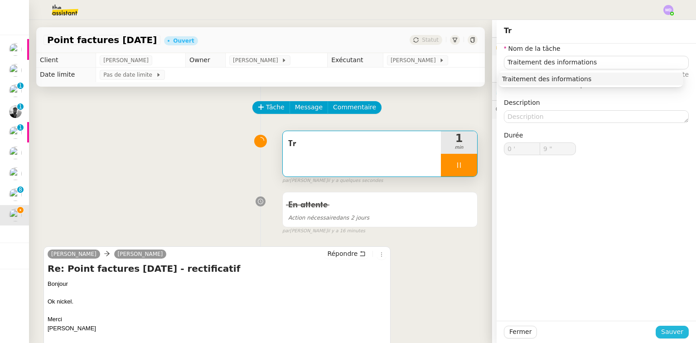
click at [664, 331] on span "Sauver" at bounding box center [672, 331] width 22 height 10
type input "10 ""
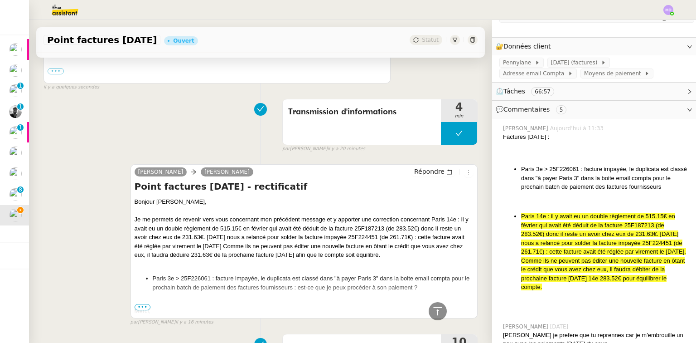
scroll to position [362, 0]
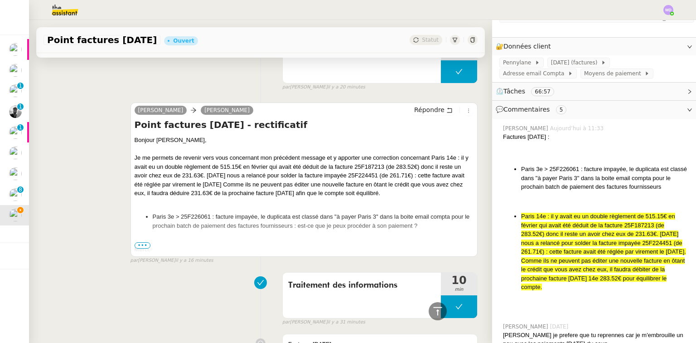
click at [145, 248] on span "•••" at bounding box center [143, 245] width 16 height 6
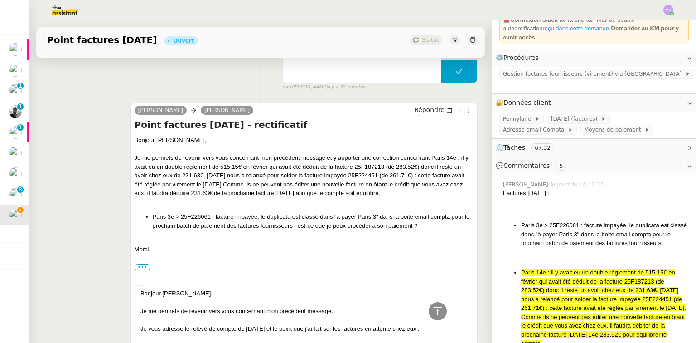
scroll to position [31, 0]
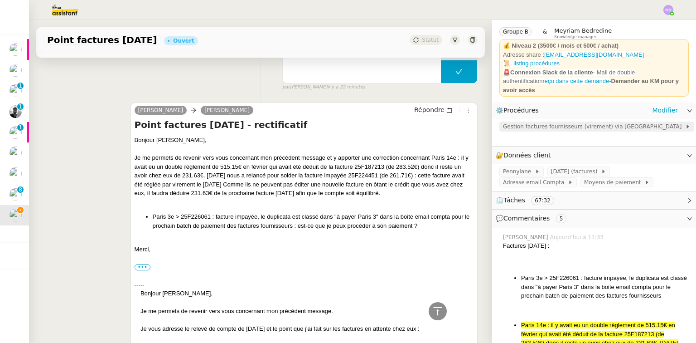
click at [569, 125] on span "Gestion factures fournisseurs (virement) via [GEOGRAPHIC_DATA]" at bounding box center [594, 126] width 182 height 9
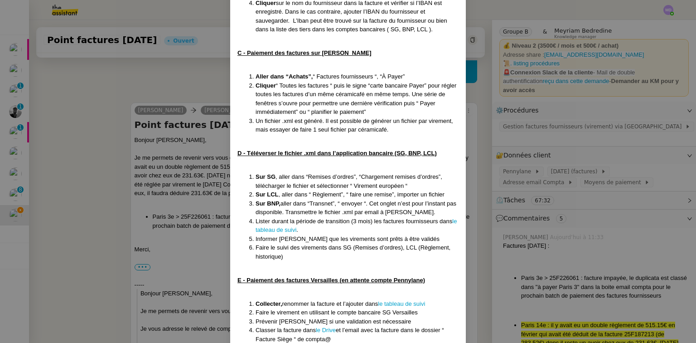
scroll to position [573, 0]
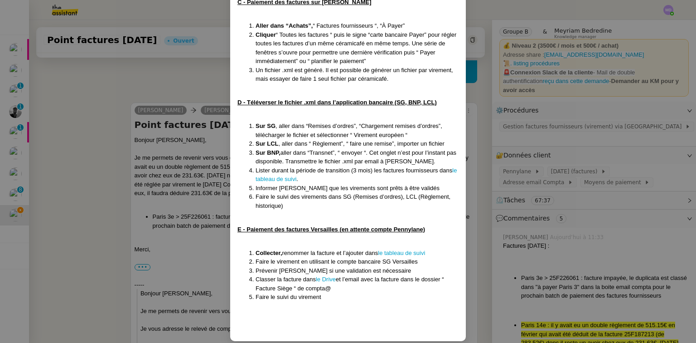
click at [275, 166] on li "Lister durant la période de transition (3 mois) les factures fournisseurs dans …" at bounding box center [357, 175] width 203 height 18
click at [261, 171] on link "le tableau de suivi" at bounding box center [356, 175] width 201 height 16
click at [100, 210] on nz-modal-container "MAJ le [DATE] Contexte : [PERSON_NAME] souhaite que nous gérions le paiement de…" at bounding box center [348, 171] width 696 height 343
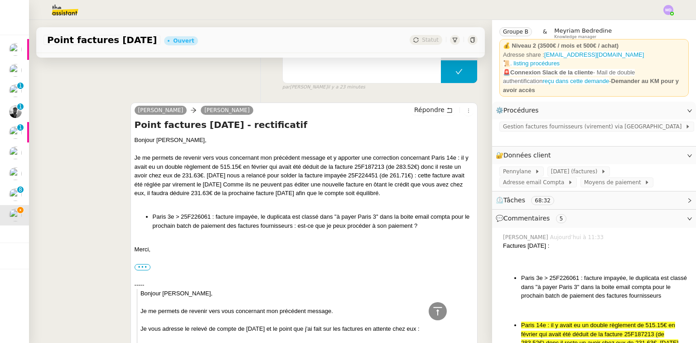
scroll to position [528, 0]
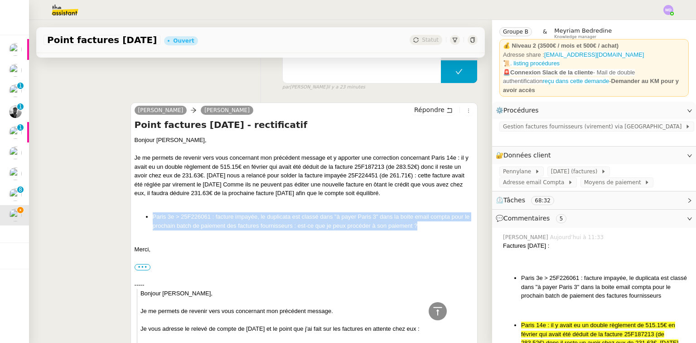
drag, startPoint x: 422, startPoint y: 227, endPoint x: 172, endPoint y: 229, distance: 250.6
click at [153, 220] on li "Paris 3e > 25F226061 : facture impayée, le duplicata est classé dans "à payer P…" at bounding box center [313, 221] width 321 height 18
copy li "aris 3e > 25F226061 : facture impayée, le duplicata est classé dans "à payer Pa…"
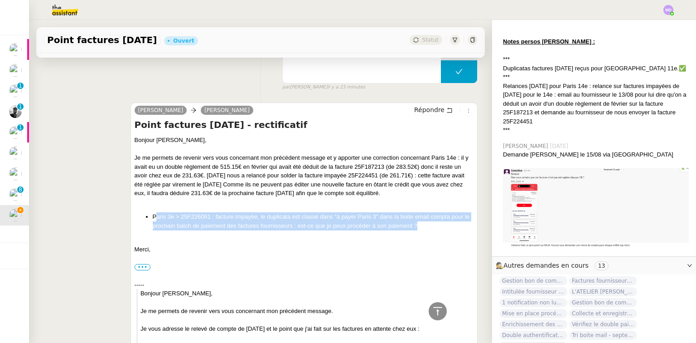
scroll to position [1166, 0]
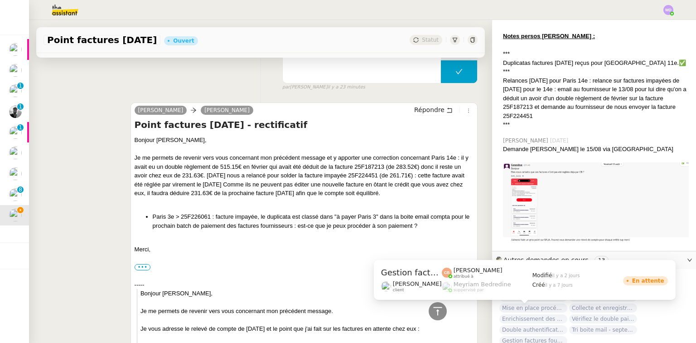
click at [535, 336] on span "Gestion factures fournisseurs (virement) via [GEOGRAPHIC_DATA]- [DATE]" at bounding box center [533, 340] width 68 height 9
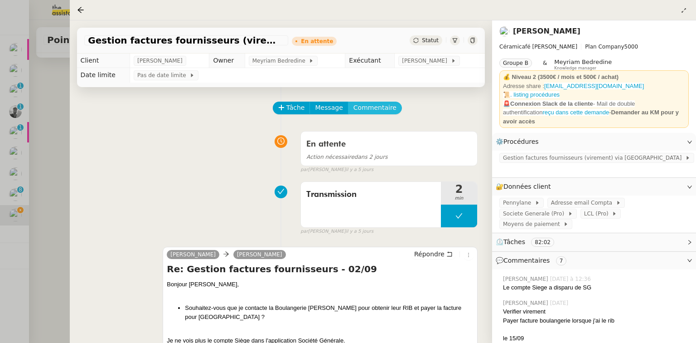
click at [372, 110] on span "Commentaire" at bounding box center [374, 107] width 43 height 10
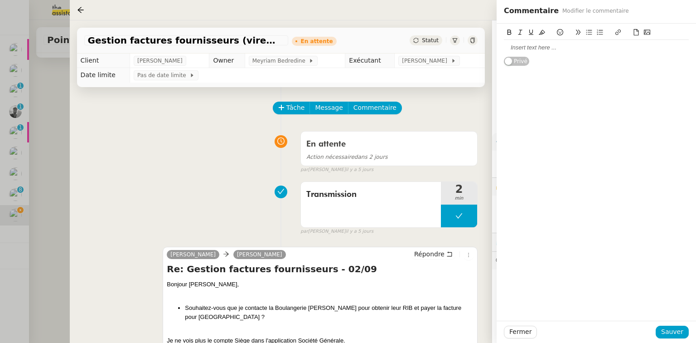
click at [537, 53] on div at bounding box center [596, 47] width 185 height 15
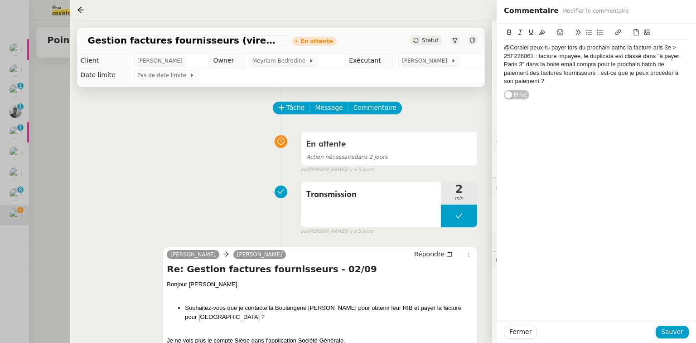
click at [652, 45] on div "@Coralei peux-tu payer lors du prochain bathc la facture aris 3e > 25F226061 : …" at bounding box center [596, 64] width 185 height 42
click at [653, 48] on div "@Coralei peux-tu payer lors du prochain bathc la facture aris 3e > 25F226061 : …" at bounding box center [596, 64] width 185 height 42
click at [522, 56] on div "@Coralei peux-tu payer lors du prochain bathc la facture Paris 3e > 25F226061 :…" at bounding box center [596, 64] width 185 height 42
click at [653, 49] on div "@Coralei peux-tu payer lors du prochain bathc la facture Paris 3e > : facture i…" at bounding box center [596, 60] width 185 height 34
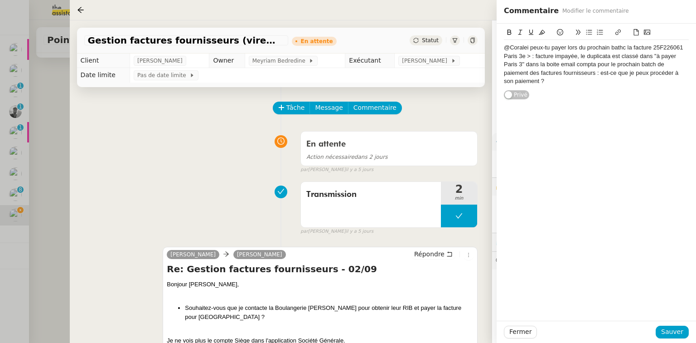
click at [529, 56] on div "@Coralei peux-tu payer lors du prochain bathc la facture 25F226061 Paris 3e > :…" at bounding box center [596, 64] width 185 height 42
drag, startPoint x: 613, startPoint y: 57, endPoint x: 653, endPoint y: 56, distance: 40.3
click at [653, 56] on div "@Coralei peux-tu payer lors du prochain bathc la facture 25F226061 Paris 3e (je…" at bounding box center [596, 64] width 185 height 42
click at [615, 32] on icon at bounding box center [618, 32] width 6 height 6
paste input "[URL][DOMAIN_NAME]"
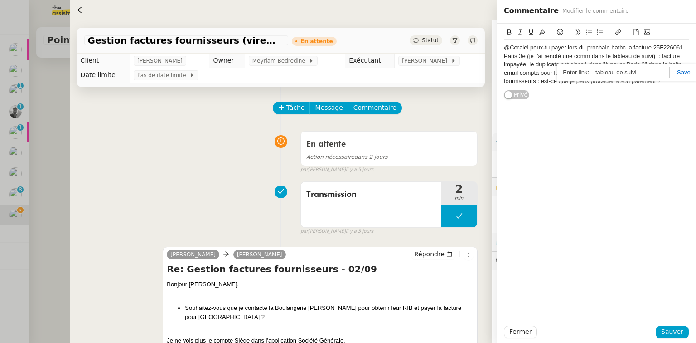
type input "[URL][DOMAIN_NAME]"
click at [678, 73] on link at bounding box center [680, 72] width 21 height 7
click at [658, 56] on div "@Coralei peux-tu payer lors du prochain bathc la facture 25F226061 Paris 3e (je…" at bounding box center [596, 64] width 185 height 42
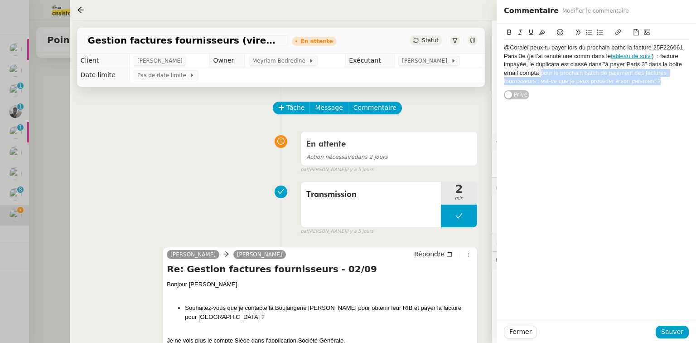
drag, startPoint x: 541, startPoint y: 72, endPoint x: 671, endPoint y: 84, distance: 129.7
click at [671, 84] on div "@Coralei peux-tu payer lors du prochain bathc la facture 25F226061 Paris 3e (je…" at bounding box center [596, 64] width 185 height 42
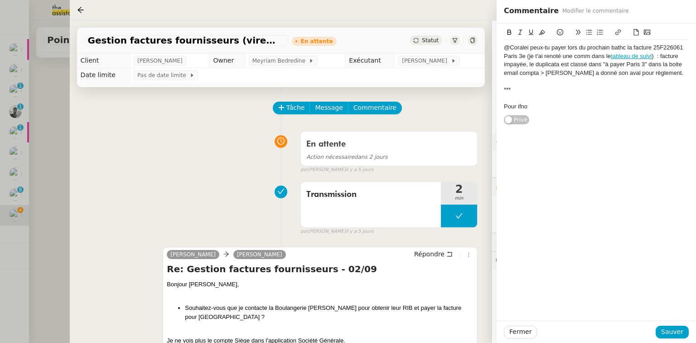
click at [525, 101] on div at bounding box center [596, 98] width 185 height 8
click at [520, 105] on div "Pour ifno" at bounding box center [596, 106] width 185 height 8
click at [527, 48] on div "@Coralei peux-tu payer lors du prochain bathc la facture 25F226061 Paris 3e (je…" at bounding box center [596, 60] width 185 height 34
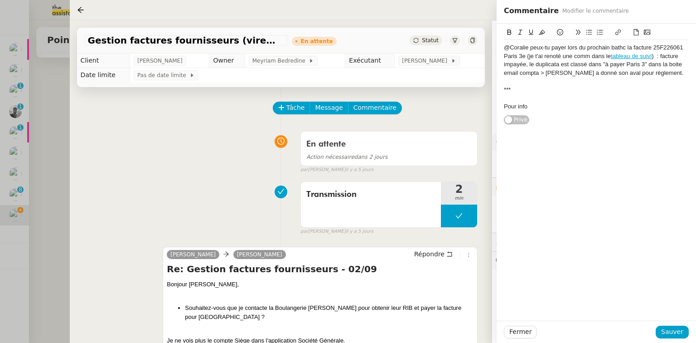
click at [622, 44] on div "@Coralie peux-tu payer lors du prochain bathc la facture 25F226061 Paris 3e (je…" at bounding box center [596, 60] width 185 height 34
click at [0, 0] on lt-span "batch" at bounding box center [0, 0] width 0 height 0
click at [584, 55] on div "@Coralie peux-tu payer lors du prochain batch le 15/09 la facture 25F226061 Par…" at bounding box center [596, 64] width 185 height 42
click at [609, 53] on div "@Coralie peux-tu payer lors du prochain batch le 15/09 la facture 25F226061 Par…" at bounding box center [596, 64] width 185 height 42
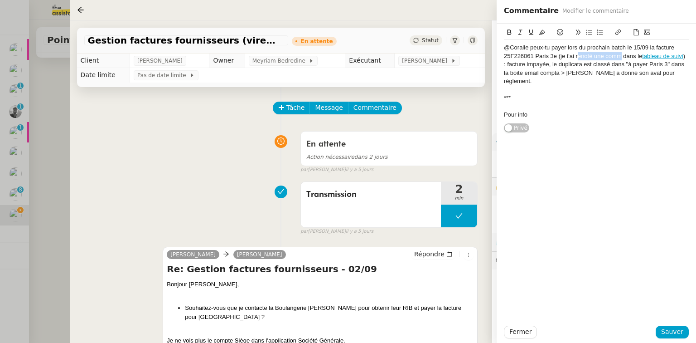
drag, startPoint x: 576, startPoint y: 56, endPoint x: 622, endPoint y: 56, distance: 45.3
click at [622, 56] on div "@Coralie peux-tu payer lors du prochain batch le 15/09 la facture 25F226061 Par…" at bounding box center [596, 64] width 185 height 42
click at [553, 74] on div "@Coralie peux-tu payer lors du prochain batch le 15/09 la facture 25F226061 Par…" at bounding box center [596, 64] width 185 height 42
click at [555, 82] on div "@Coralie peux-tu payer lors du prochain batch le 15/09 la facture 25F226061 Par…" at bounding box center [596, 64] width 185 height 42
click at [672, 329] on span "Sauver" at bounding box center [672, 331] width 22 height 10
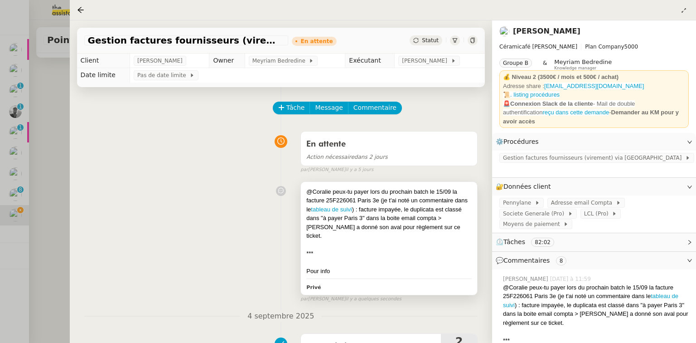
click at [388, 225] on div "@Coralie peux-tu payer lors du prochain batch le 15/09 la facture 25F226061 Par…" at bounding box center [388, 213] width 165 height 53
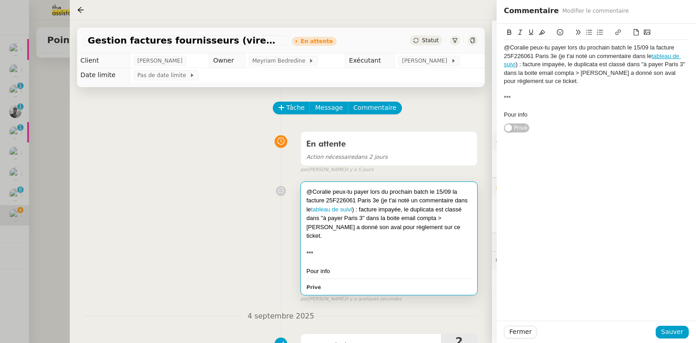
click at [537, 117] on div "Pour info" at bounding box center [596, 115] width 185 height 8
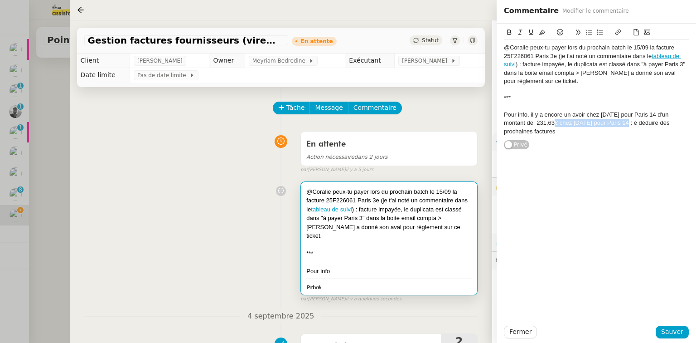
drag, startPoint x: 536, startPoint y: 124, endPoint x: 609, endPoint y: 121, distance: 72.5
click at [609, 121] on div "Pour info, il y a encore un avoir chez [DATE] pour Paris 14 d'un montant de 231…" at bounding box center [596, 123] width 185 height 25
click at [609, 121] on div "Pour info, il y a encore un avoir chez [DATE] pour Paris 14 d'un montant de 231…" at bounding box center [596, 119] width 185 height 17
click at [639, 122] on div "Pour info, il y a encore un avoir chez [DATE] pour Paris 14 d'un montant de 231…" at bounding box center [596, 119] width 185 height 17
click at [668, 330] on span "Sauver" at bounding box center [672, 331] width 22 height 10
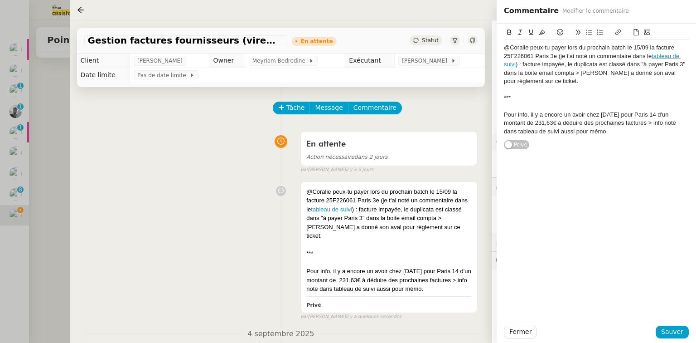
click at [43, 139] on div at bounding box center [348, 171] width 696 height 343
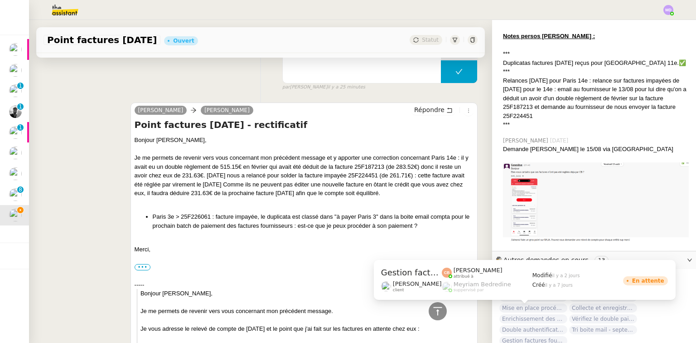
click at [530, 336] on span "Gestion factures fournisseurs (virement) via [GEOGRAPHIC_DATA]- [DATE]" at bounding box center [533, 340] width 68 height 9
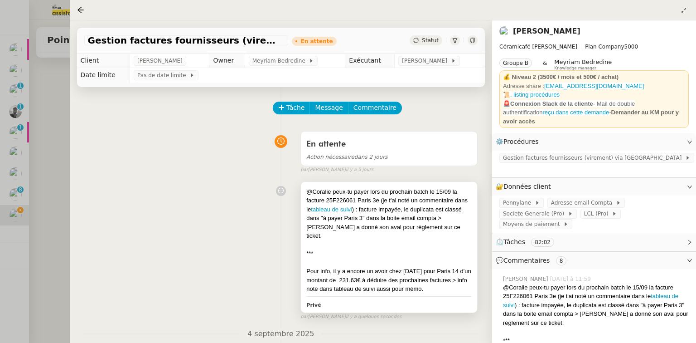
click at [362, 216] on div "@Coralie peux-tu payer lors du prochain batch le 15/09 la facture 25F226061 Par…" at bounding box center [388, 213] width 165 height 53
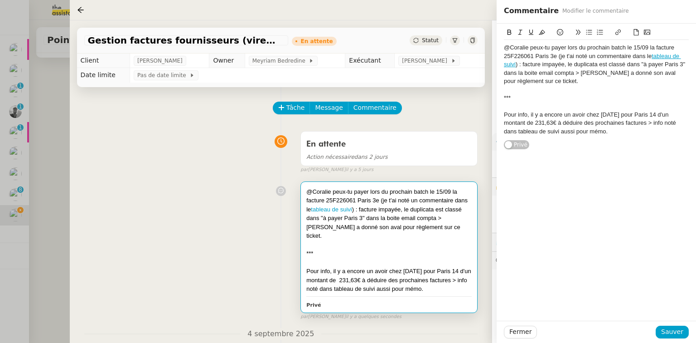
click at [661, 74] on div "@Coralie peux-tu payer lors du prochain batch le 15/09 la facture 25F226061 Par…" at bounding box center [596, 64] width 185 height 42
click at [547, 81] on div "@Coralie peux-tu payer lors du prochain batch le 15/09 la facture 25F226061 Par…" at bounding box center [596, 64] width 185 height 42
click at [551, 81] on div "@Coralie peux-tu payer lors du prochain batch le 15/09 la facture 25F226061 Par…" at bounding box center [596, 64] width 185 height 42
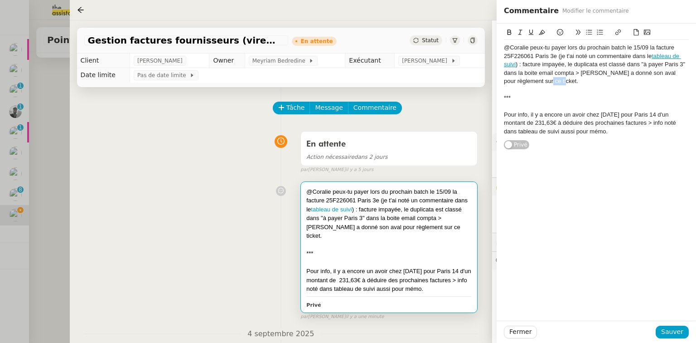
click at [619, 32] on icon at bounding box center [618, 32] width 6 height 6
paste input "[URL][DOMAIN_NAME]"
type input "[URL][DOMAIN_NAME]"
click at [614, 97] on link at bounding box center [609, 97] width 21 height 7
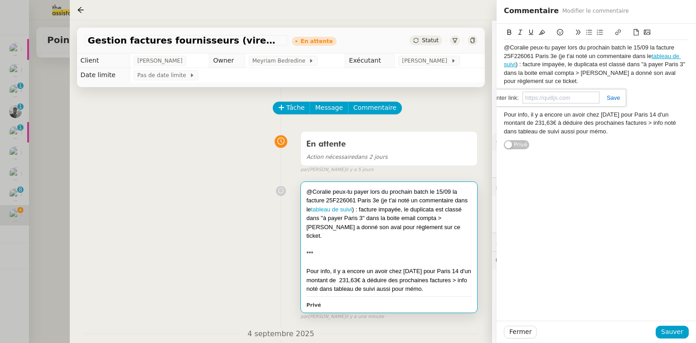
scroll to position [0, 0]
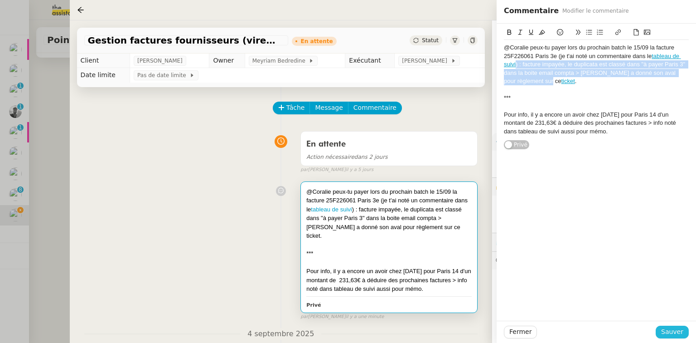
click at [684, 329] on button "Sauver" at bounding box center [672, 331] width 33 height 13
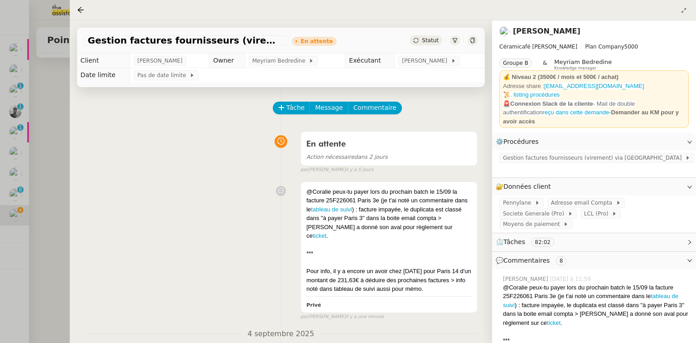
scroll to position [181, 0]
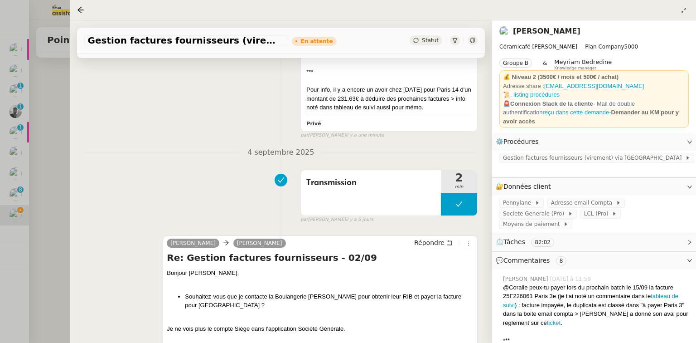
click at [53, 205] on div at bounding box center [348, 171] width 696 height 343
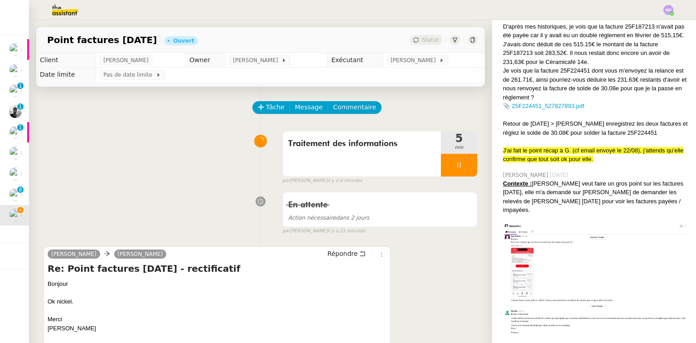
scroll to position [803, 0]
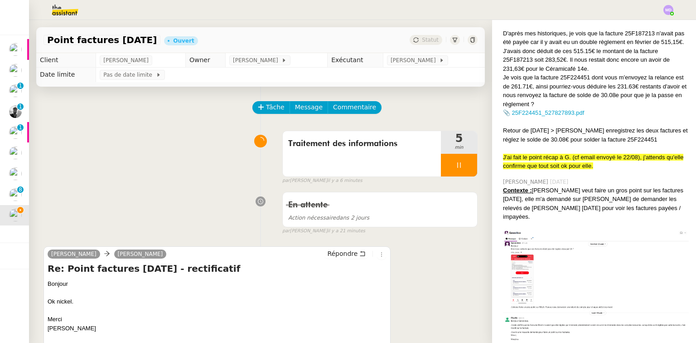
click at [688, 211] on div "[PERSON_NAME] Céramicafé [PERSON_NAME] Plan Company 5000 Groupe B & Meyriam Bed…" at bounding box center [594, 181] width 204 height 323
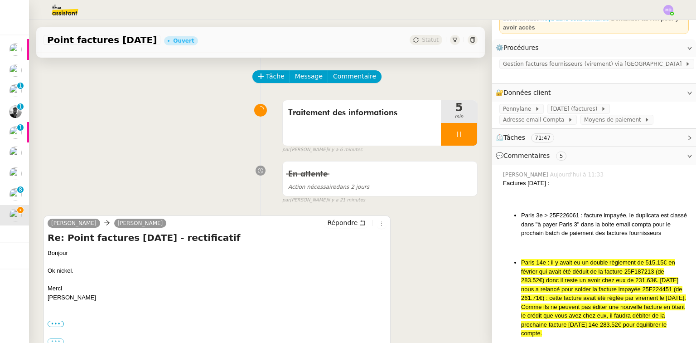
scroll to position [0, 0]
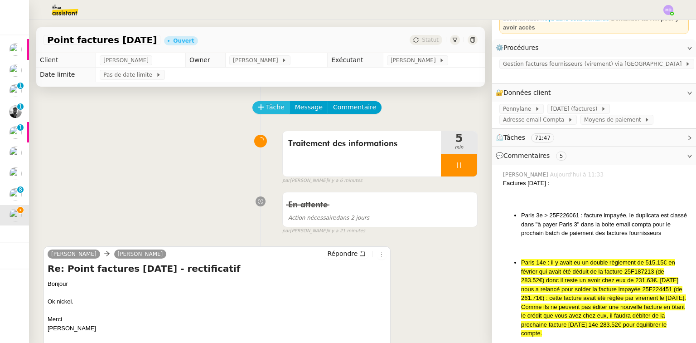
click at [266, 107] on span "Tâche" at bounding box center [275, 107] width 19 height 10
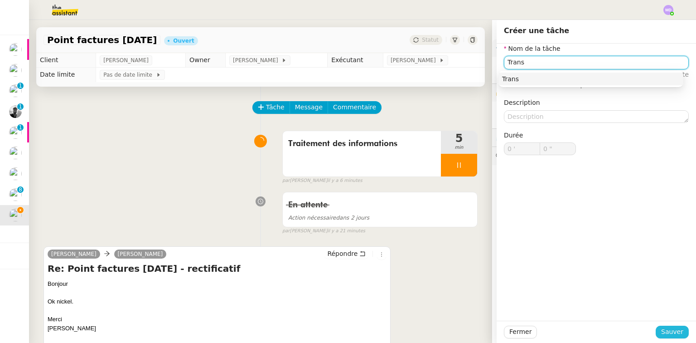
type input "Trans"
drag, startPoint x: 662, startPoint y: 330, endPoint x: 498, endPoint y: 221, distance: 196.3
click at [661, 329] on span "Sauver" at bounding box center [672, 331] width 22 height 10
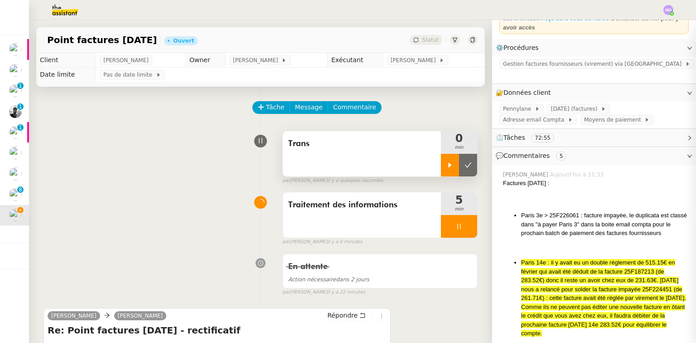
click at [441, 164] on div at bounding box center [450, 165] width 18 height 23
click at [459, 230] on div at bounding box center [459, 226] width 36 height 23
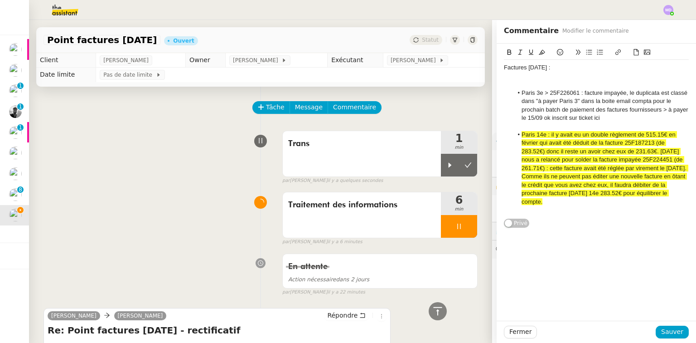
drag, startPoint x: 0, startPoint y: 0, endPoint x: 575, endPoint y: 120, distance: 587.4
click at [575, 120] on li "Paris 3e > 25F226061 : facture impayée, le duplicata est classé dans "à payer P…" at bounding box center [601, 106] width 176 height 34
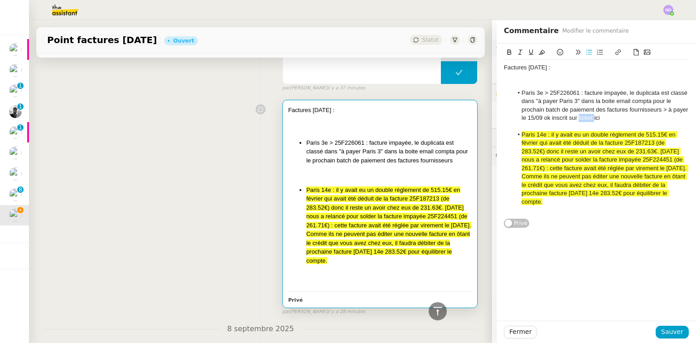
click at [615, 53] on icon at bounding box center [618, 52] width 6 height 6
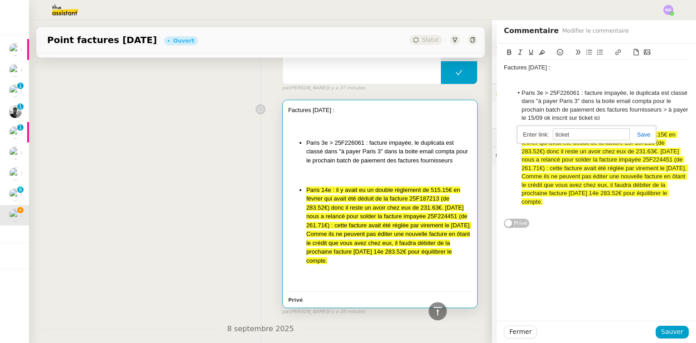
paste input "[URL][DOMAIN_NAME]"
type input "[URL][DOMAIN_NAME]"
click at [638, 132] on link at bounding box center [640, 134] width 21 height 7
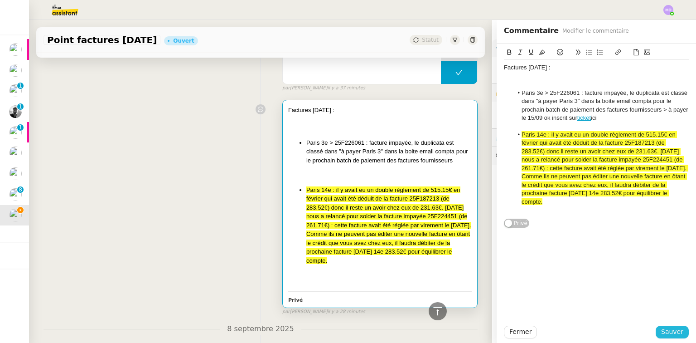
click at [677, 330] on span "Sauver" at bounding box center [672, 331] width 22 height 10
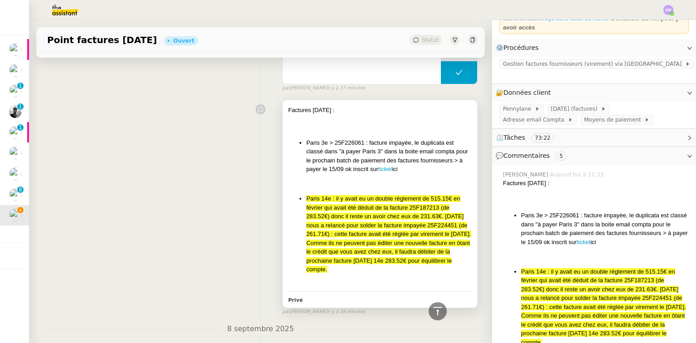
click at [397, 245] on span "Paris 14e : il y avait eu un double règlement de 515.15€ en février qui avait é…" at bounding box center [388, 233] width 165 height 77
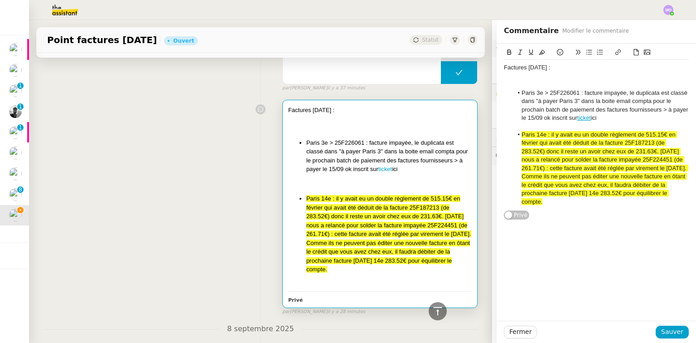
click at [589, 203] on li "Paris 14e : il y avait eu un double règlement de 515.15€ en février qui avait é…" at bounding box center [601, 167] width 176 height 75
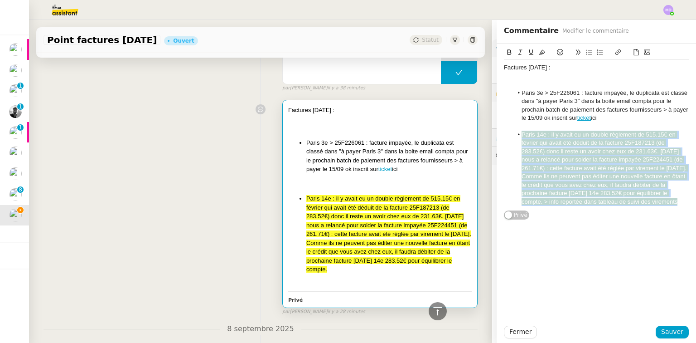
drag, startPoint x: 546, startPoint y: 209, endPoint x: 513, endPoint y: 132, distance: 83.4
click at [513, 132] on li "Paris 14e : il y avait eu un double règlement de 515.15€ en février qui avait é…" at bounding box center [601, 167] width 176 height 75
click at [539, 53] on icon at bounding box center [542, 52] width 6 height 5
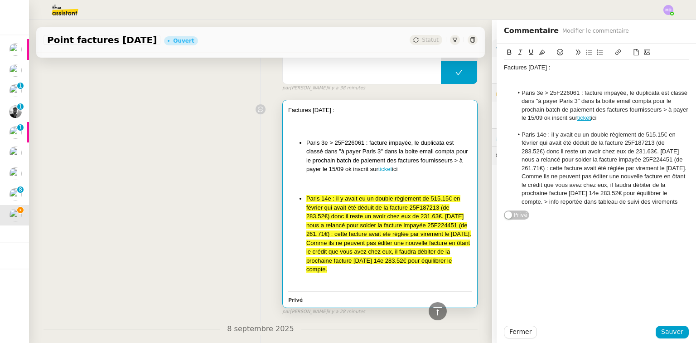
click at [562, 206] on li "Paris 14e : il y avait eu un double règlement de 515.15€ en février qui avait é…" at bounding box center [601, 167] width 176 height 75
click at [667, 330] on span "Sauver" at bounding box center [672, 331] width 22 height 10
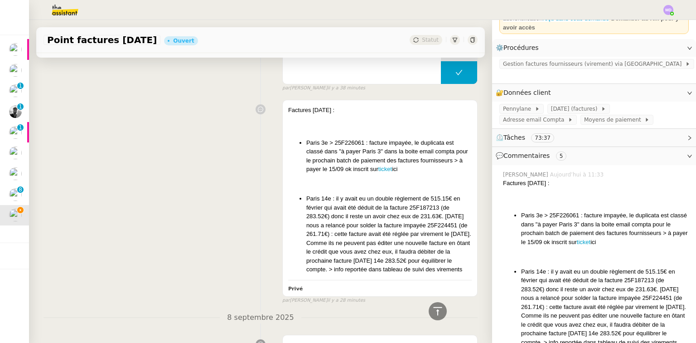
click at [560, 59] on span "Gestion factures fournisseurs (virement) via [GEOGRAPHIC_DATA]" at bounding box center [594, 63] width 182 height 9
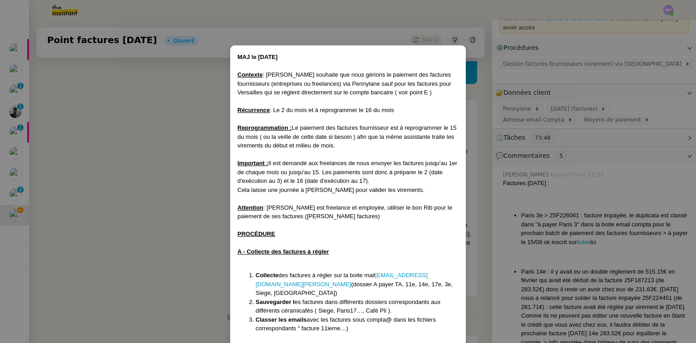
click at [126, 205] on nz-modal-container "MAJ le [DATE] Contexte : [PERSON_NAME] souhaite que nous gérions le paiement de…" at bounding box center [348, 171] width 696 height 343
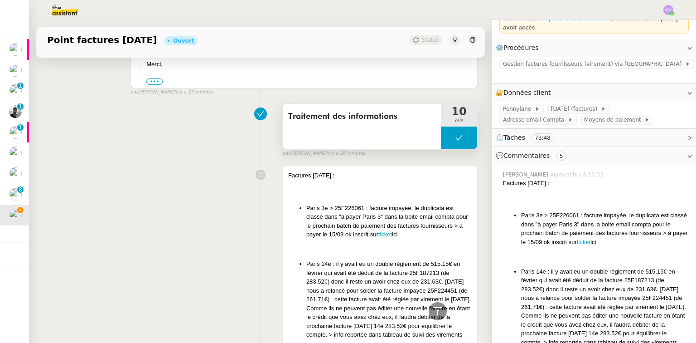
scroll to position [1051, 0]
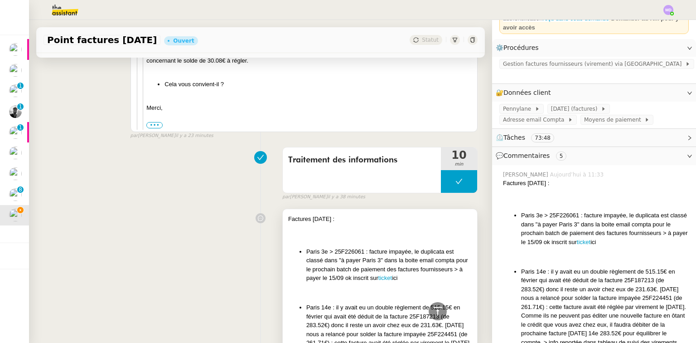
click at [400, 239] on div at bounding box center [380, 236] width 184 height 9
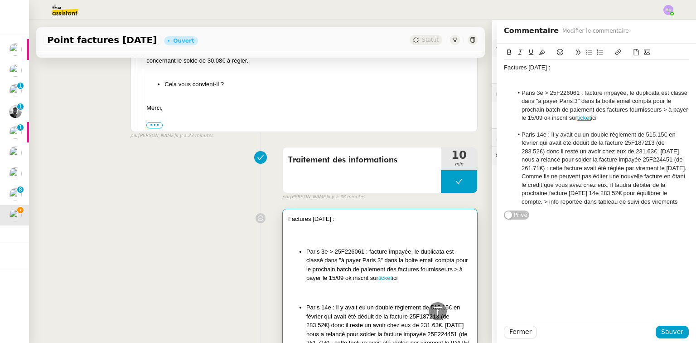
click at [633, 203] on li "Paris 14e : il y avait eu un double règlement de 515.15€ en février qui avait é…" at bounding box center [601, 167] width 176 height 75
drag, startPoint x: 625, startPoint y: 203, endPoint x: 631, endPoint y: 208, distance: 7.4
click at [631, 206] on li "Paris 14e : il y avait eu un double règlement de 515.15€ en février qui avait é…" at bounding box center [601, 167] width 176 height 75
click at [615, 54] on icon at bounding box center [617, 51] width 5 height 5
paste input "[URL][DOMAIN_NAME]"
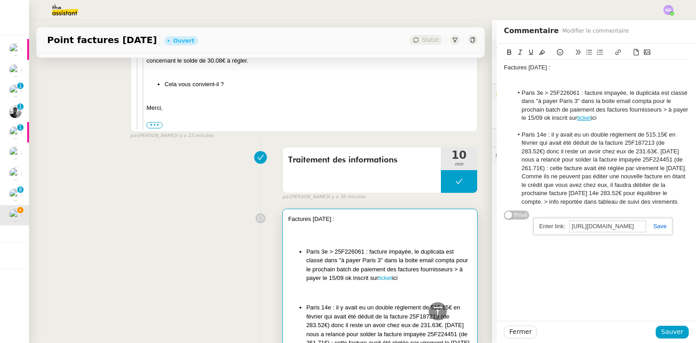
scroll to position [0, 285]
type input "[URL][DOMAIN_NAME]"
click at [662, 226] on div "[URL][DOMAIN_NAME]" at bounding box center [602, 226] width 139 height 18
click at [649, 225] on link at bounding box center [656, 225] width 21 height 7
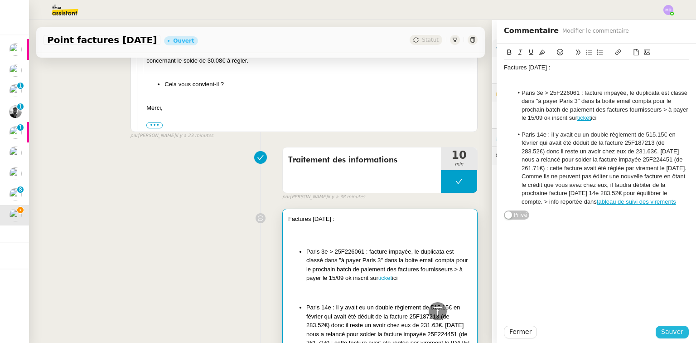
drag, startPoint x: 664, startPoint y: 332, endPoint x: 596, endPoint y: 294, distance: 77.5
click at [664, 333] on span "Sauver" at bounding box center [672, 331] width 22 height 10
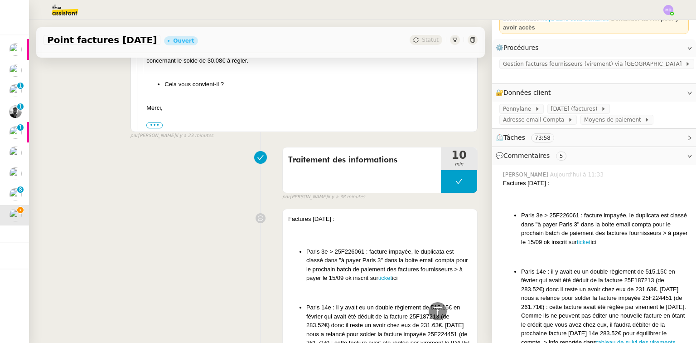
click at [484, 115] on nz-layout "Point factures [DATE] Ouvert Statut Client [PERSON_NAME] Owner [PERSON_NAME] Ex…" at bounding box center [362, 181] width 667 height 323
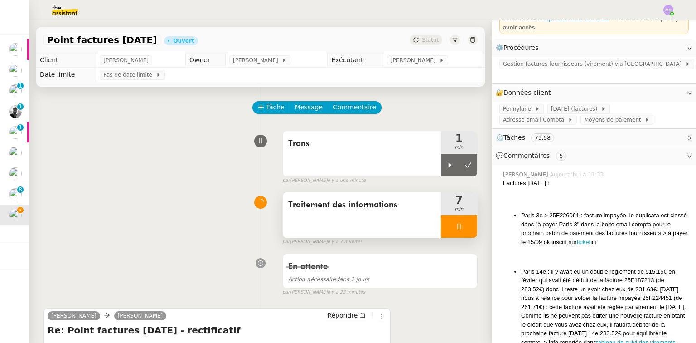
click at [444, 223] on div at bounding box center [459, 226] width 36 height 23
click at [464, 226] on icon at bounding box center [467, 225] width 7 height 7
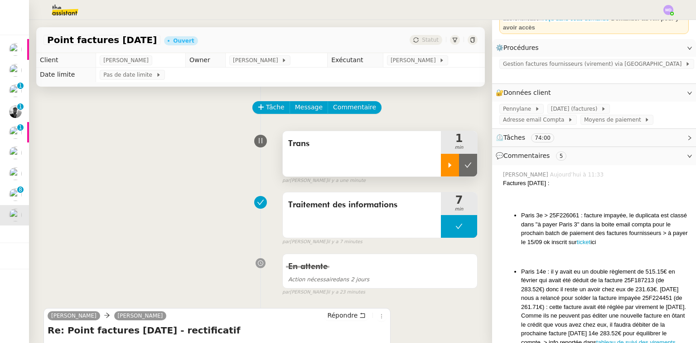
click at [445, 161] on div at bounding box center [450, 165] width 18 height 23
click at [290, 130] on span "false" at bounding box center [289, 129] width 15 height 7
click at [321, 146] on span "Trans" at bounding box center [361, 144] width 147 height 14
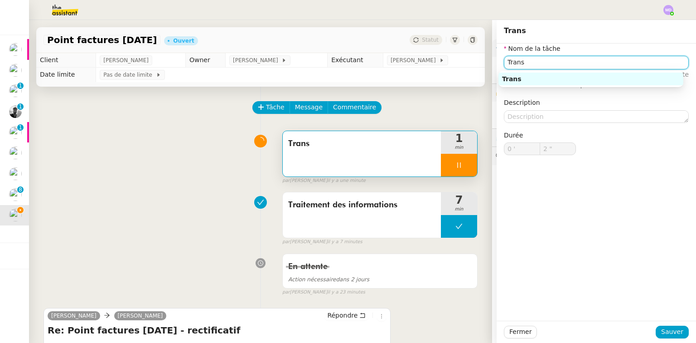
click at [571, 59] on input "Trans" at bounding box center [596, 62] width 185 height 13
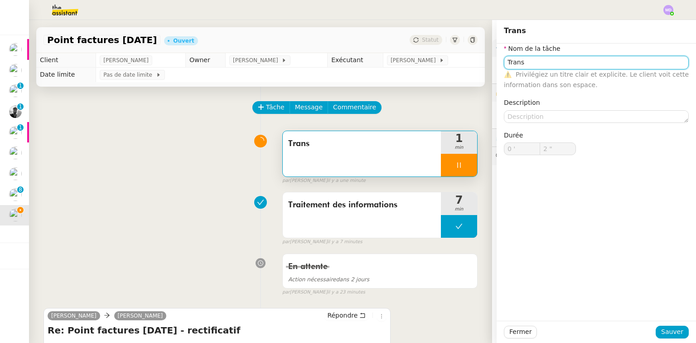
type input "Transm"
type input "3 ""
type input "Transmission"
type input "7 ""
type input "Transmission d'informa"
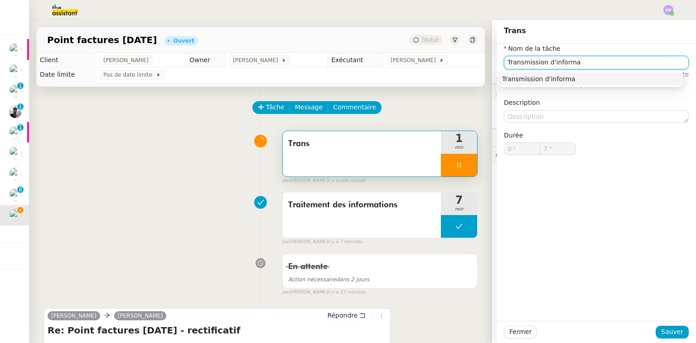
type input "8 ""
type input "Transmission d'informations"
type input "9 ""
click at [571, 73] on nz-auto-option "Transmission d'informations" at bounding box center [590, 78] width 185 height 13
type input "Transmission d'informations"
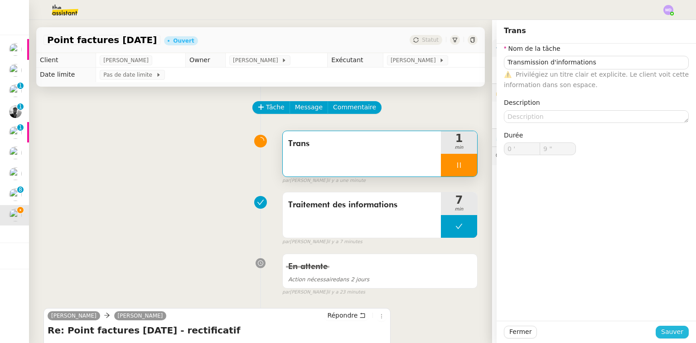
click at [662, 334] on span "Sauver" at bounding box center [672, 331] width 22 height 10
type input "10 ""
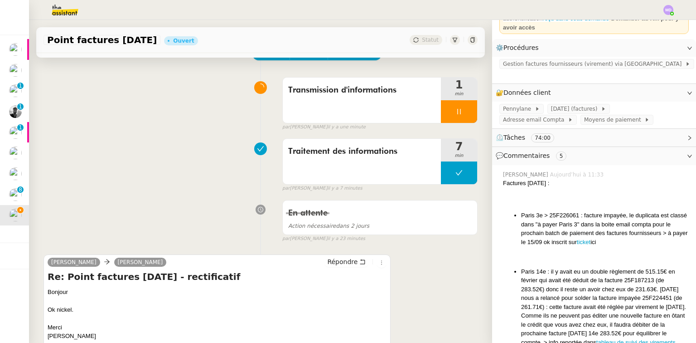
scroll to position [72, 0]
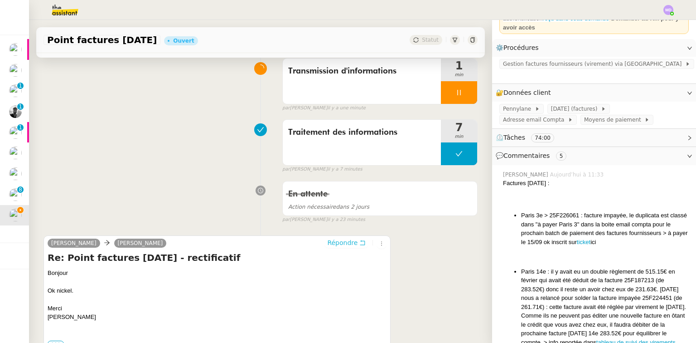
click at [353, 241] on button "Répondre" at bounding box center [346, 242] width 45 height 10
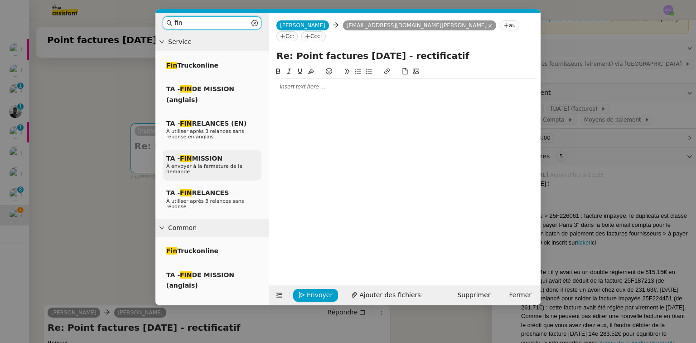
type input "fin"
click at [203, 157] on span "TA - FIN MISSION" at bounding box center [194, 158] width 56 height 7
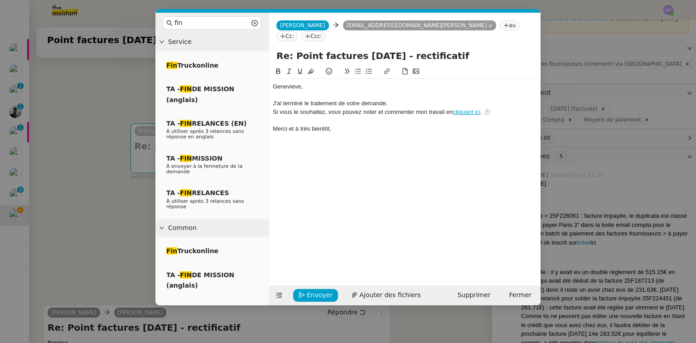
click at [287, 91] on div at bounding box center [405, 95] width 264 height 8
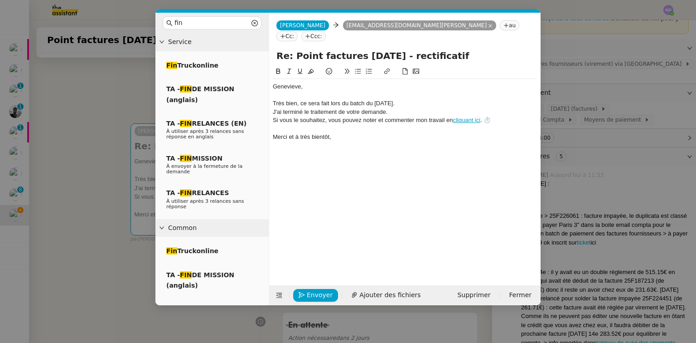
click at [367, 99] on div "Très bien, ce sera fait lors du batch du [DATE]." at bounding box center [405, 103] width 264 height 8
drag, startPoint x: 300, startPoint y: 92, endPoint x: 319, endPoint y: 93, distance: 18.6
click at [319, 99] on div "Très bien, ce sera fait lors du batch du [DATE]." at bounding box center [405, 103] width 264 height 8
click at [449, 99] on div "Très bien, la facture sera payée lors du batch du [DATE]." at bounding box center [405, 103] width 264 height 8
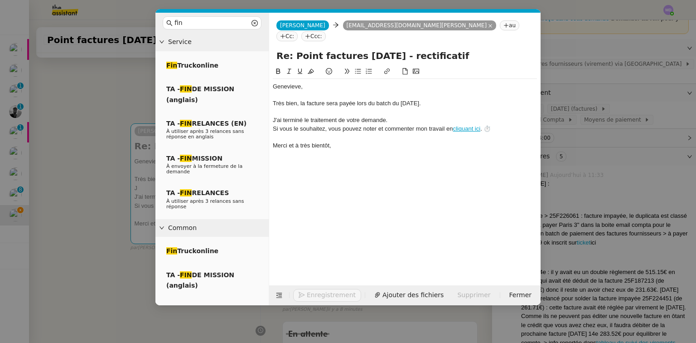
click at [291, 82] on div "﻿[PERSON_NAME]﻿," at bounding box center [405, 86] width 264 height 8
click at [318, 294] on button "Enregistrement" at bounding box center [327, 295] width 68 height 13
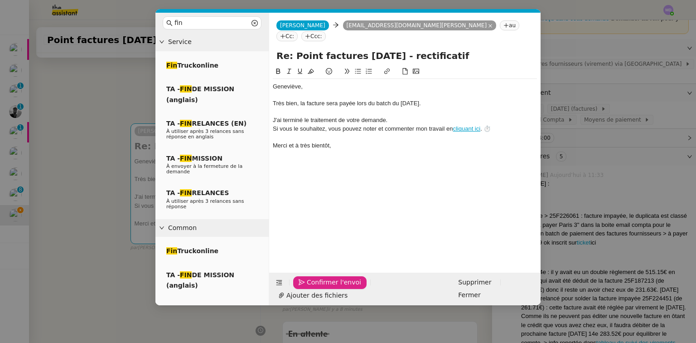
click at [318, 287] on span "Confirmer l'envoi" at bounding box center [334, 282] width 54 height 10
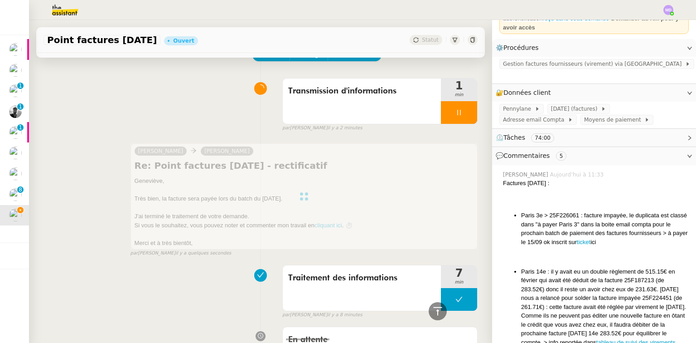
scroll to position [0, 0]
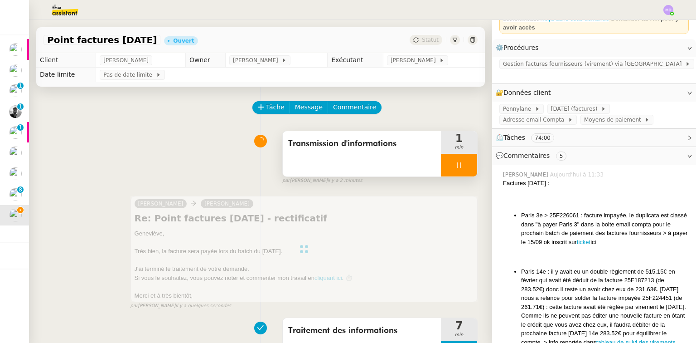
click at [457, 174] on div at bounding box center [459, 165] width 36 height 23
drag, startPoint x: 458, startPoint y: 174, endPoint x: 452, endPoint y: 134, distance: 39.8
click at [459, 169] on button at bounding box center [468, 165] width 18 height 23
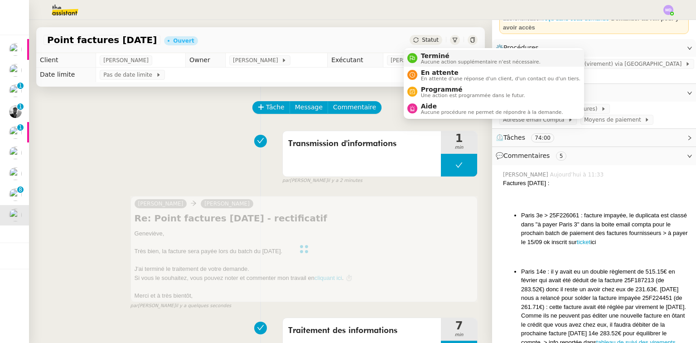
click at [424, 53] on span "Terminé" at bounding box center [481, 55] width 120 height 7
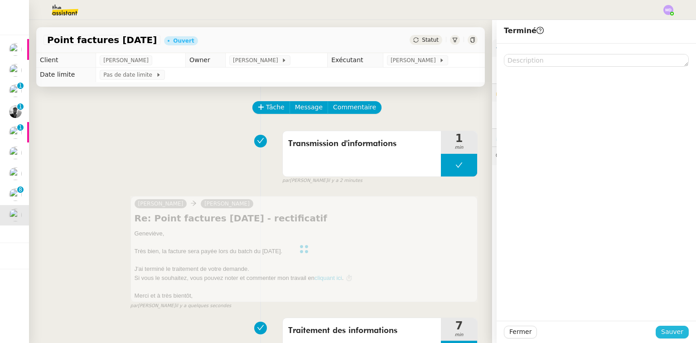
click at [669, 337] on button "Sauver" at bounding box center [672, 331] width 33 height 13
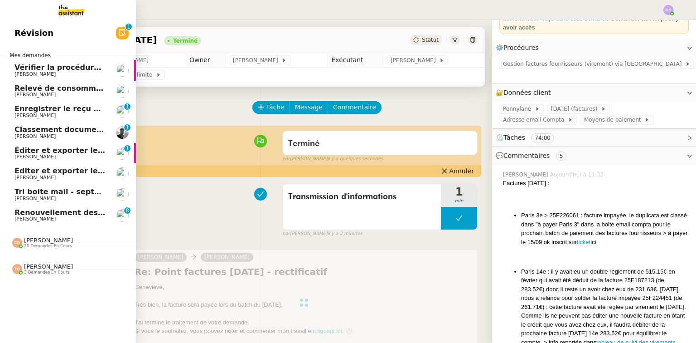
click at [39, 213] on span "Renouvellement des adhésions FTI - 1 septembre 2025" at bounding box center [126, 212] width 225 height 9
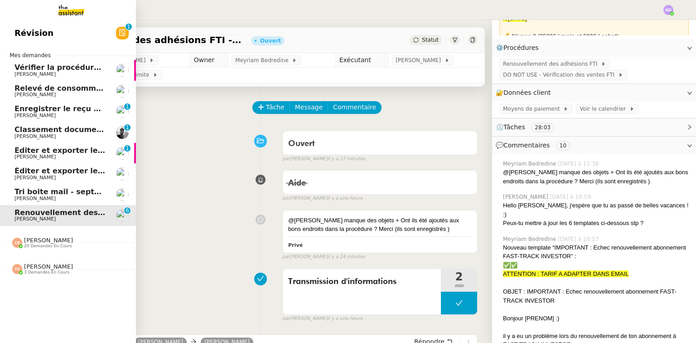
click at [68, 130] on span "Classement documents bancaires - septembre 2025" at bounding box center [120, 129] width 212 height 9
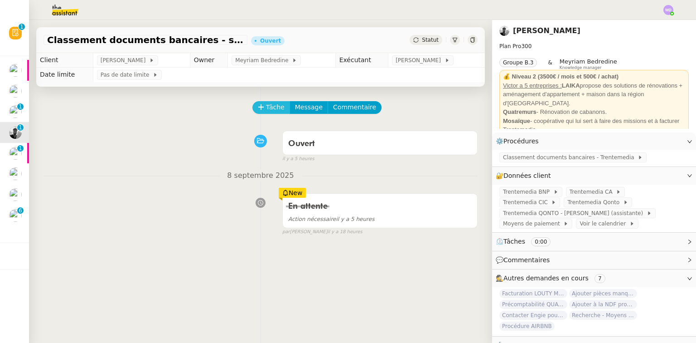
click at [273, 112] on span "Tâche" at bounding box center [275, 107] width 19 height 10
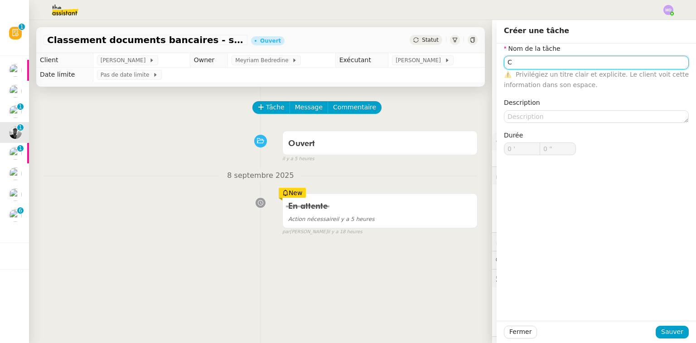
type input "C"
click at [665, 324] on div "Fermer Sauver" at bounding box center [596, 331] width 199 height 22
click at [664, 330] on span "Sauver" at bounding box center [672, 331] width 22 height 10
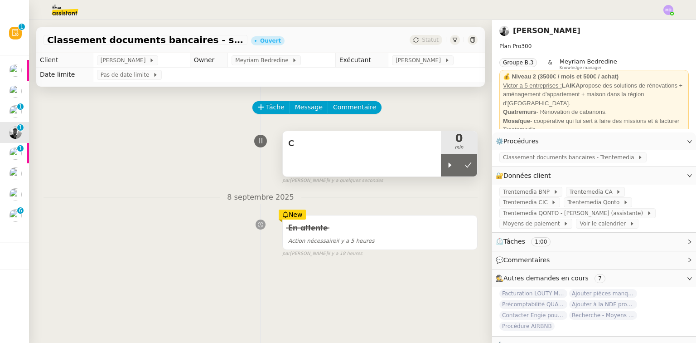
click at [429, 169] on div "C" at bounding box center [362, 153] width 158 height 45
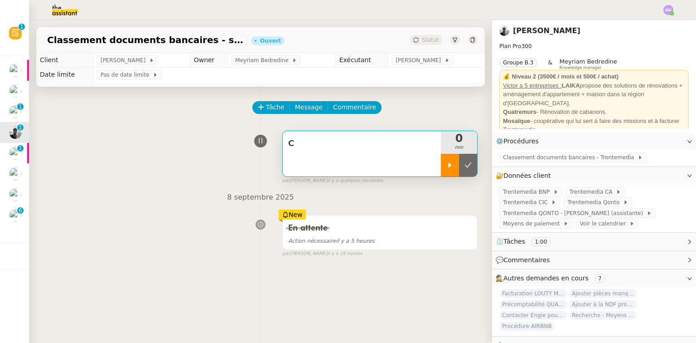
click at [441, 169] on div at bounding box center [450, 165] width 18 height 23
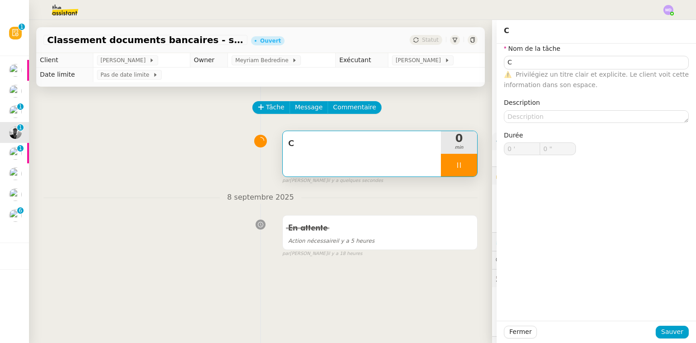
click at [419, 168] on div "C" at bounding box center [362, 153] width 158 height 45
type input "C"
type input "0 '"
type input "0 ""
type input "C"
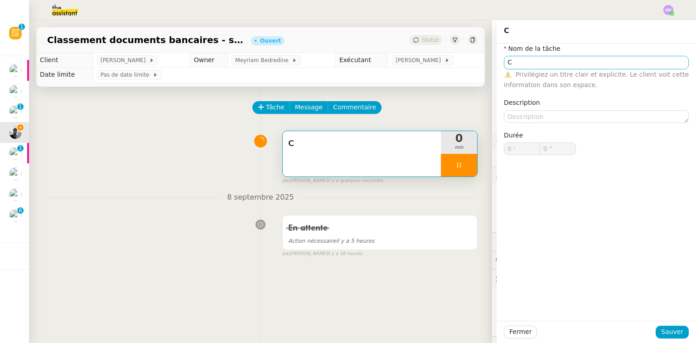
type input "0 '"
click at [561, 63] on input "C" at bounding box center [596, 62] width 185 height 13
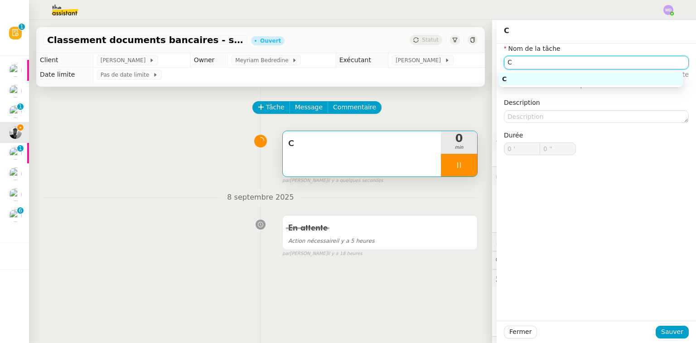
type input "1 ""
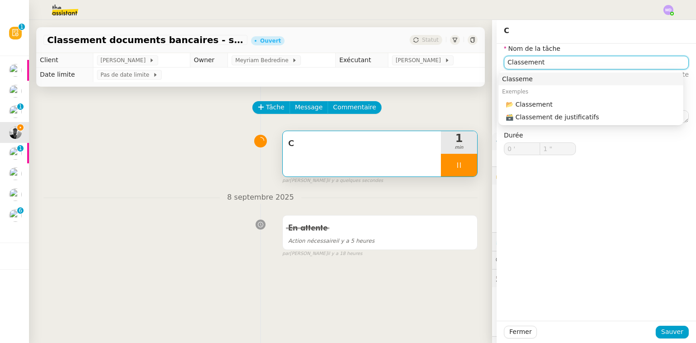
type input "Classement"
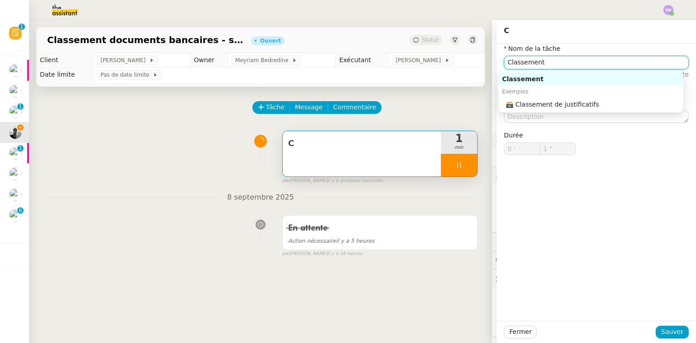
type input "2 ""
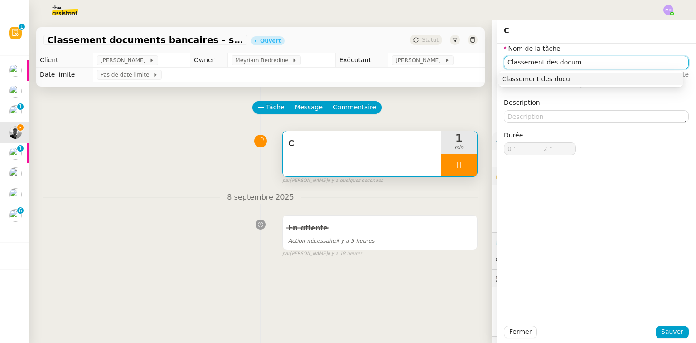
type input "Classement des docume"
type input "3 ""
type input "Classement des documents bancair"
type input "4 ""
type input "Classement des documents bancaires"
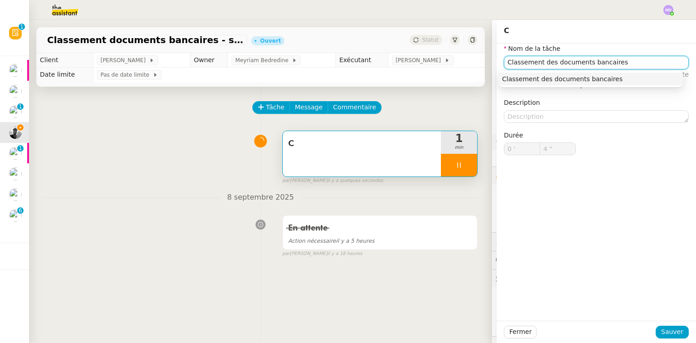
click at [561, 64] on input "Classement des documents bancaires" at bounding box center [596, 62] width 185 height 13
type input "5 ""
type input "Classement des documents bancaires"
drag, startPoint x: 561, startPoint y: 71, endPoint x: 561, endPoint y: 77, distance: 6.8
click at [561, 71] on div "Classement des documents bancaires" at bounding box center [590, 79] width 185 height 16
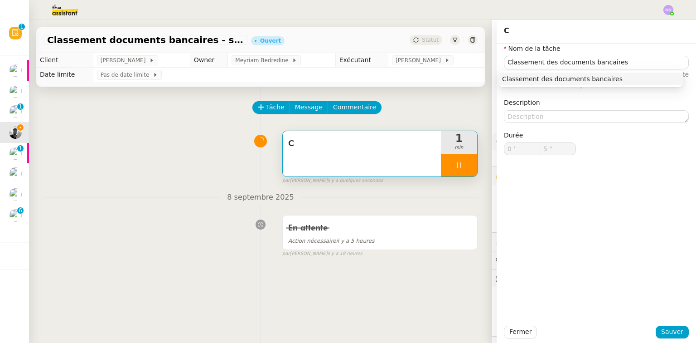
click at [561, 77] on div "Classement des documents bancaires" at bounding box center [591, 79] width 178 height 8
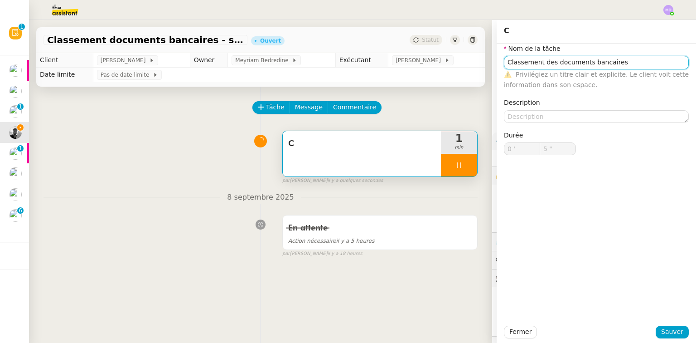
type input "6 ""
click at [658, 330] on button "Sauver" at bounding box center [672, 331] width 33 height 13
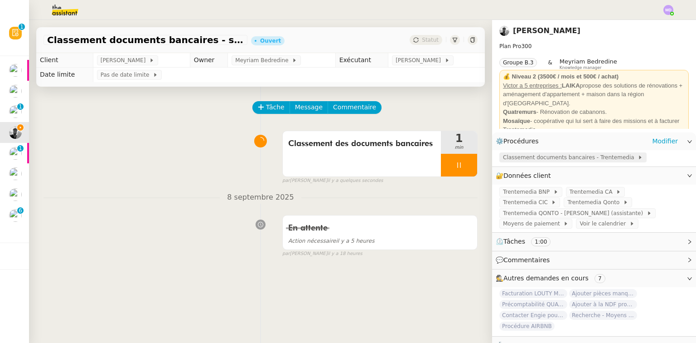
click at [532, 157] on span "Classement documents bancaires - Trentemedia" at bounding box center [570, 157] width 135 height 9
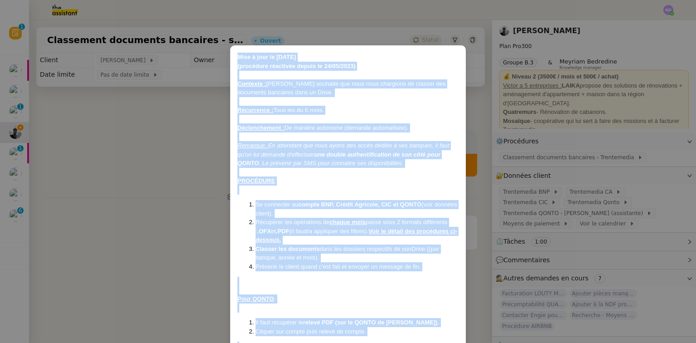
drag, startPoint x: 399, startPoint y: 323, endPoint x: 234, endPoint y: 54, distance: 315.3
copy div "Lore i dolo si 89/88/08 ﻿(ametconse adipiscin elitse do 15/50/2523) Eiusmodt : …"
click at [140, 173] on nz-modal-container "Mise à jour le [DATE] ﻿(procédure réactivée depuis le [DATE]) Contexte : [PERSO…" at bounding box center [348, 171] width 696 height 343
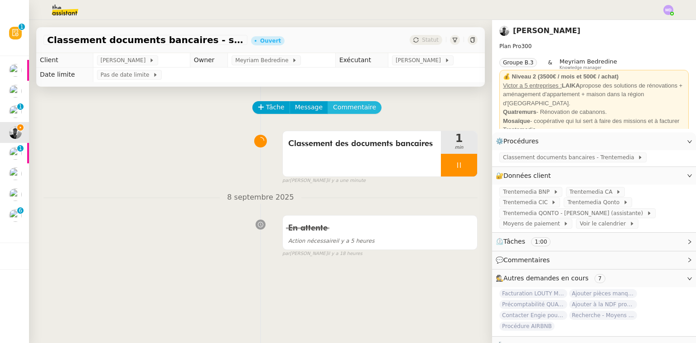
click at [355, 109] on span "Commentaire" at bounding box center [354, 107] width 43 height 10
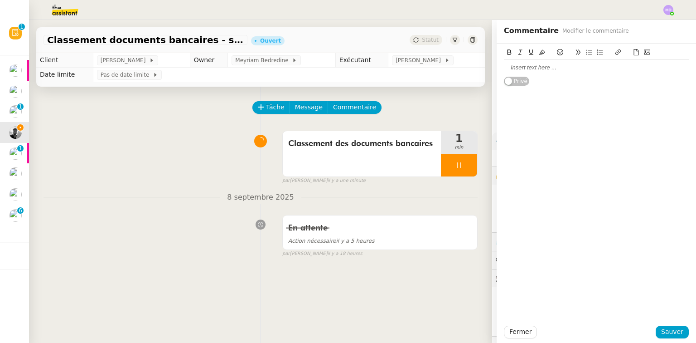
click at [520, 68] on div at bounding box center [596, 67] width 185 height 8
click at [511, 68] on strong "BNP, Crédit Agricole, CIC et QONTO" at bounding box center [554, 67] width 101 height 7
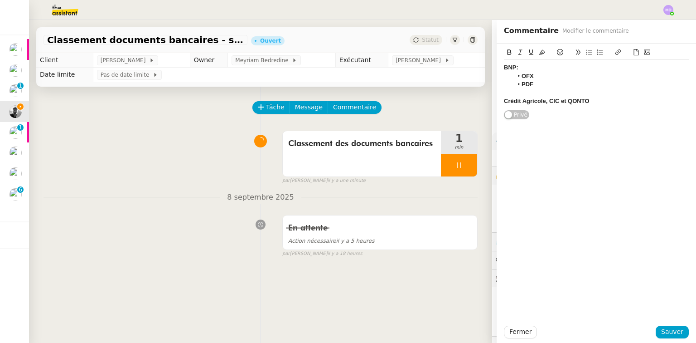
click at [542, 100] on strong "﻿ Crédit Agricole, CIC et QONTO" at bounding box center [547, 100] width 86 height 7
click at [516, 117] on strong "﻿ CIC et QONTO" at bounding box center [524, 117] width 40 height 7
drag, startPoint x: 525, startPoint y: 83, endPoint x: 513, endPoint y: 76, distance: 13.8
click at [513, 76] on ul "OFX PDF" at bounding box center [596, 80] width 185 height 17
copy ul "OFX PDF"
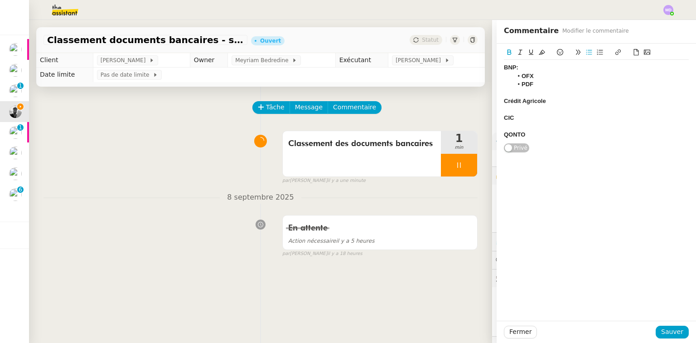
drag, startPoint x: 513, startPoint y: 106, endPoint x: 515, endPoint y: 125, distance: 18.7
click at [512, 107] on div at bounding box center [596, 110] width 185 height 8
click at [511, 140] on div at bounding box center [596, 143] width 185 height 8
click at [527, 169] on div "QONTO" at bounding box center [596, 168] width 185 height 8
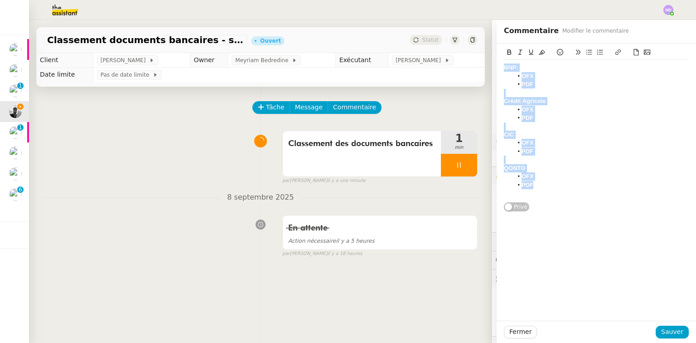
drag, startPoint x: 531, startPoint y: 181, endPoint x: 470, endPoint y: 31, distance: 161.6
click at [470, 31] on app-ticket "Classement documents bancaires - [DATE] Ouvert Statut Client [PERSON_NAME] Owne…" at bounding box center [362, 181] width 667 height 323
click at [507, 50] on icon at bounding box center [509, 51] width 4 height 5
click at [513, 120] on li "PDF" at bounding box center [601, 118] width 176 height 8
click at [667, 329] on span "Sauver" at bounding box center [672, 331] width 22 height 10
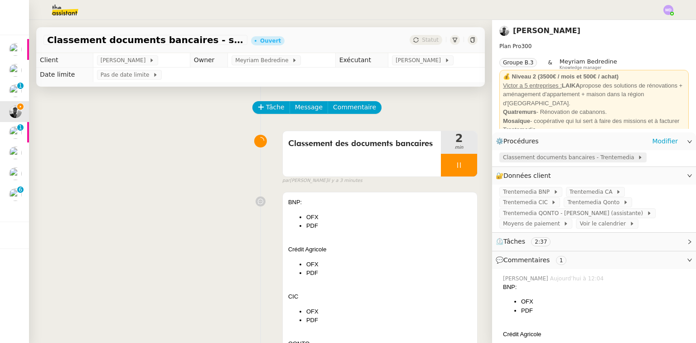
click at [554, 159] on span "Classement documents bancaires - Trentemedia" at bounding box center [570, 157] width 135 height 9
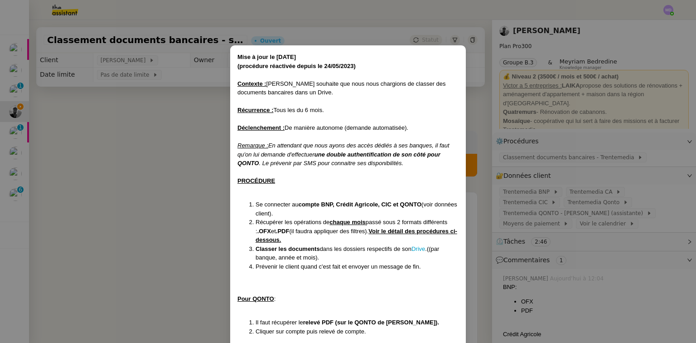
click at [10, 74] on nz-modal-container "Mise à jour le [DATE] ﻿(procédure réactivée depuis le [DATE]) Contexte : [PERSO…" at bounding box center [348, 171] width 696 height 343
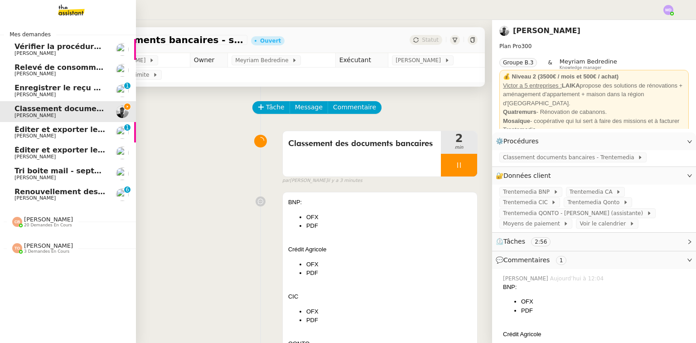
click at [47, 57] on link "Vérifier la procédure FTI [PERSON_NAME]" at bounding box center [68, 49] width 136 height 21
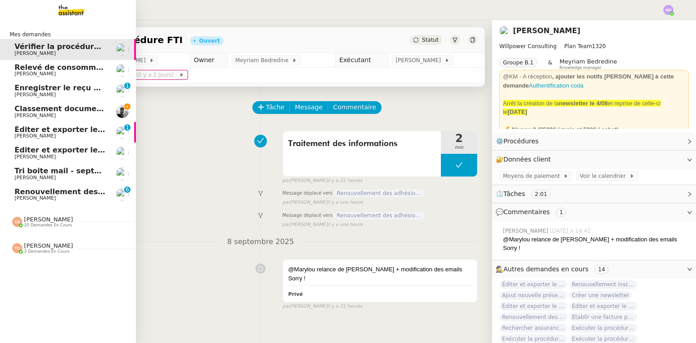
click at [44, 111] on span "Classement documents bancaires - septembre 2025" at bounding box center [120, 108] width 212 height 9
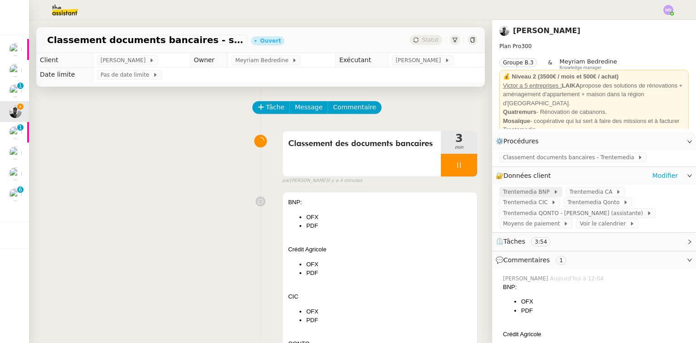
click at [543, 189] on div "Trentemedia BNP" at bounding box center [531, 191] width 56 height 9
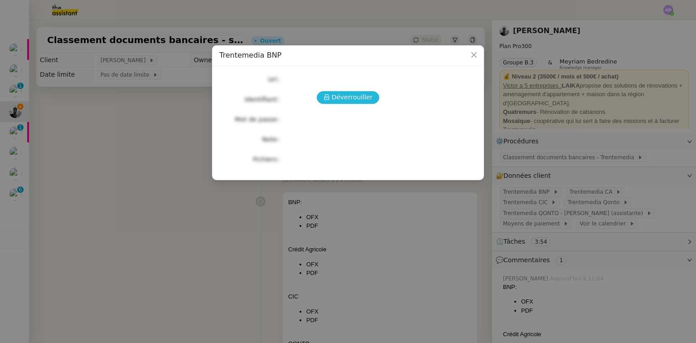
click at [354, 100] on span "Déverrouiller" at bounding box center [352, 97] width 41 height 10
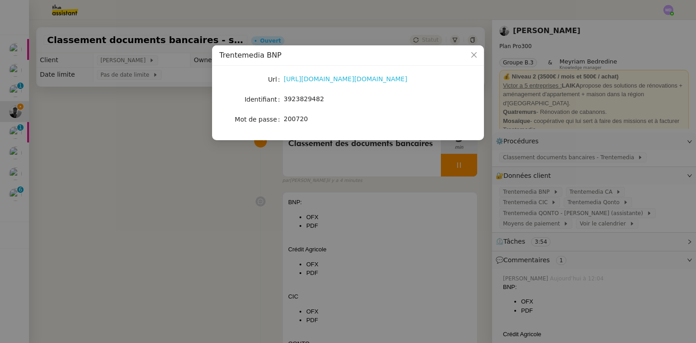
click at [324, 77] on link "[URL][DOMAIN_NAME][DOMAIN_NAME]" at bounding box center [346, 78] width 124 height 7
click at [622, 147] on nz-modal-container "Trentemedia BNP Url [URL][DOMAIN_NAME][DOMAIN_NAME] Identifiant 3923829482 Mot …" at bounding box center [348, 171] width 696 height 343
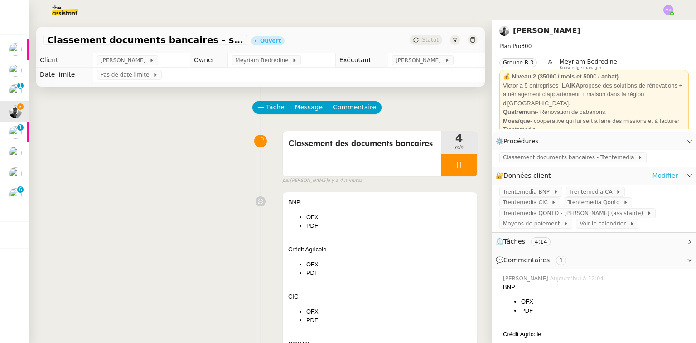
click at [663, 179] on link "Modifier" at bounding box center [665, 175] width 26 height 10
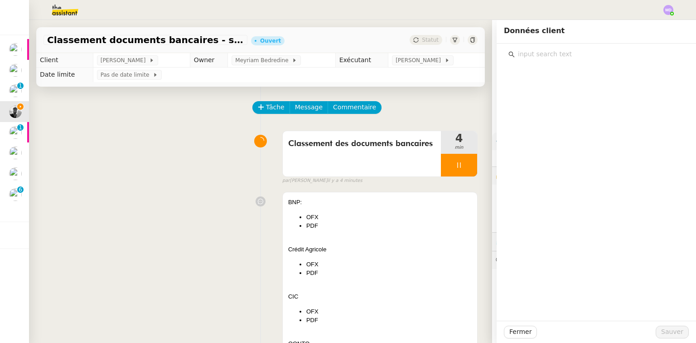
click at [585, 56] on input "text" at bounding box center [599, 54] width 169 height 12
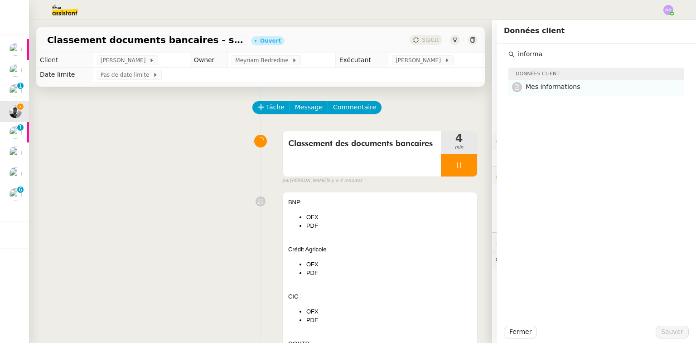
type input "informa"
click at [560, 90] on span "Mes informations" at bounding box center [553, 86] width 55 height 7
click at [670, 326] on span "Sauver" at bounding box center [672, 331] width 22 height 10
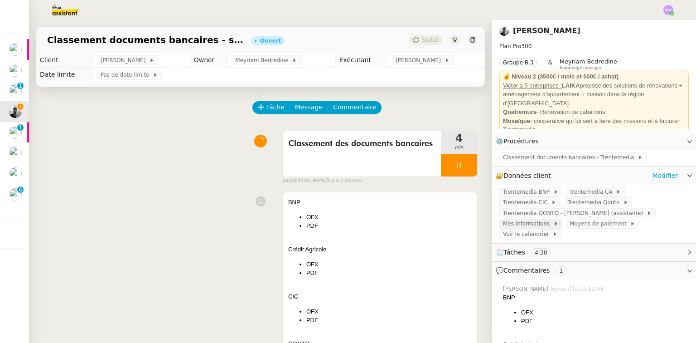
click at [531, 219] on span "Mes informations" at bounding box center [528, 223] width 50 height 9
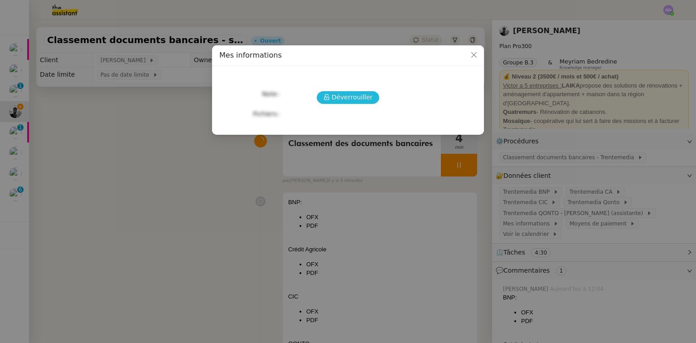
click at [330, 101] on button "Déverrouiller" at bounding box center [348, 97] width 63 height 13
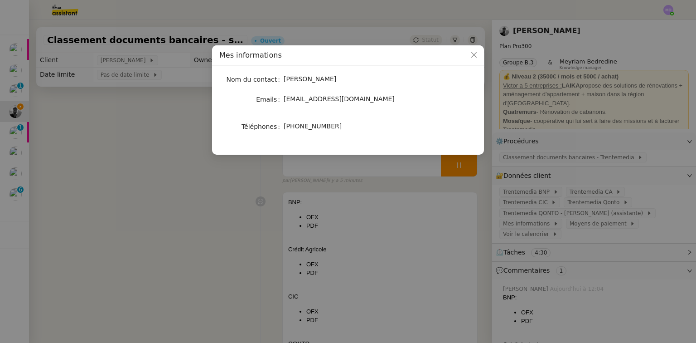
click at [312, 125] on span "[PHONE_NUMBER]" at bounding box center [313, 125] width 58 height 7
copy div "[PHONE_NUMBER]"
click at [215, 187] on nz-modal-container "Mes informations Nom du contact [PERSON_NAME] Emails [EMAIL_ADDRESS][DOMAIN_NAM…" at bounding box center [348, 171] width 696 height 343
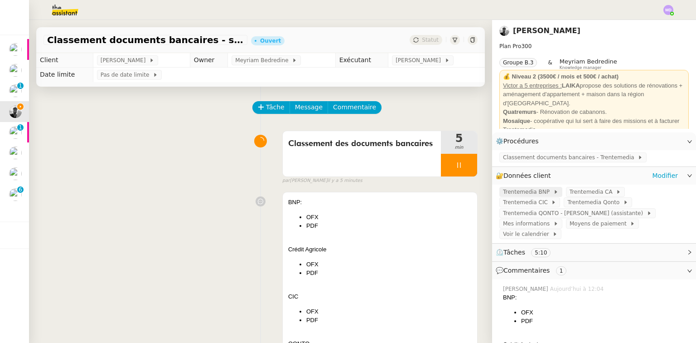
click at [547, 195] on div "Trentemedia BNP" at bounding box center [530, 192] width 63 height 10
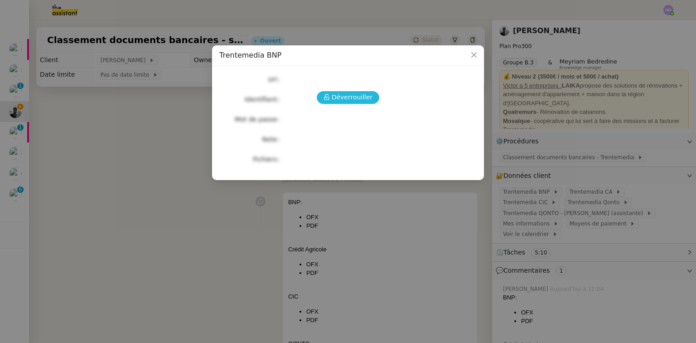
click at [367, 97] on span "Déverrouiller" at bounding box center [352, 97] width 41 height 10
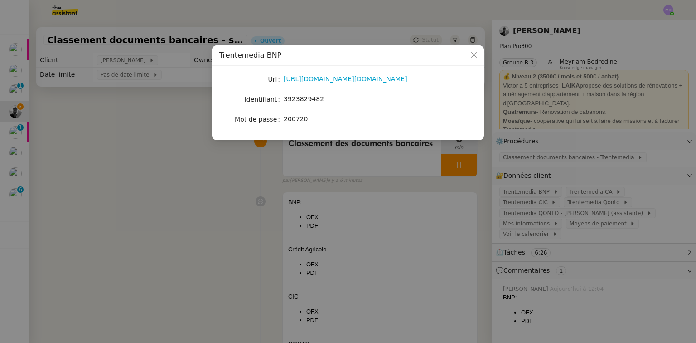
click at [592, 134] on nz-modal-container "Trentemedia BNP Url [URL][DOMAIN_NAME][DOMAIN_NAME] Identifiant 3923829482 Mot …" at bounding box center [348, 171] width 696 height 343
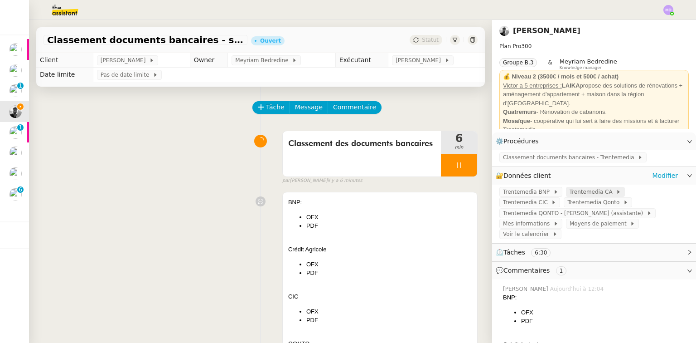
click at [592, 192] on span "Trentemedia CA" at bounding box center [593, 191] width 47 height 9
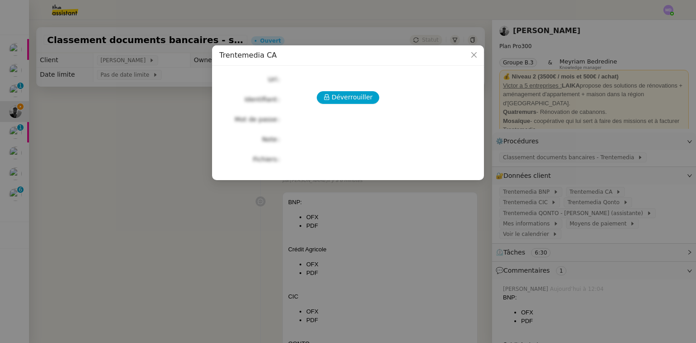
click at [344, 89] on div "Déverrouiller Url Identifiant Mot de passe Note Fichiers Upload" at bounding box center [347, 119] width 257 height 92
click at [341, 92] on span "Déverrouiller" at bounding box center [352, 97] width 41 height 10
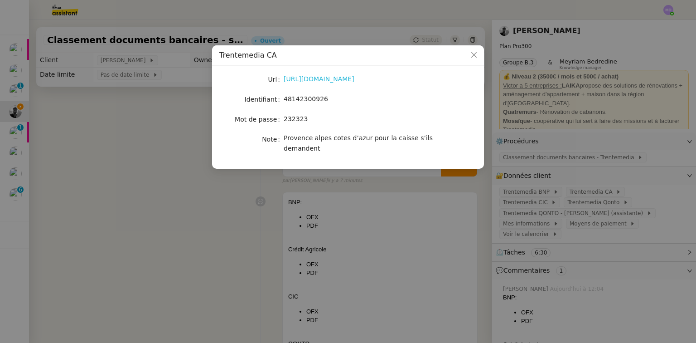
click at [327, 81] on link "[URL][DOMAIN_NAME]" at bounding box center [319, 78] width 71 height 7
click at [598, 127] on nz-modal-container "Trentemedia CA Url [URL][DOMAIN_NAME] Identifiant 48142300926 Mot de passe [SEC…" at bounding box center [348, 171] width 696 height 343
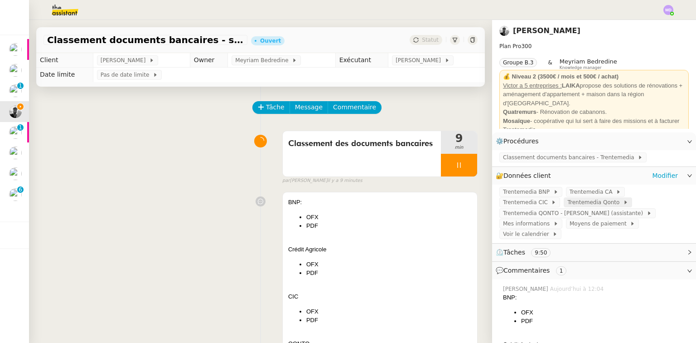
click at [567, 207] on span "Trentemedia Qonto" at bounding box center [595, 202] width 56 height 9
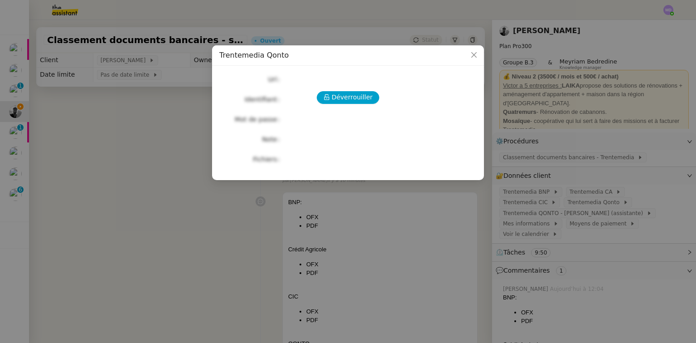
click at [605, 207] on nz-modal-container "Trentemedia Qonto Déverrouiller Url Identifiant Mot de passe Note Fichiers Uplo…" at bounding box center [348, 171] width 696 height 343
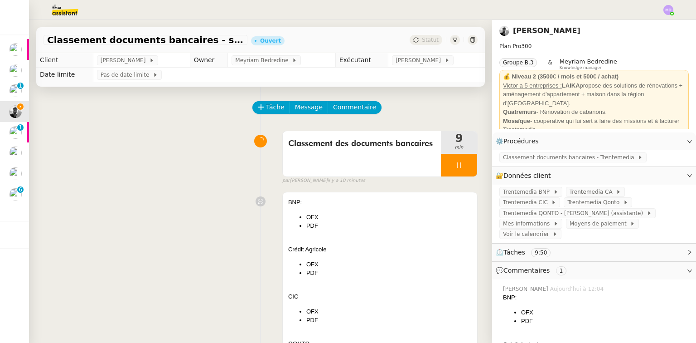
click at [607, 208] on span "Trentemedia QONTO - [PERSON_NAME] (assistante)" at bounding box center [575, 212] width 144 height 9
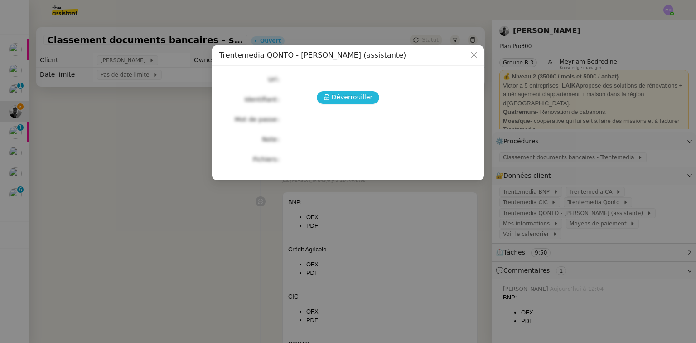
click at [346, 92] on span "Déverrouiller" at bounding box center [352, 97] width 41 height 10
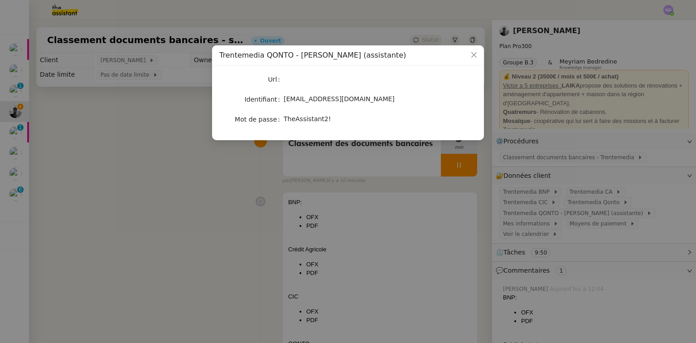
click at [314, 101] on span "[EMAIL_ADDRESS][DOMAIN_NAME]" at bounding box center [339, 98] width 111 height 7
copy span "[EMAIL_ADDRESS][DOMAIN_NAME]"
click at [288, 117] on span "TheAssistant2!" at bounding box center [307, 118] width 47 height 7
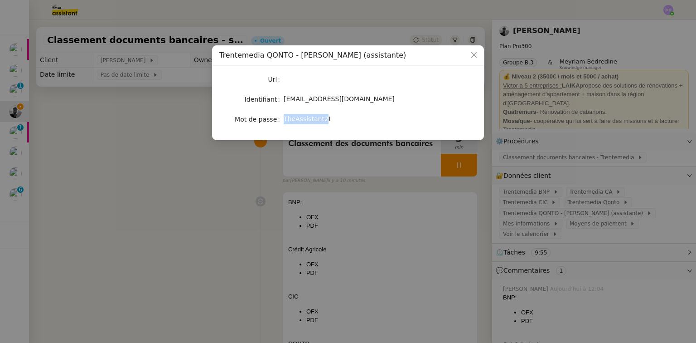
click at [288, 117] on span "TheAssistant2!" at bounding box center [307, 118] width 47 height 7
copy span "TheAssistant2!"
click at [589, 174] on nz-modal-container "Trentemedia QONTO - [PERSON_NAME] (assistante) Url Identifiant [EMAIL_ADDRESS][…" at bounding box center [348, 171] width 696 height 343
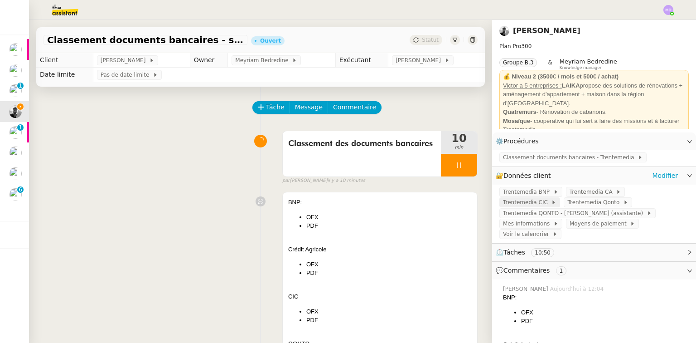
click at [551, 198] on span "Trentemedia CIC" at bounding box center [527, 202] width 48 height 9
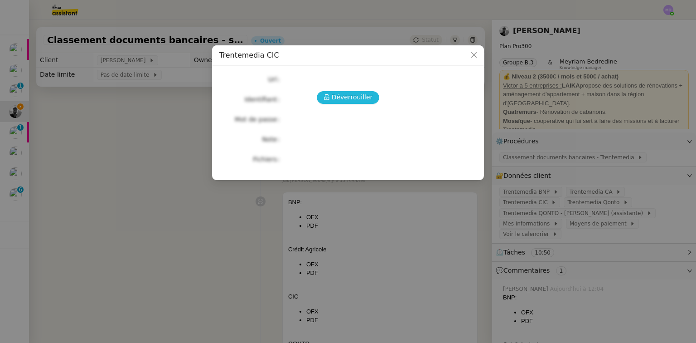
click at [336, 95] on span "Déverrouiller" at bounding box center [352, 97] width 41 height 10
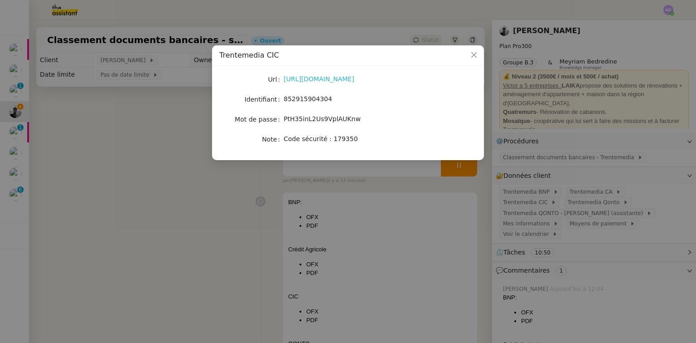
click at [339, 79] on link "[URL][DOMAIN_NAME]" at bounding box center [319, 78] width 71 height 7
click at [306, 95] on span "852915904304" at bounding box center [308, 98] width 48 height 7
copy span "852915904304"
click at [307, 122] on span "PtH35inL2Us9VplAUKnw" at bounding box center [322, 118] width 77 height 7
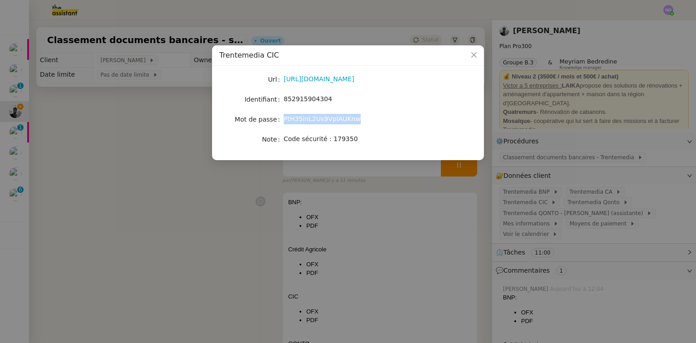
click at [307, 122] on span "PtH35inL2Us9VplAUKnw" at bounding box center [322, 118] width 77 height 7
copy span "PtH35inL2Us9VplAUKnw"
drag, startPoint x: 347, startPoint y: 137, endPoint x: 283, endPoint y: 137, distance: 63.9
click at [283, 137] on nz-form-item "Note Code sécurité : 179350" at bounding box center [347, 139] width 257 height 13
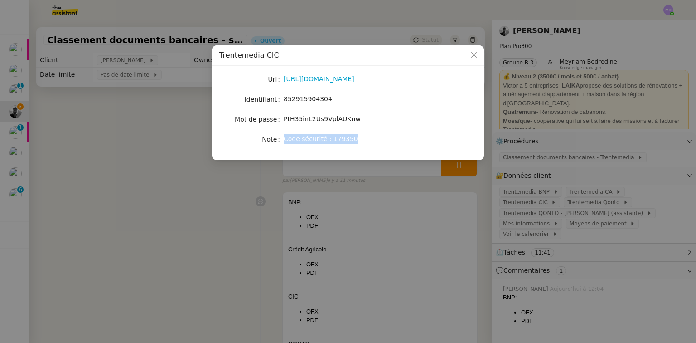
copy nz-form-item "Code sécurité : 179350"
click at [112, 170] on nz-modal-container "Trentemedia CIC Url [URL][DOMAIN_NAME] Identifiant 852915904304 Mot de passe [S…" at bounding box center [348, 171] width 696 height 343
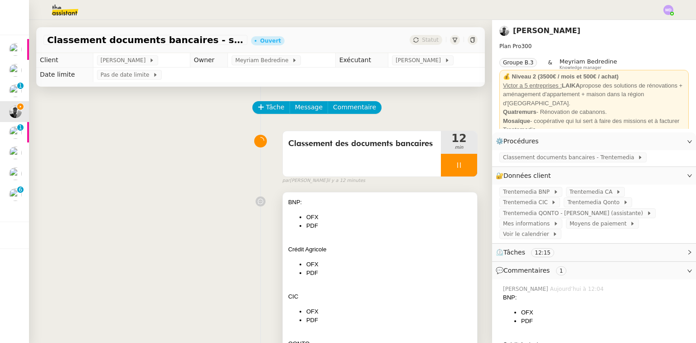
click at [382, 279] on div "BNP: OFX PDF Crédit Agricole OFX PDF CIC OFX PDF QONTO OFX PDF" at bounding box center [380, 292] width 184 height 188
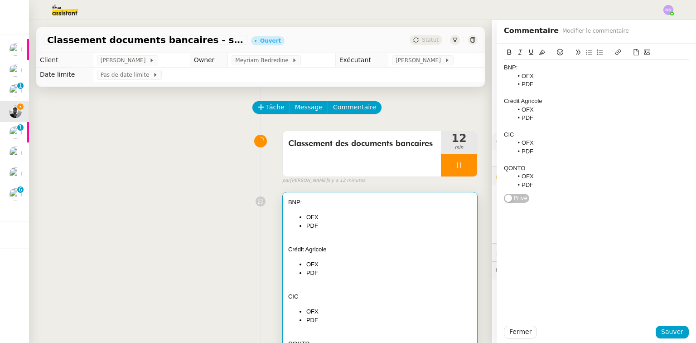
click at [537, 70] on div "BNP:" at bounding box center [596, 67] width 185 height 8
drag, startPoint x: 510, startPoint y: 68, endPoint x: 602, endPoint y: 68, distance: 91.5
click at [602, 68] on div "BNP: en attente double authentif Victor" at bounding box center [596, 67] width 185 height 8
copy div ": en attente double authentif Victor"
click at [531, 135] on div "CIC" at bounding box center [596, 134] width 185 height 8
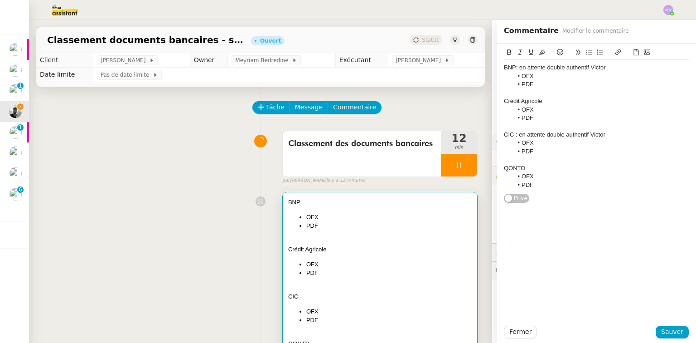
click at [584, 131] on div "CIC : en attente double authentif Victor" at bounding box center [596, 134] width 185 height 8
drag, startPoint x: 531, startPoint y: 177, endPoint x: 504, endPoint y: 177, distance: 27.2
click at [504, 177] on ul "OFX PDF" at bounding box center [596, 180] width 185 height 17
click at [531, 174] on li "PDF" at bounding box center [601, 176] width 176 height 8
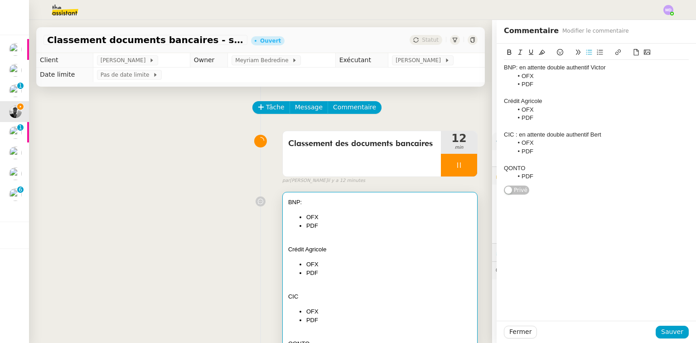
click at [557, 53] on icon at bounding box center [560, 52] width 6 height 6
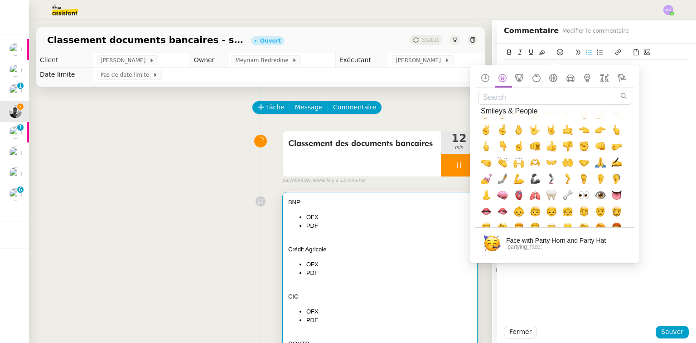
scroll to position [326, 0]
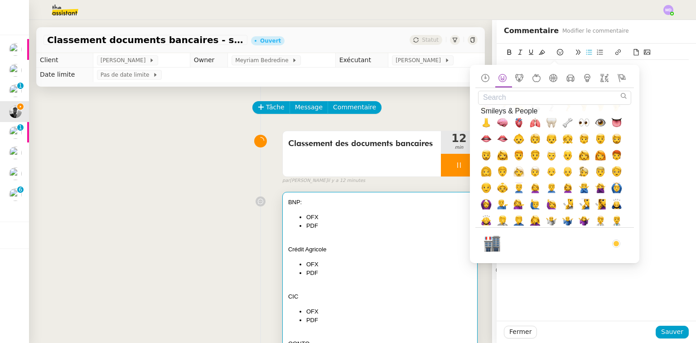
click at [509, 93] on input "Search" at bounding box center [554, 98] width 153 height 14
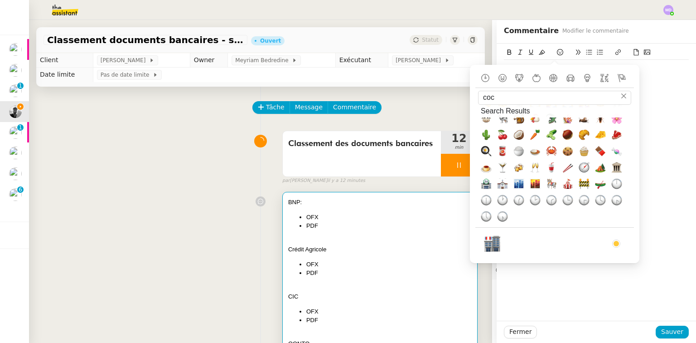
scroll to position [0, 0]
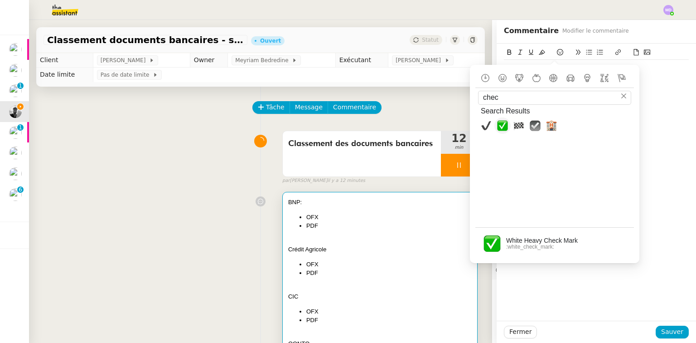
type input "chec"
click at [504, 128] on span "✅, white_check_mark" at bounding box center [502, 125] width 11 height 11
click at [683, 137] on div "BNP: en attente double authentif Victor OFX PDF Crédit Agricole OFX PDF CIC : e…" at bounding box center [596, 118] width 199 height 151
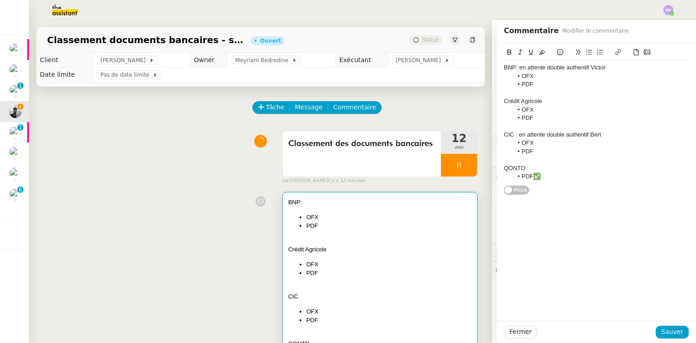
drag, startPoint x: 536, startPoint y: 178, endPoint x: 530, endPoint y: 178, distance: 5.9
click at [530, 178] on li "PDF✅" at bounding box center [601, 176] width 176 height 8
copy li "✅"
click at [538, 109] on li "OFX" at bounding box center [601, 110] width 176 height 8
click at [538, 118] on li "PDF" at bounding box center [601, 118] width 176 height 8
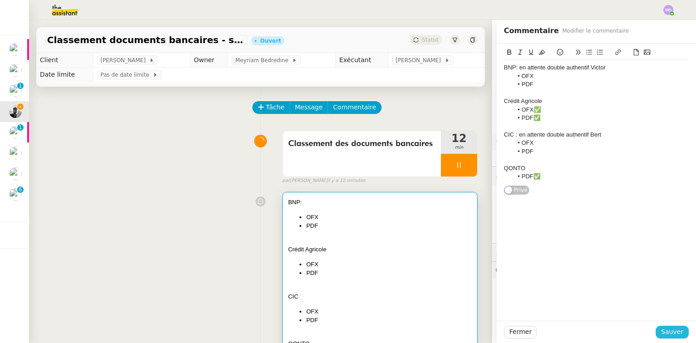
click at [667, 327] on span "Sauver" at bounding box center [672, 331] width 22 height 10
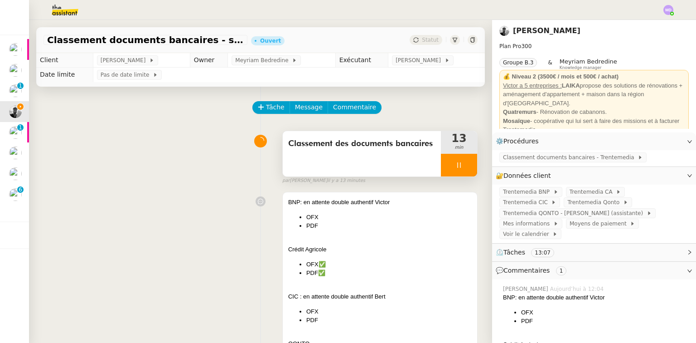
click at [455, 165] on icon at bounding box center [458, 164] width 7 height 7
click at [464, 164] on icon at bounding box center [467, 164] width 7 height 7
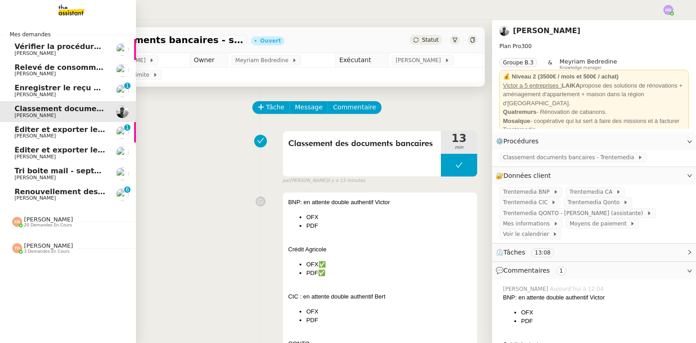
drag, startPoint x: 60, startPoint y: 179, endPoint x: 67, endPoint y: 176, distance: 7.1
click at [56, 179] on span "[PERSON_NAME]" at bounding box center [34, 177] width 41 height 6
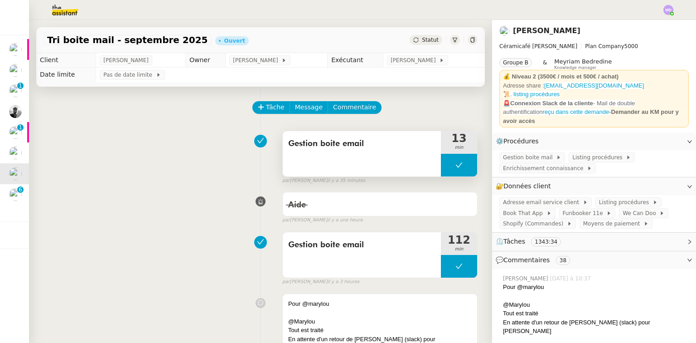
click at [441, 165] on button at bounding box center [459, 165] width 36 height 23
click at [441, 165] on div at bounding box center [459, 165] width 36 height 23
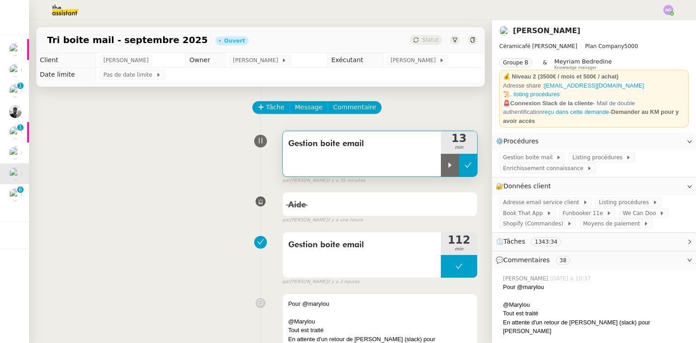
click at [446, 165] on icon at bounding box center [449, 164] width 7 height 7
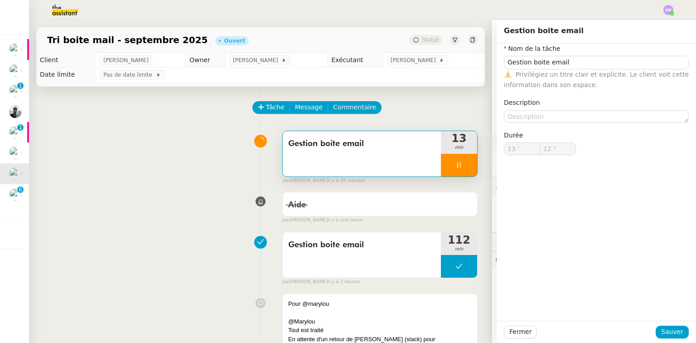
type input "Gestion boite email"
type input "13 '"
type input "12 ""
type input "Gestion boite email"
type input "13 '"
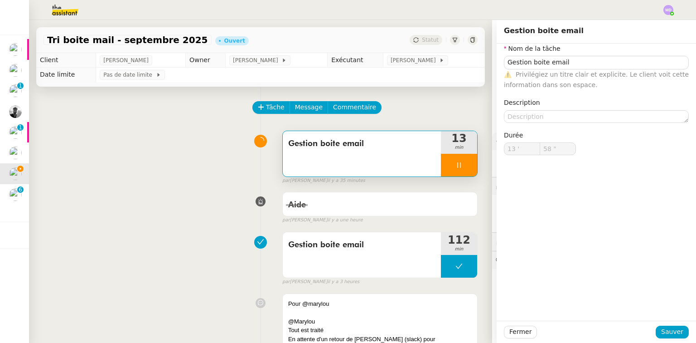
type input "59 ""
type input "14 '"
type input "13 ""
type input "15 '"
type input "37 ""
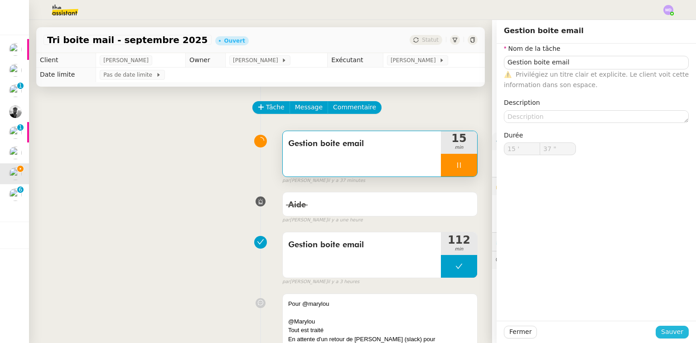
click at [668, 333] on span "Sauver" at bounding box center [672, 331] width 22 height 10
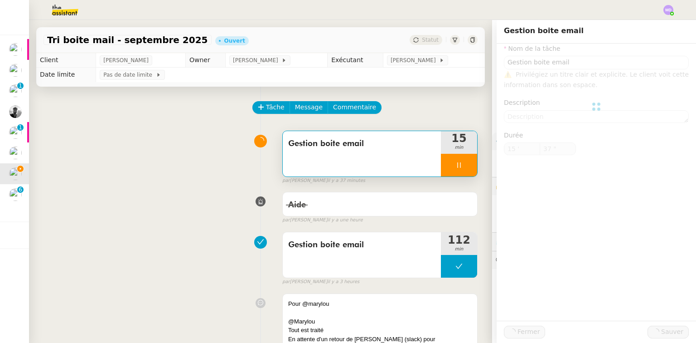
type input "Gestion boite email"
type input "15 '"
type input "38 ""
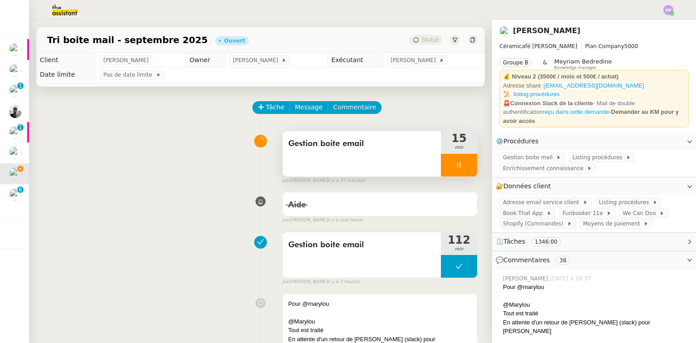
click at [464, 169] on div at bounding box center [459, 165] width 36 height 23
click at [464, 169] on button at bounding box center [468, 165] width 18 height 23
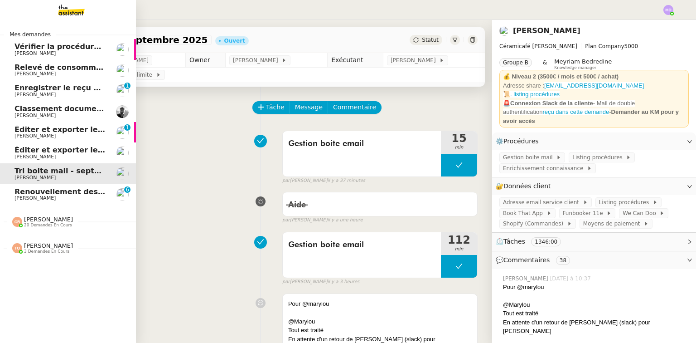
click at [44, 196] on span "[PERSON_NAME]" at bounding box center [34, 198] width 41 height 6
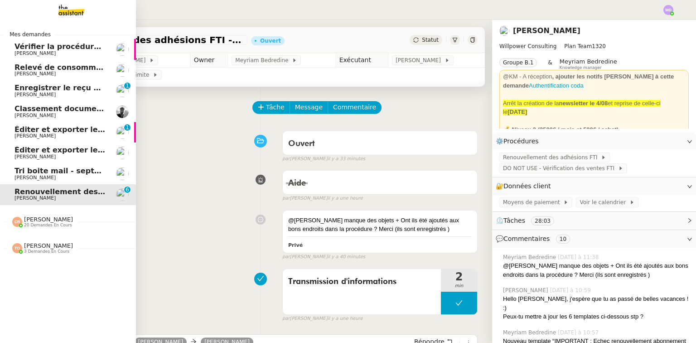
click at [54, 152] on span "Éditer et exporter le compte rendu Noota" at bounding box center [98, 149] width 169 height 9
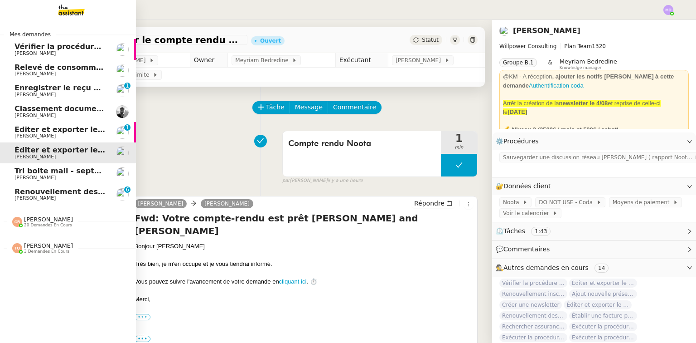
click at [27, 135] on span "[PERSON_NAME]" at bounding box center [34, 136] width 41 height 6
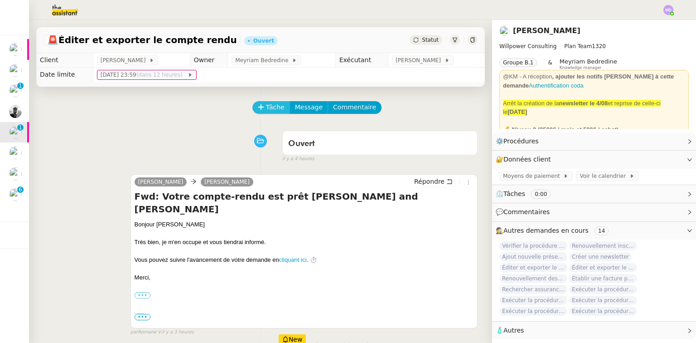
click at [266, 109] on span "Tâche" at bounding box center [275, 107] width 19 height 10
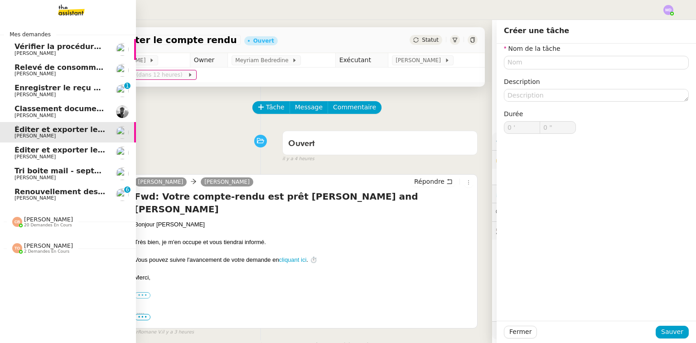
click at [54, 109] on span "Classement documents bancaires - septembre 2025" at bounding box center [120, 108] width 212 height 9
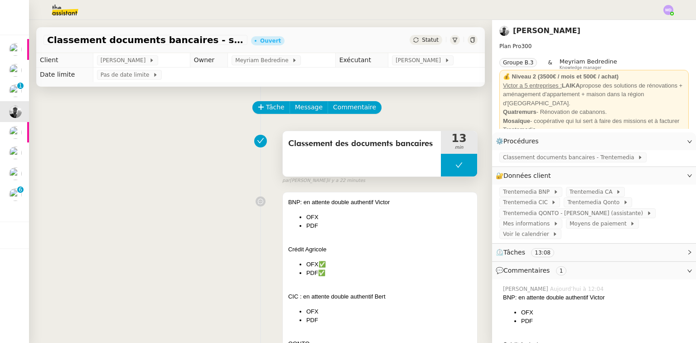
click at [441, 163] on button at bounding box center [459, 165] width 36 height 23
click at [446, 163] on icon at bounding box center [449, 164] width 7 height 7
click at [373, 248] on div "Crédit Agricole" at bounding box center [380, 249] width 184 height 9
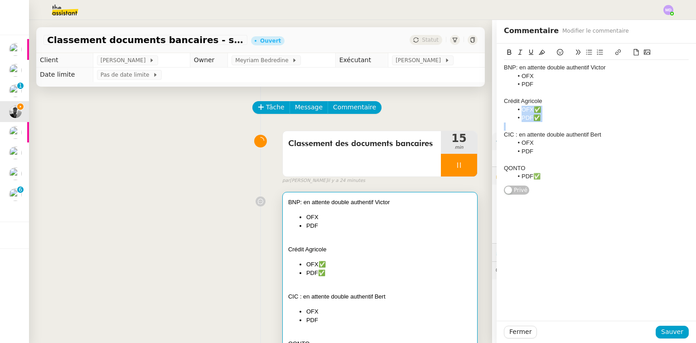
drag, startPoint x: 530, startPoint y: 115, endPoint x: 515, endPoint y: 110, distance: 16.3
click at [515, 110] on div "BNP: en attente double authentif Victor OFX PDF Crédit Agricole OFX✅ PDF✅ CIC :…" at bounding box center [596, 122] width 185 height 124
drag, startPoint x: 527, startPoint y: 149, endPoint x: 511, endPoint y: 141, distance: 18.0
click at [511, 141] on ul "OFX PDF" at bounding box center [596, 147] width 185 height 17
click at [596, 134] on div "CIC : en attente double authentif Bert" at bounding box center [596, 134] width 185 height 8
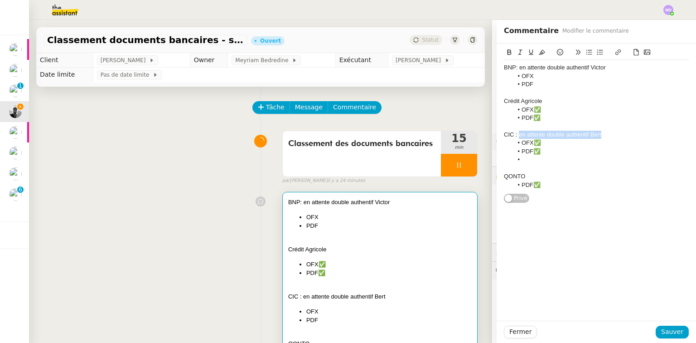
drag, startPoint x: 596, startPoint y: 134, endPoint x: 515, endPoint y: 136, distance: 81.6
click at [515, 136] on div "CIC : en attente double authentif Bert" at bounding box center [596, 134] width 185 height 8
click at [531, 161] on li at bounding box center [601, 159] width 176 height 8
click at [678, 333] on button "Sauver" at bounding box center [672, 331] width 33 height 13
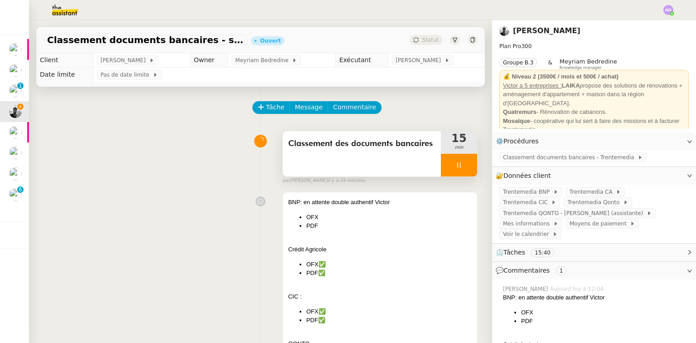
click at [463, 158] on div at bounding box center [459, 165] width 36 height 23
click at [463, 158] on button at bounding box center [468, 165] width 18 height 23
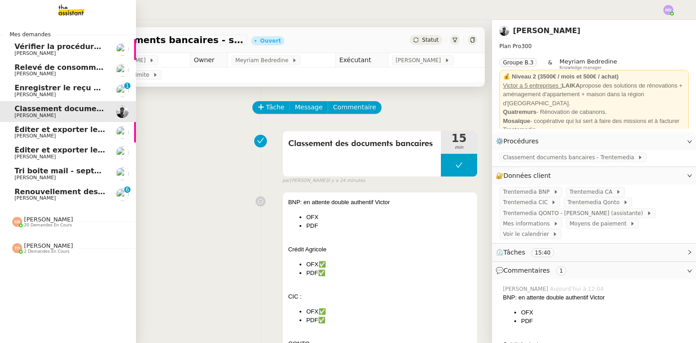
click at [58, 133] on span "Éditer et exporter le compte rendu" at bounding box center [85, 129] width 143 height 9
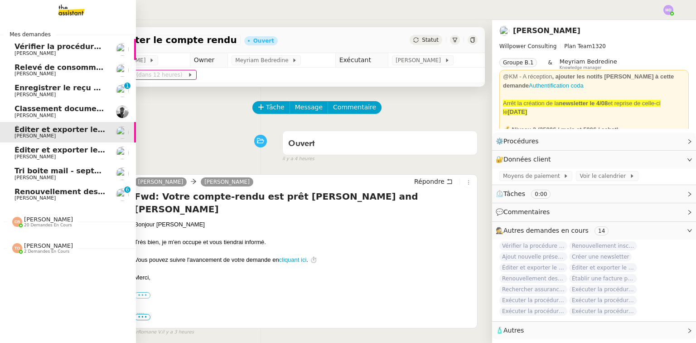
click at [23, 156] on span "[PERSON_NAME]" at bounding box center [34, 157] width 41 height 6
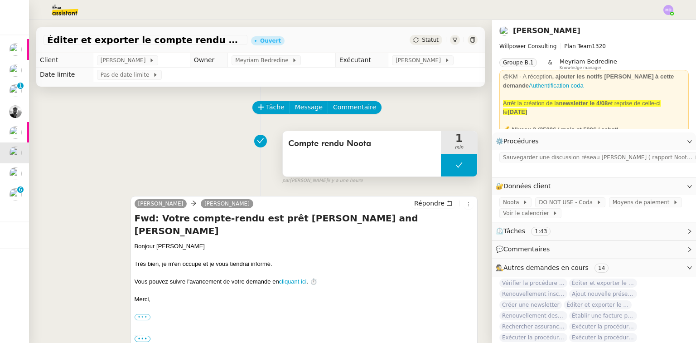
click at [449, 170] on button at bounding box center [459, 165] width 36 height 23
click at [446, 169] on icon at bounding box center [449, 164] width 7 height 7
click at [512, 153] on div "Sauvegarder une discussion réseau [PERSON_NAME] ( rapport Noota ) sur Coda" at bounding box center [601, 157] width 204 height 10
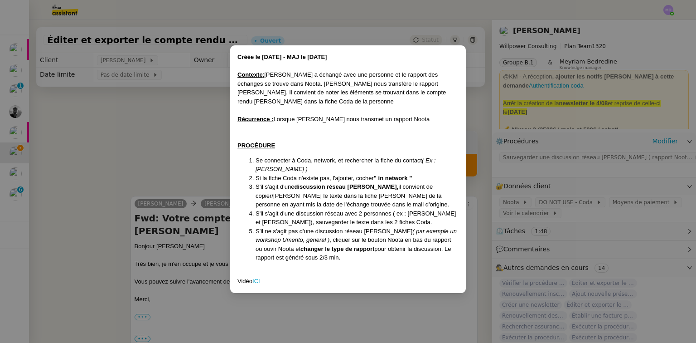
click at [103, 141] on nz-modal-container "Créée le [DATE] - MAJ le [DATE] Contexte : [PERSON_NAME] a échangé avec une per…" at bounding box center [348, 171] width 696 height 343
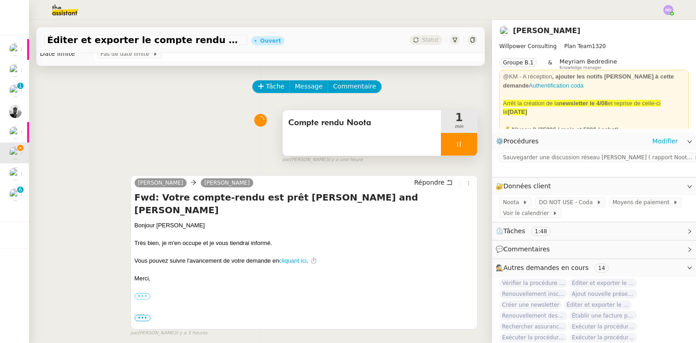
scroll to position [72, 0]
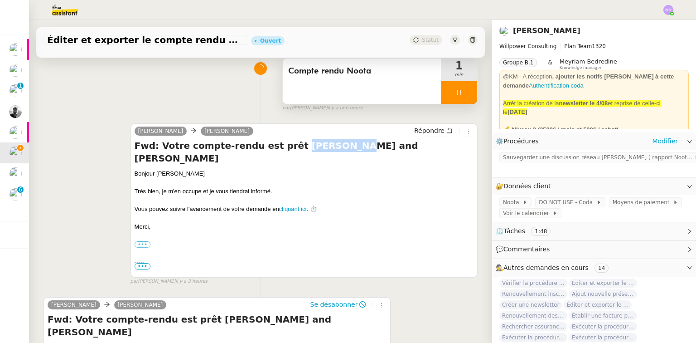
drag, startPoint x: 275, startPoint y: 145, endPoint x: 321, endPoint y: 145, distance: 45.8
click at [321, 145] on h4 "Fwd: Votre compte-rendu est prêt [PERSON_NAME] and [PERSON_NAME]" at bounding box center [304, 151] width 339 height 25
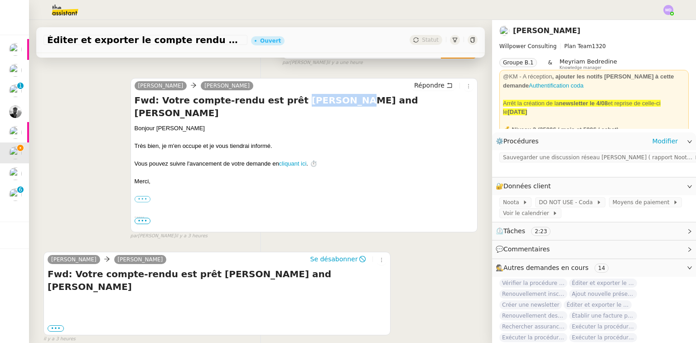
scroll to position [153, 0]
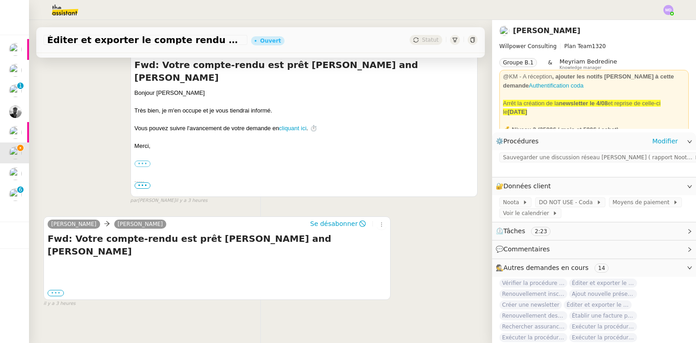
click at [49, 290] on label "•••" at bounding box center [56, 293] width 16 height 6
click at [0, 0] on input "•••" at bounding box center [0, 0] width 0 height 0
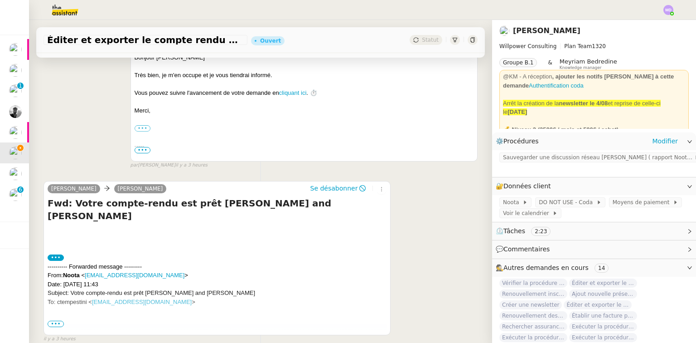
scroll to position [237, 0]
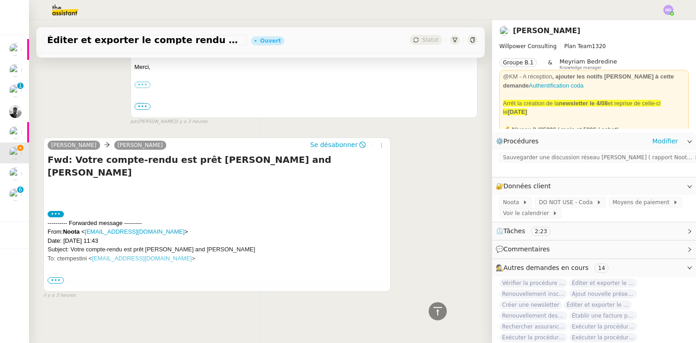
click at [53, 277] on span "•••" at bounding box center [56, 280] width 16 height 6
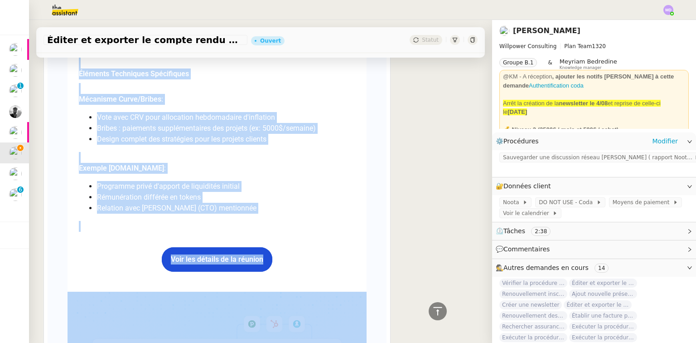
scroll to position [2343, 0]
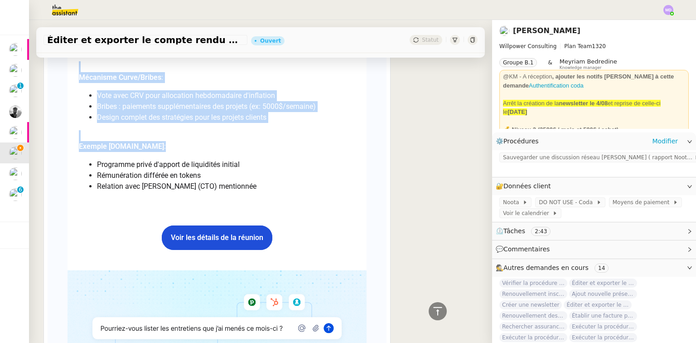
drag, startPoint x: 77, startPoint y: 142, endPoint x: 228, endPoint y: 153, distance: 152.2
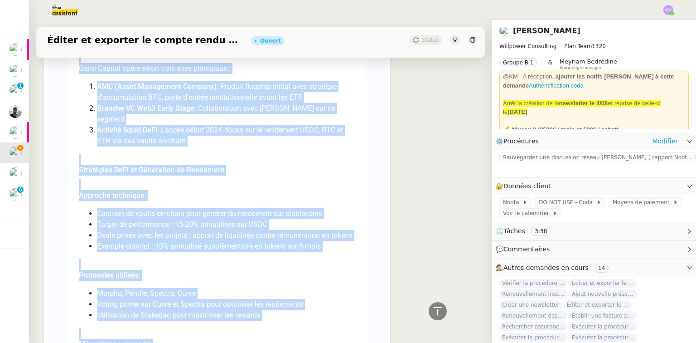
scroll to position [1257, 0]
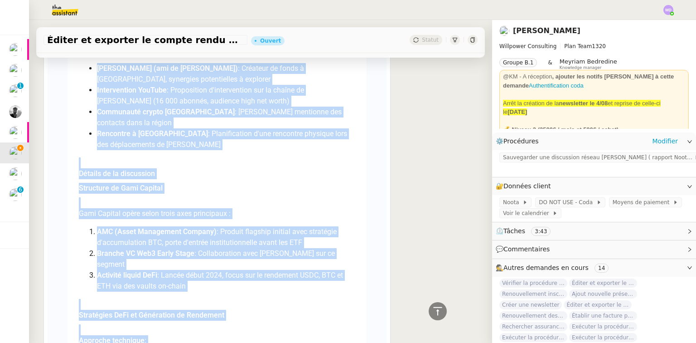
click at [350, 163] on div "Discussion réseau [PERSON_NAME] Informations personnelles [PERSON_NAME] ([GEOGR…" at bounding box center [217, 339] width 276 height 1914
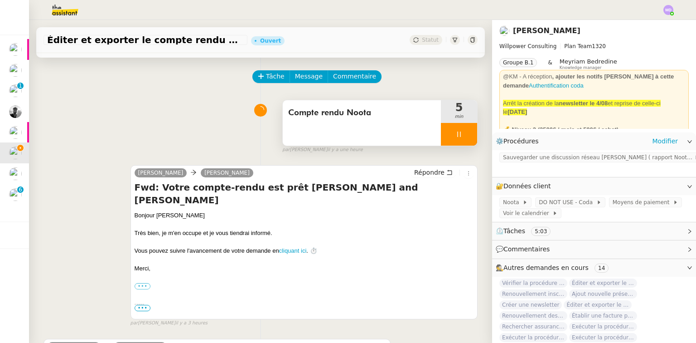
scroll to position [0, 0]
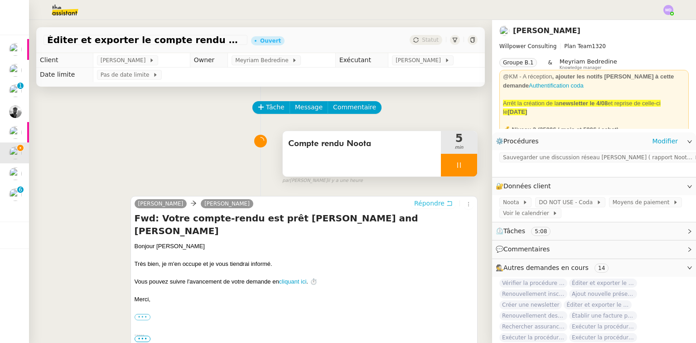
click at [428, 206] on span "Répondre" at bounding box center [429, 202] width 30 height 9
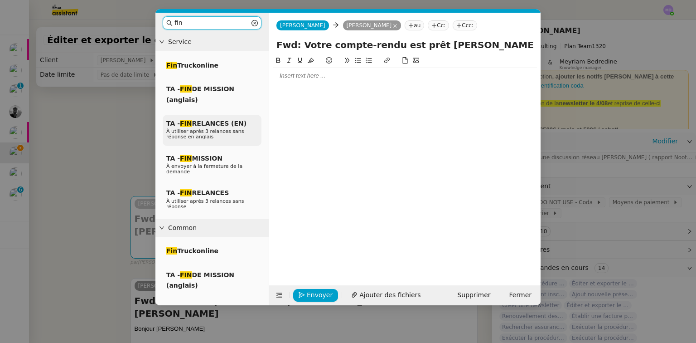
type input "fin"
click at [205, 127] on span "TA - FIN RELANCES (EN)" at bounding box center [206, 123] width 80 height 7
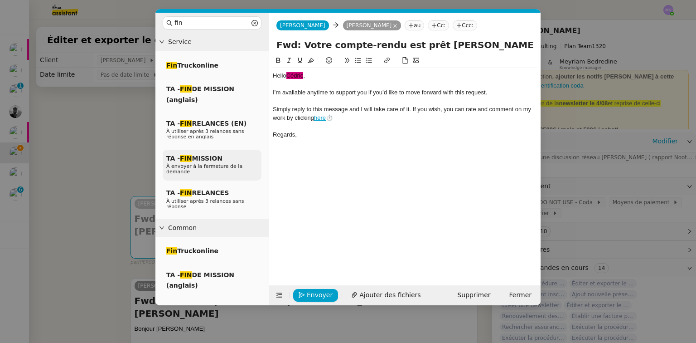
click at [205, 157] on span "TA - FIN MISSION" at bounding box center [194, 158] width 56 height 7
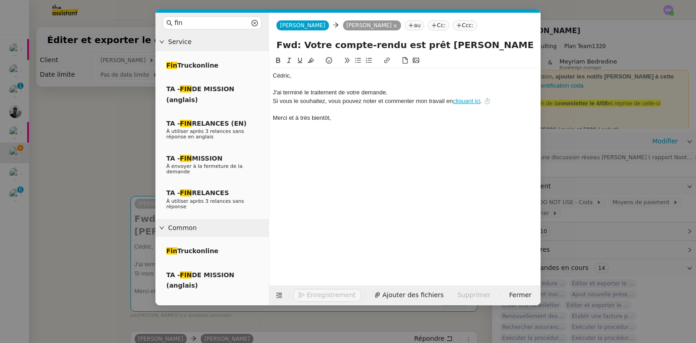
click at [285, 86] on div at bounding box center [405, 84] width 264 height 8
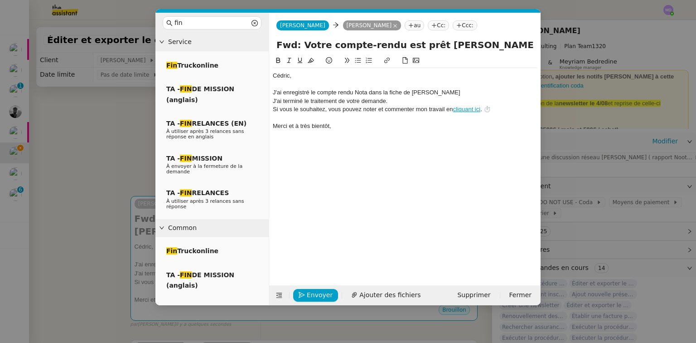
click at [432, 93] on div "J'ai enregistré le compte rendu Nota dans la fiche de [PERSON_NAME]" at bounding box center [405, 92] width 264 height 8
click at [459, 88] on div "J'ai enregistré le compte rendu Nota dans la fiche de [PERSON_NAME]" at bounding box center [405, 92] width 264 height 8
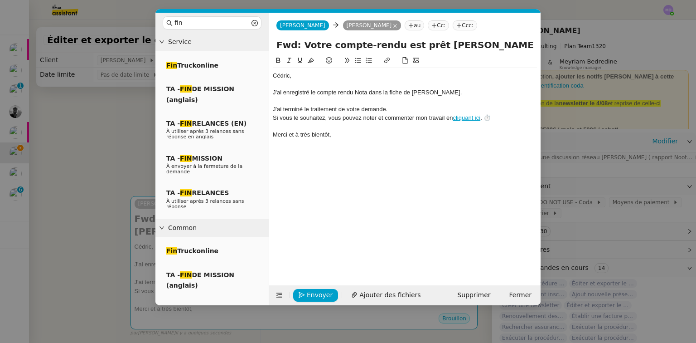
click at [313, 285] on div "Envoyer Ajouter des fichiers Supprimer Fermer" at bounding box center [404, 295] width 271 height 20
click at [312, 289] on button "Envoyer" at bounding box center [315, 295] width 45 height 13
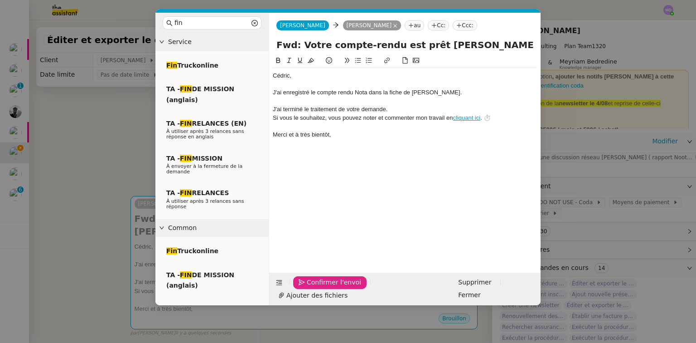
click at [312, 288] on button "Confirmer l'envoi" at bounding box center [329, 282] width 73 height 13
click at [312, 288] on nz-modal-container "fin Service Fin Truckonline TA - FIN DE MISSION (anglais) TA - FIN RELANCES (EN…" at bounding box center [348, 171] width 696 height 343
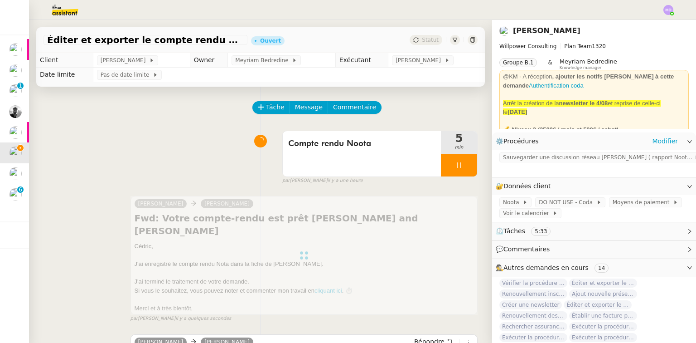
click at [455, 166] on icon at bounding box center [458, 164] width 7 height 7
drag, startPoint x: 458, startPoint y: 166, endPoint x: 459, endPoint y: 153, distance: 13.2
click at [459, 155] on button at bounding box center [468, 165] width 18 height 23
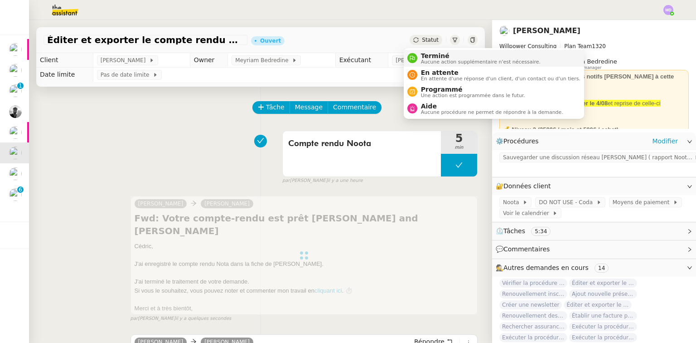
click at [427, 51] on li "Terminé Aucune action supplémentaire n'est nécessaire." at bounding box center [494, 58] width 180 height 17
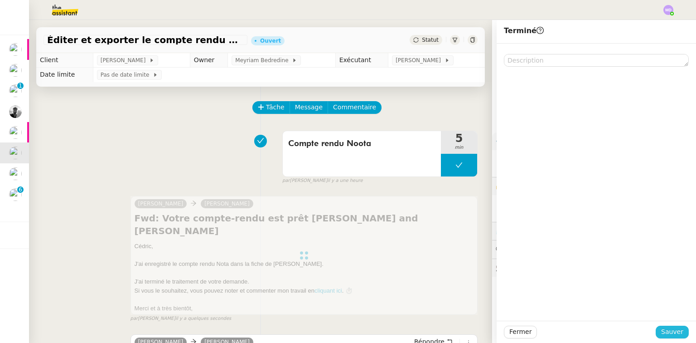
click at [676, 330] on span "Sauver" at bounding box center [672, 331] width 22 height 10
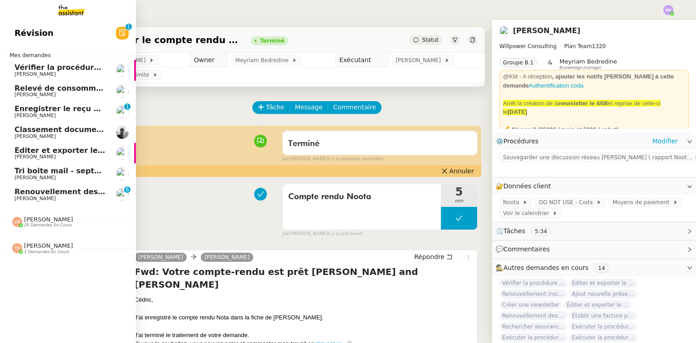
click at [58, 134] on span "[PERSON_NAME]" at bounding box center [60, 136] width 92 height 5
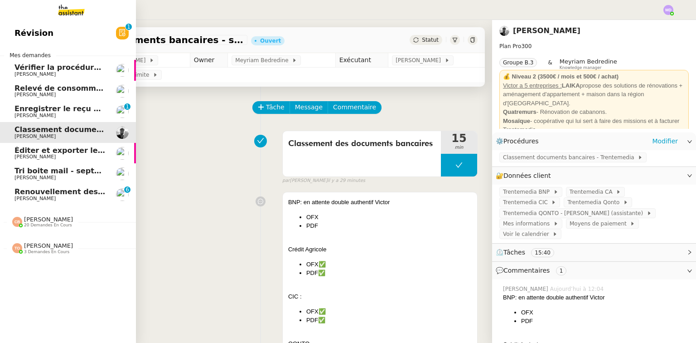
click at [55, 114] on span "[PERSON_NAME]" at bounding box center [60, 115] width 92 height 5
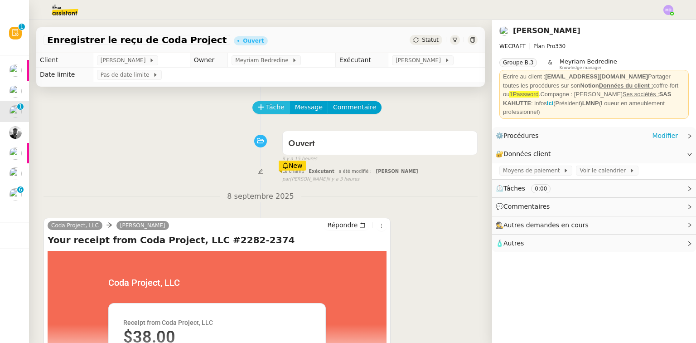
click at [275, 110] on span "Tâche" at bounding box center [275, 107] width 19 height 10
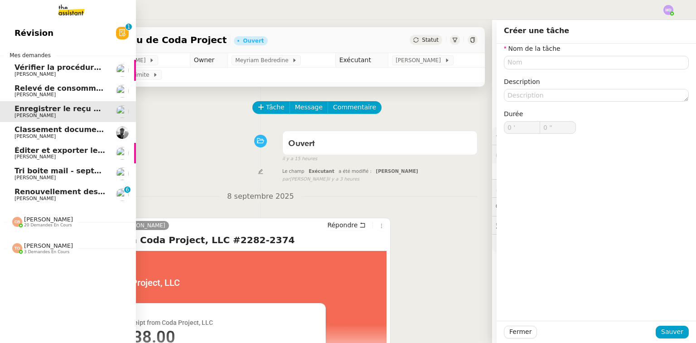
click at [56, 194] on span "Renouvellement des adhésions FTI - 1 septembre 2025" at bounding box center [126, 191] width 225 height 9
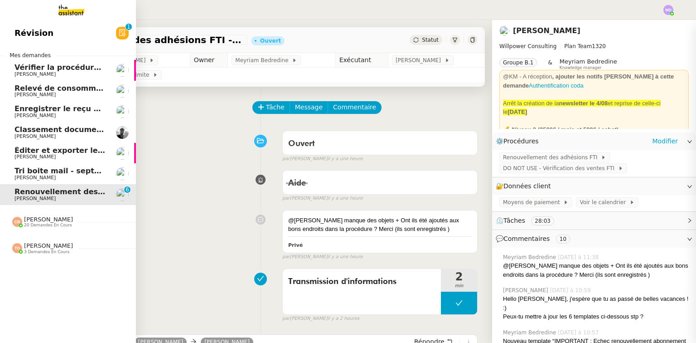
click at [67, 147] on span "Éditer et exporter le compte rendu" at bounding box center [85, 150] width 143 height 9
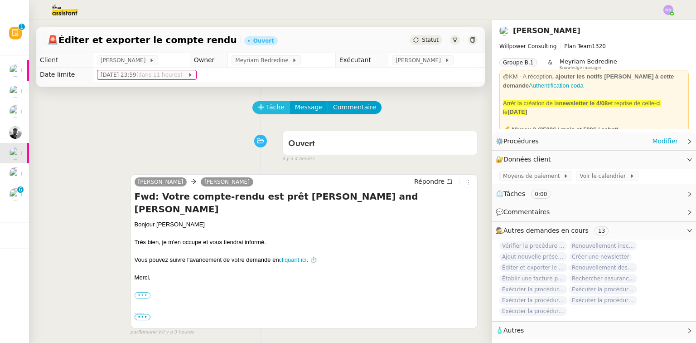
click at [266, 111] on span "Tâche" at bounding box center [275, 107] width 19 height 10
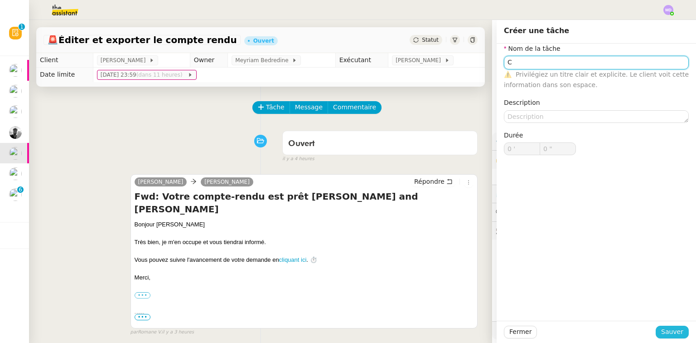
type input "C"
click at [674, 328] on span "Sauver" at bounding box center [672, 331] width 22 height 10
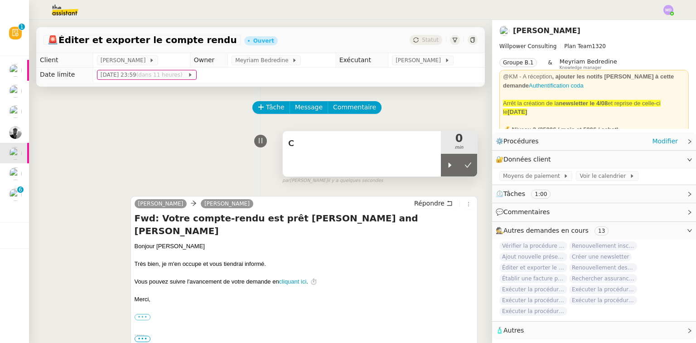
drag, startPoint x: 444, startPoint y: 162, endPoint x: 411, endPoint y: 154, distance: 34.1
click at [442, 162] on div at bounding box center [450, 165] width 18 height 23
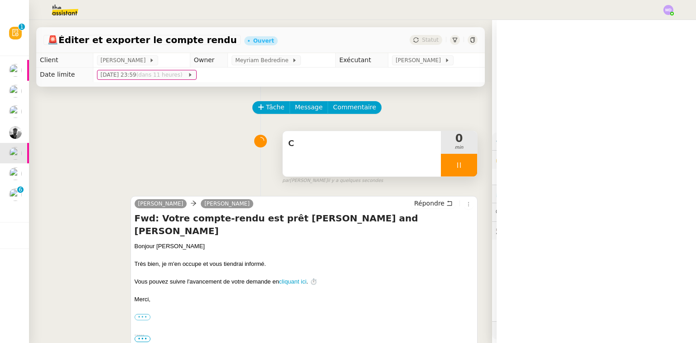
click at [392, 150] on span "C" at bounding box center [361, 144] width 147 height 14
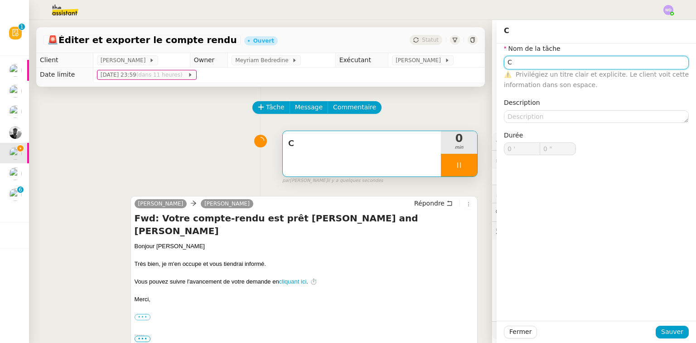
click at [536, 60] on input "C" at bounding box center [596, 62] width 185 height 13
type input "Com"
type input "1 ""
type input "Compte rendu"
type input "2 ""
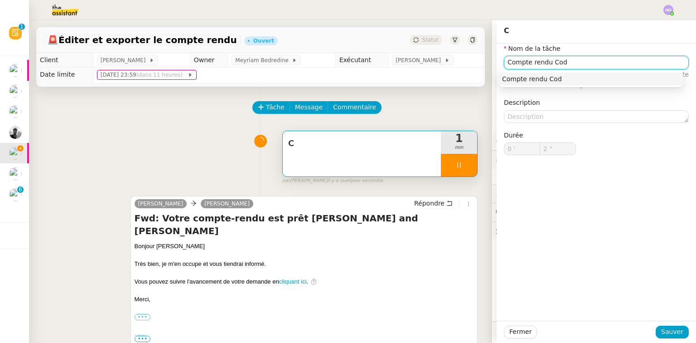
type input "Compte rendu Coda"
type input "3 ""
type input "Compte rendu C"
type input "4 ""
type input "Compte rendu Nota"
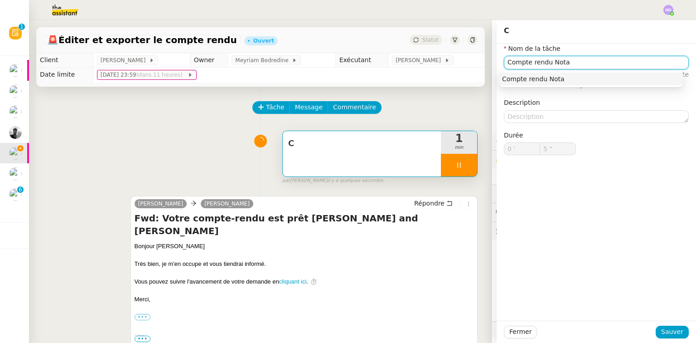
type input "6 ""
type input "Compte rendu Nota"
click at [666, 329] on span "Sauver" at bounding box center [672, 331] width 22 height 10
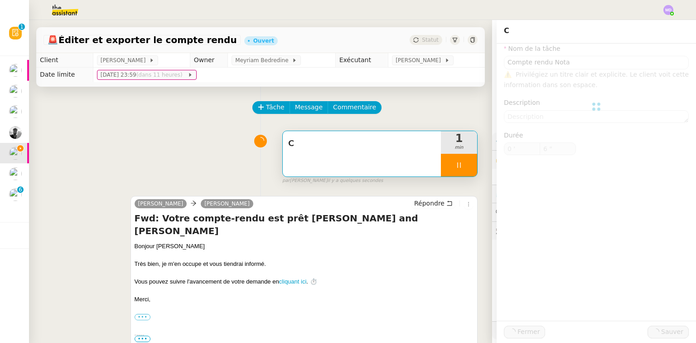
type input "7 ""
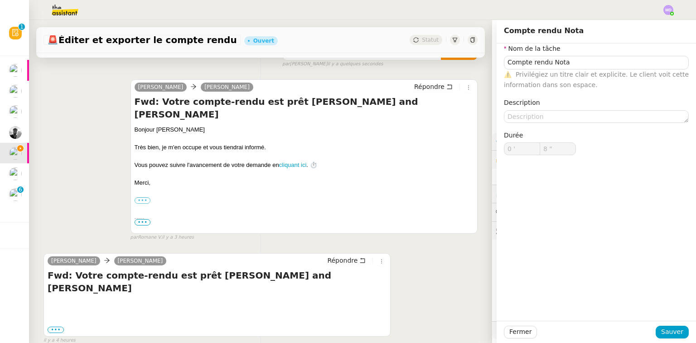
scroll to position [145, 0]
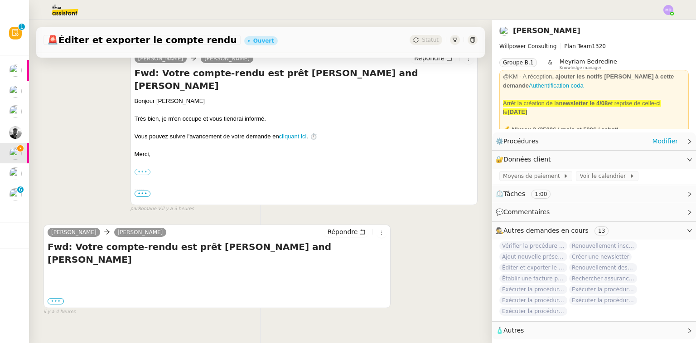
click at [48, 298] on label "•••" at bounding box center [56, 301] width 16 height 6
click at [0, 0] on input "•••" at bounding box center [0, 0] width 0 height 0
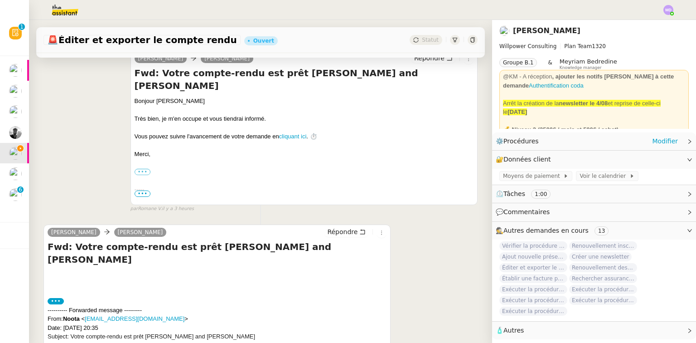
scroll to position [237, 0]
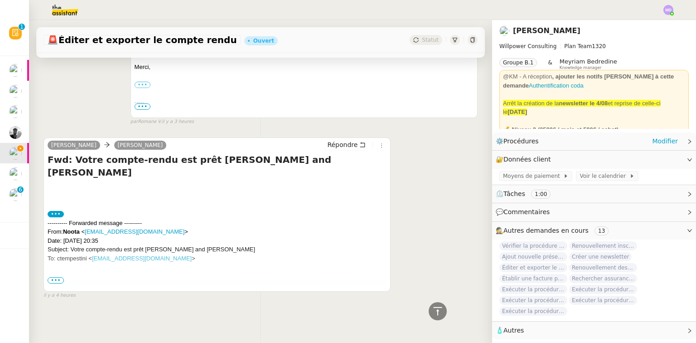
click at [55, 277] on span "•••" at bounding box center [56, 280] width 16 height 6
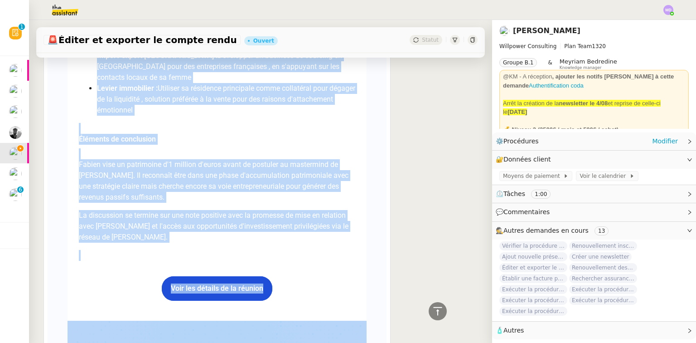
scroll to position [2675, 0]
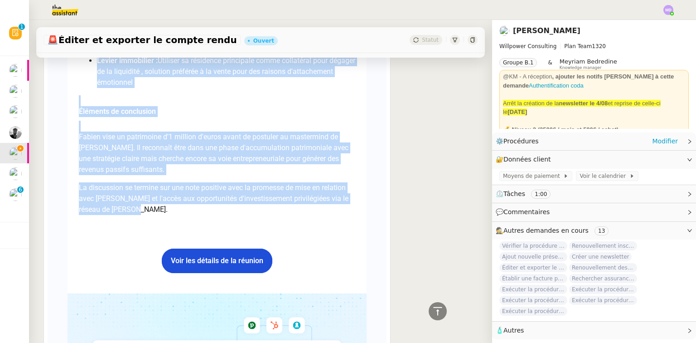
drag, startPoint x: 76, startPoint y: 251, endPoint x: 186, endPoint y: 134, distance: 160.6
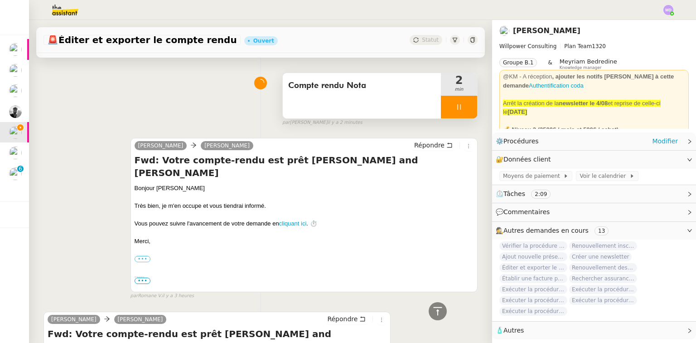
scroll to position [45, 0]
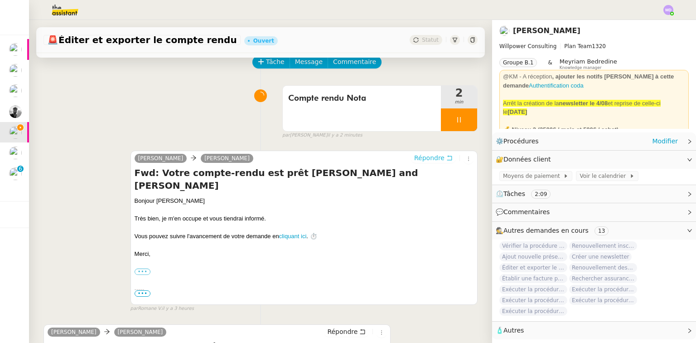
click at [429, 158] on span "Répondre" at bounding box center [429, 157] width 30 height 9
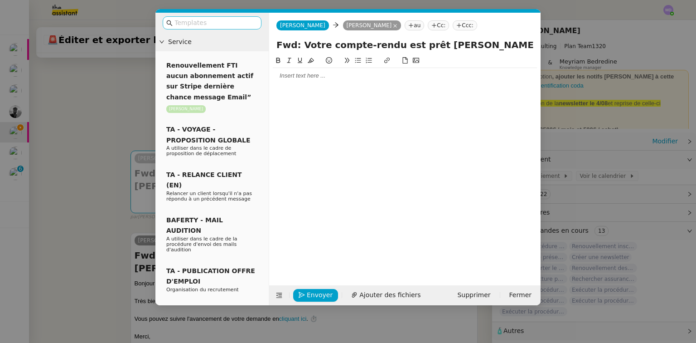
click at [220, 25] on input "text" at bounding box center [215, 23] width 82 height 10
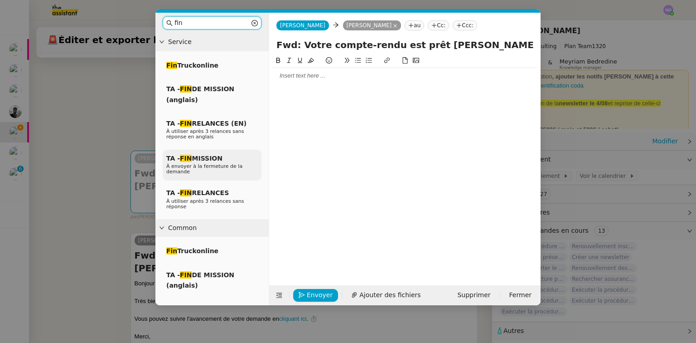
type input "fin"
click at [230, 159] on div "TA - FIN MISSION À envoyer à la fermeture de la demande" at bounding box center [212, 165] width 99 height 31
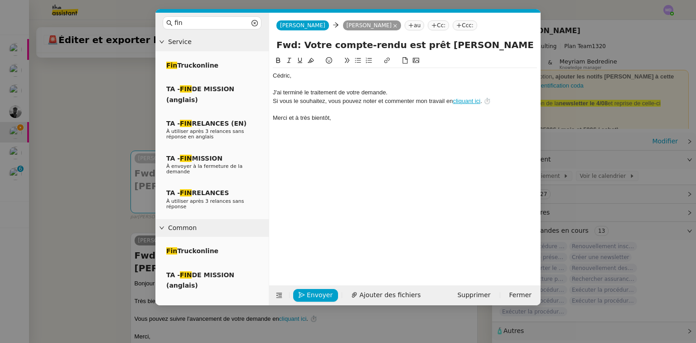
click at [301, 85] on div at bounding box center [405, 84] width 264 height 8
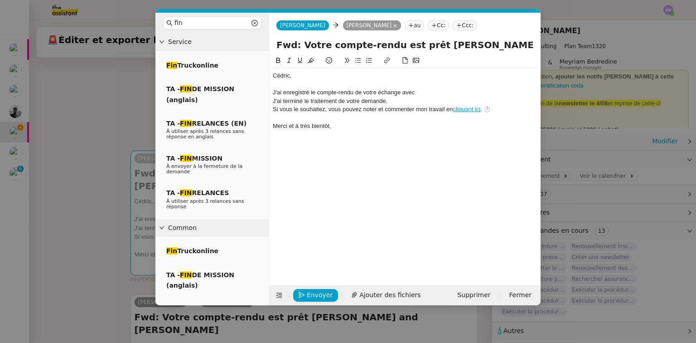
drag, startPoint x: 423, startPoint y: 46, endPoint x: 497, endPoint y: 38, distance: 74.3
click at [497, 38] on form "[PERSON_NAME] au Cc: Ccc: Fwd: Votre compte-rendu est prêt [PERSON_NAME] and [P…" at bounding box center [405, 159] width 272 height 292
click at [439, 87] on div at bounding box center [405, 84] width 264 height 8
click at [436, 93] on div "J'ai enregistré le compte-rendu de votre échange avec" at bounding box center [405, 92] width 264 height 8
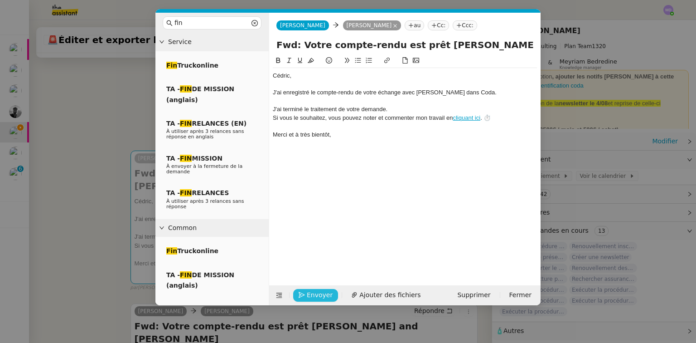
click at [322, 290] on span "Envoyer" at bounding box center [320, 295] width 26 height 10
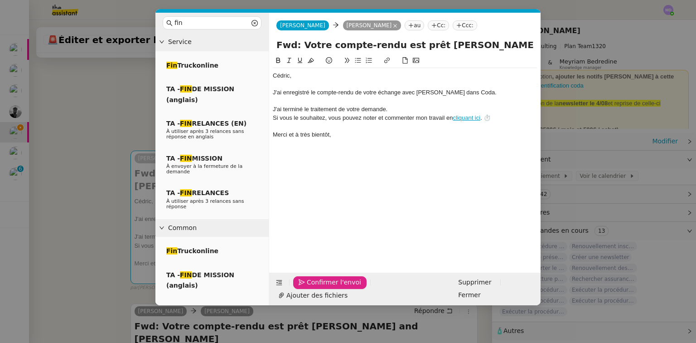
click at [322, 287] on span "Confirmer l'envoi" at bounding box center [334, 282] width 54 height 10
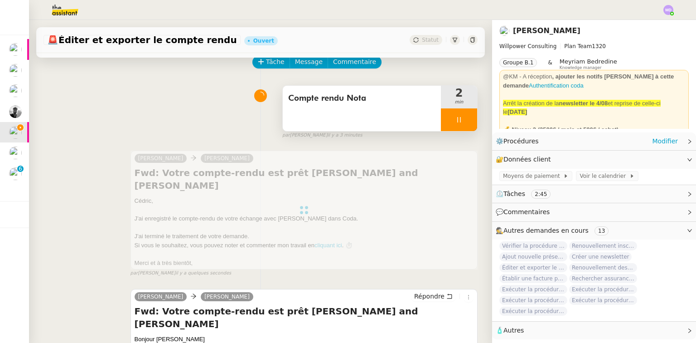
click at [455, 121] on div at bounding box center [459, 119] width 36 height 23
click at [459, 121] on button at bounding box center [468, 119] width 18 height 23
